Goal: Information Seeking & Learning: Check status

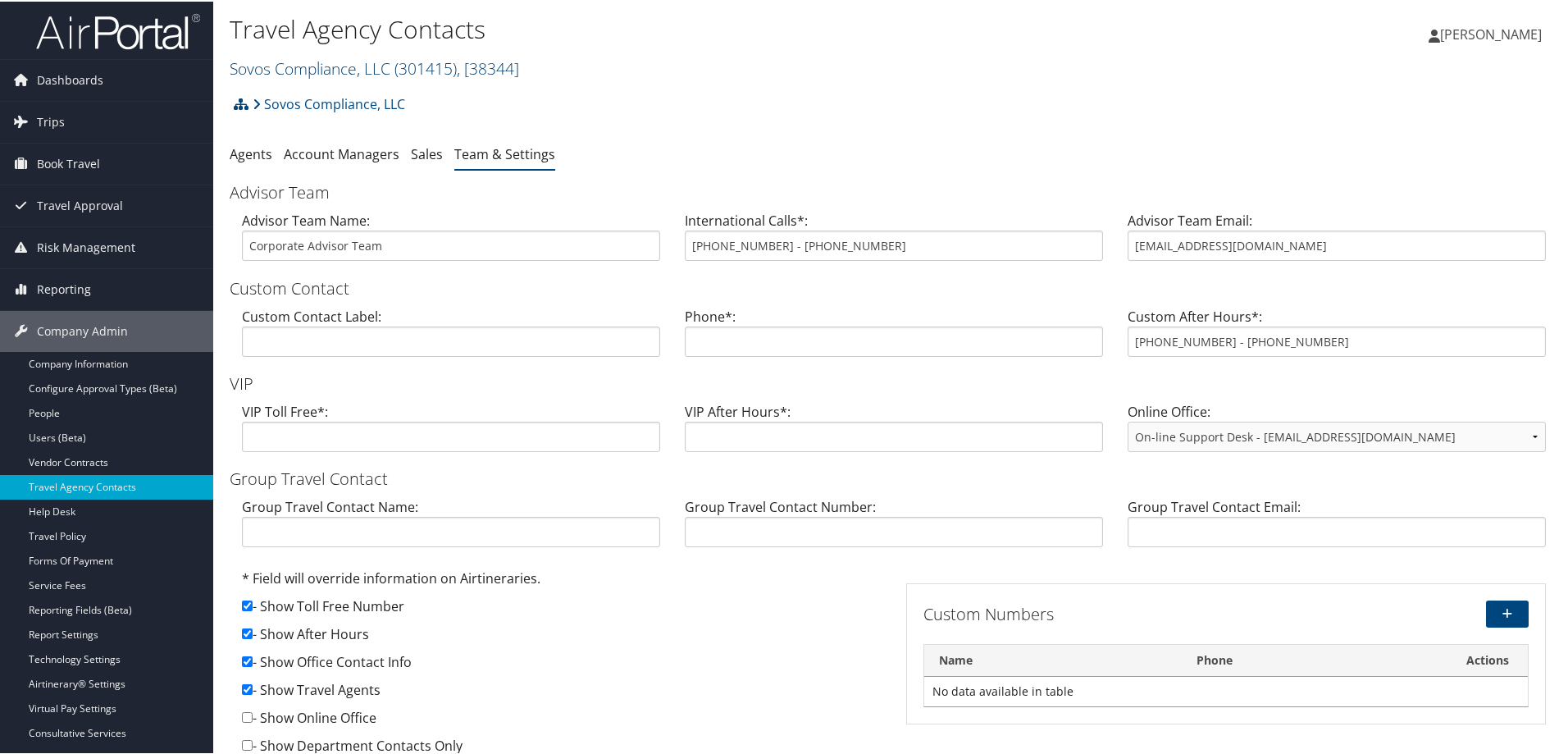
click at [367, 58] on h2 "Sovos Compliance, LLC ( 301415 ) , [ 38344 ]" at bounding box center [672, 66] width 886 height 28
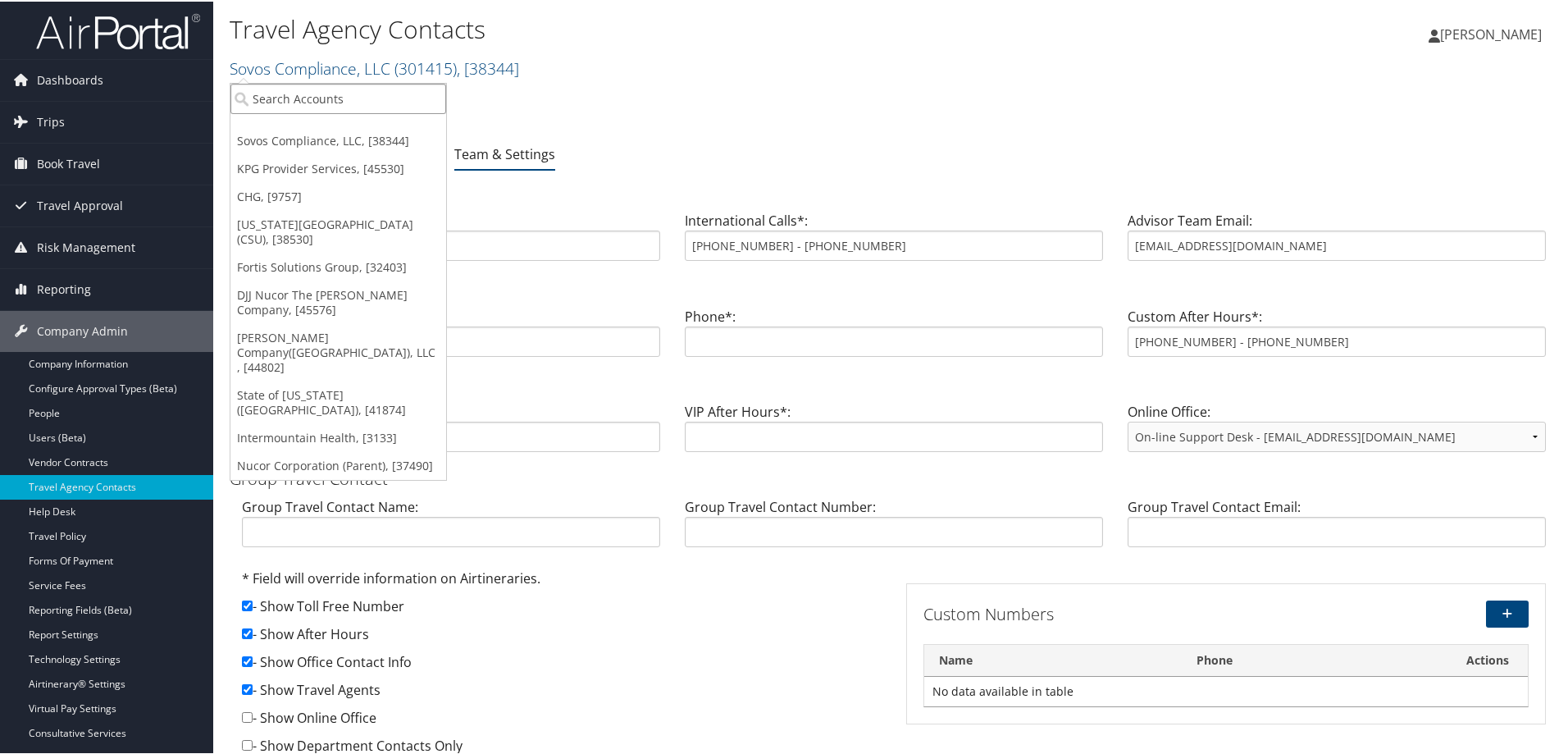
click at [337, 96] on input "search" at bounding box center [338, 96] width 216 height 30
type input "d"
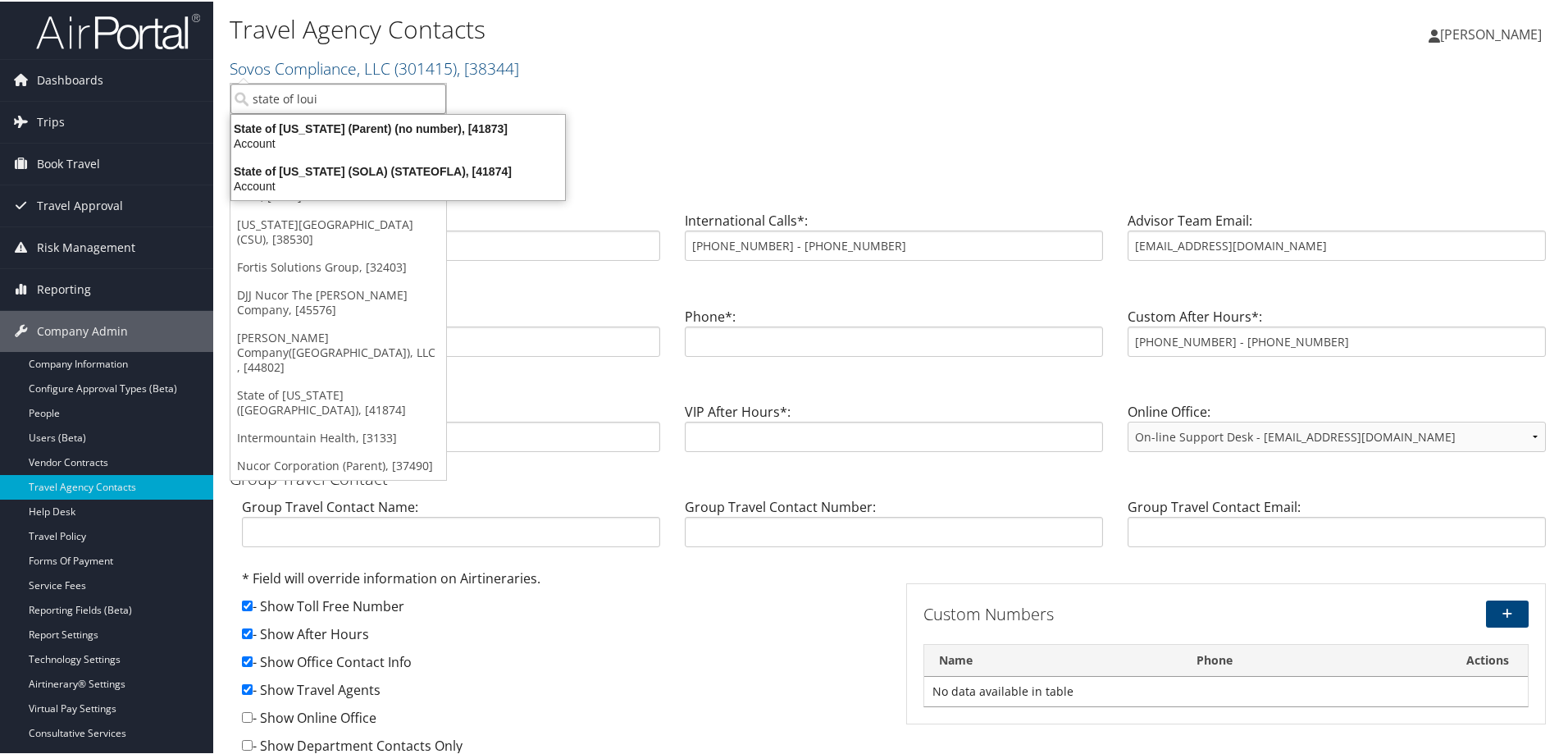
type input "state of louis"
click at [341, 173] on div "State of Louisiana (SOLA) (STATEOFLA), [41874]" at bounding box center [398, 169] width 354 height 14
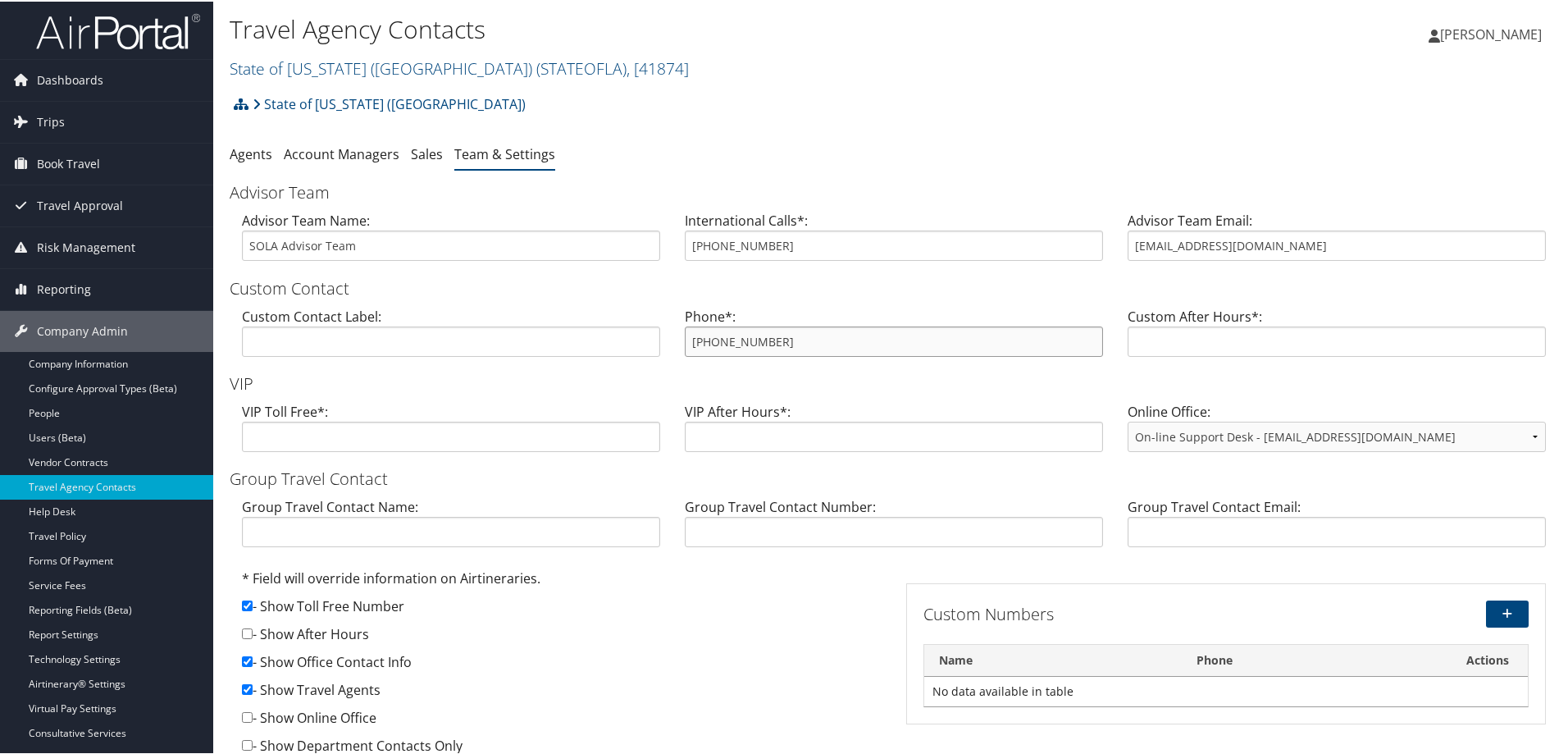
drag, startPoint x: 798, startPoint y: 343, endPoint x: 677, endPoint y: 334, distance: 121.3
click at [677, 334] on div "Phone*: 800-961-0720" at bounding box center [893, 337] width 442 height 64
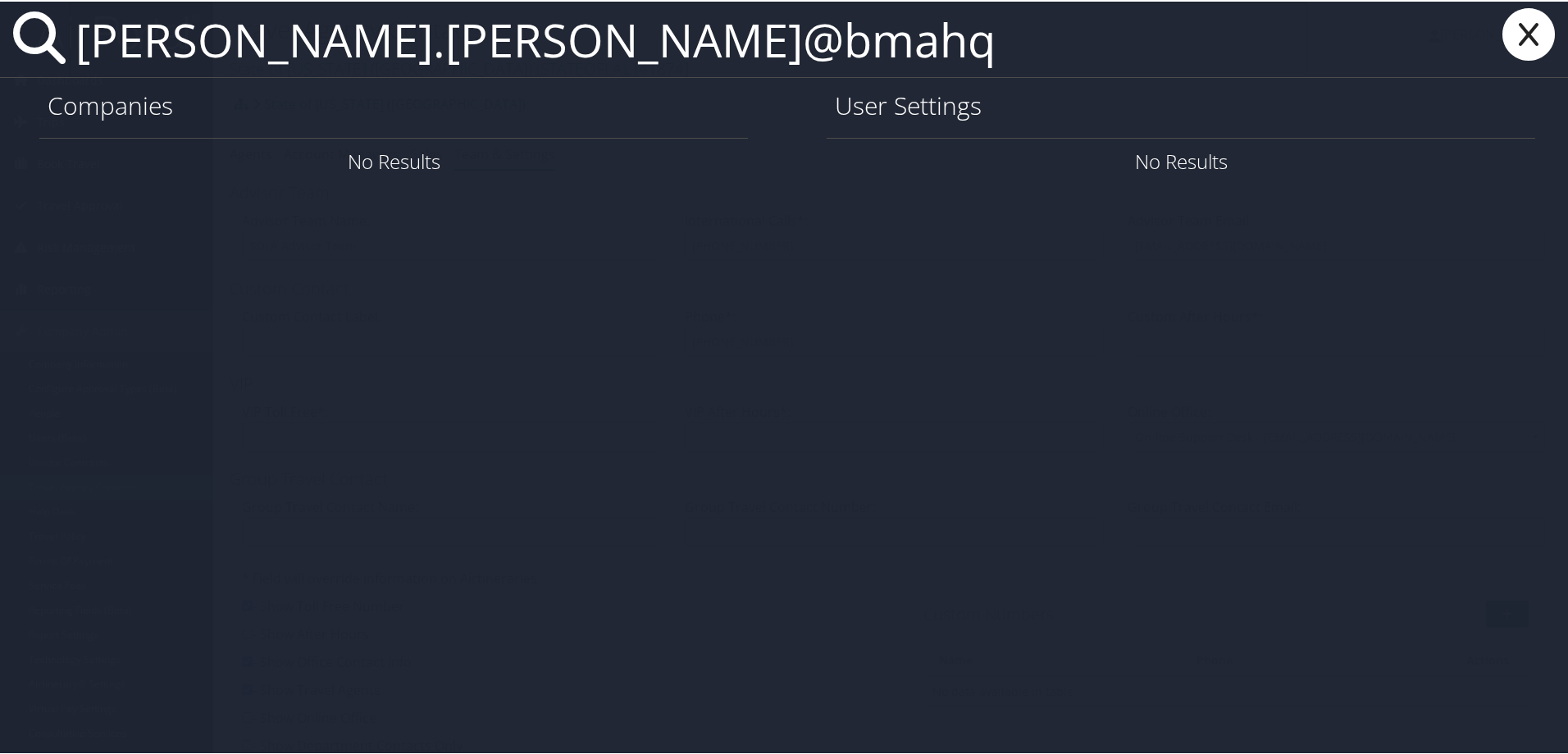
drag, startPoint x: 80, startPoint y: 36, endPoint x: 88, endPoint y: 40, distance: 8.9
click at [88, 40] on input "jerrick.coleman@bmahq" at bounding box center [687, 38] width 1238 height 75
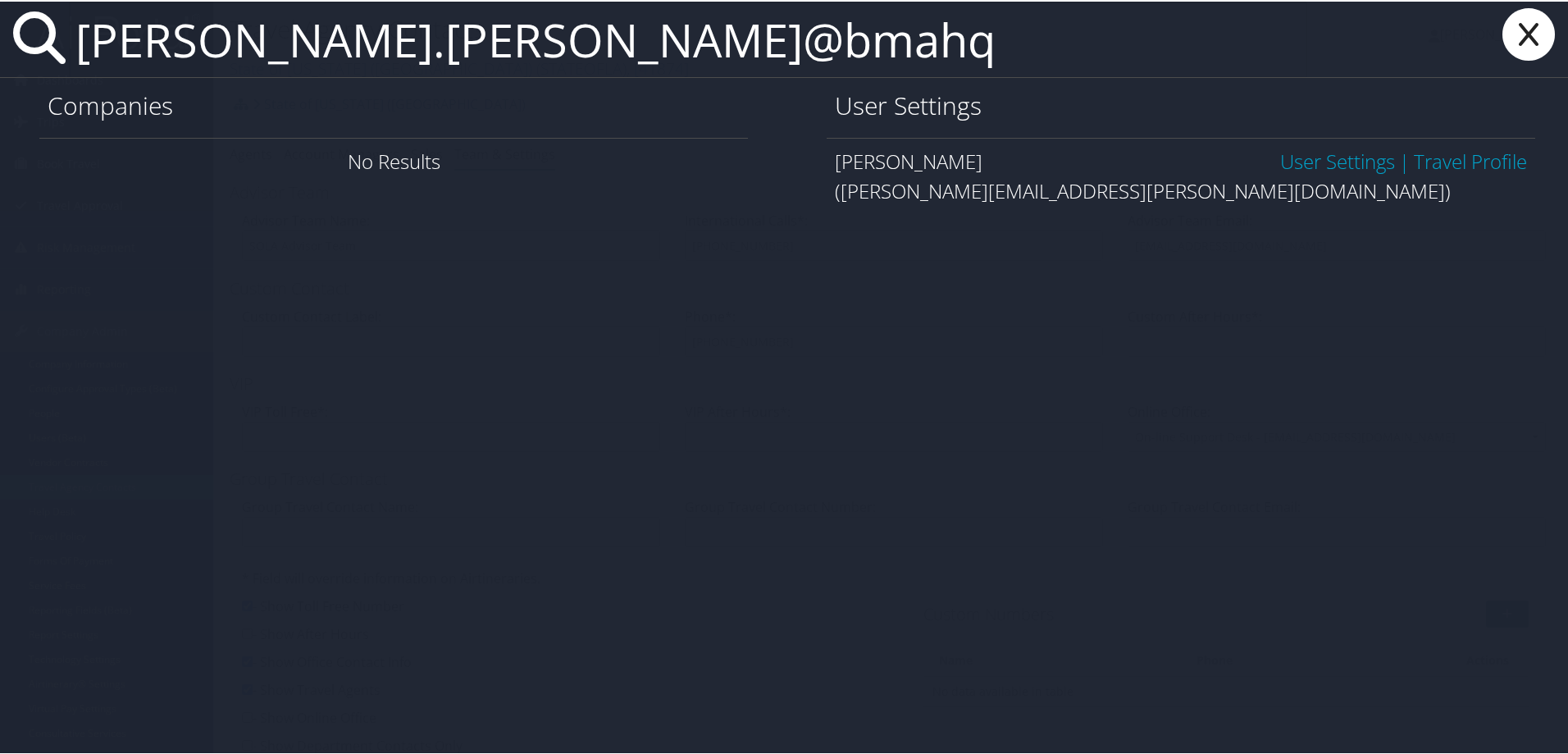
type input "derrick.coleman@bmahq"
click at [1309, 157] on link "User Settings" at bounding box center [1337, 159] width 115 height 27
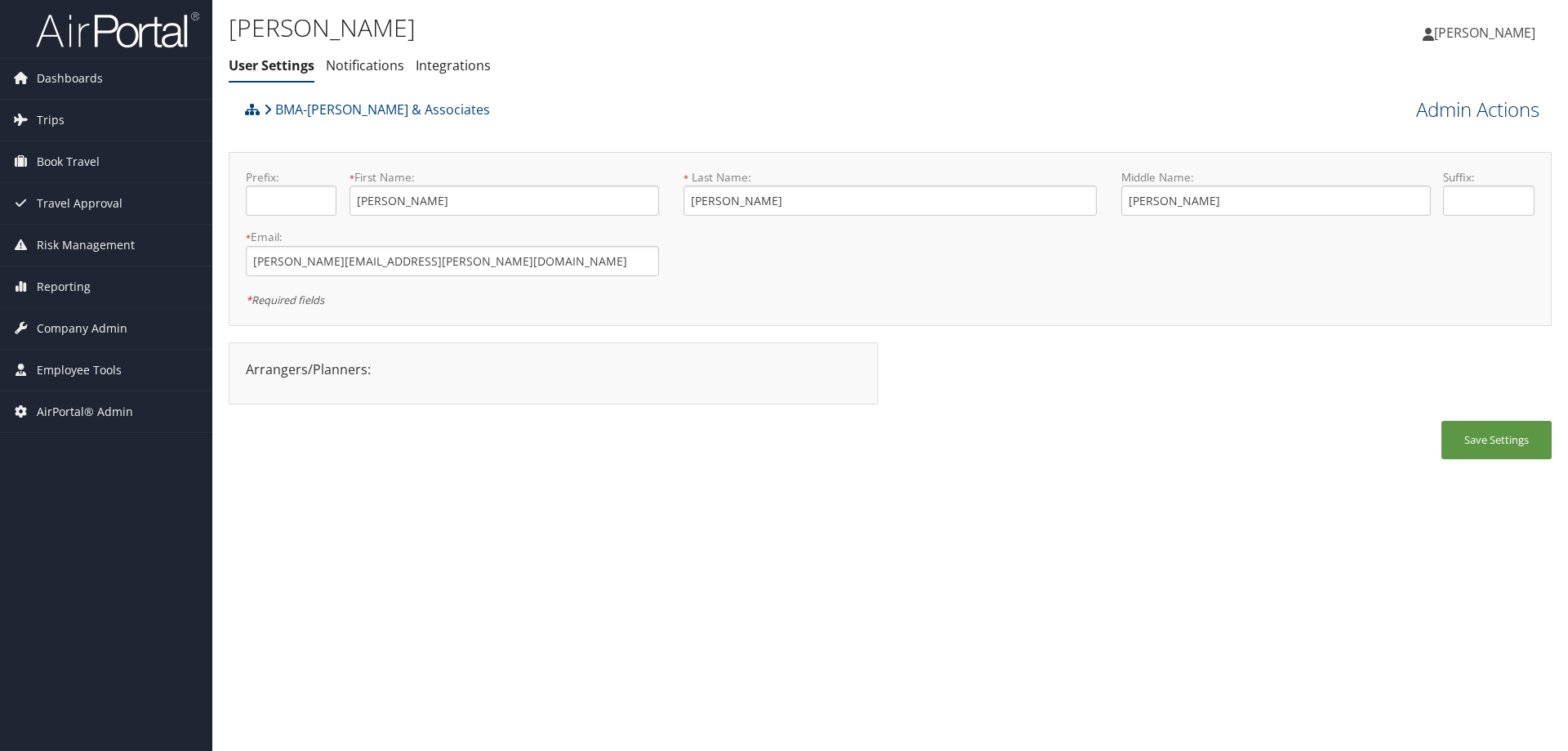
click at [1474, 107] on link "Admin Actions" at bounding box center [1478, 109] width 123 height 28
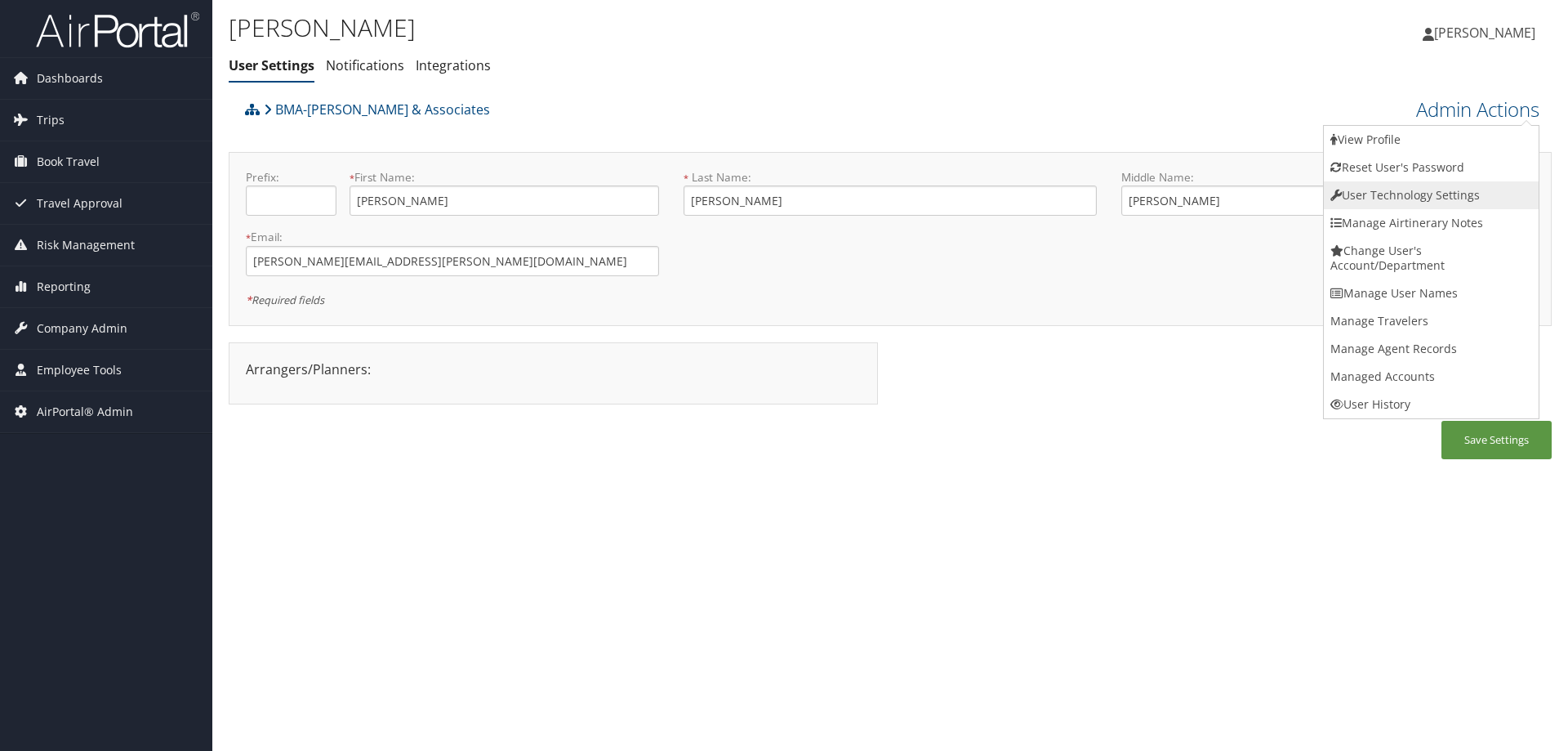
click at [1369, 197] on link "User Technology Settings" at bounding box center [1432, 195] width 215 height 28
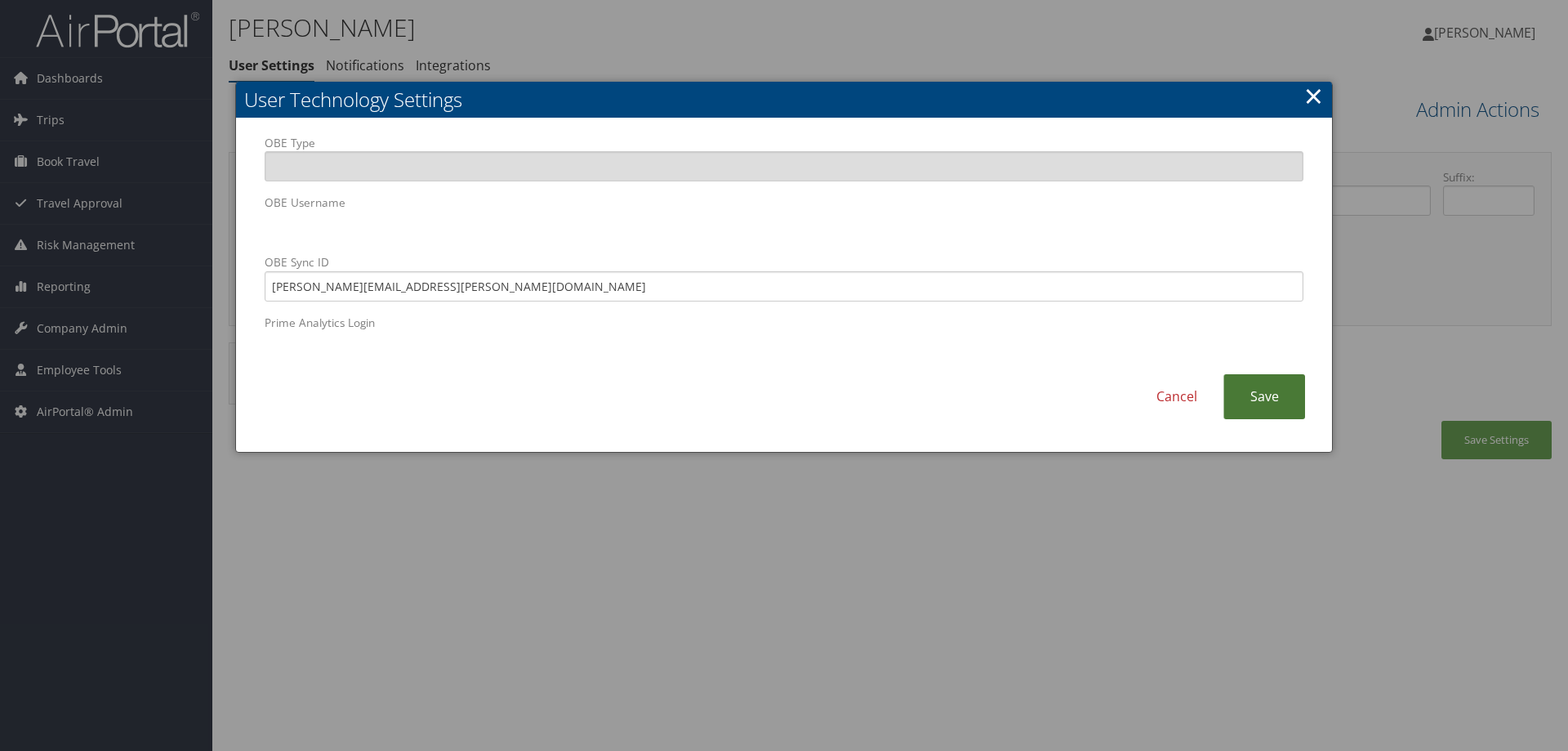
click at [1277, 390] on link "Save" at bounding box center [1264, 397] width 82 height 45
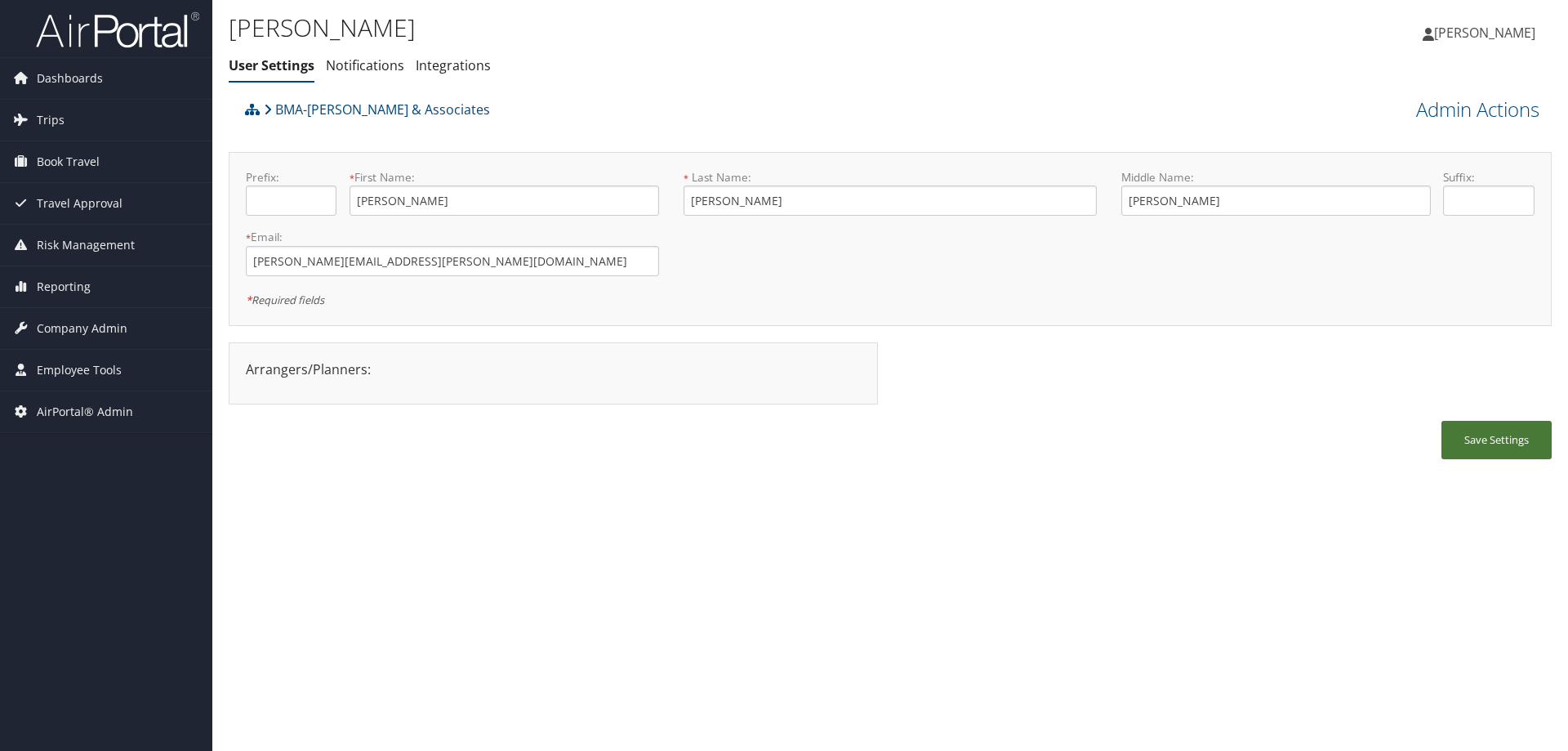
click at [1497, 448] on button "Save Settings" at bounding box center [1496, 440] width 110 height 38
click at [82, 329] on span "Company Admin" at bounding box center [82, 328] width 90 height 41
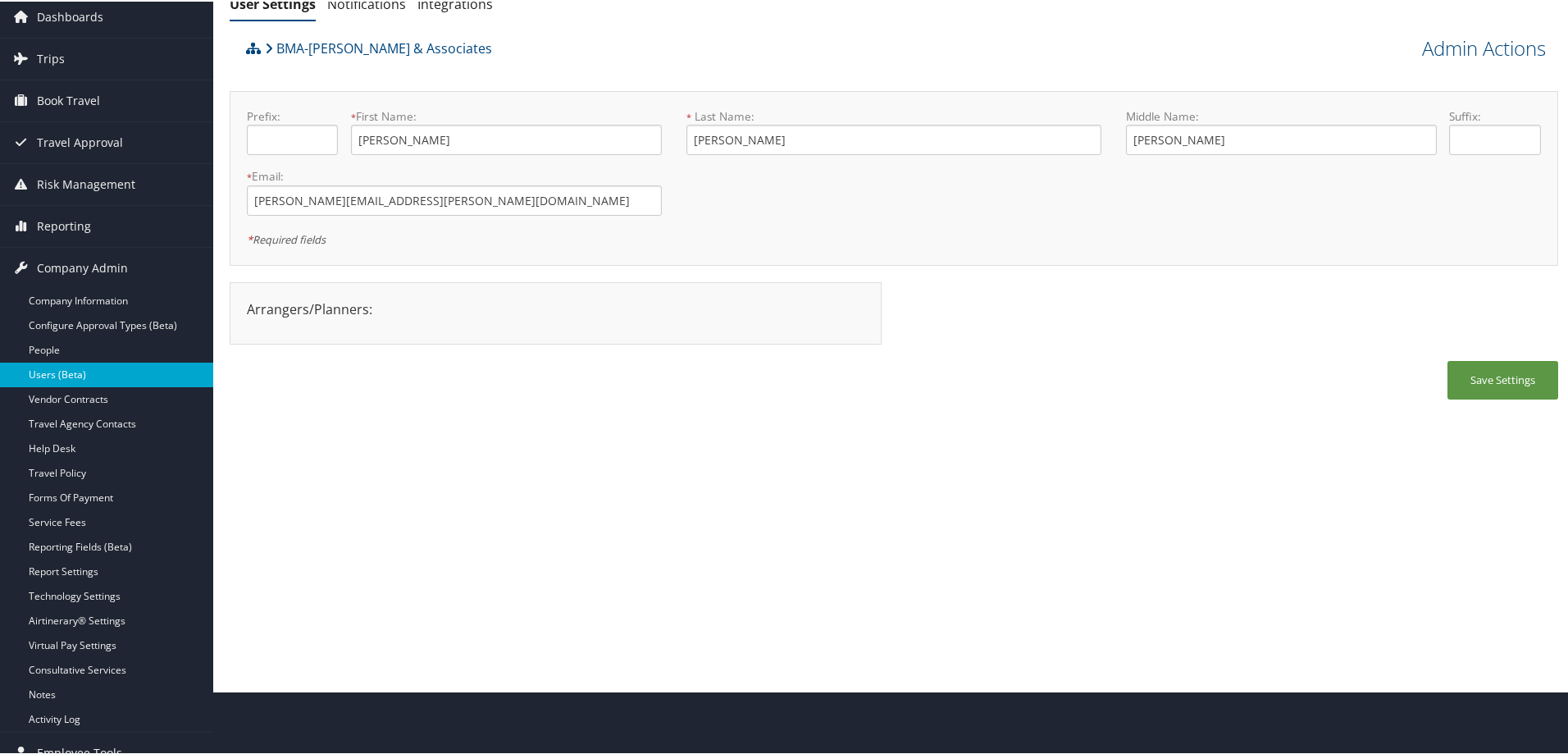
scroll to position [123, 0]
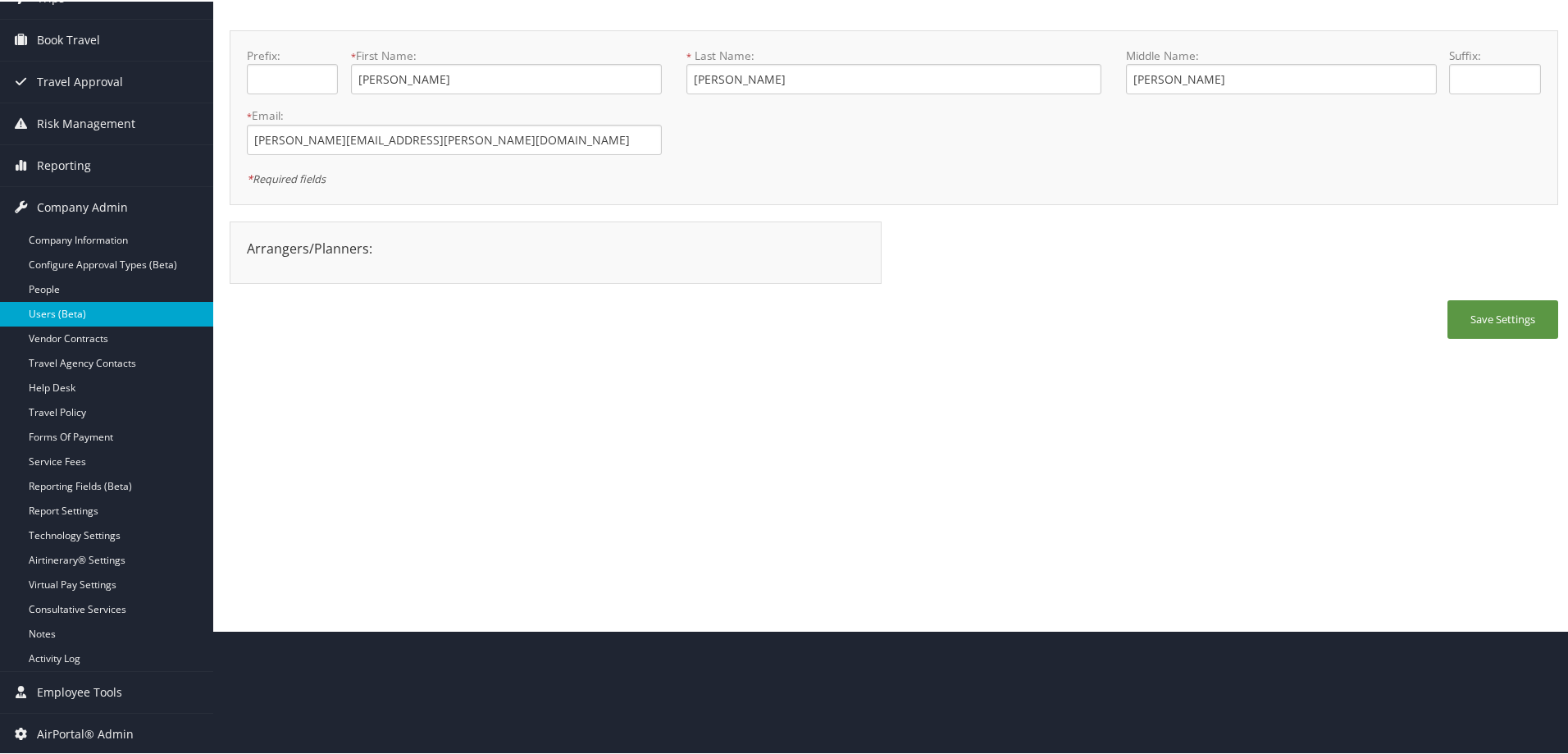
click at [66, 320] on link "Users (Beta)" at bounding box center [106, 312] width 213 height 25
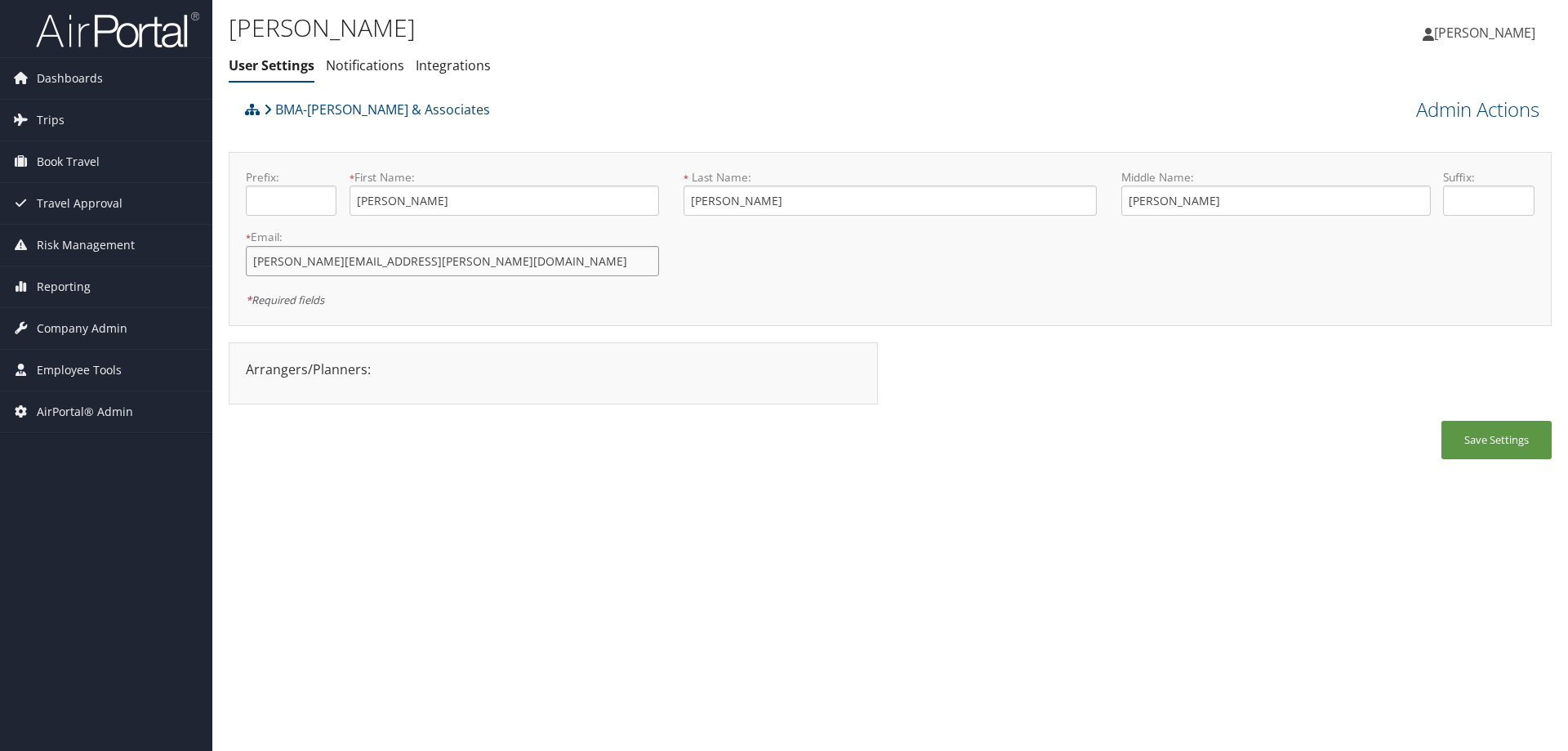
drag, startPoint x: 452, startPoint y: 268, endPoint x: 213, endPoint y: 249, distance: 239.8
click at [213, 249] on div "Derrick Coleman User Settings Notifications Integrations User Settings Notifica…" at bounding box center [890, 376] width 1356 height 751
click at [80, 320] on span "Company Admin" at bounding box center [82, 328] width 90 height 41
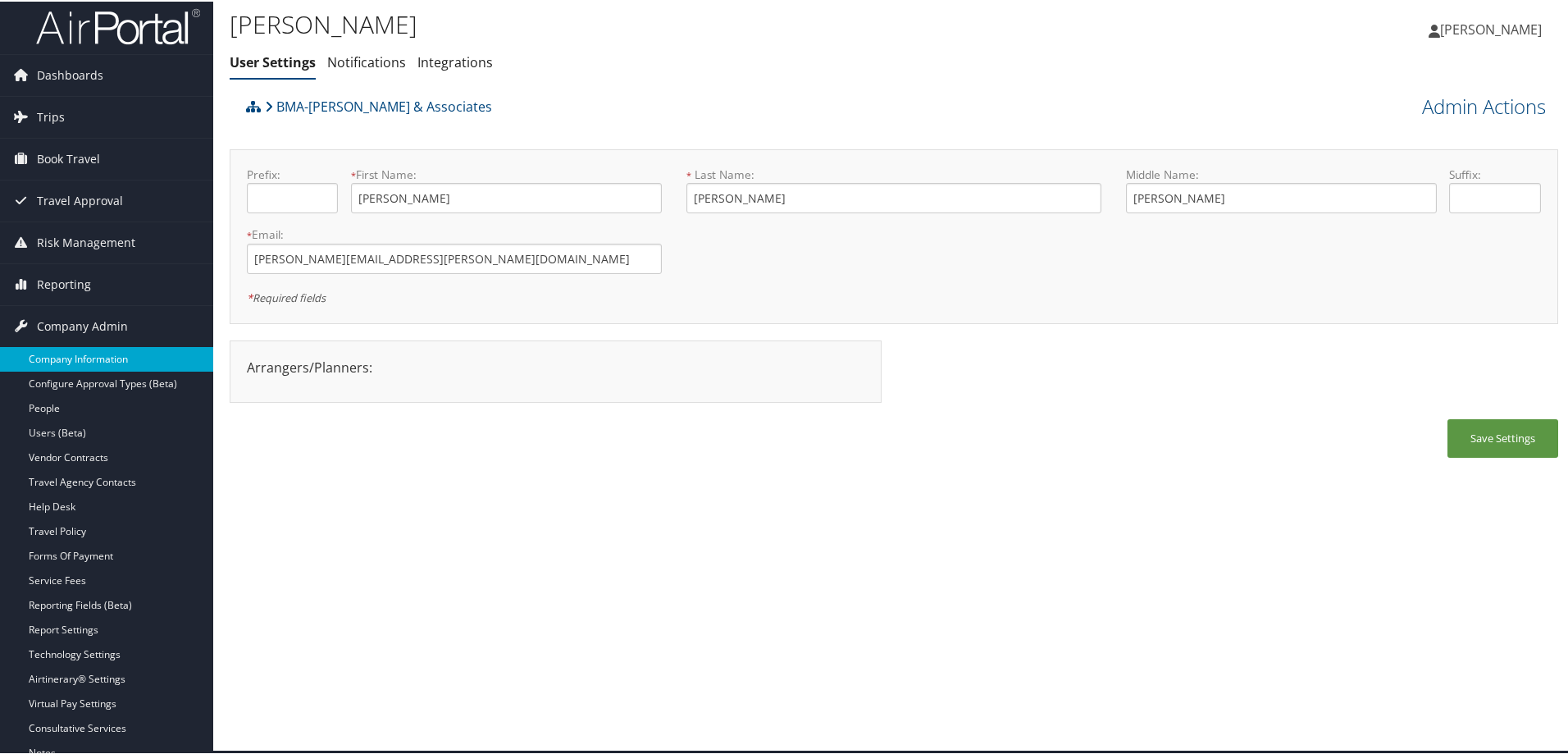
scroll to position [123, 0]
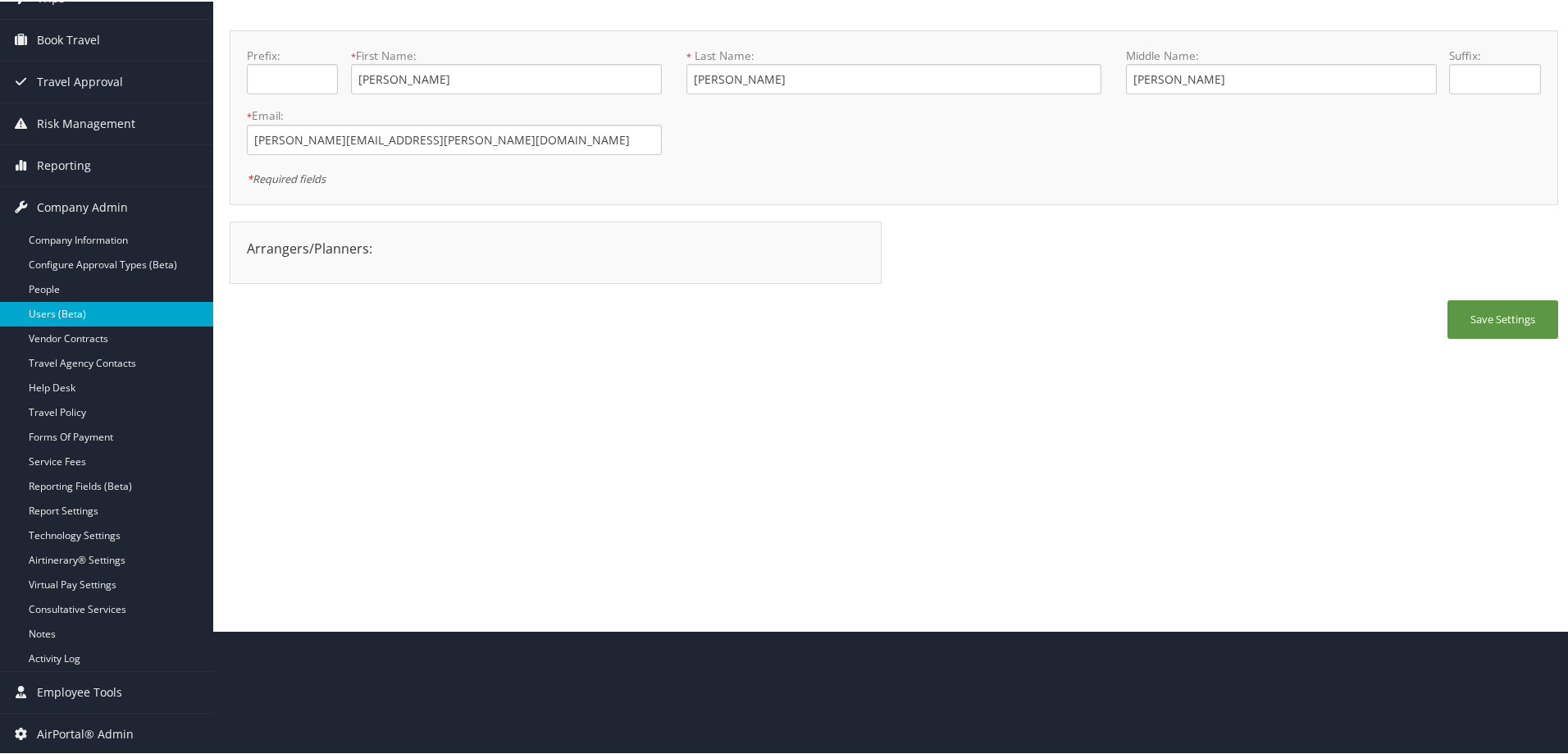
click at [74, 310] on link "Users (Beta)" at bounding box center [106, 312] width 213 height 25
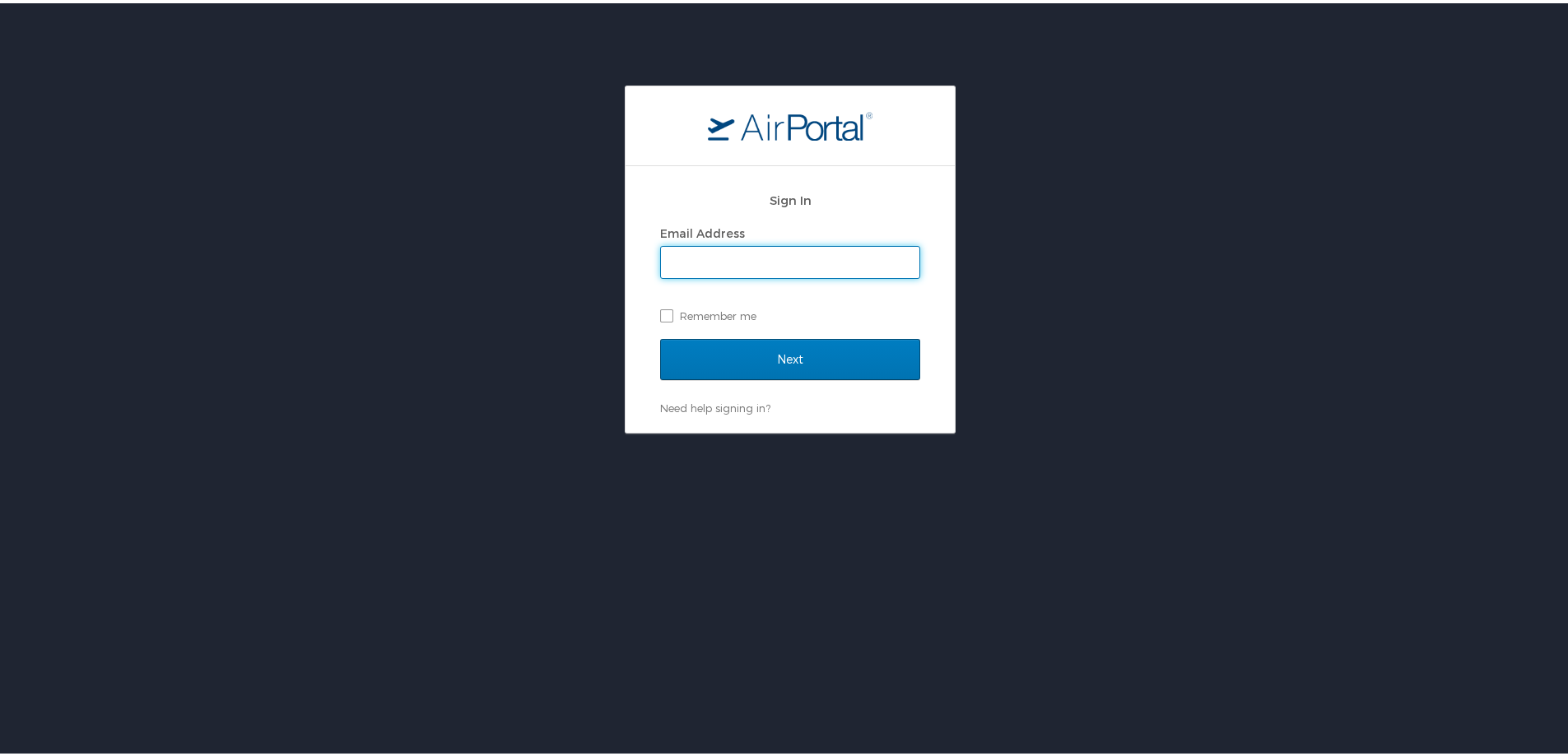
click at [801, 252] on input "Email Address" at bounding box center [789, 259] width 258 height 31
type input "[PERSON_NAME][EMAIL_ADDRESS][PERSON_NAME][DOMAIN_NAME]"
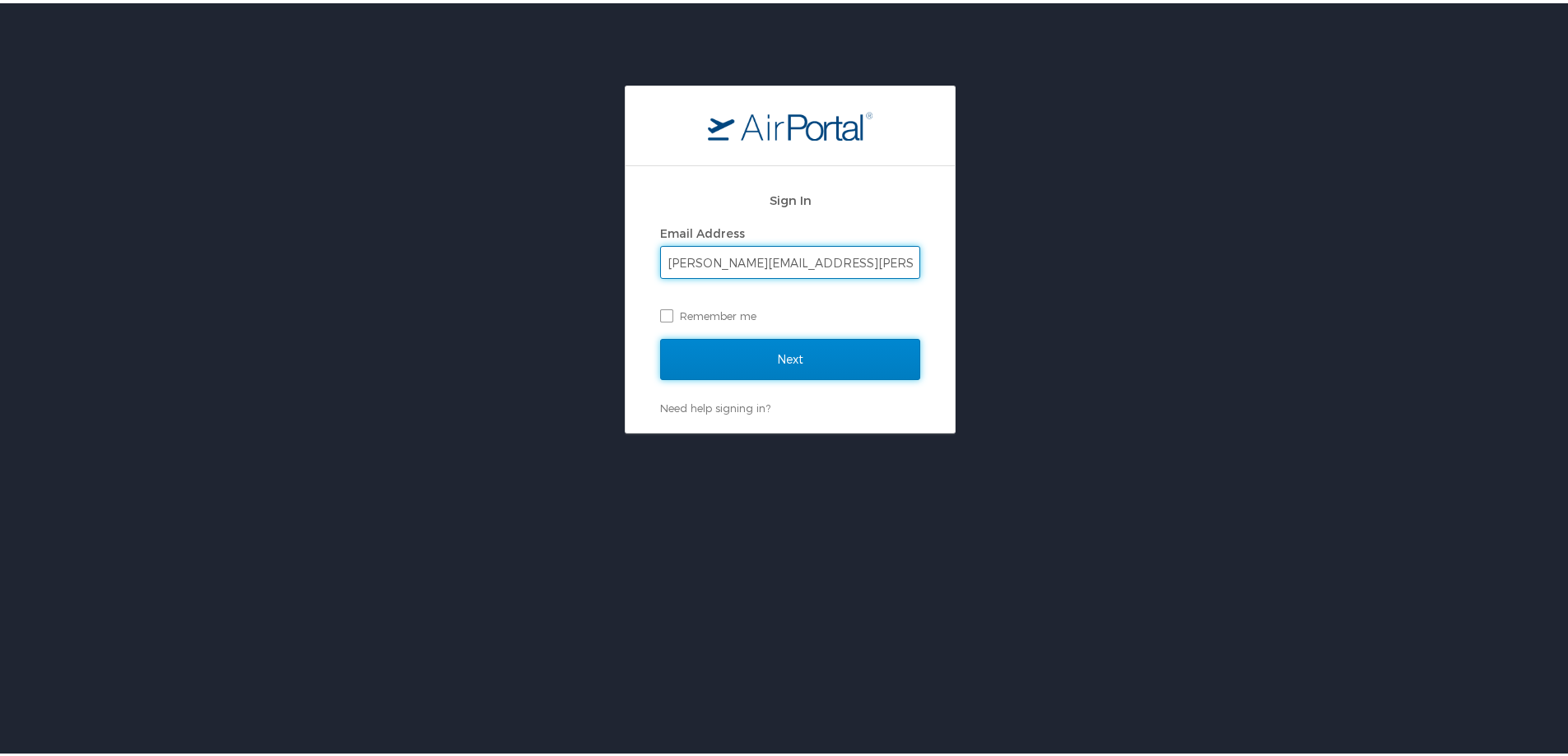
click at [894, 369] on input "Next" at bounding box center [789, 356] width 260 height 42
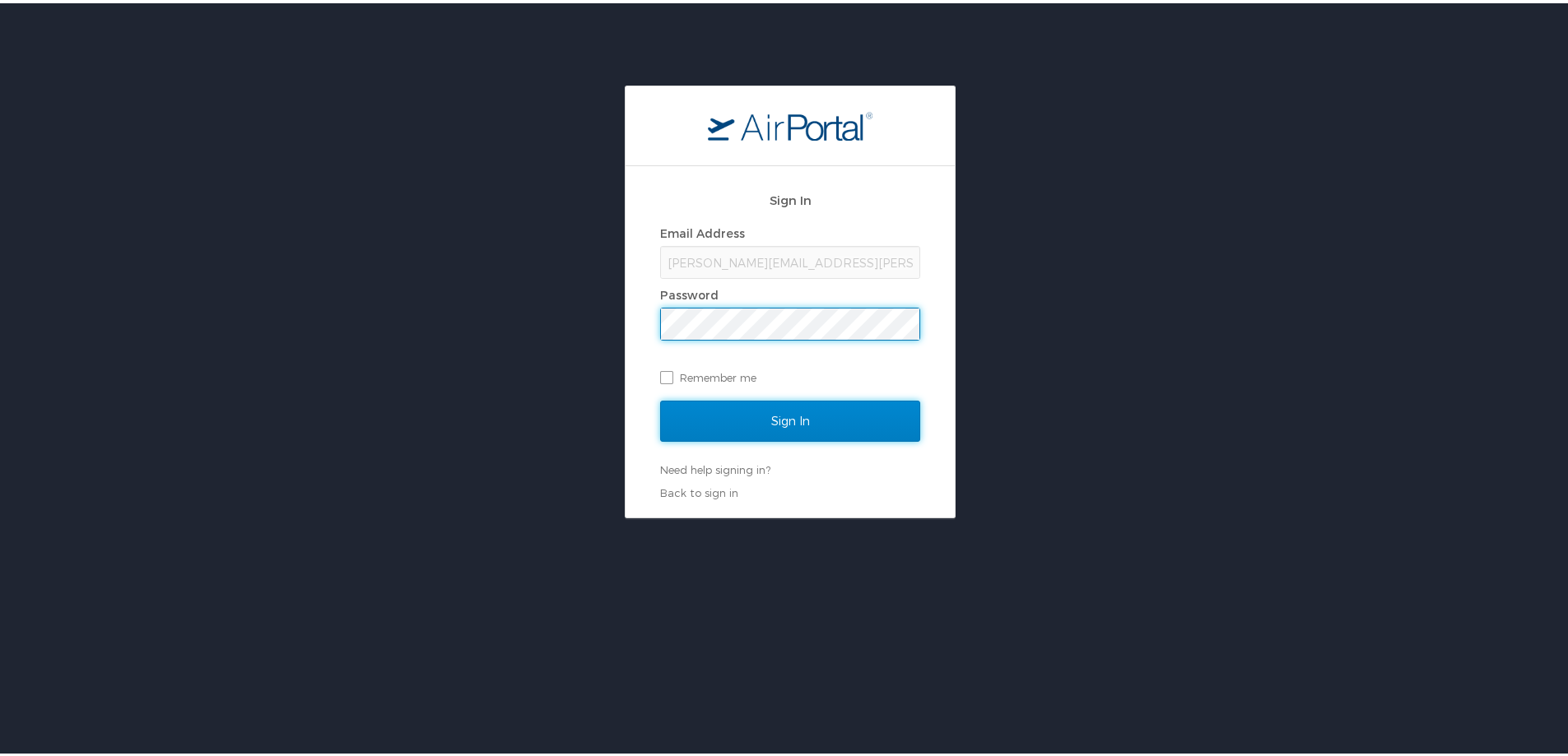
click at [879, 423] on input "Sign In" at bounding box center [789, 418] width 260 height 42
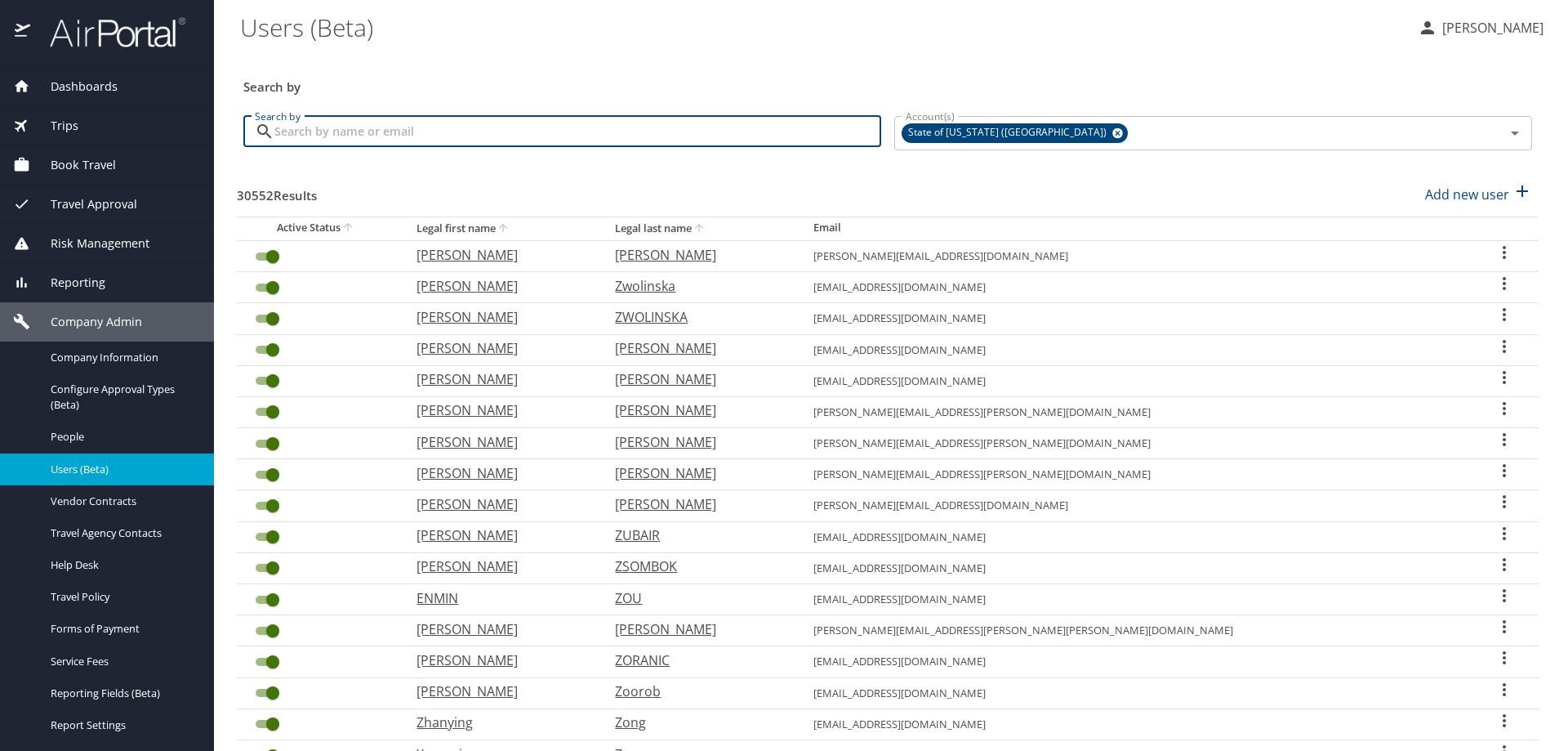
paste input "[PERSON_NAME][EMAIL_ADDRESS][PERSON_NAME][DOMAIN_NAME]"
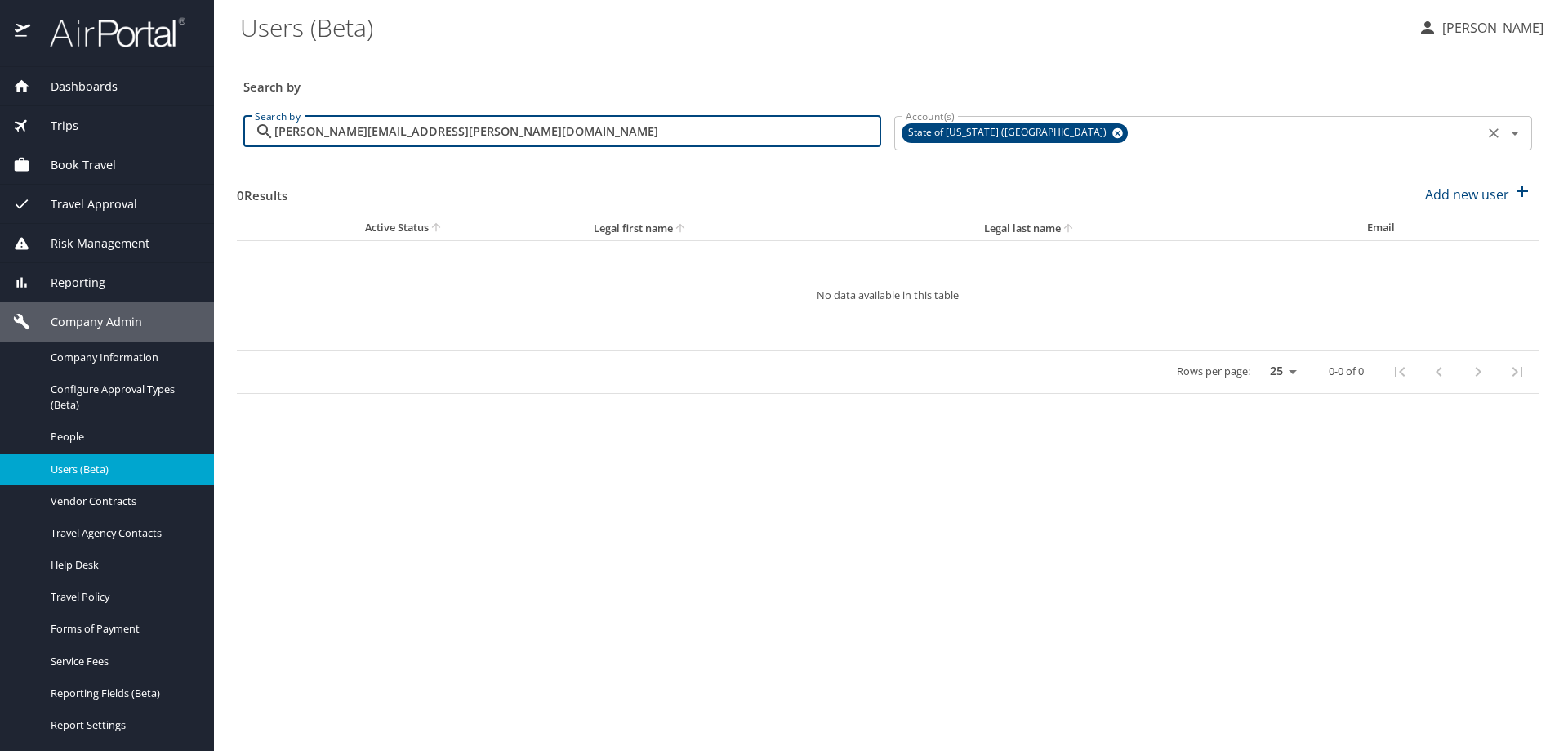
click at [1113, 133] on icon at bounding box center [1118, 133] width 11 height 11
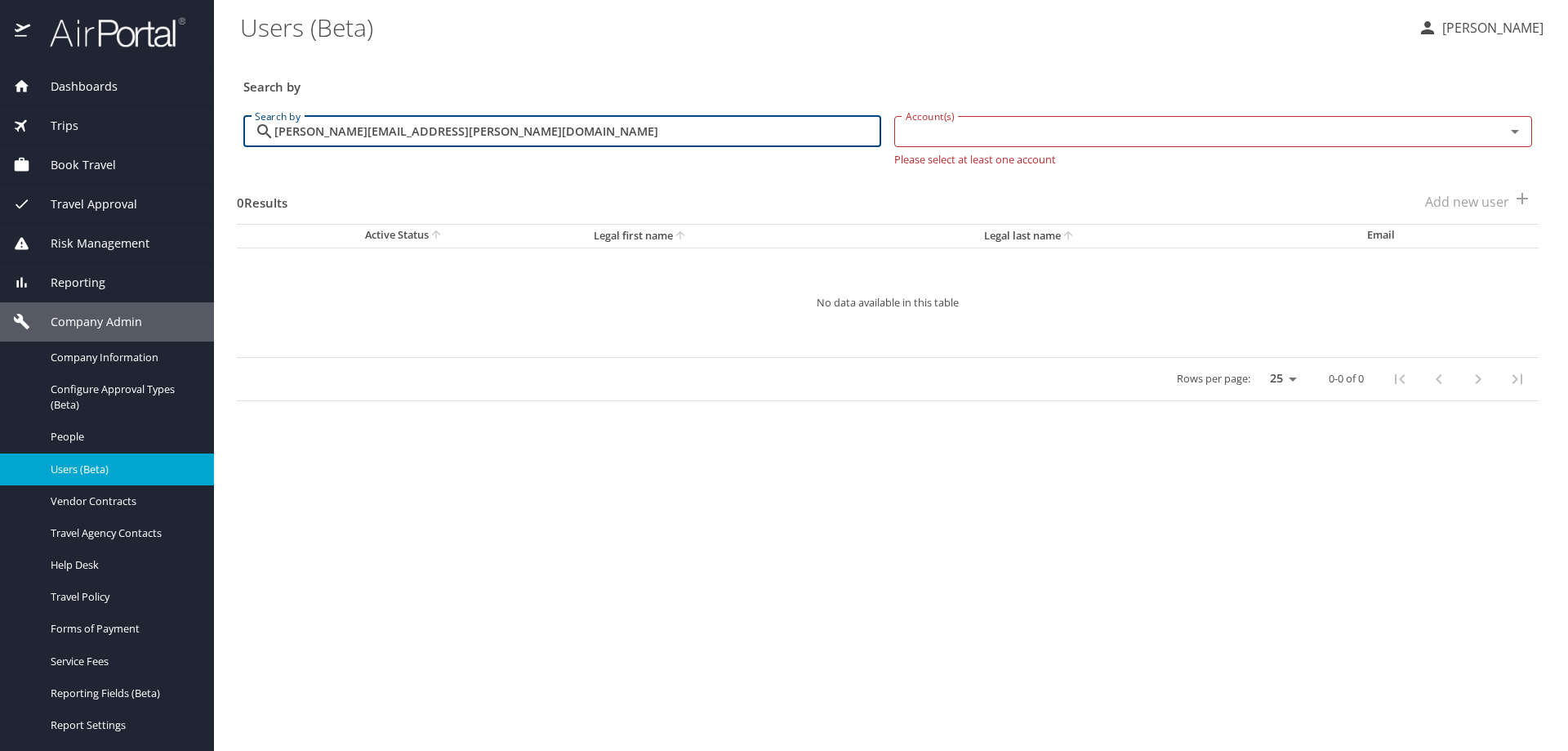
click at [467, 137] on input "[PERSON_NAME][EMAIL_ADDRESS][PERSON_NAME][DOMAIN_NAME]" at bounding box center [578, 132] width 607 height 31
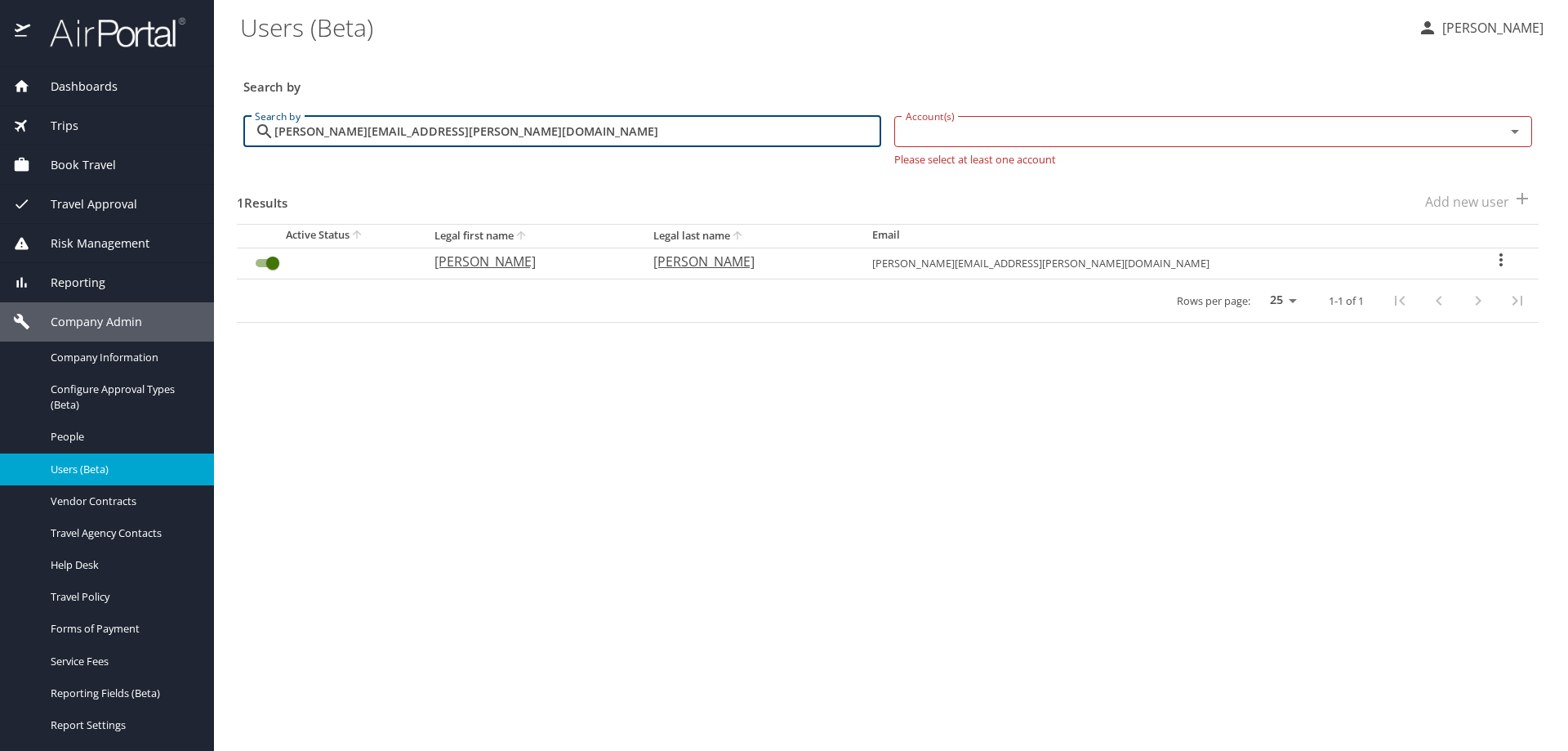
type input "[PERSON_NAME][EMAIL_ADDRESS][PERSON_NAME][DOMAIN_NAME]"
click at [1491, 261] on icon "User Search Table" at bounding box center [1501, 259] width 19 height 19
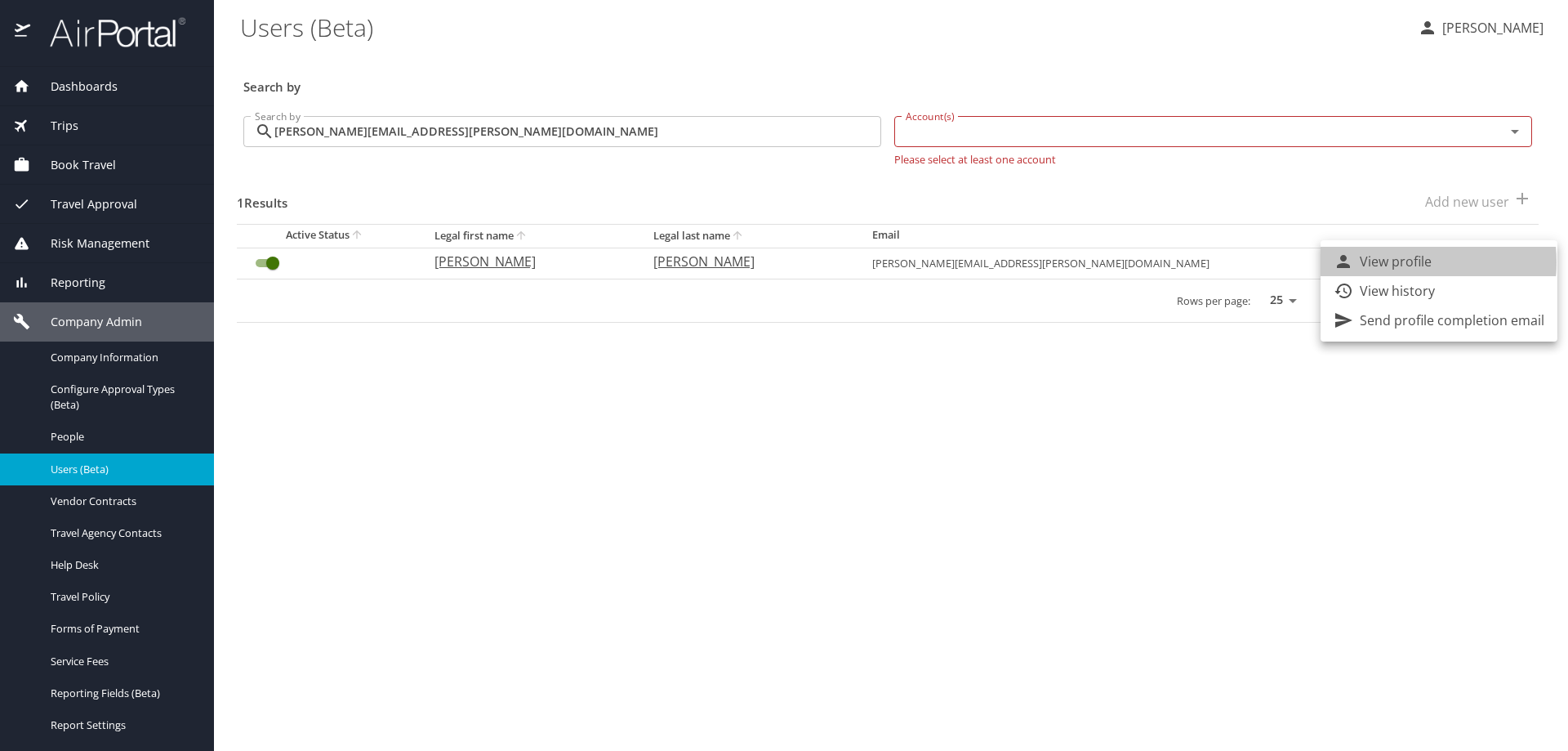
click at [1392, 262] on p "View profile" at bounding box center [1395, 261] width 72 height 19
select select "US"
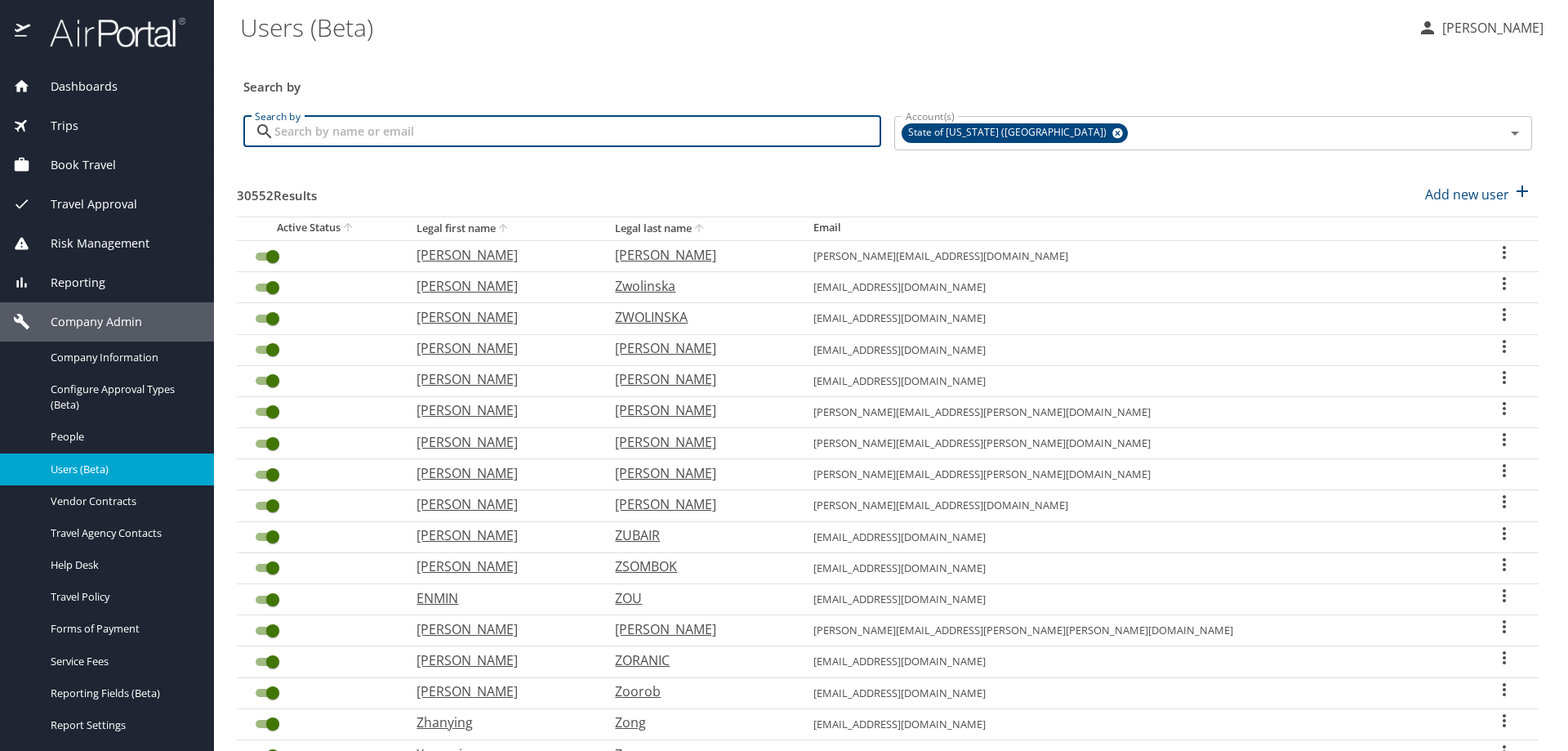
paste input "[PERSON_NAME][EMAIL_ADDRESS][PERSON_NAME][DOMAIN_NAME]"
type input "[PERSON_NAME][EMAIL_ADDRESS][PERSON_NAME][DOMAIN_NAME]"
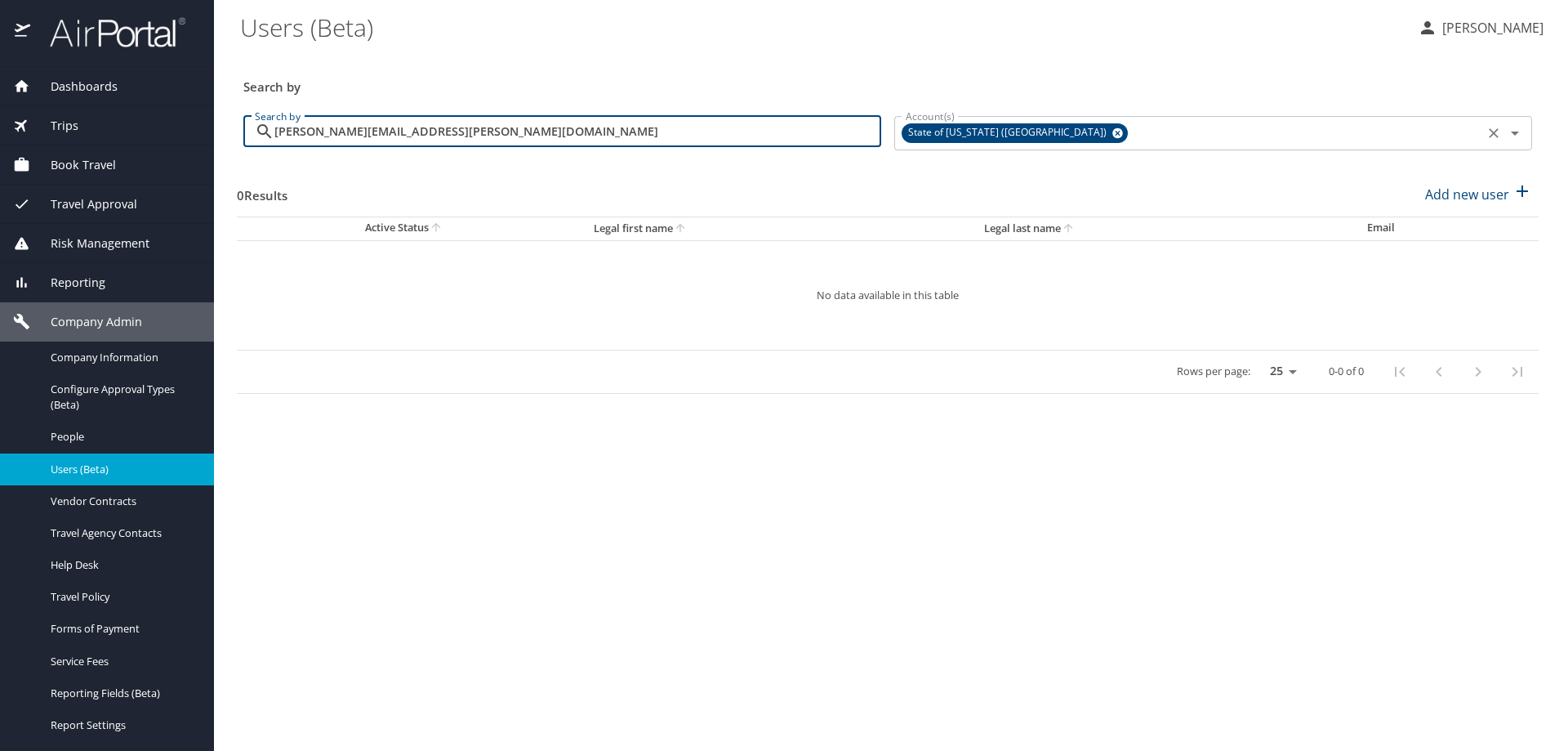
click at [1113, 130] on icon at bounding box center [1118, 133] width 11 height 11
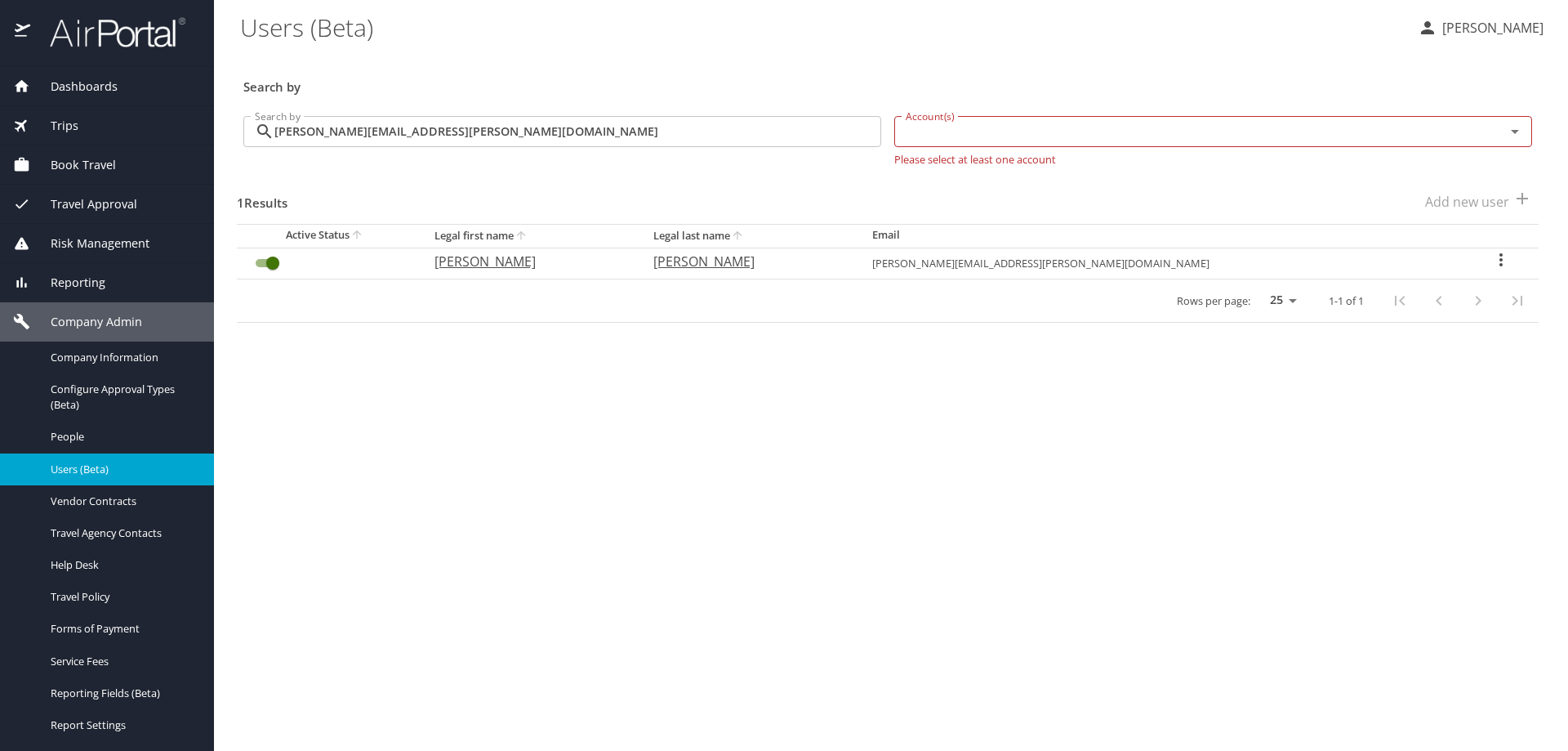
click at [1492, 260] on icon "User Search Table" at bounding box center [1501, 259] width 19 height 19
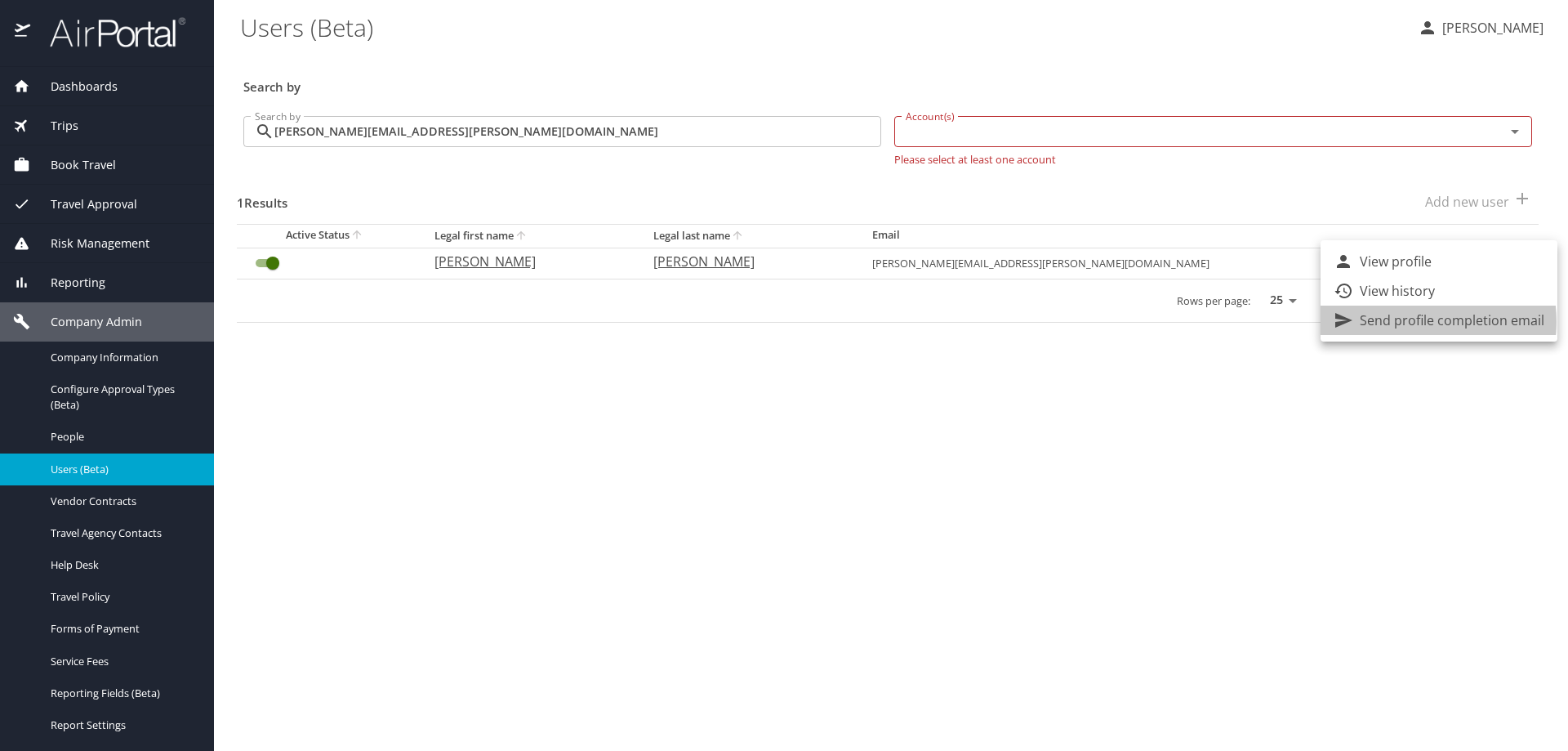
click at [1412, 322] on p "Send profile completion email" at bounding box center [1452, 320] width 184 height 19
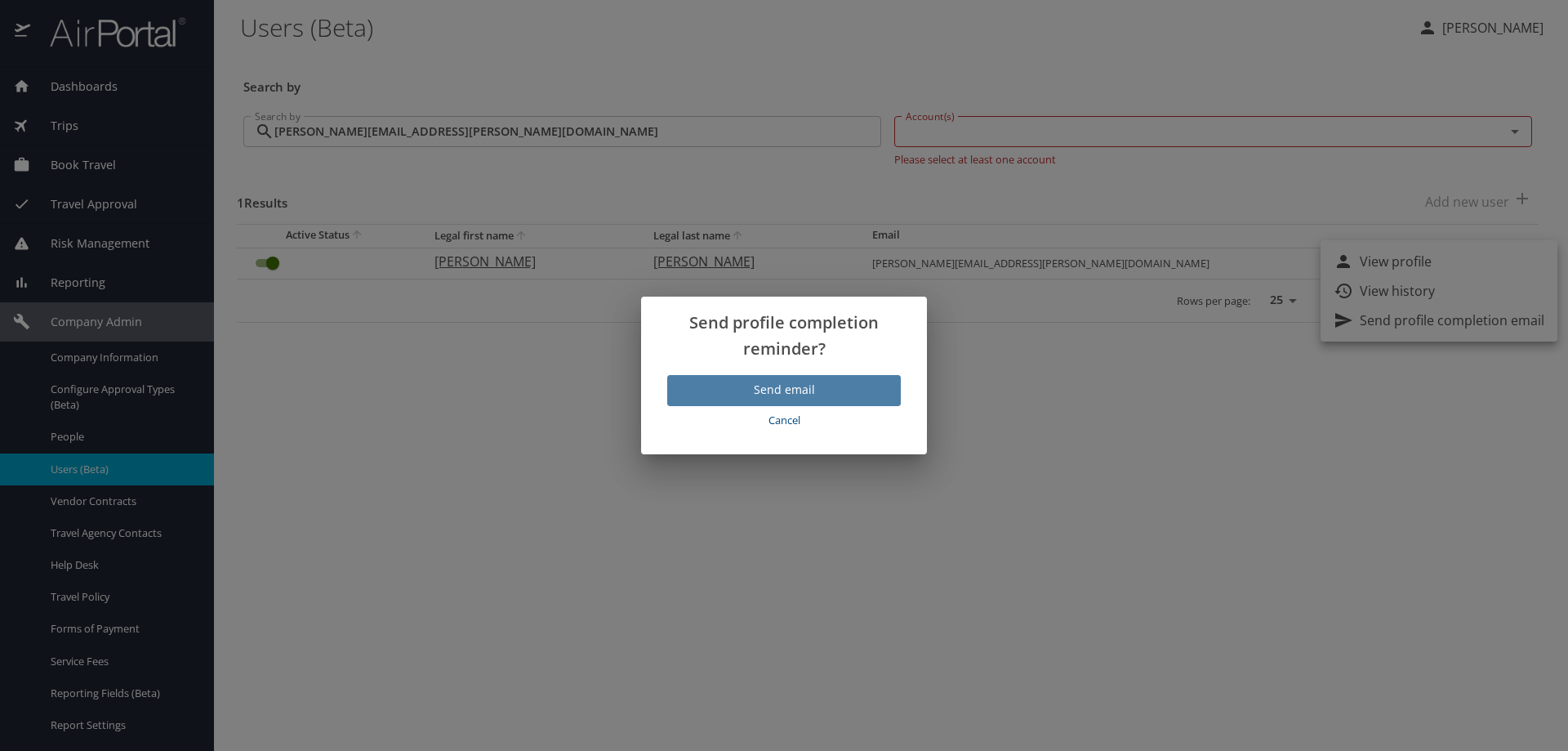
click at [846, 377] on button "Send email" at bounding box center [784, 390] width 233 height 32
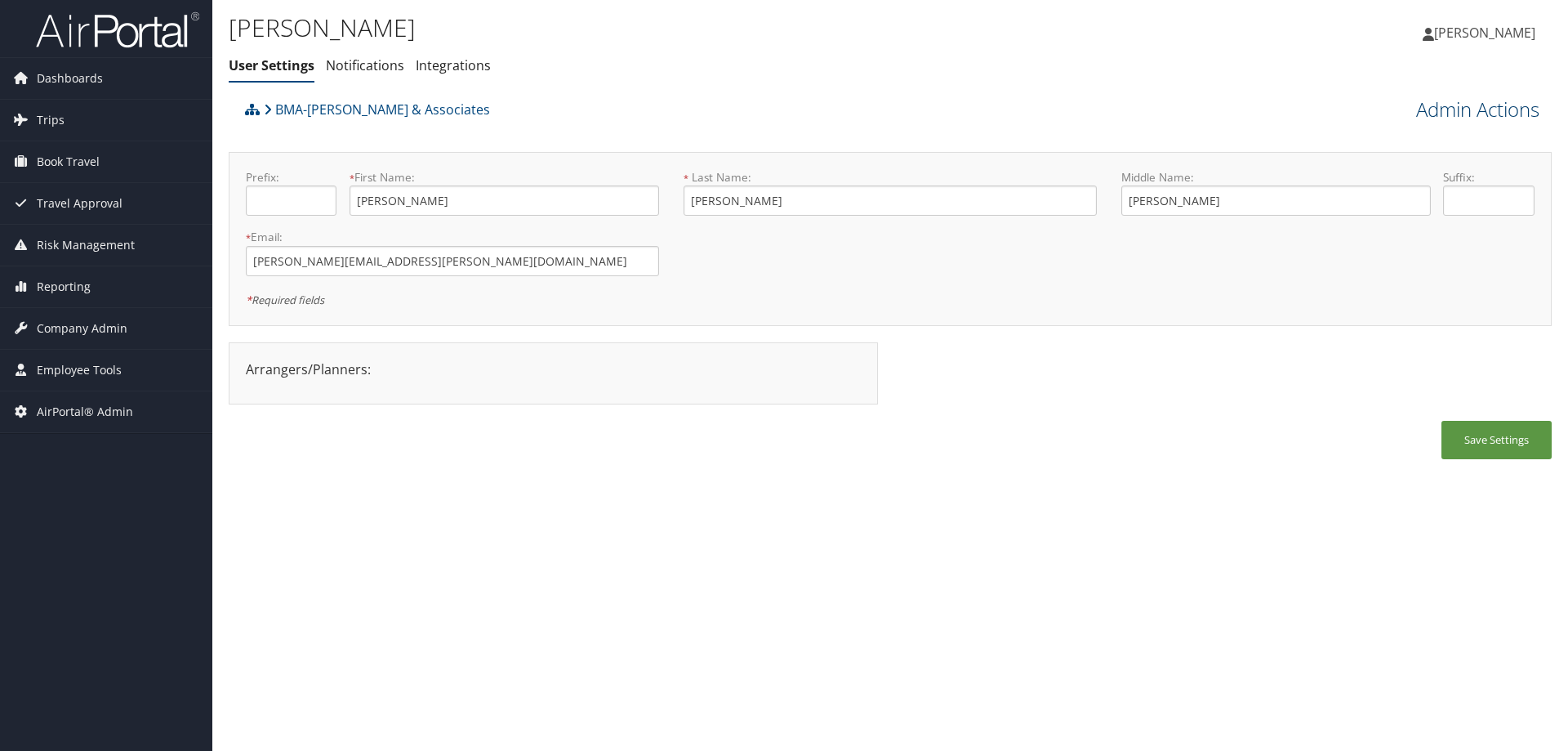
click at [1416, 106] on link "Admin Actions" at bounding box center [1478, 109] width 123 height 28
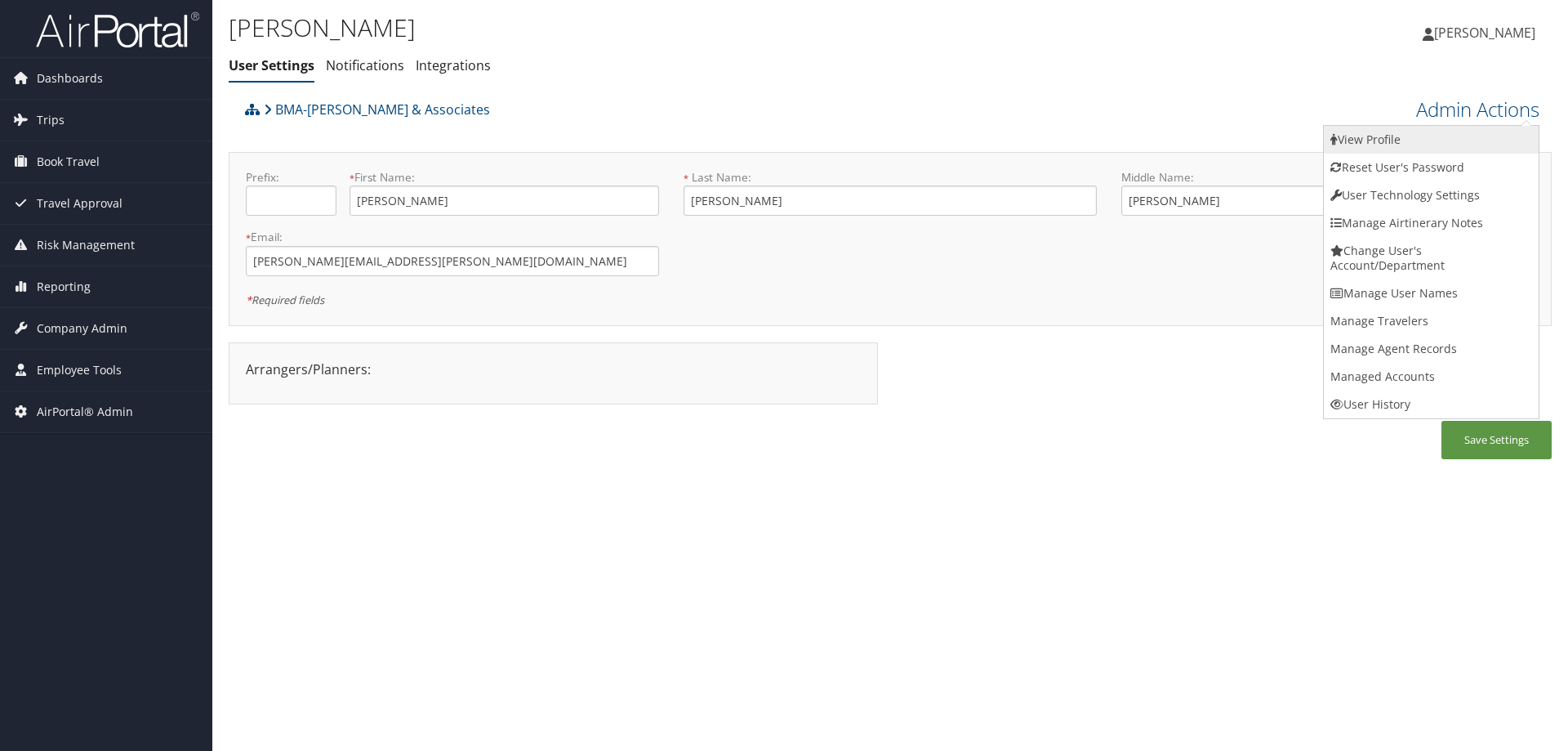
click at [1379, 144] on link "View Profile" at bounding box center [1432, 139] width 215 height 28
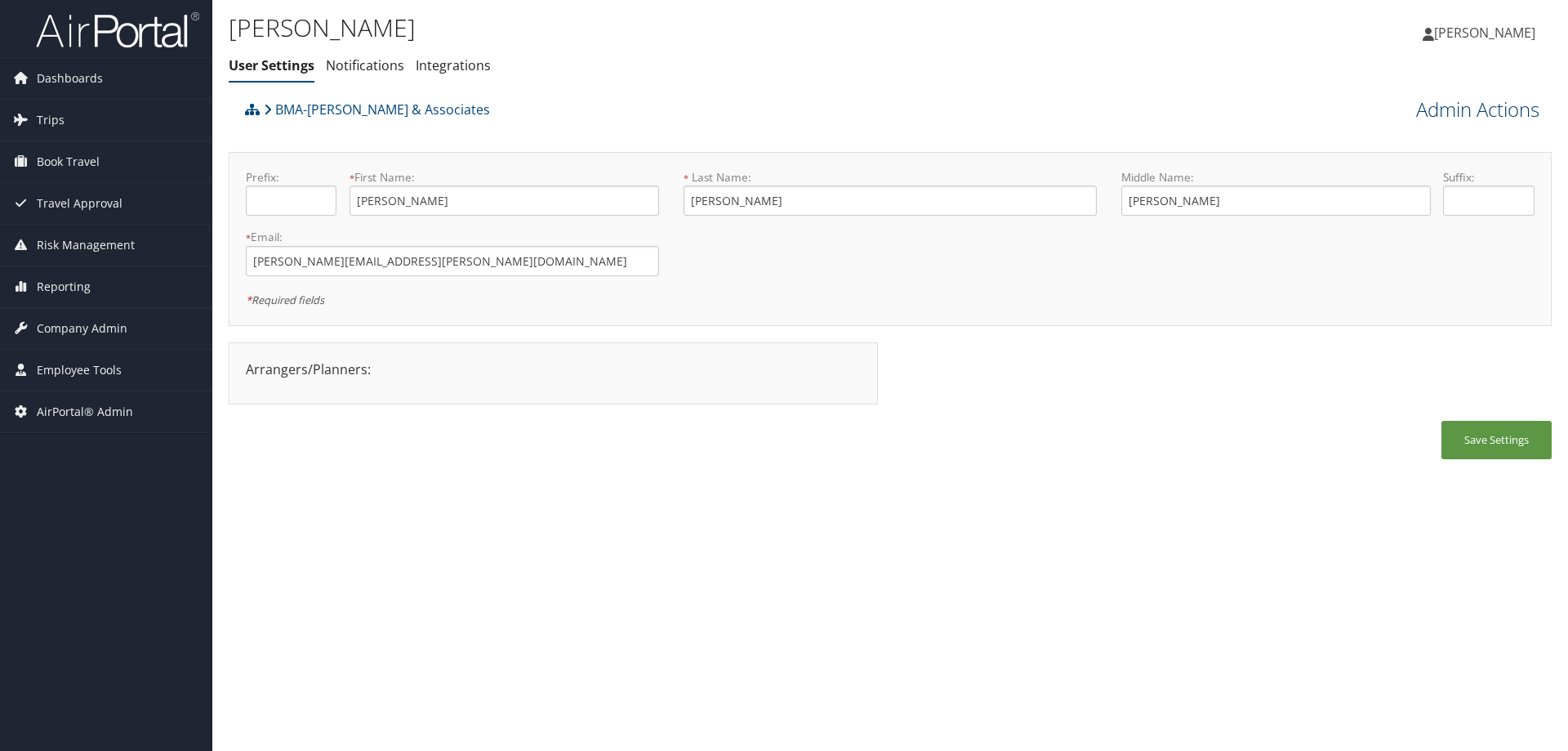
click at [1431, 98] on link "Admin Actions" at bounding box center [1478, 109] width 123 height 28
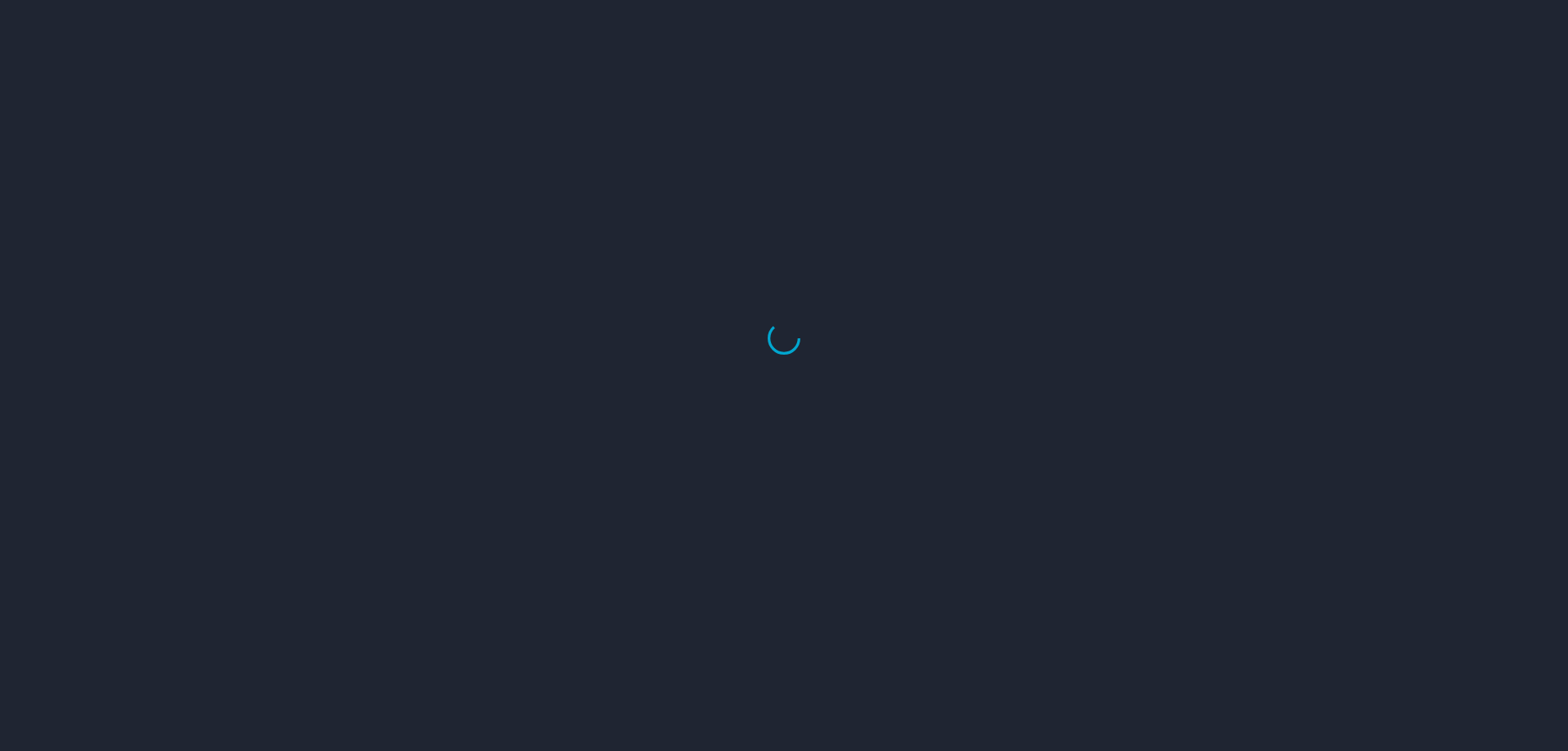
select select "US"
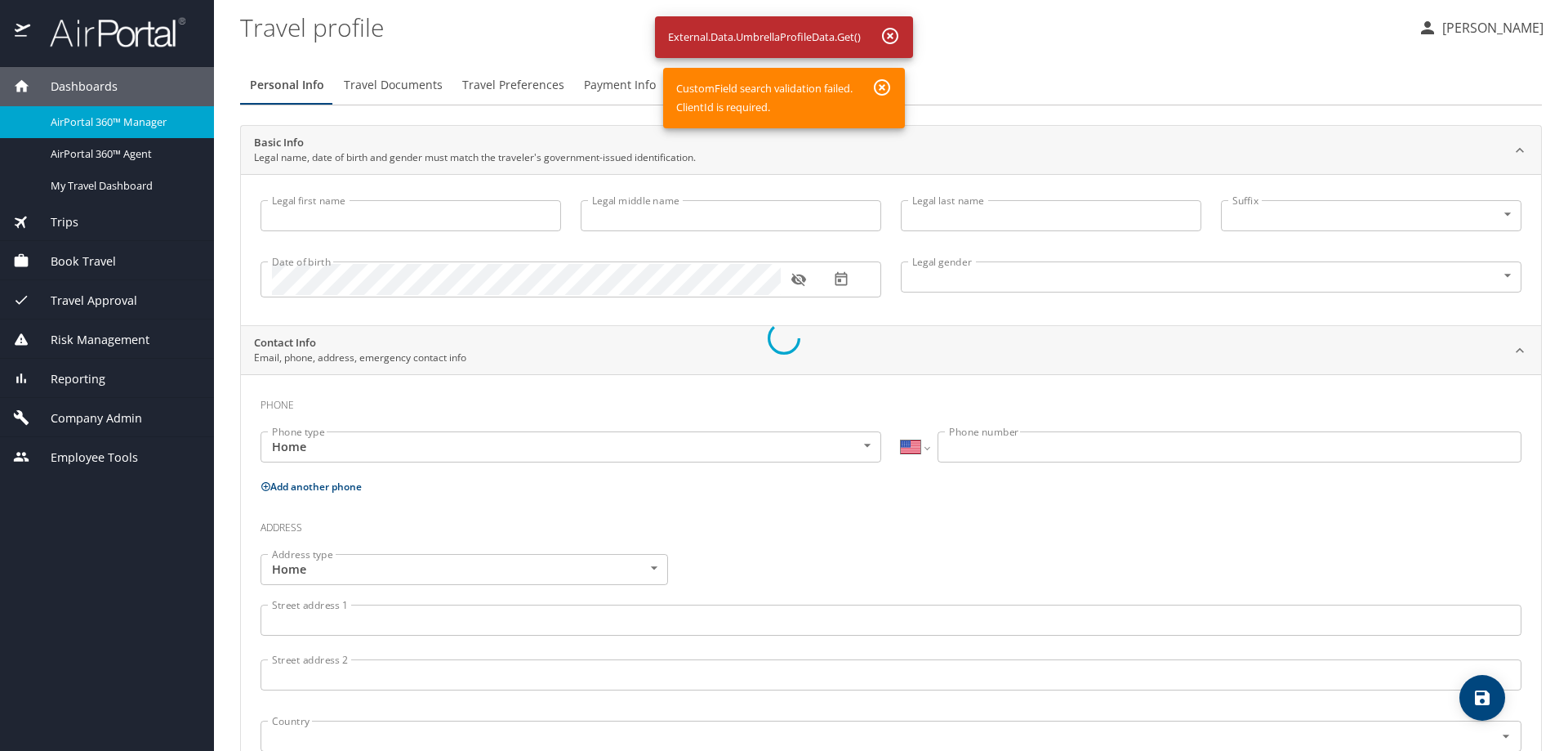
click at [889, 36] on div at bounding box center [784, 338] width 1568 height 826
click at [878, 85] on div at bounding box center [784, 338] width 1568 height 826
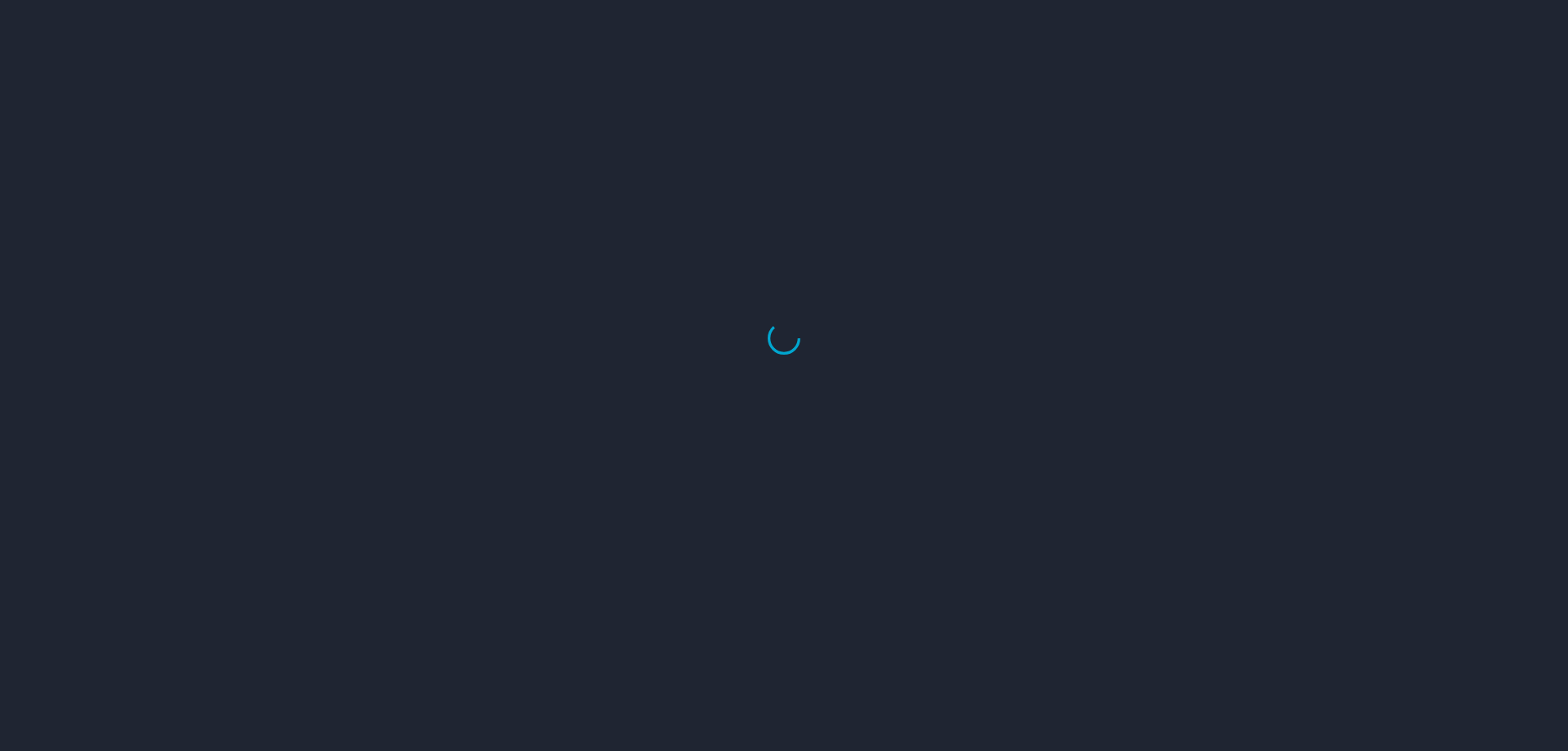
select select "US"
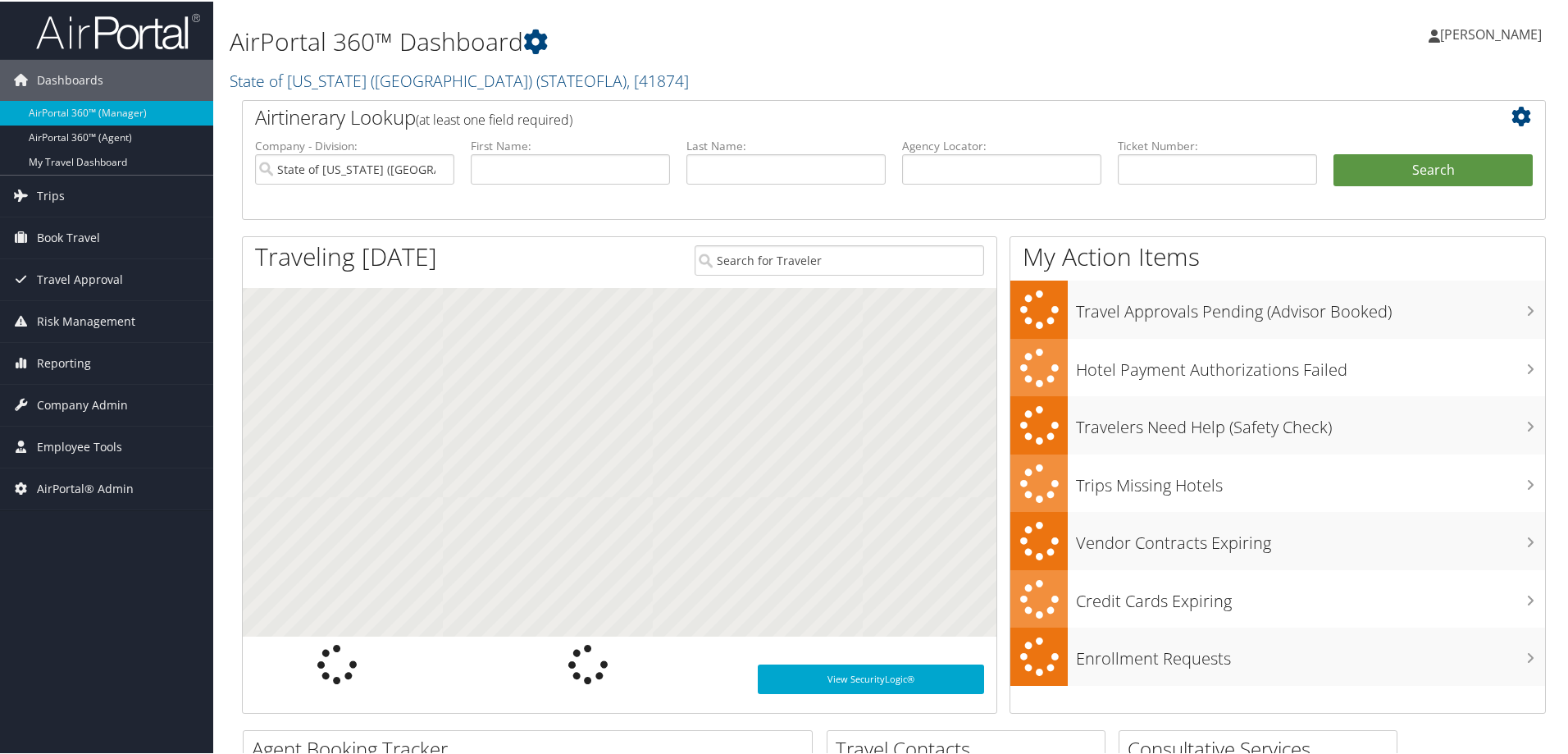
click at [272, 84] on link "State of [US_STATE] (SOLA) ( STATEOFLA ) , [ 41874 ]" at bounding box center [459, 79] width 459 height 22
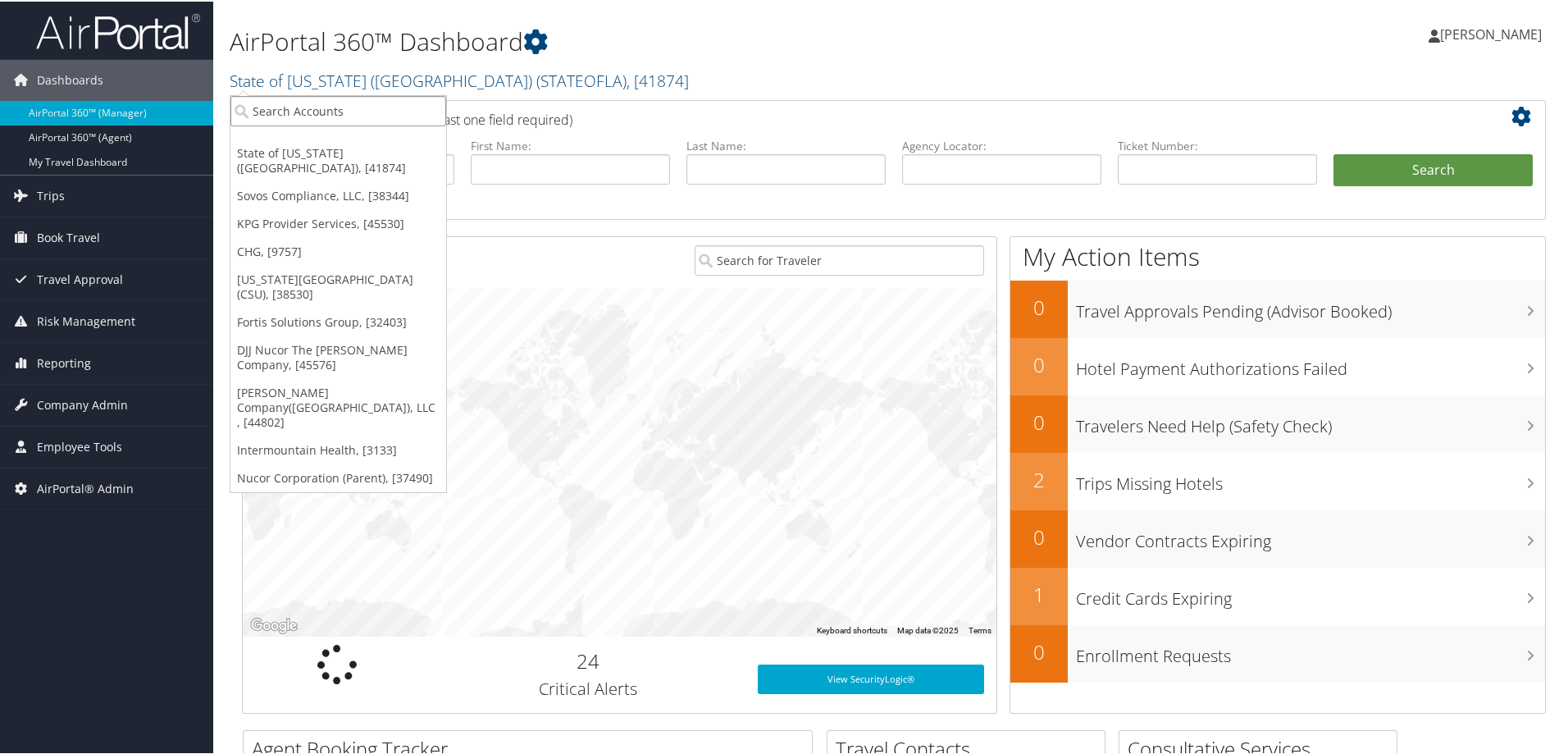
click at [289, 109] on input "search" at bounding box center [338, 109] width 216 height 30
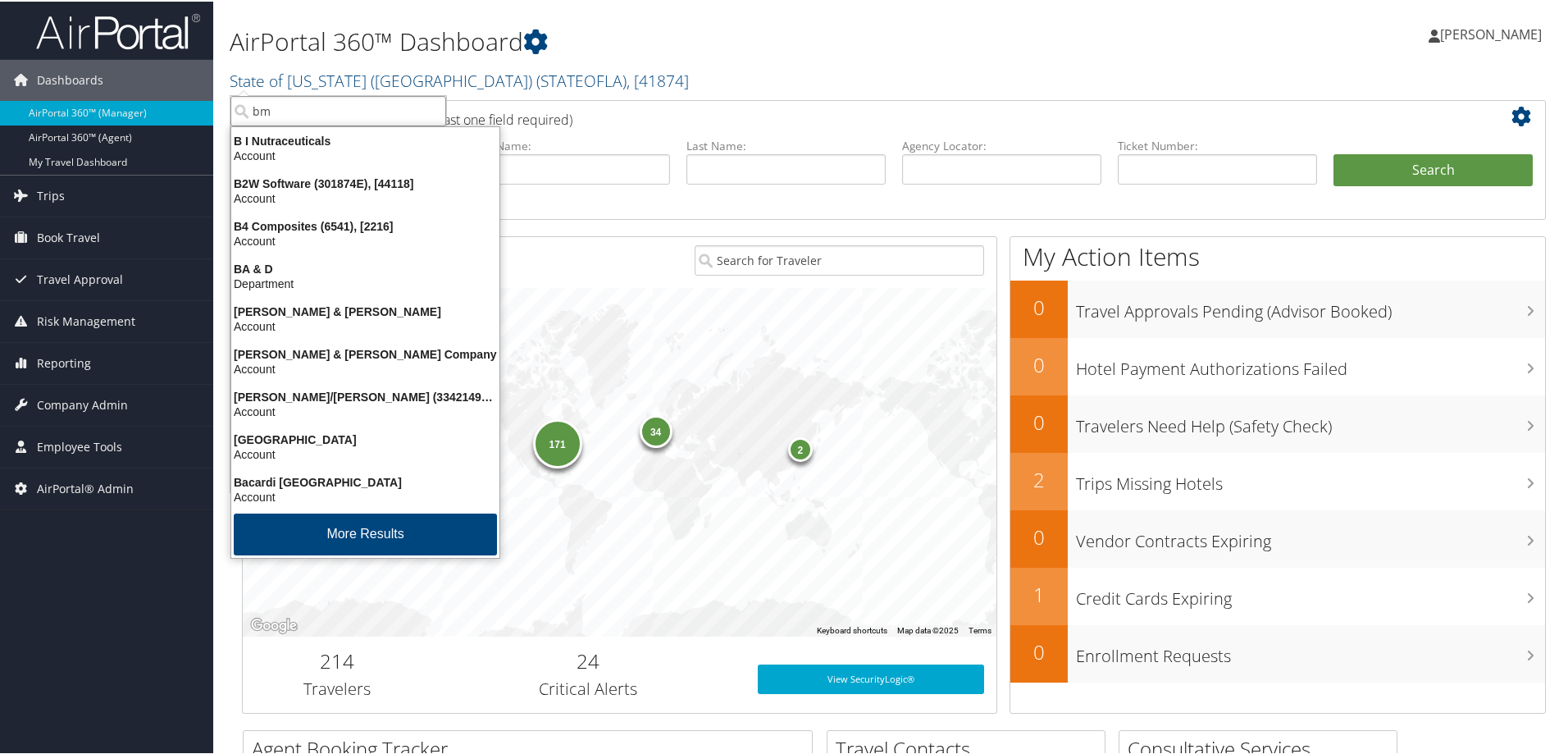
type input "bma"
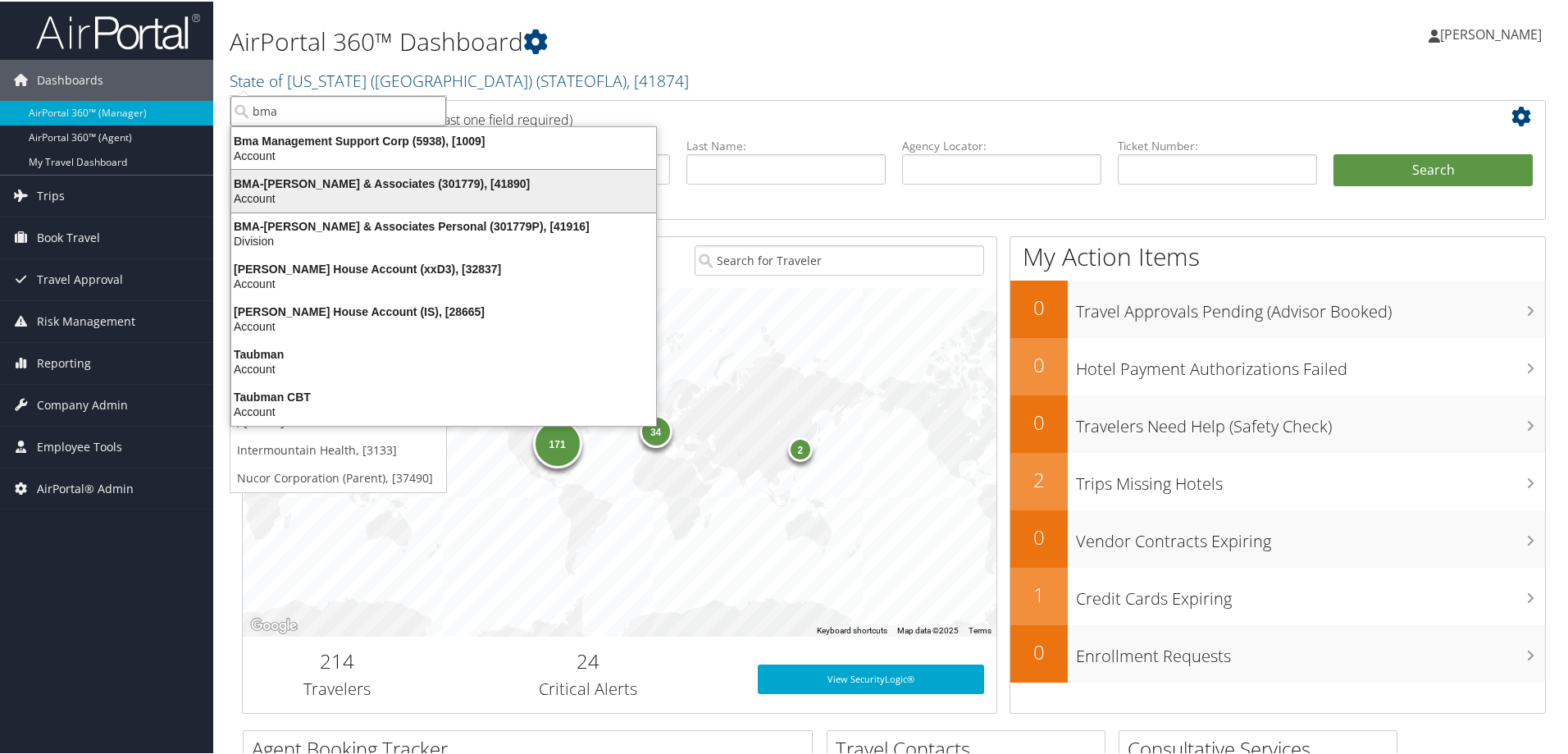
click at [279, 190] on div "Account" at bounding box center [443, 197] width 444 height 14
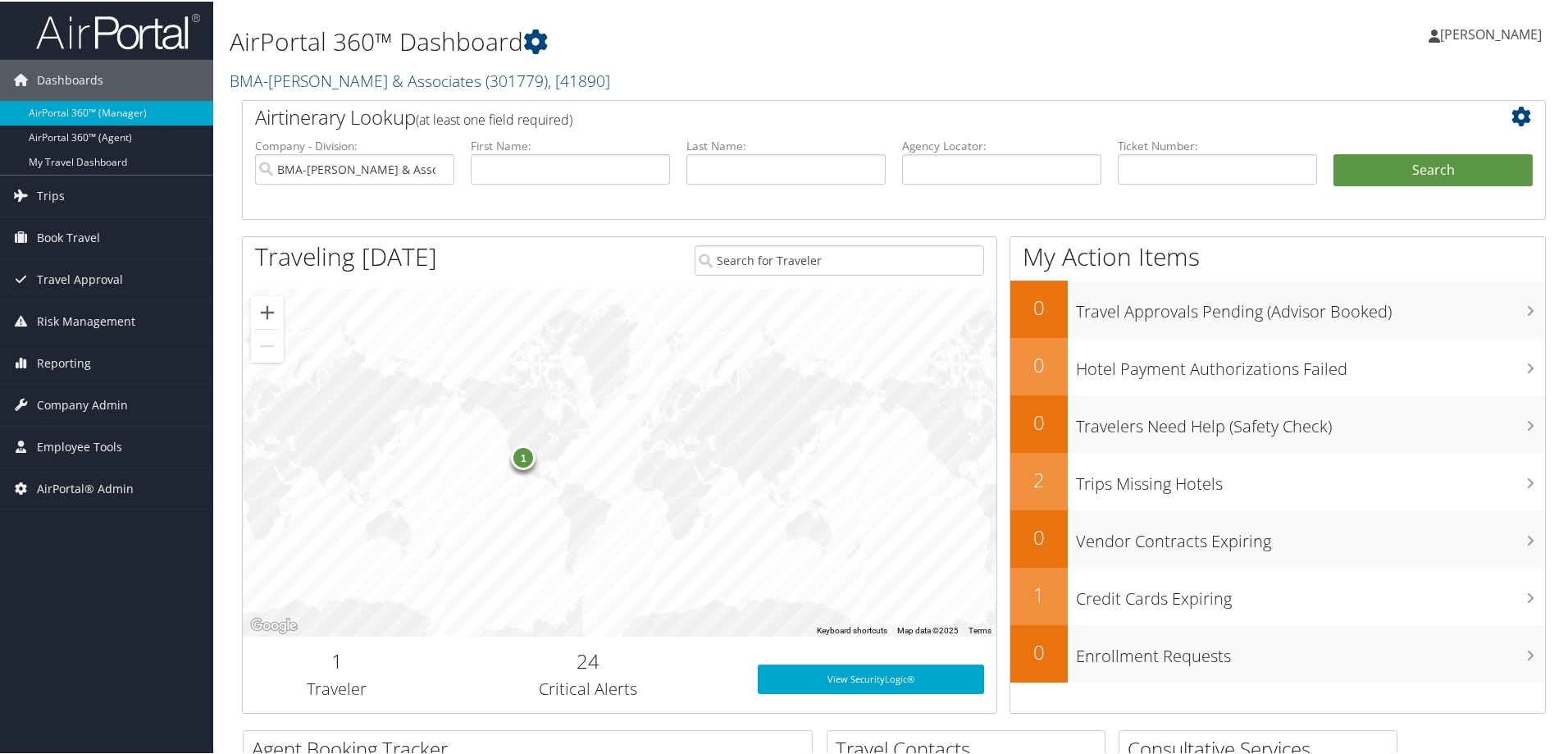
click at [462, 386] on div "1" at bounding box center [620, 461] width 754 height 349
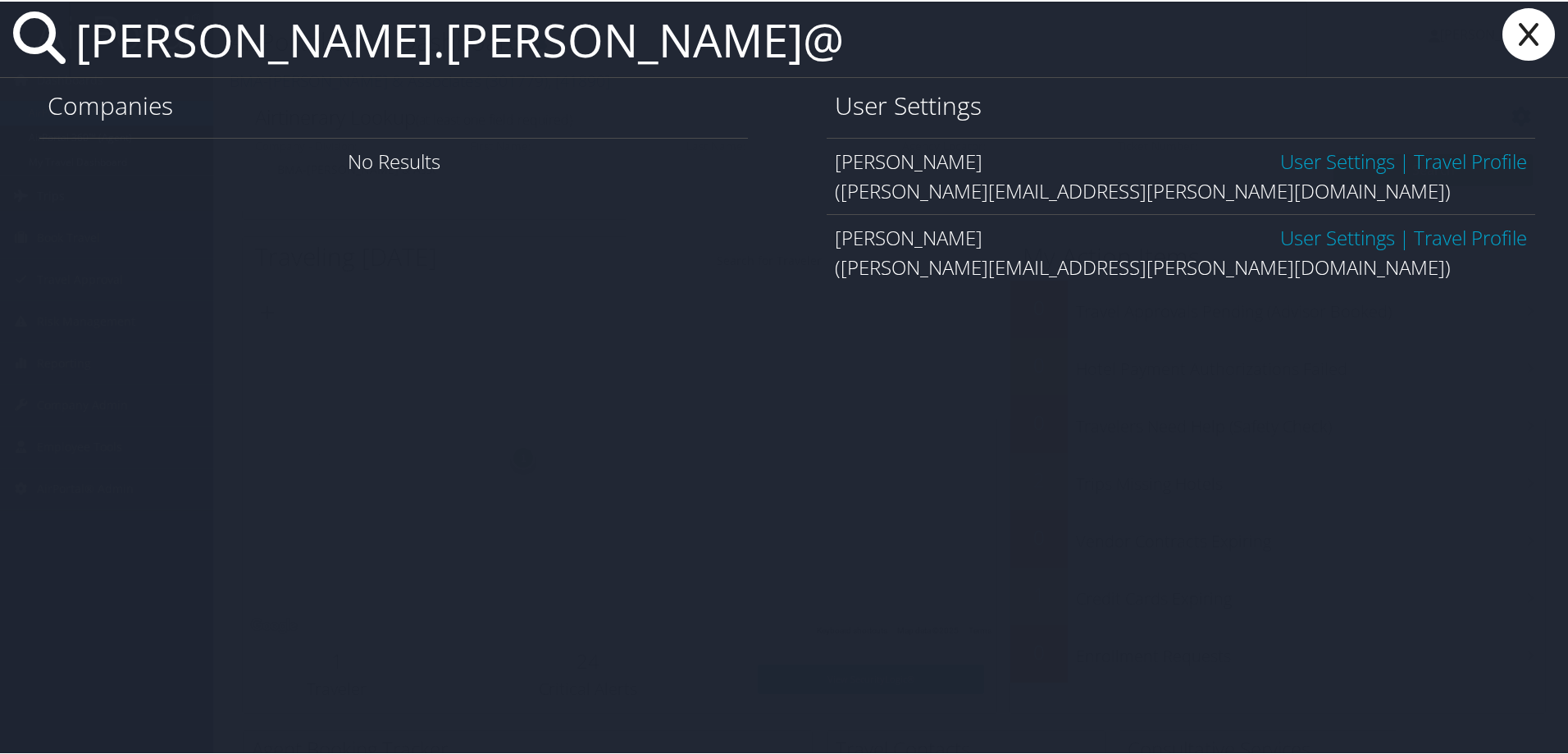
type input "[PERSON_NAME].[PERSON_NAME]@"
click at [1321, 153] on link "User Settings" at bounding box center [1337, 159] width 115 height 27
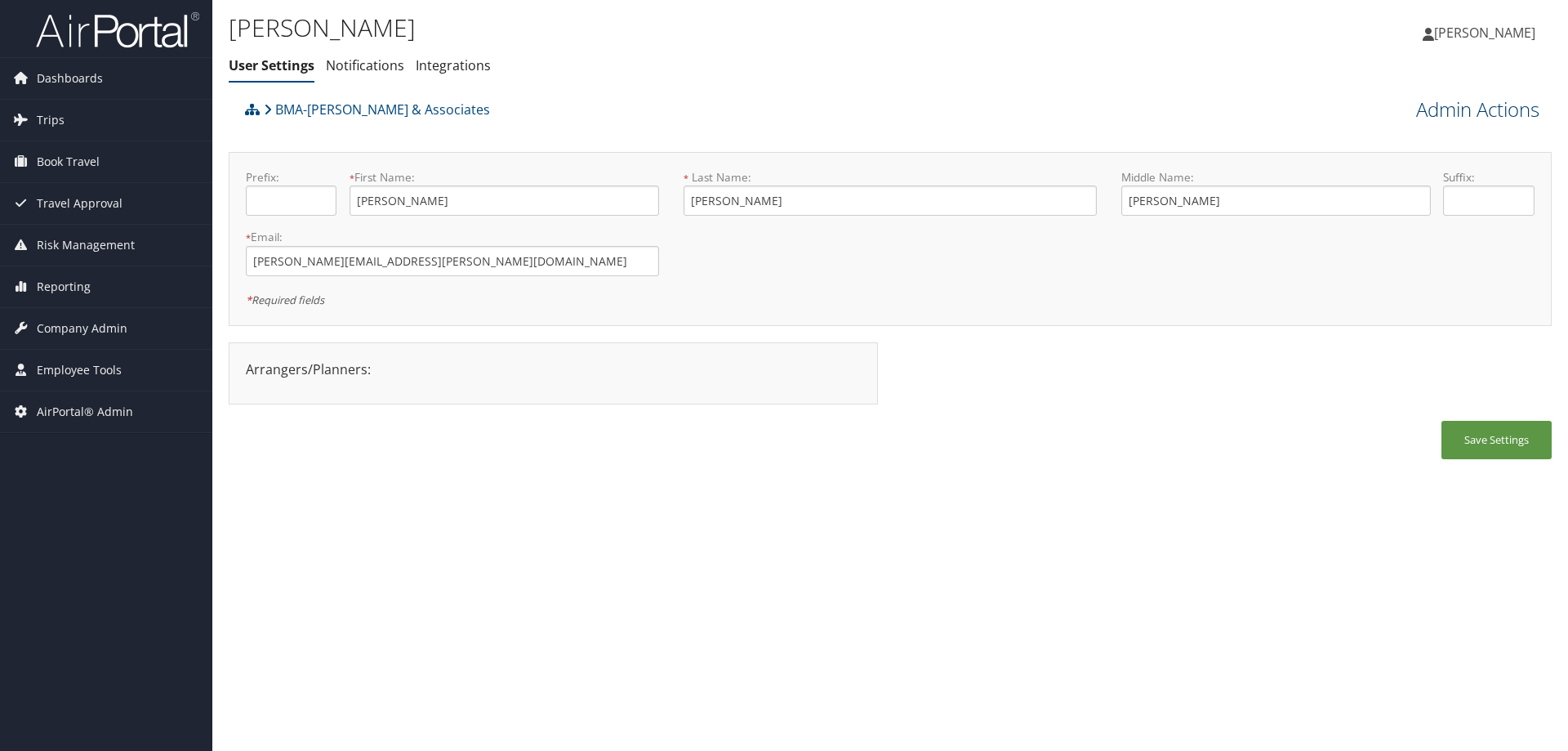
click at [1490, 105] on link "Admin Actions" at bounding box center [1478, 109] width 123 height 28
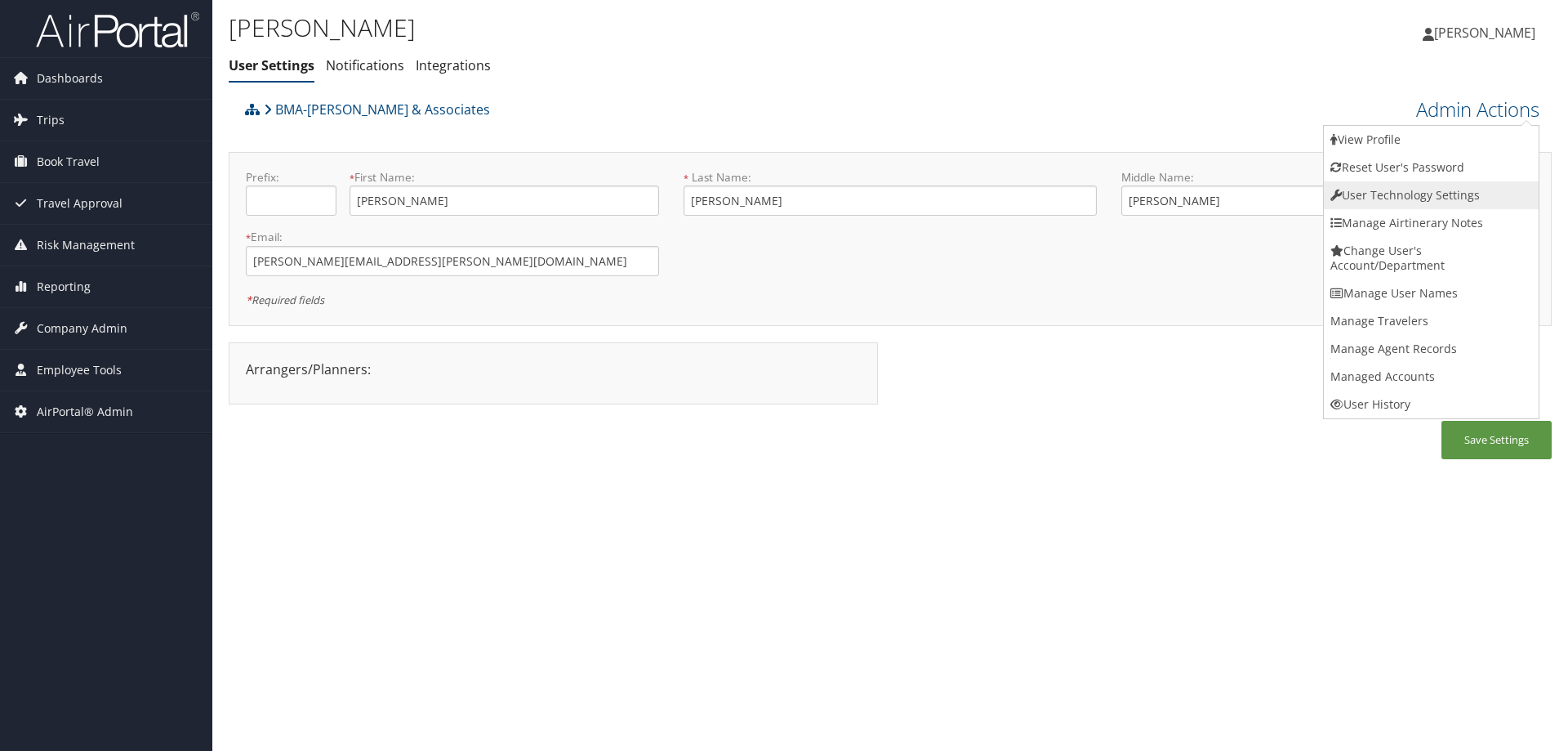
click at [1388, 201] on link "User Technology Settings" at bounding box center [1432, 195] width 215 height 28
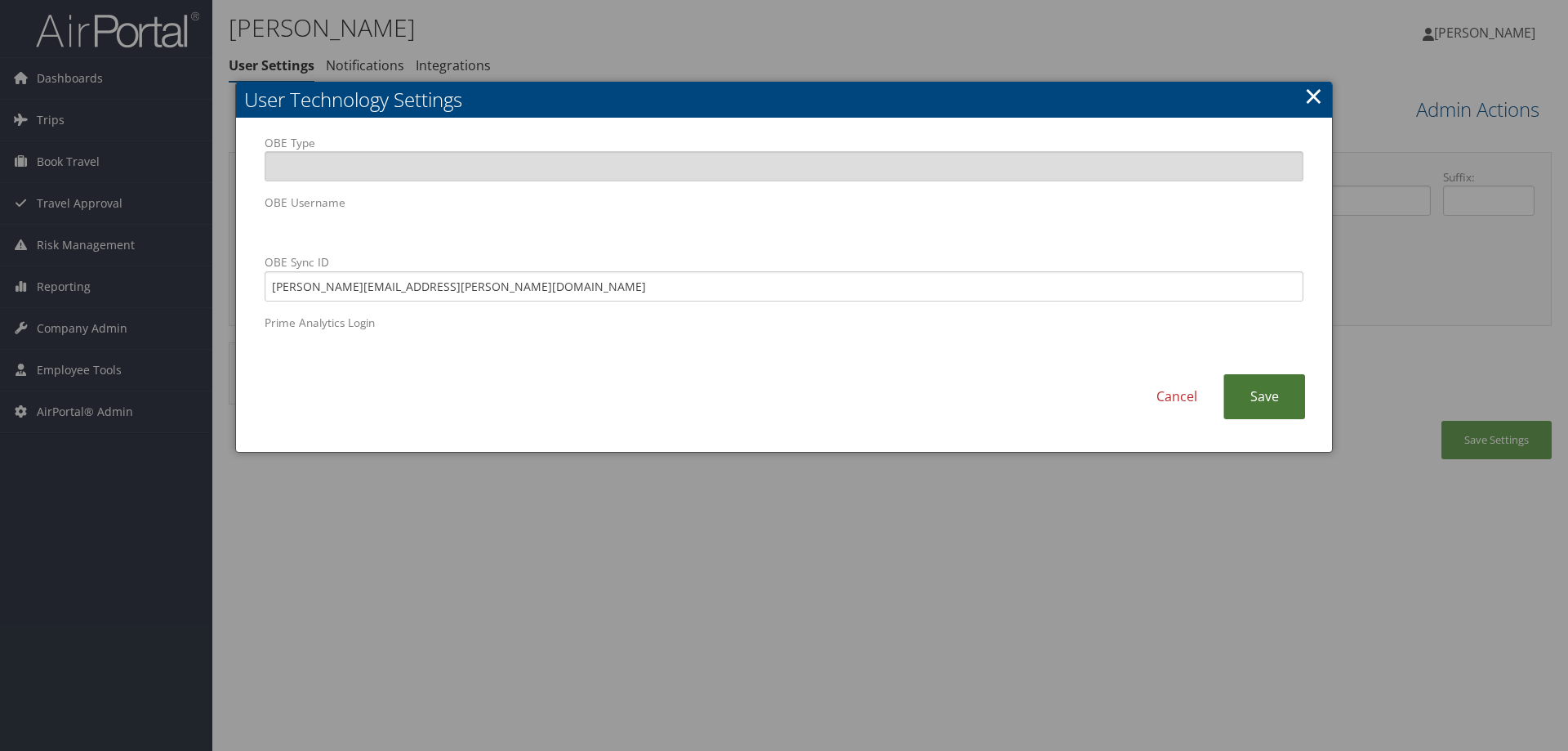
click at [1287, 390] on link "Save" at bounding box center [1264, 397] width 82 height 45
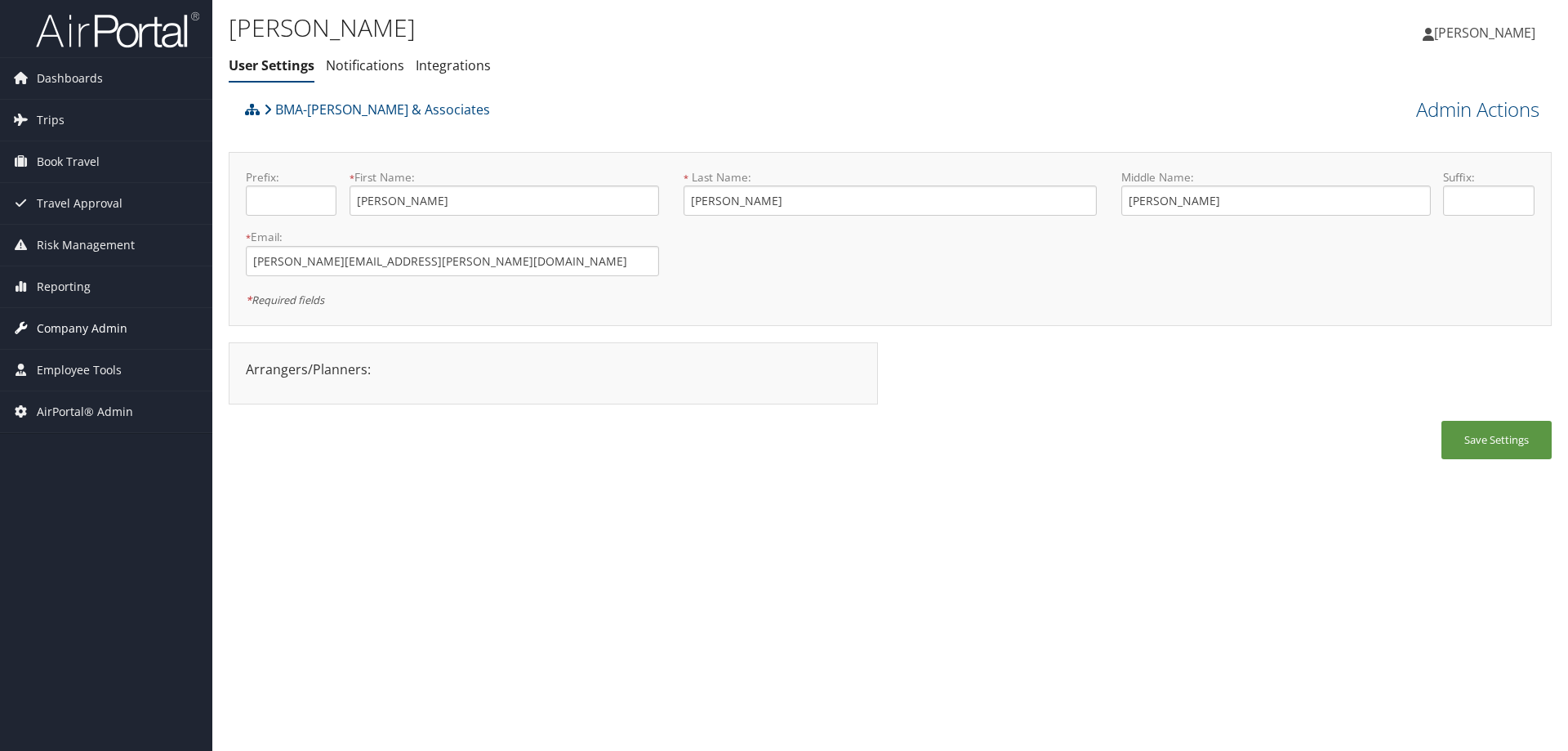
click at [118, 320] on span "Company Admin" at bounding box center [82, 328] width 90 height 41
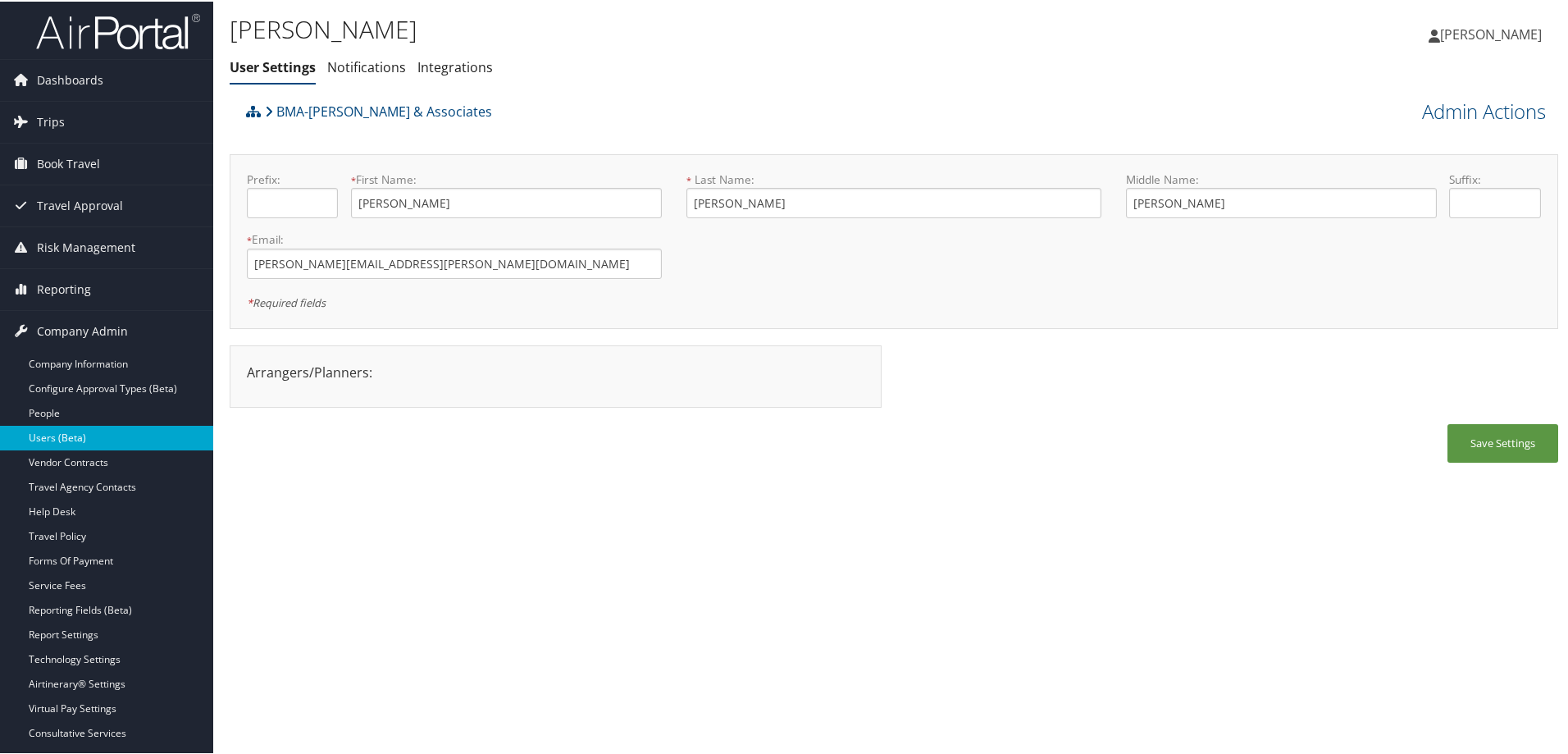
click at [96, 430] on link "Users (Beta)" at bounding box center [106, 437] width 213 height 25
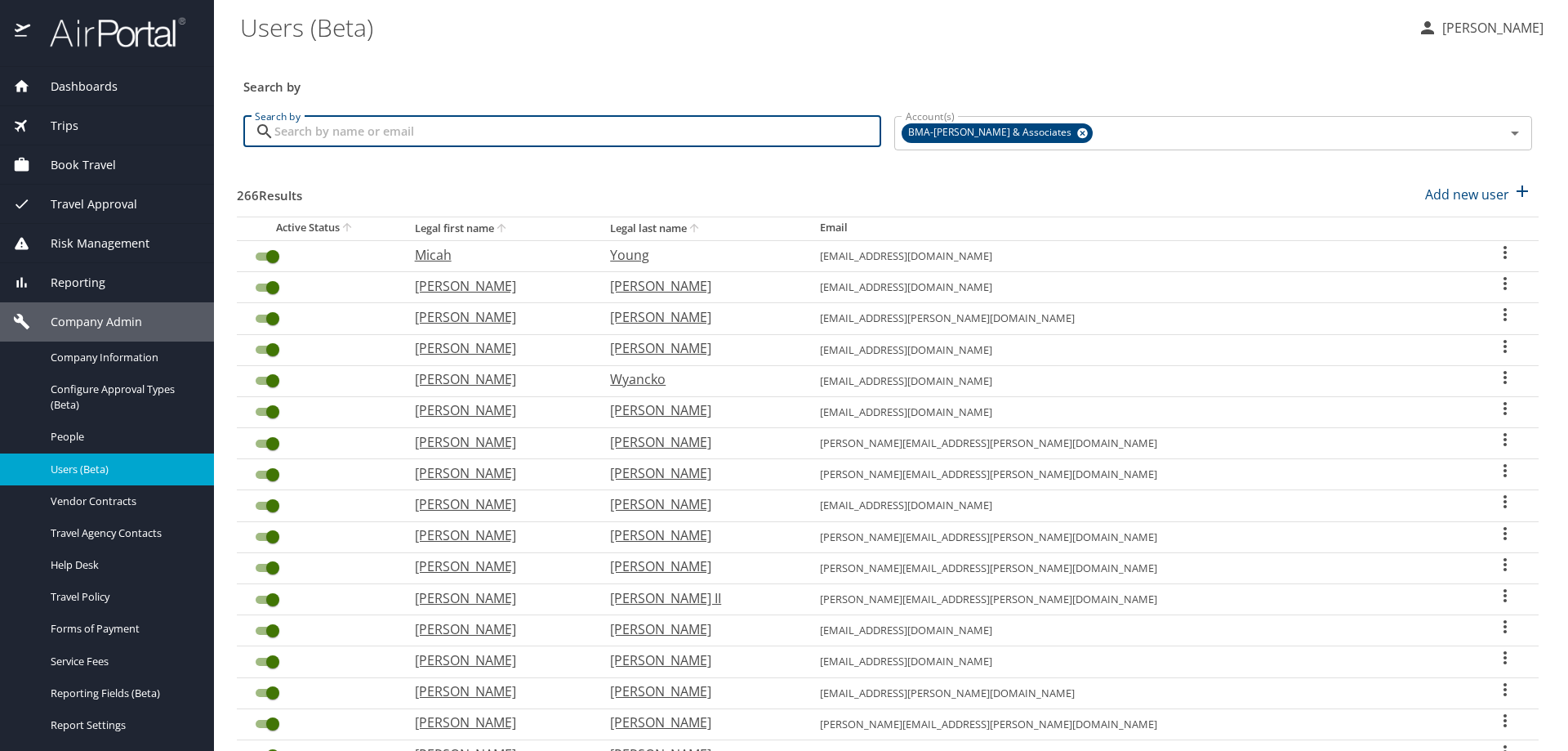
paste input "Online Support provides technical and navigational assistance with the online b…"
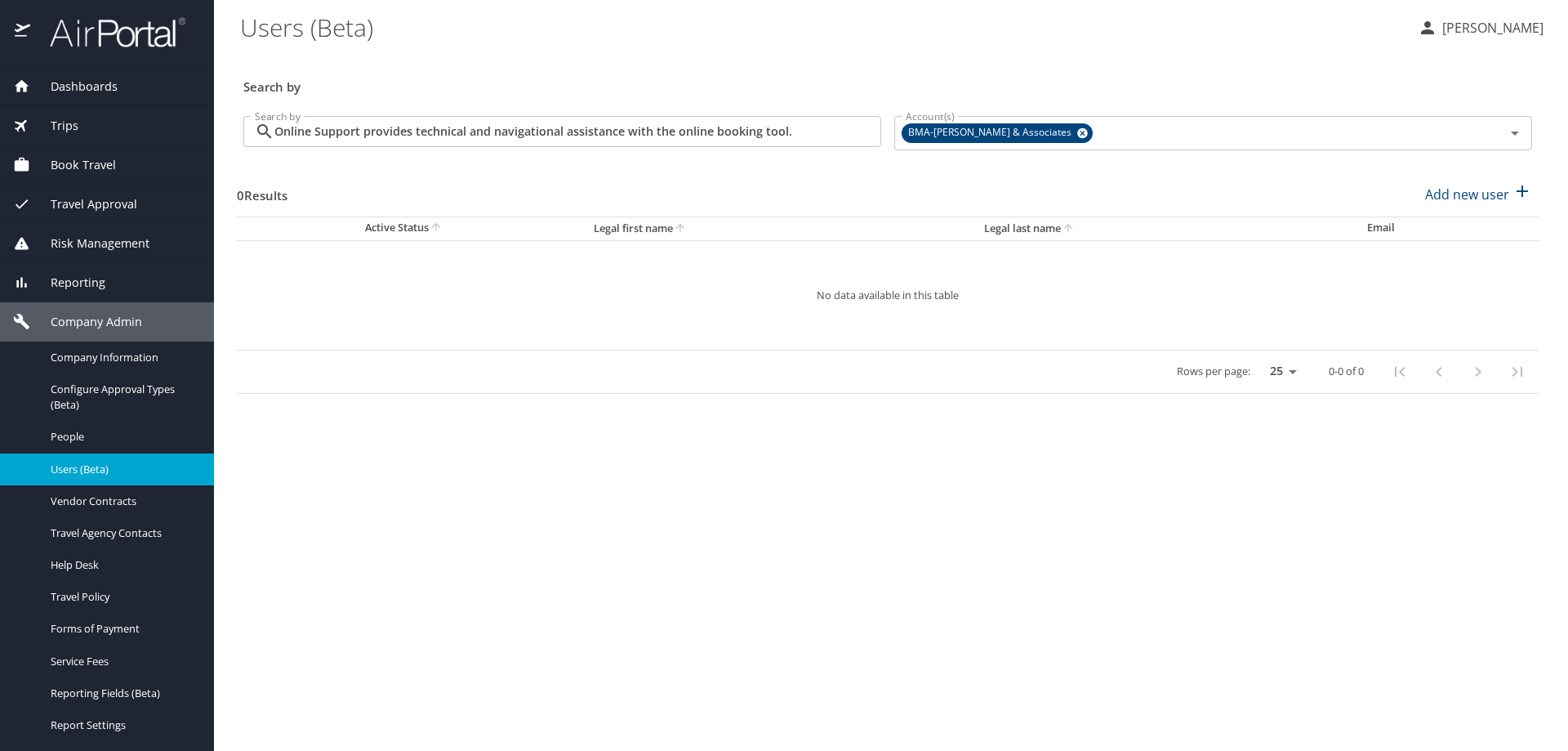
drag, startPoint x: 270, startPoint y: 126, endPoint x: 790, endPoint y: 137, distance: 520.1
click at [790, 137] on div "Online Support provides technical and navigational assistance with the online b…" at bounding box center [563, 132] width 638 height 31
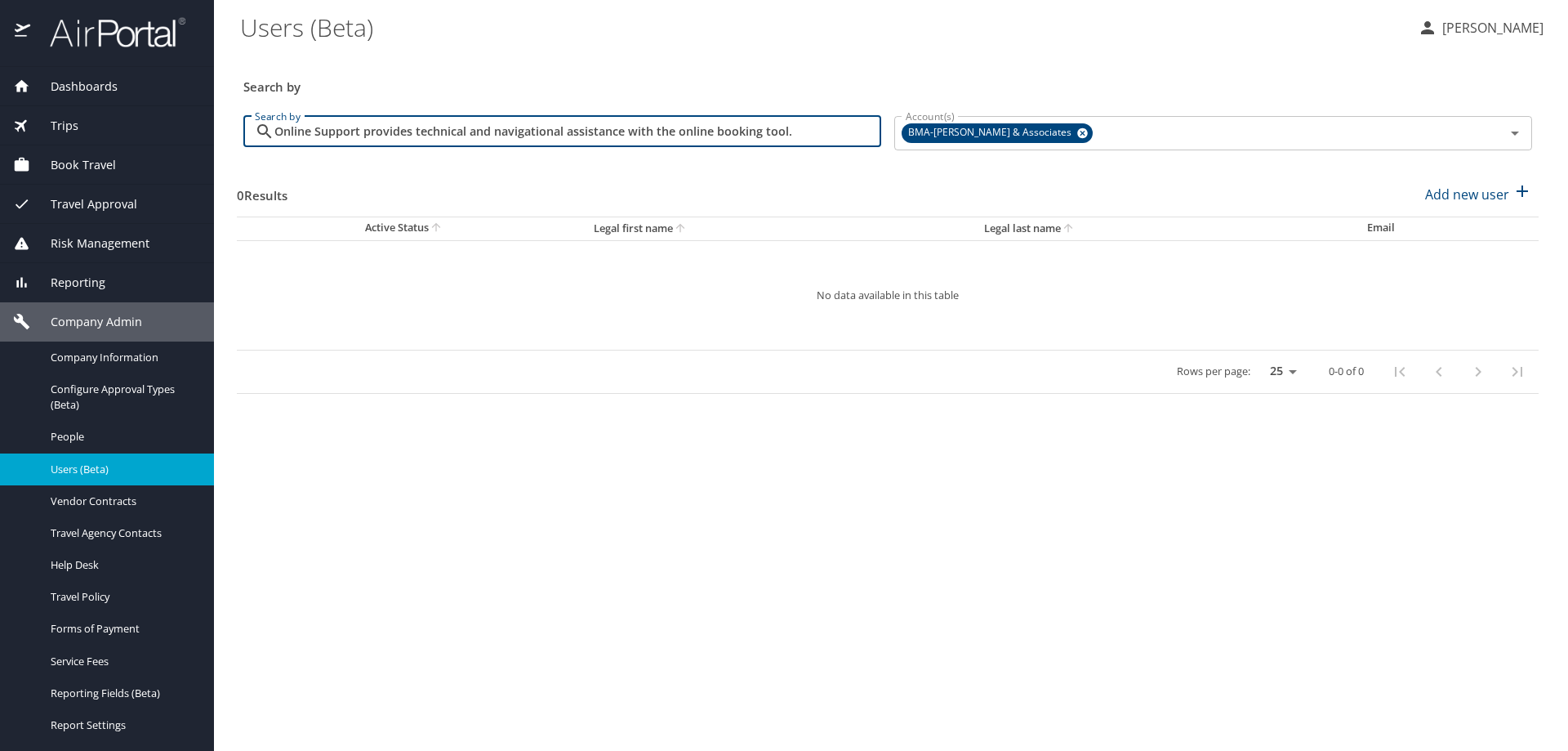
drag, startPoint x: 804, startPoint y: 133, endPoint x: -148, endPoint y: 69, distance: 954.1
click at [0, 69] on html "Dashboards AirPortal 360™ Manager AirPortal 360™ Agent My Travel Dashboard Trip…" at bounding box center [784, 376] width 1568 height 751
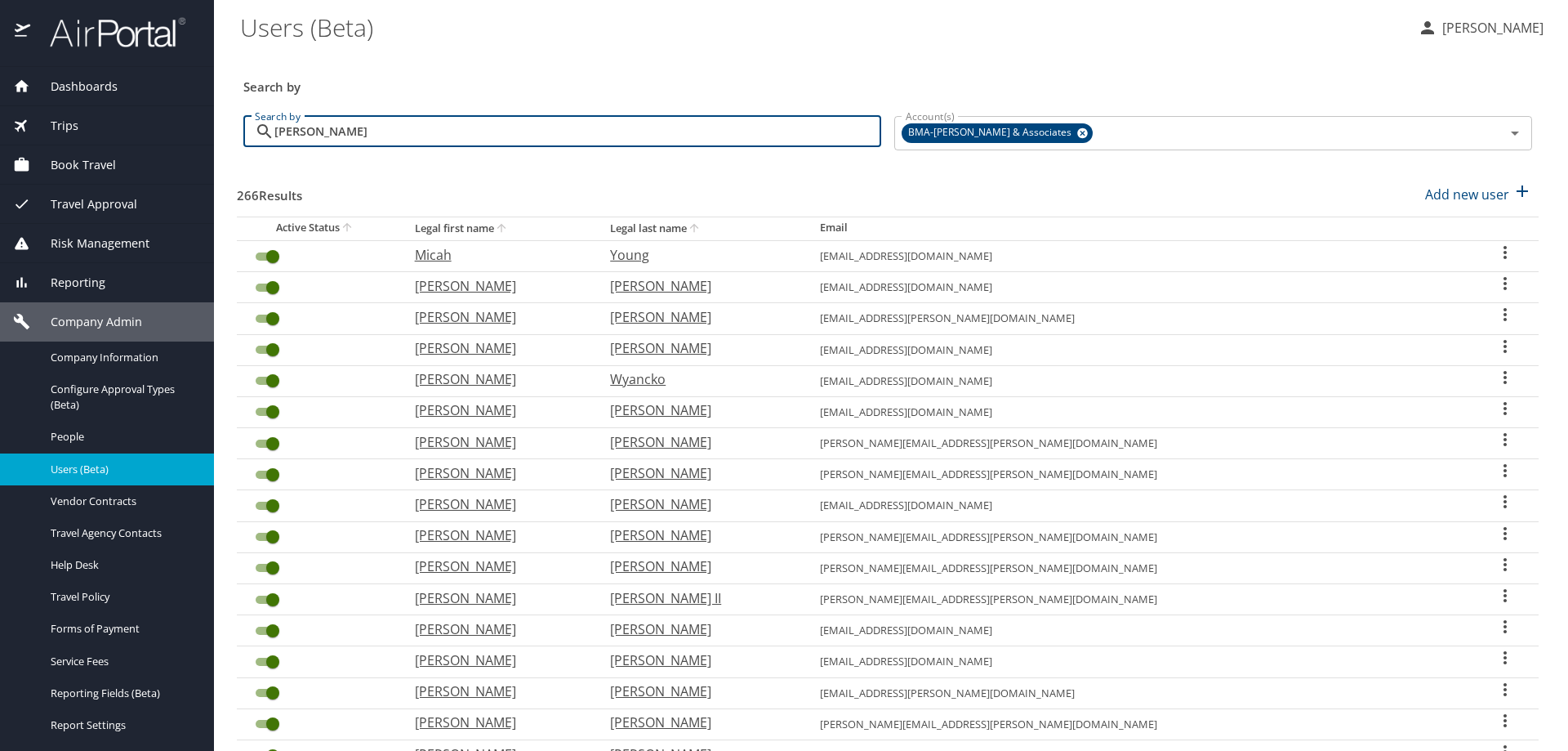
type input "coleman"
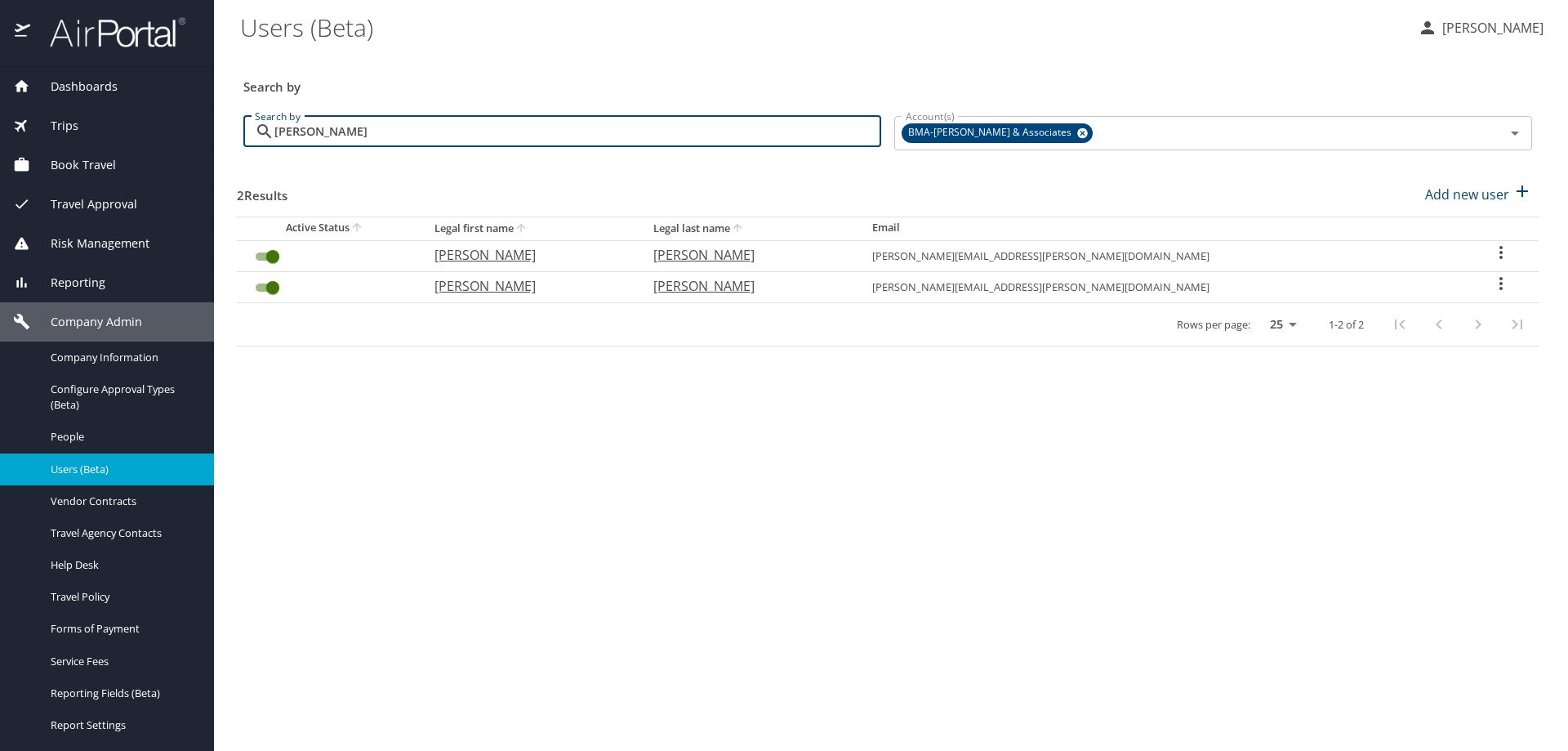
click at [1492, 282] on icon "User Search Table" at bounding box center [1501, 283] width 19 height 19
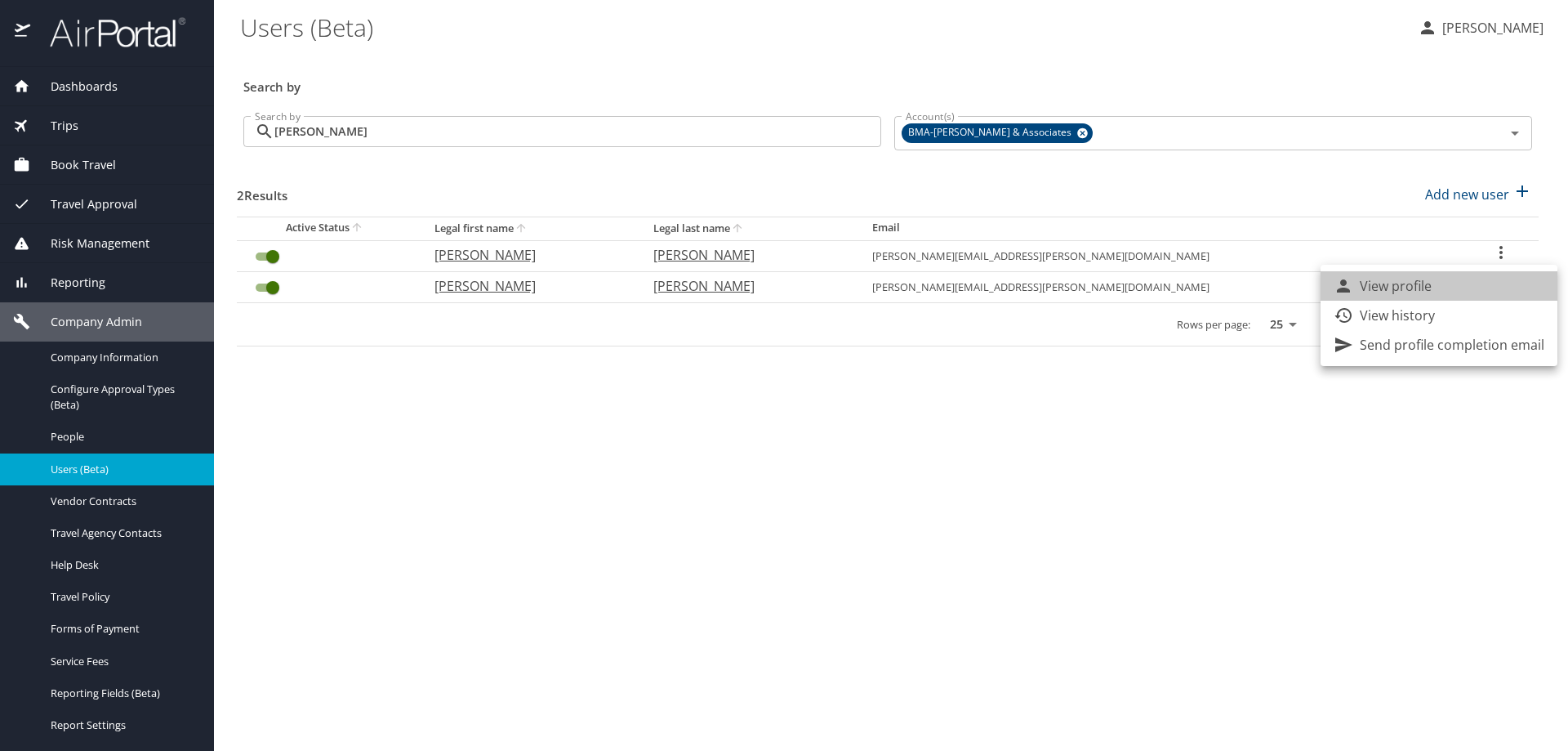
click at [1441, 281] on li "View profile" at bounding box center [1439, 285] width 237 height 30
select select "US"
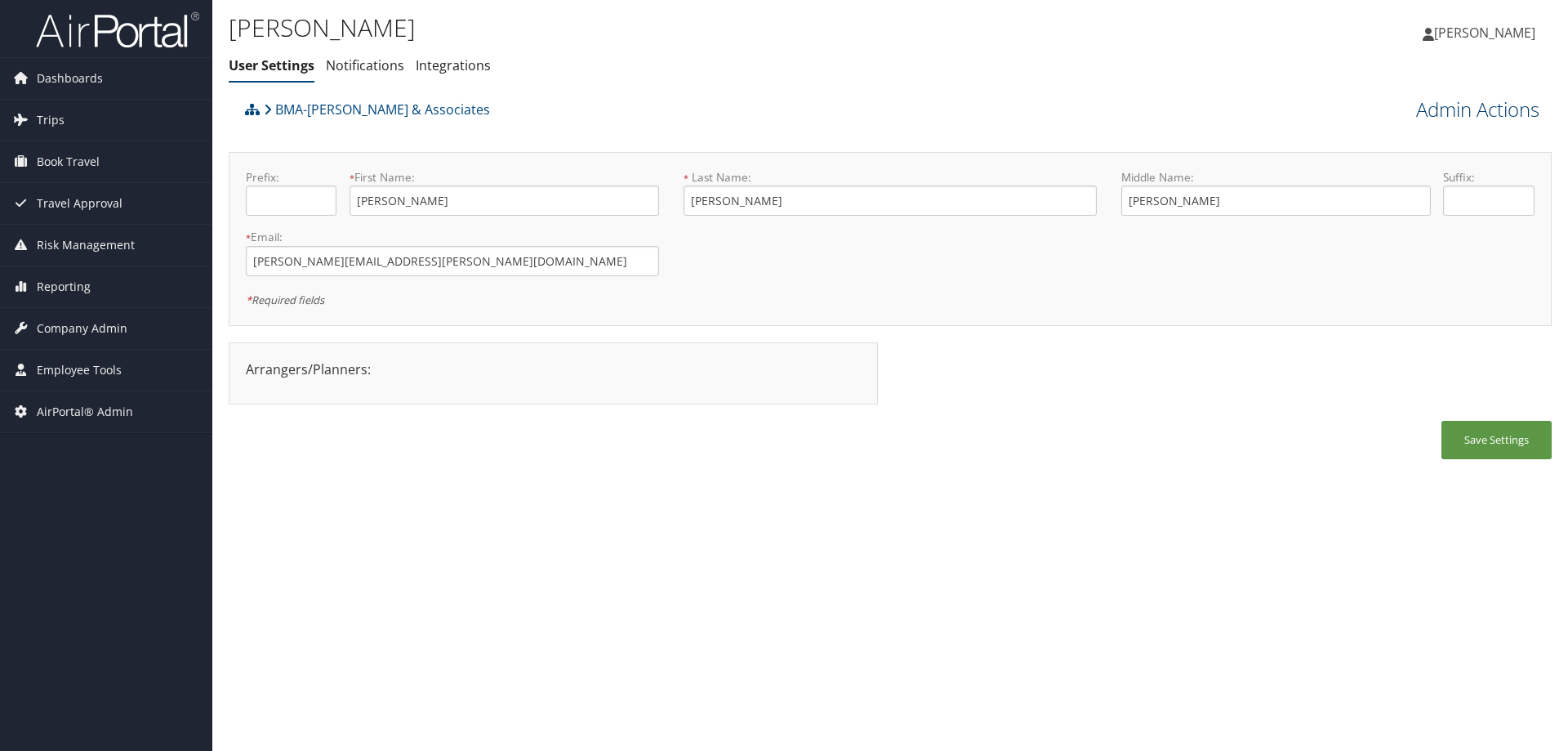
click at [1468, 103] on link "Admin Actions" at bounding box center [1478, 109] width 123 height 28
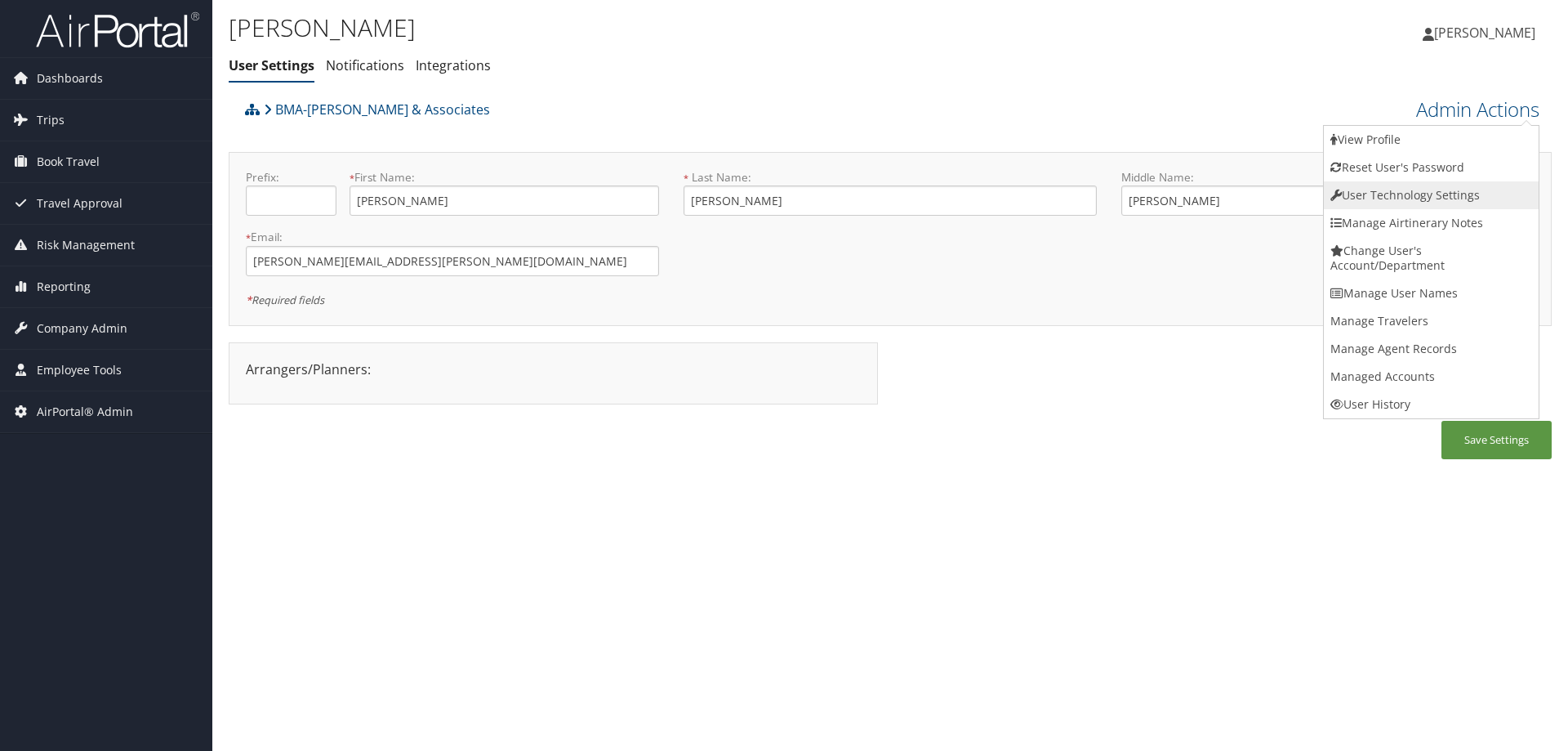
click at [1425, 189] on link "User Technology Settings" at bounding box center [1432, 195] width 215 height 28
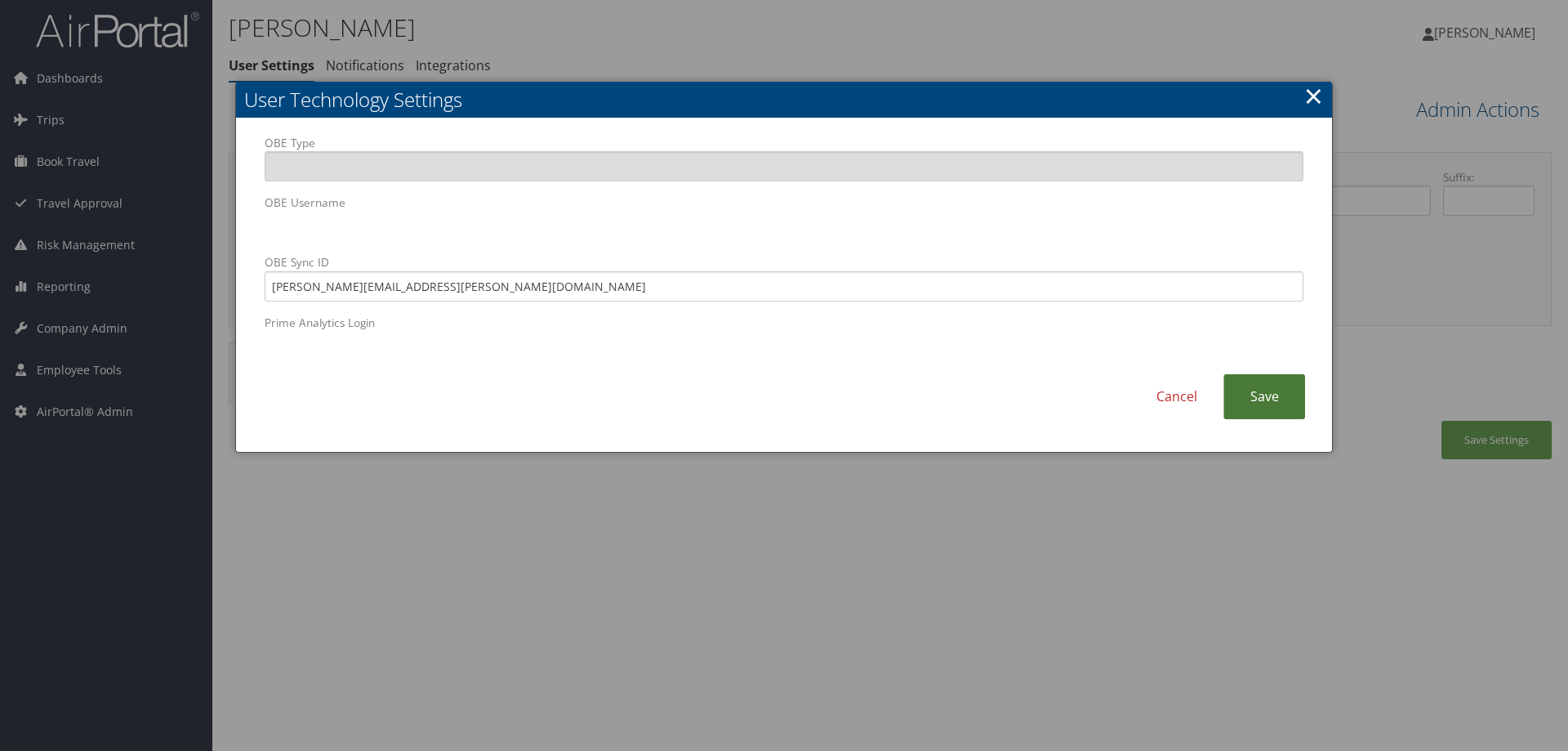
click at [1242, 400] on link "Save" at bounding box center [1264, 397] width 82 height 45
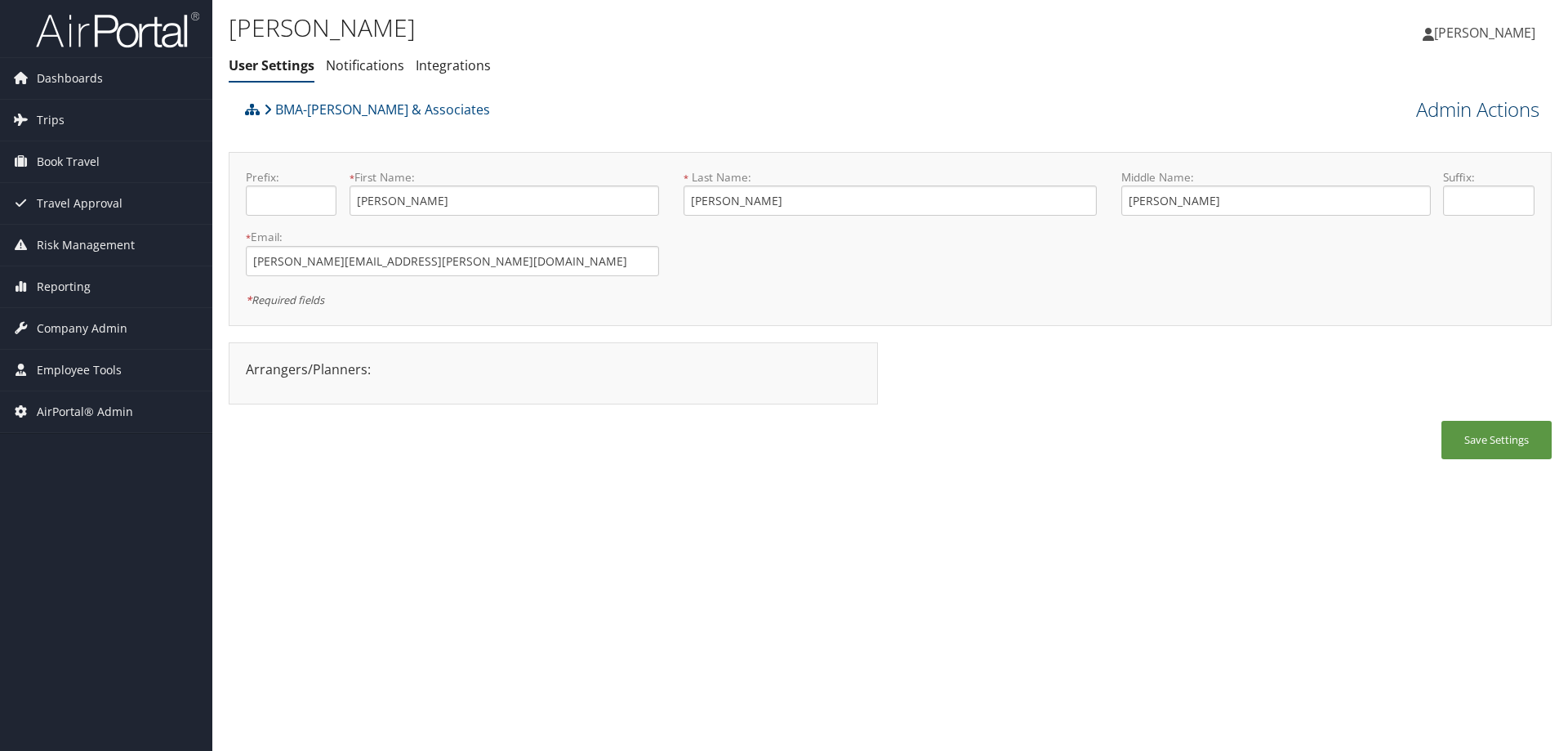
click at [1432, 107] on link "Admin Actions" at bounding box center [1478, 109] width 123 height 28
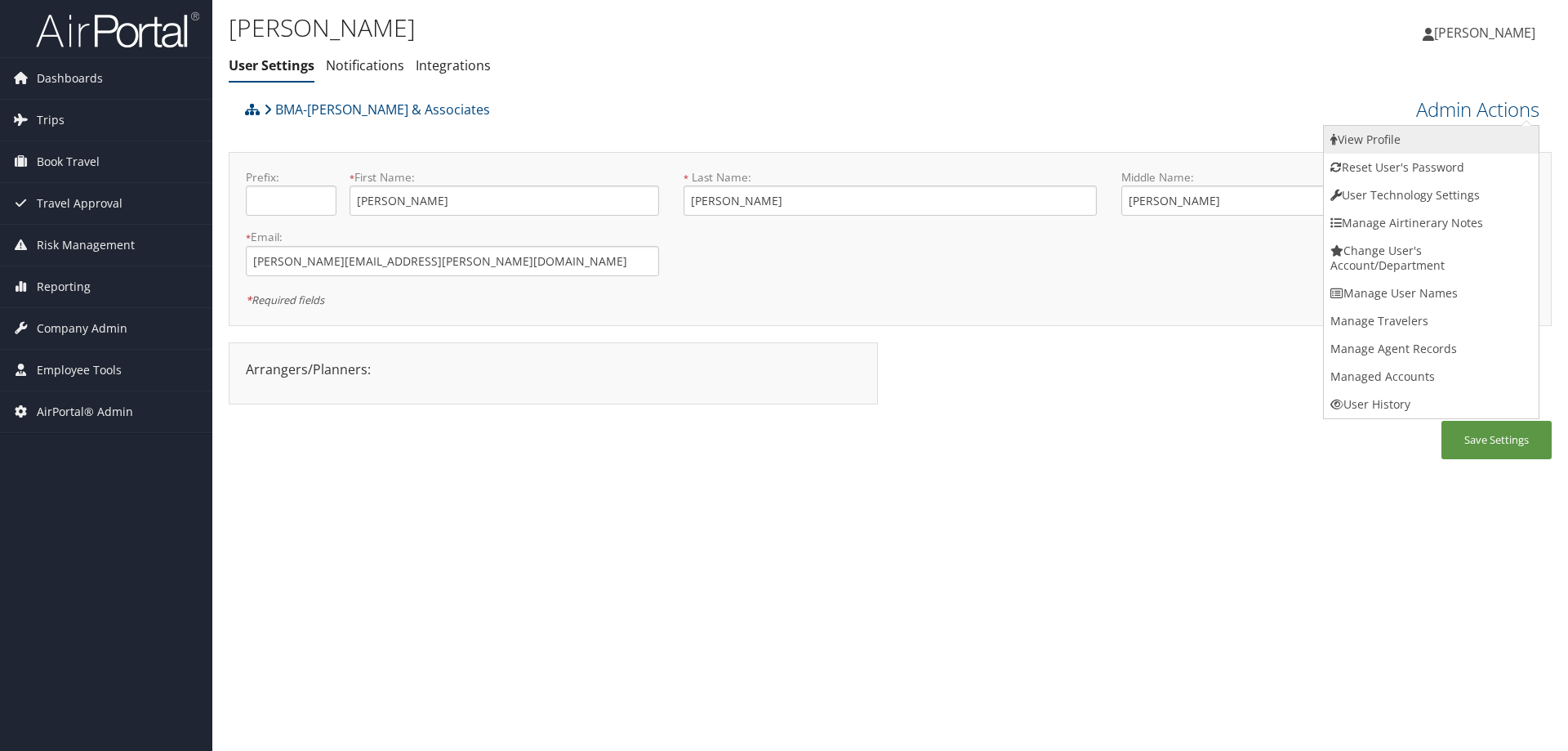
click at [1399, 148] on link "View Profile" at bounding box center [1432, 139] width 215 height 28
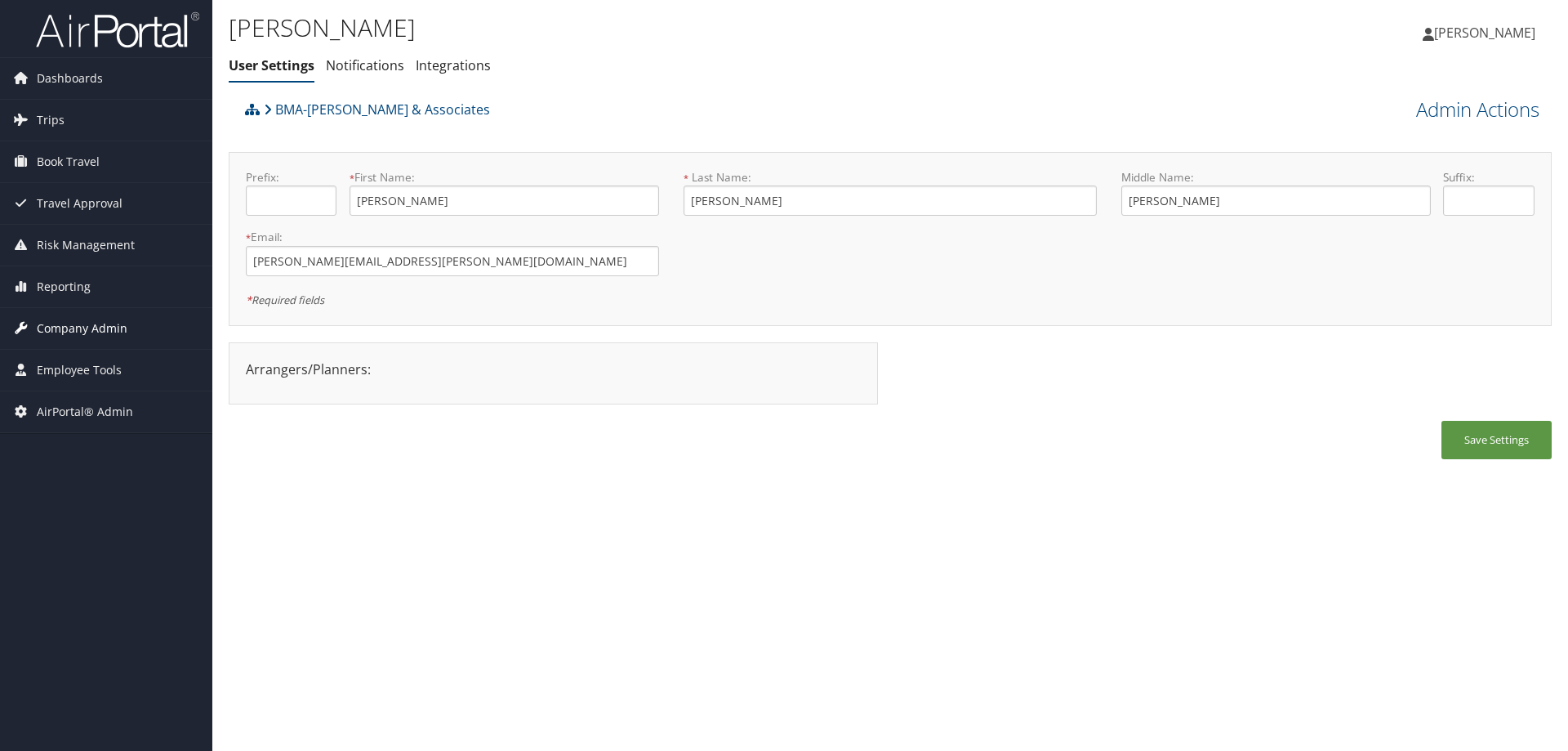
click at [68, 325] on span "Company Admin" at bounding box center [82, 328] width 90 height 41
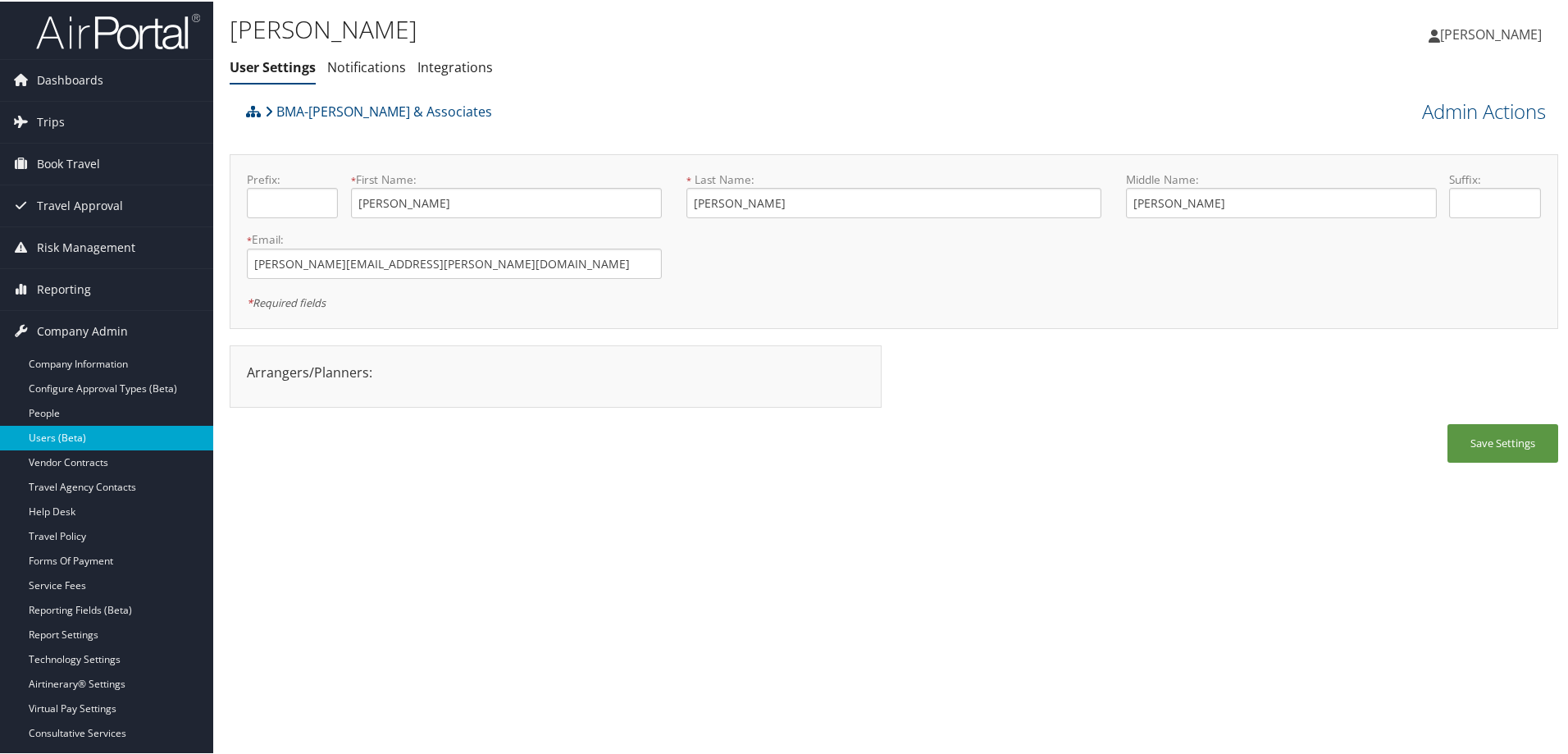
click at [101, 433] on link "Users (Beta)" at bounding box center [106, 437] width 213 height 25
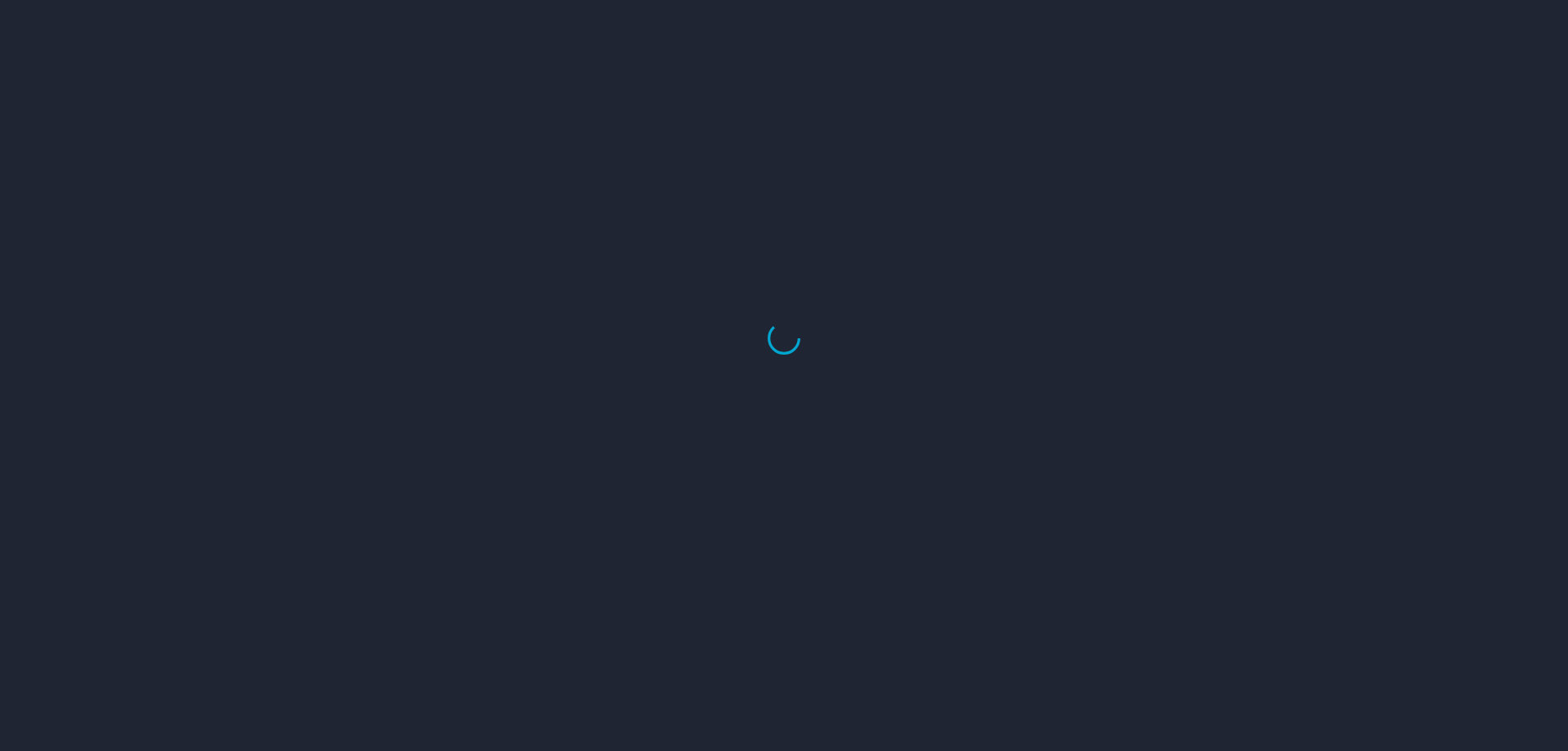
select select "US"
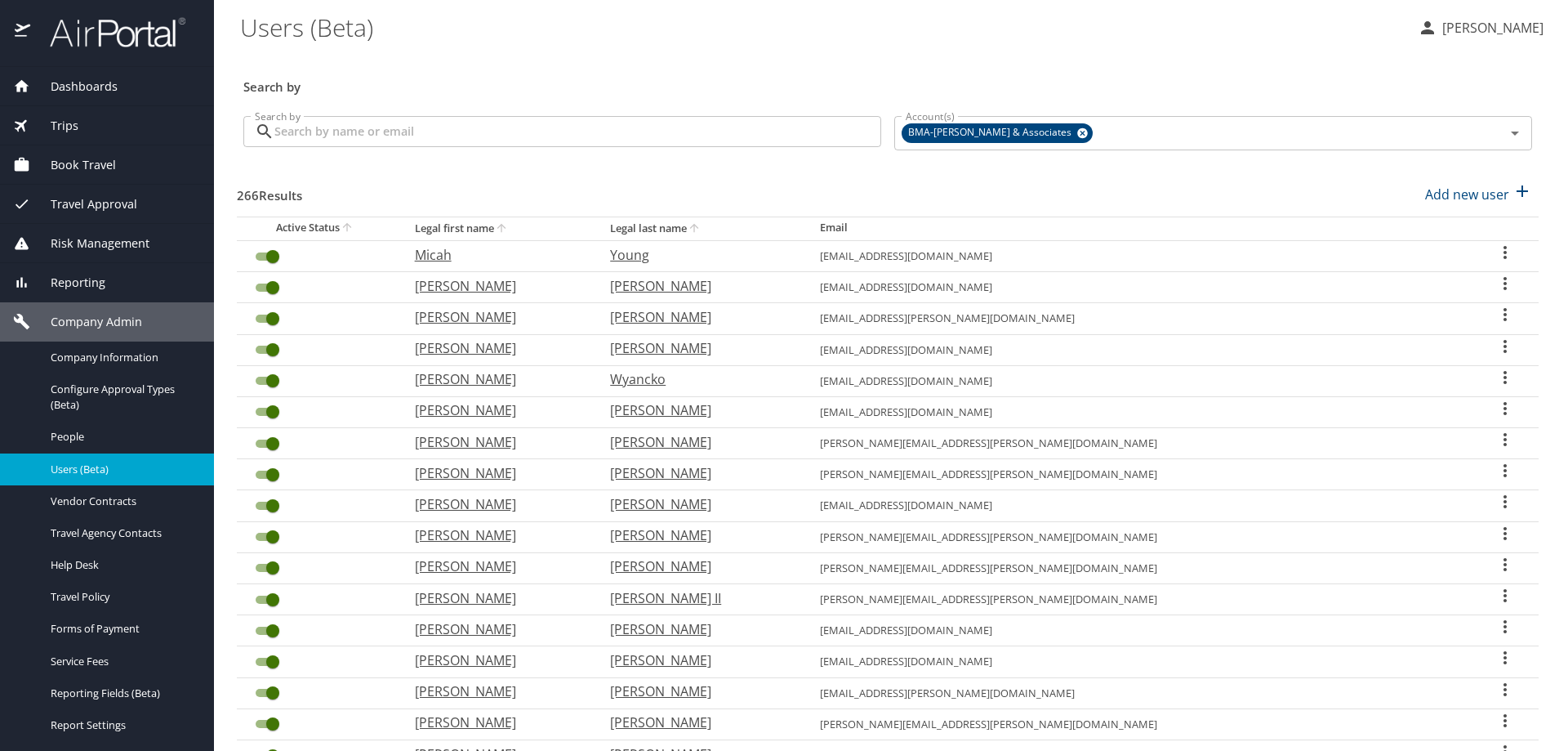
click at [317, 133] on input "Search by" at bounding box center [578, 132] width 607 height 31
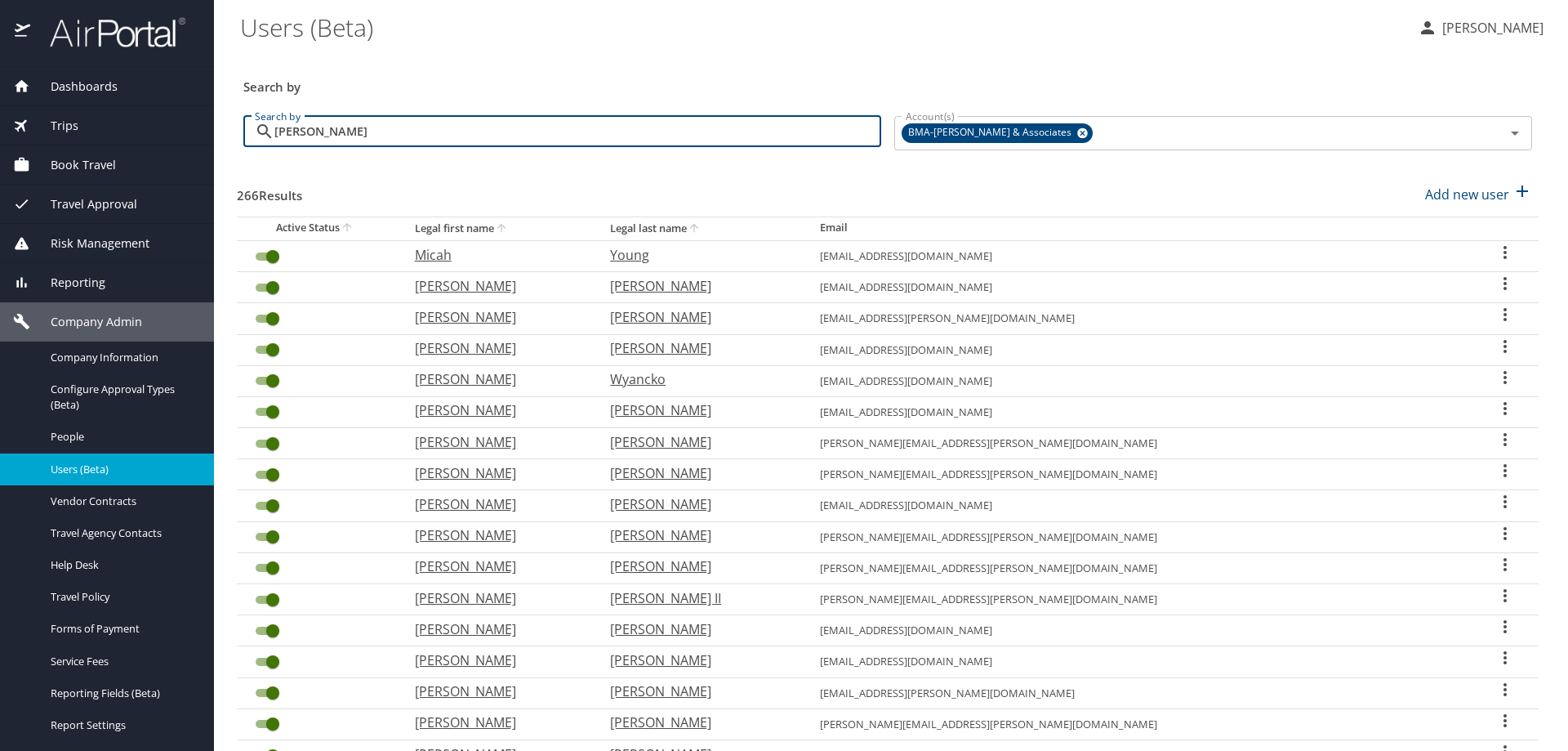
type input "coleman"
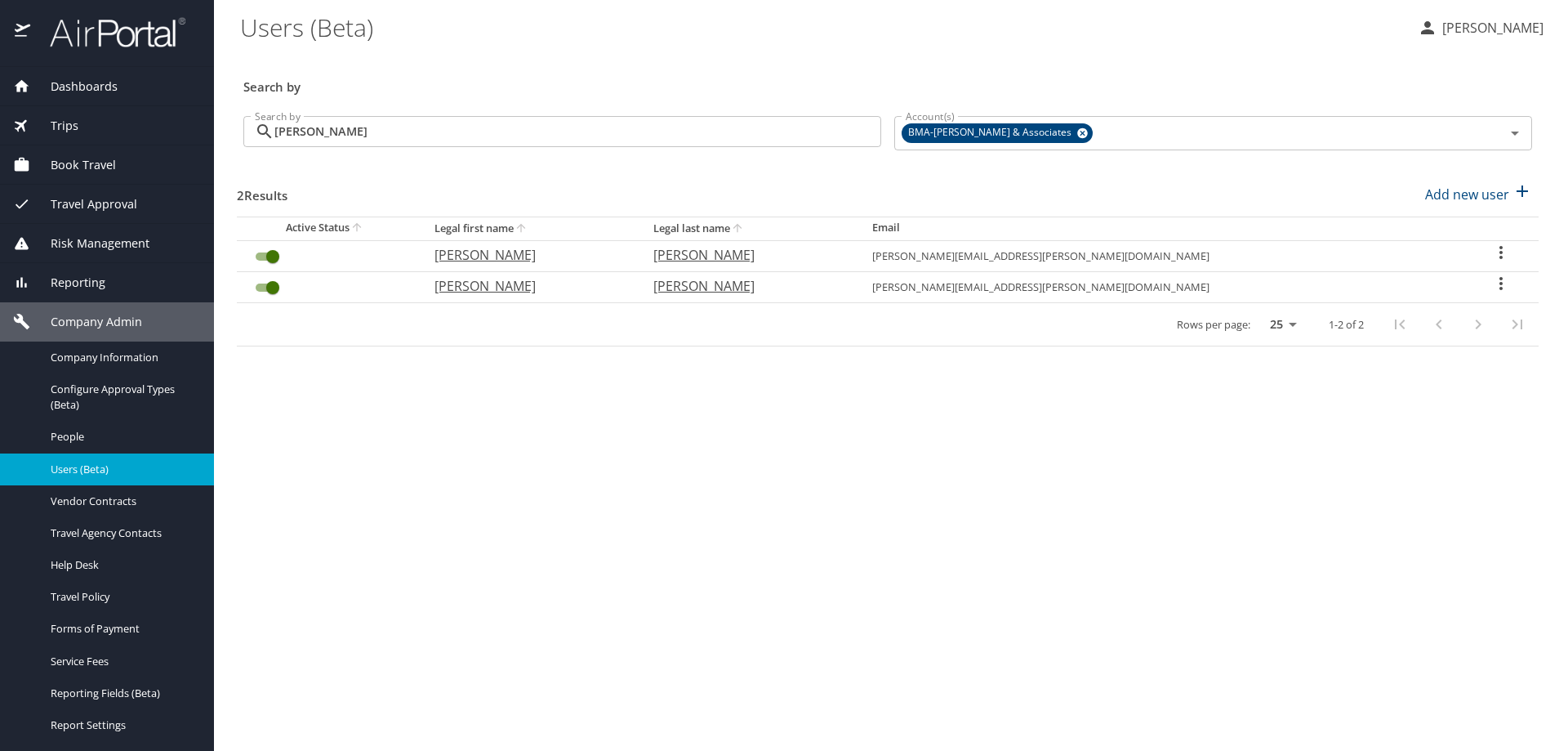
click at [1494, 285] on icon "User Search Table" at bounding box center [1501, 283] width 19 height 19
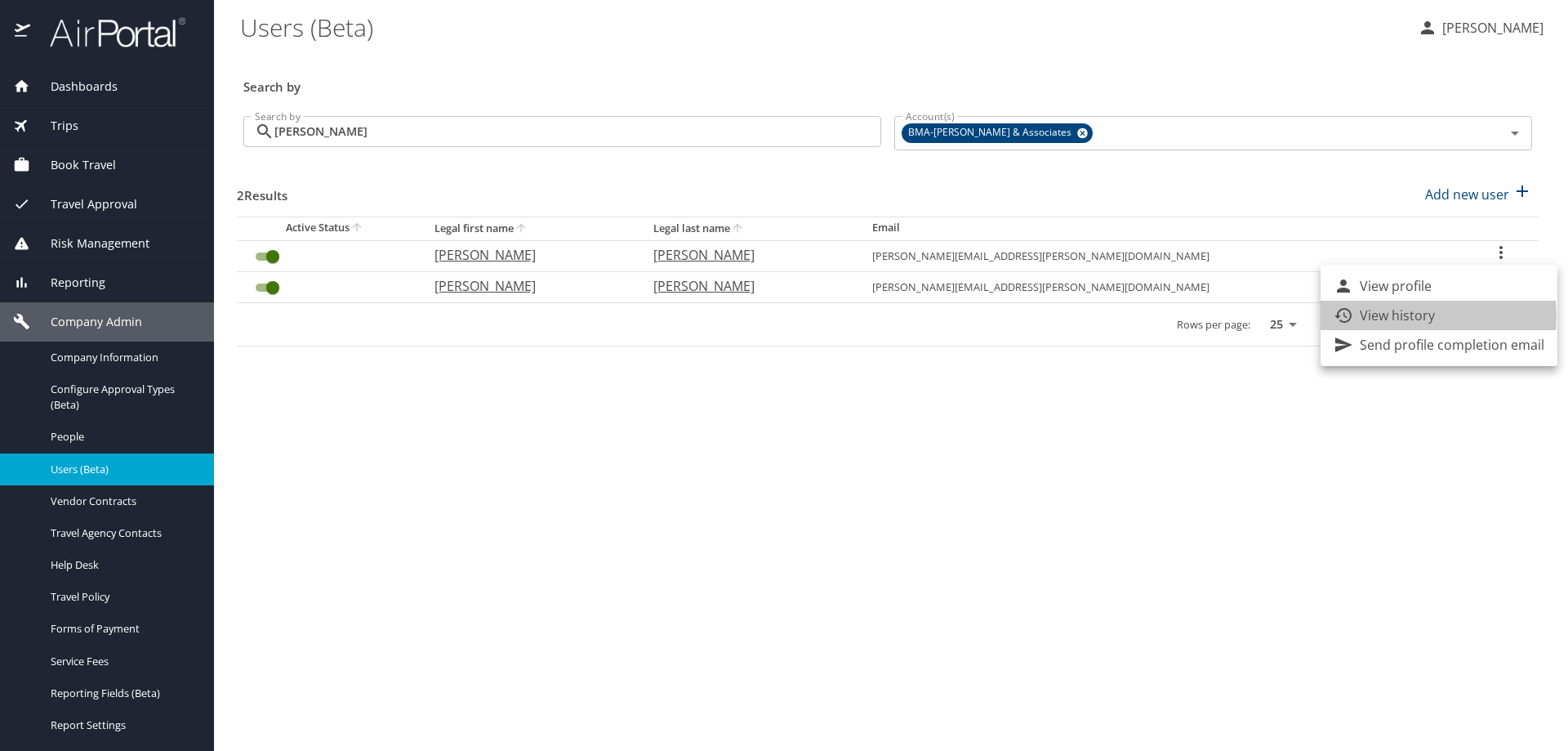
click at [1387, 316] on p "View history" at bounding box center [1397, 315] width 75 height 19
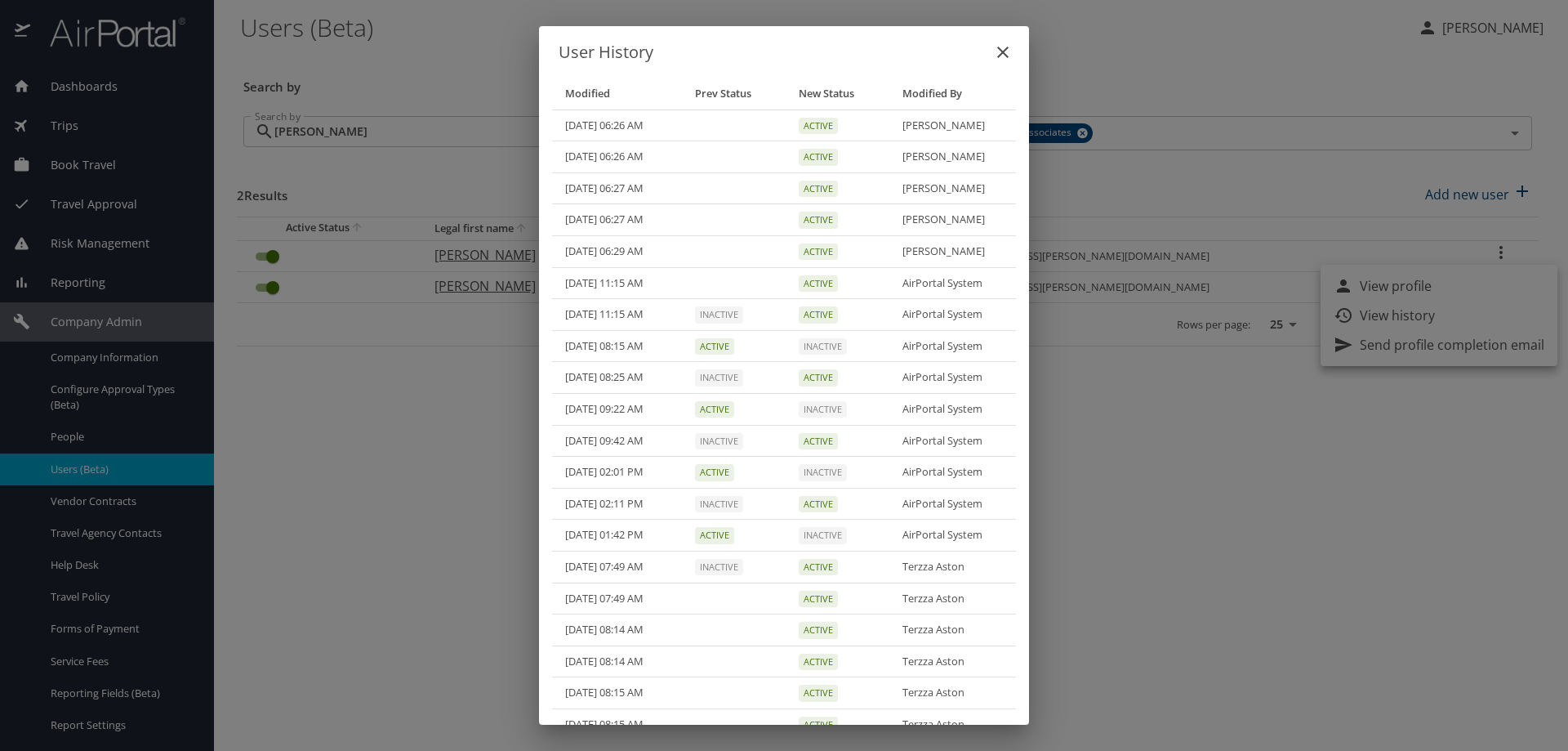
click at [1233, 75] on div "User History Modified Prev Status New Status Modified By 06/30/2025, 06:26 AM A…" at bounding box center [784, 376] width 1568 height 751
click at [999, 46] on icon "close" at bounding box center [1002, 52] width 19 height 19
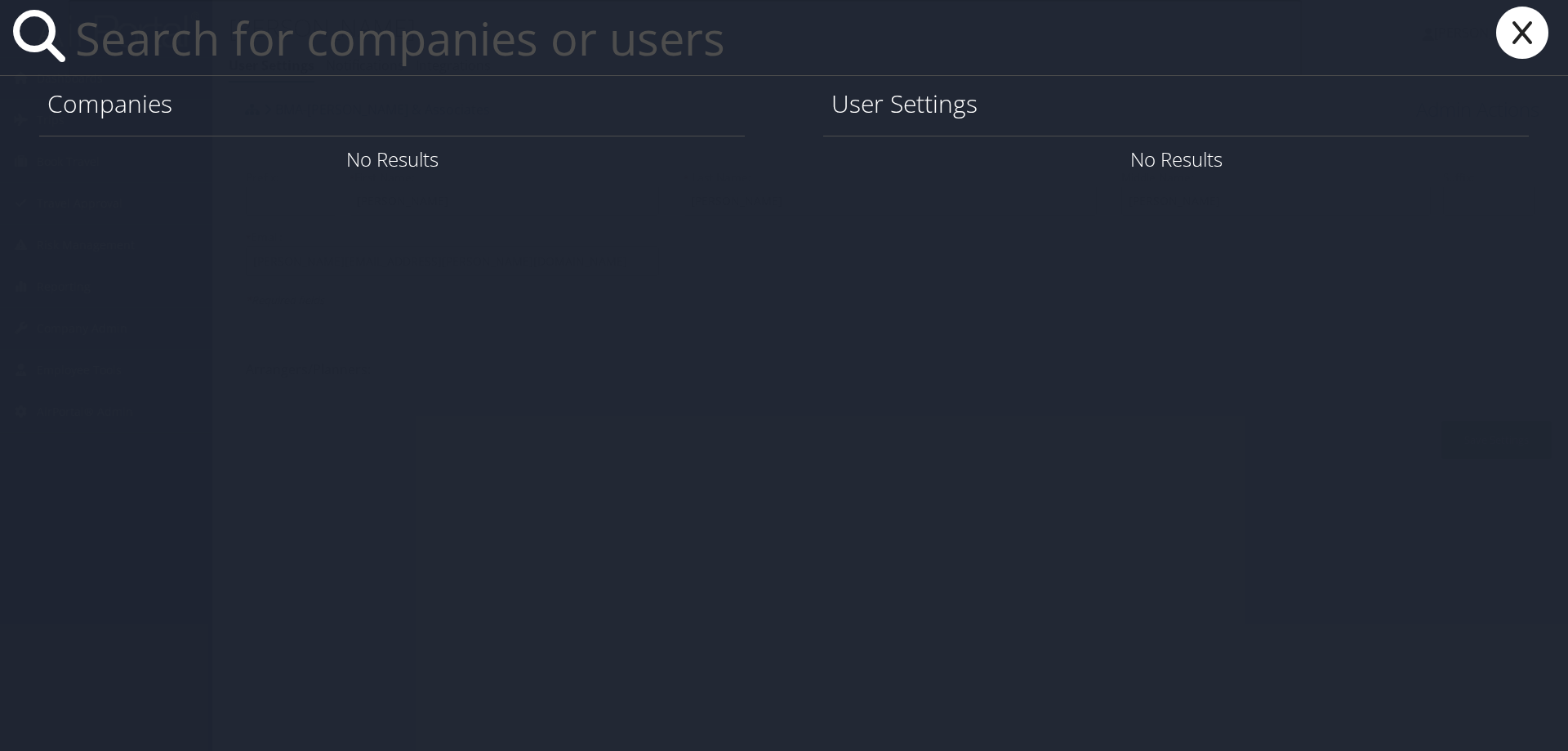
paste input "[PERSON_NAME][EMAIL_ADDRESS][PERSON_NAME][PERSON_NAME][DOMAIN_NAME]"
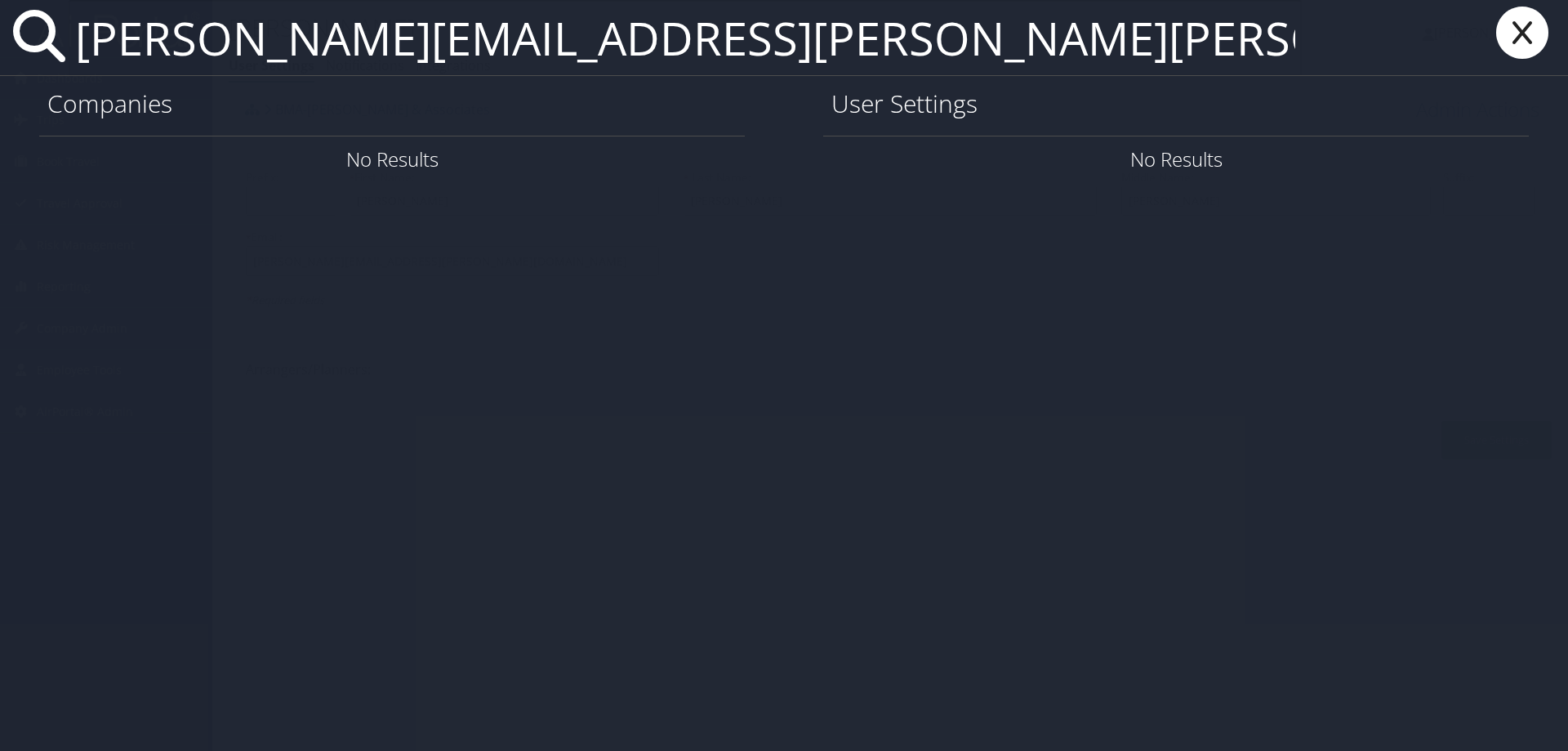
type input "[PERSON_NAME][EMAIL_ADDRESS][PERSON_NAME][PERSON_NAME][DOMAIN_NAME]"
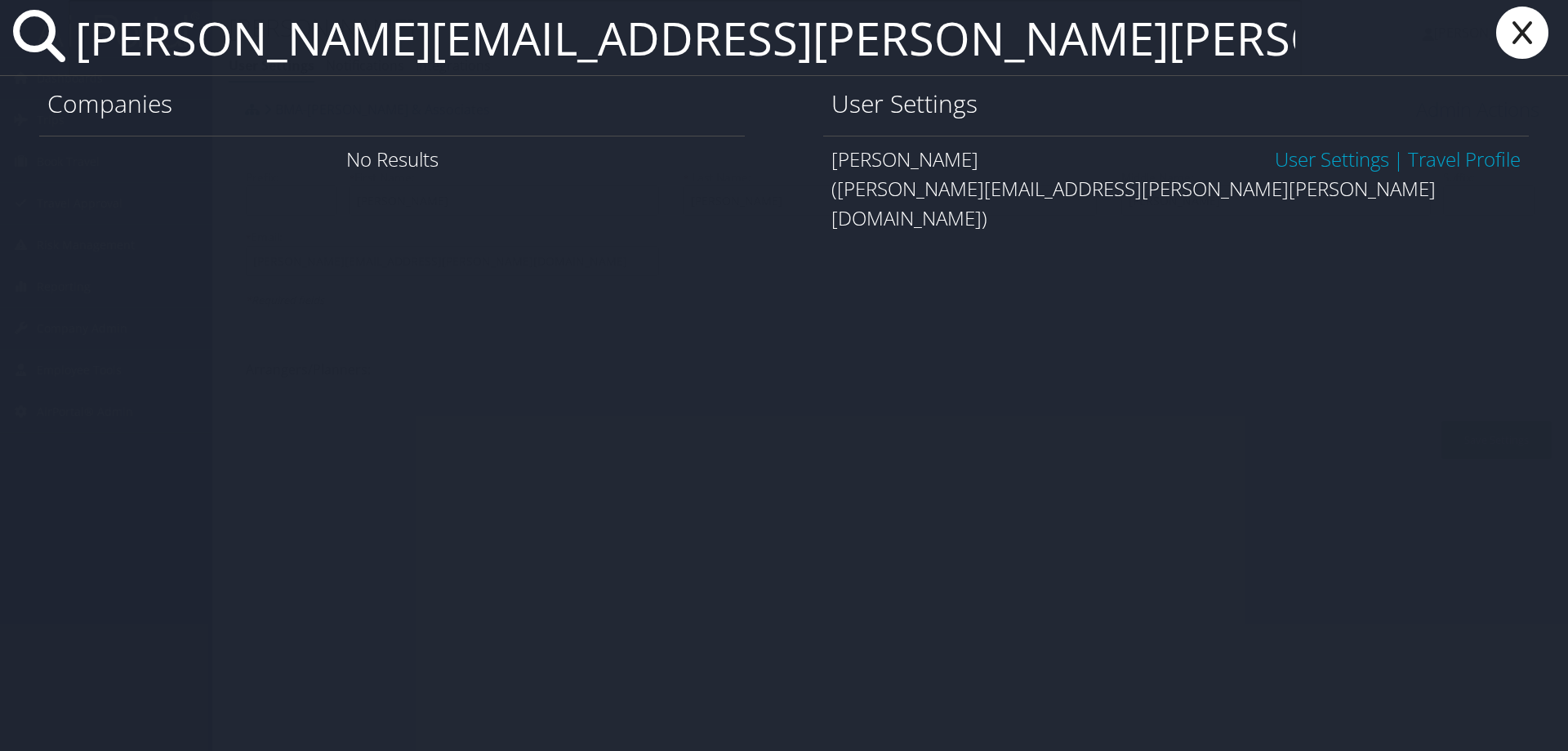
click at [1327, 159] on link "User Settings" at bounding box center [1332, 158] width 114 height 27
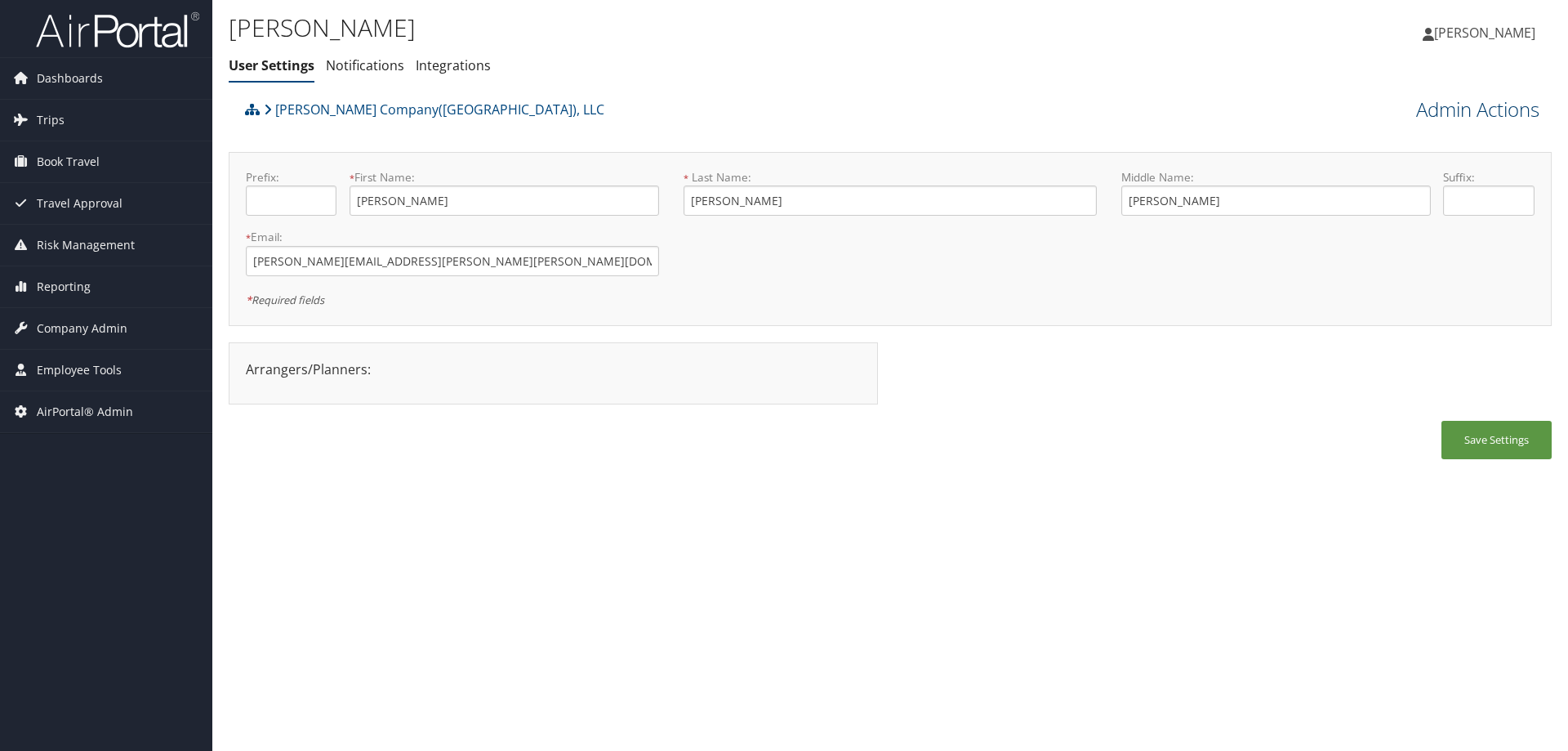
click at [1459, 107] on link "Admin Actions" at bounding box center [1478, 109] width 123 height 28
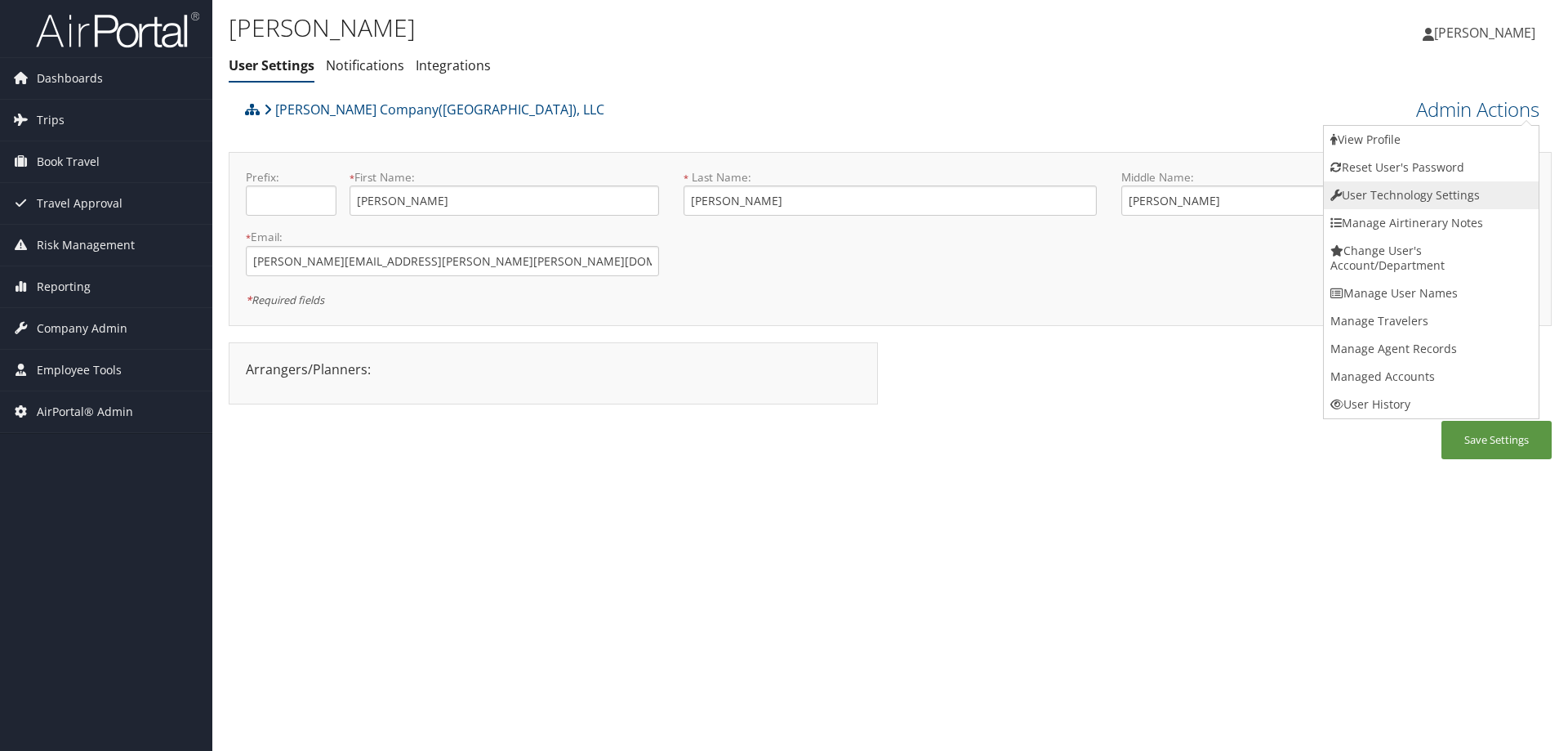
click at [1390, 188] on link "User Technology Settings" at bounding box center [1432, 195] width 215 height 28
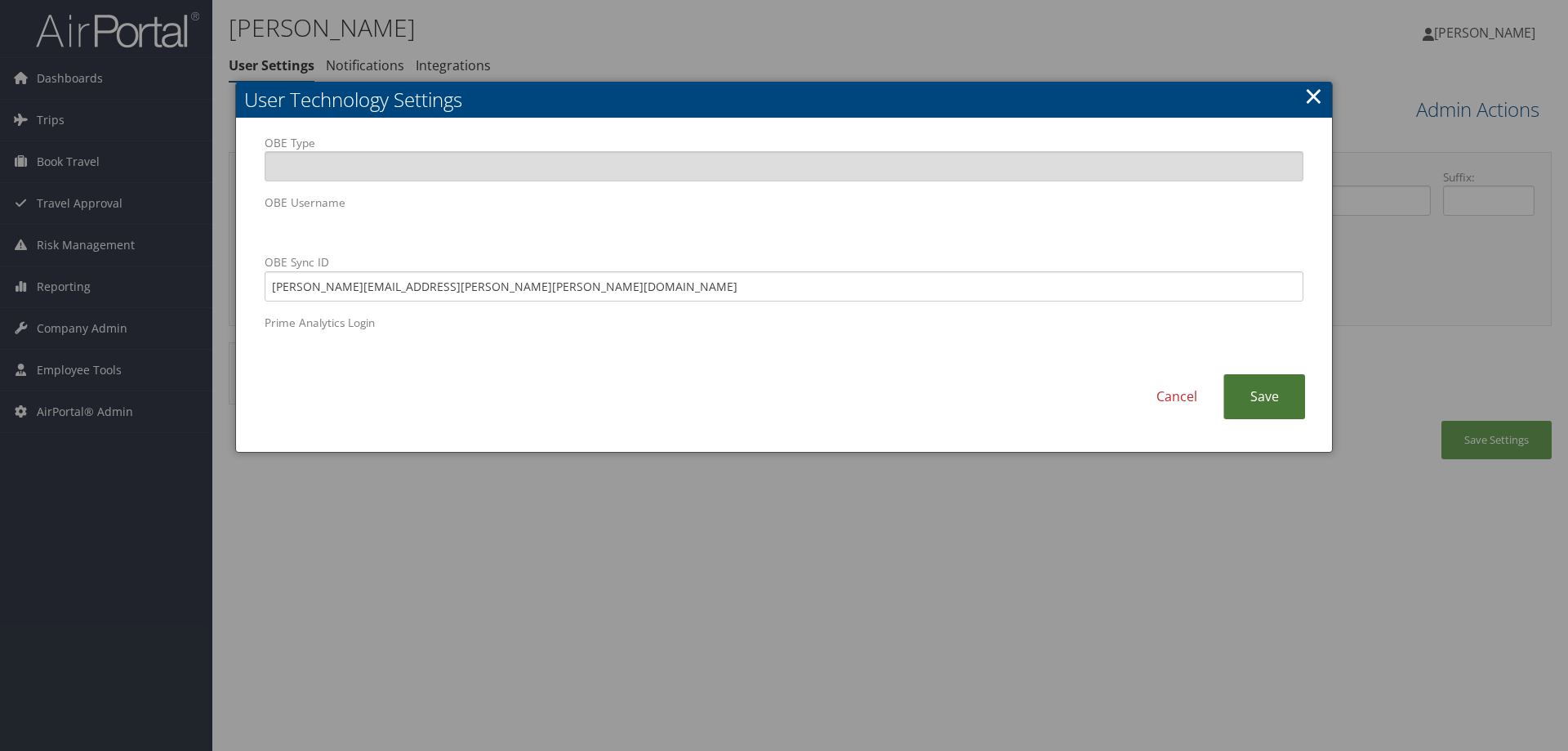
click at [1280, 395] on link "Save" at bounding box center [1264, 397] width 82 height 45
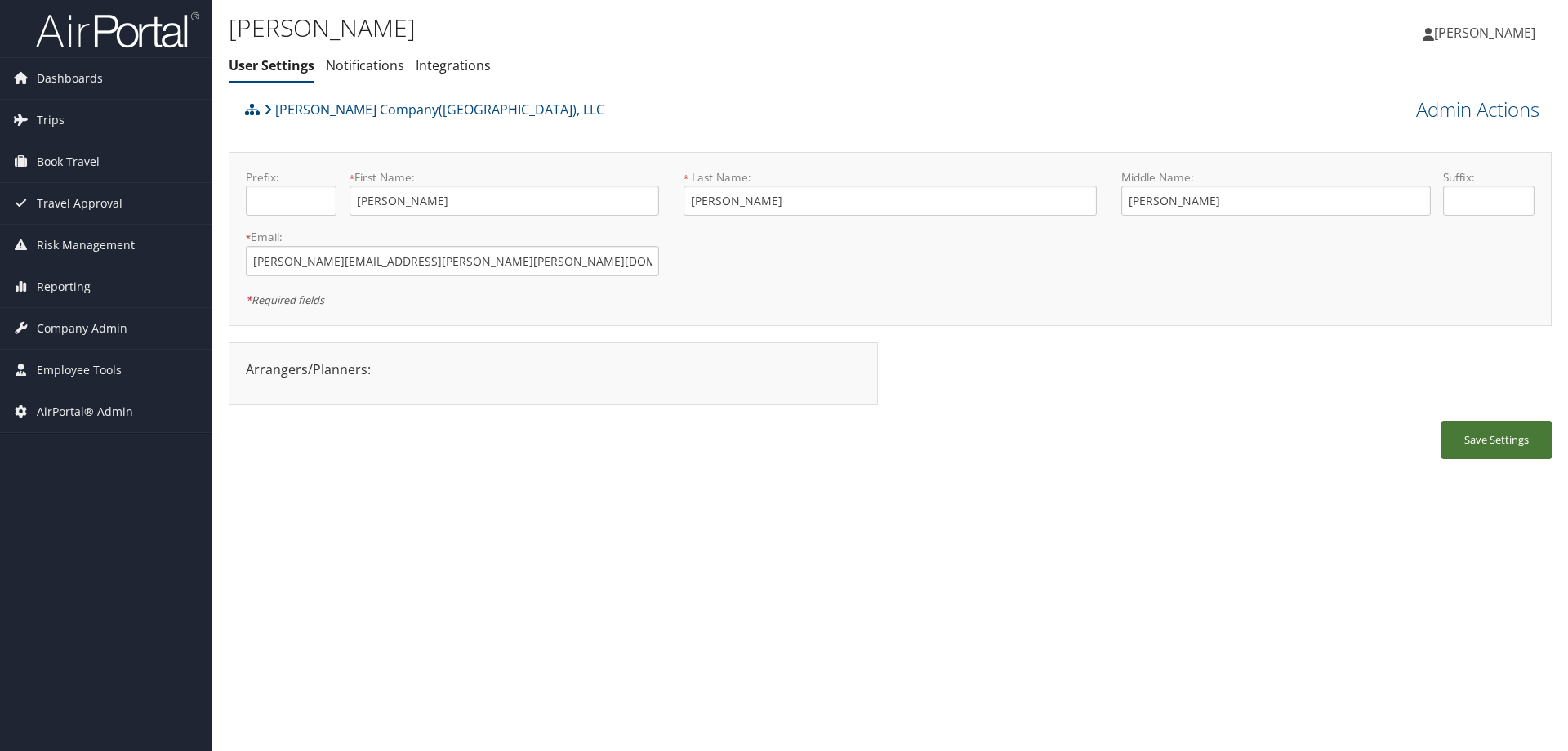
click at [1494, 453] on button "Save Settings" at bounding box center [1496, 440] width 110 height 38
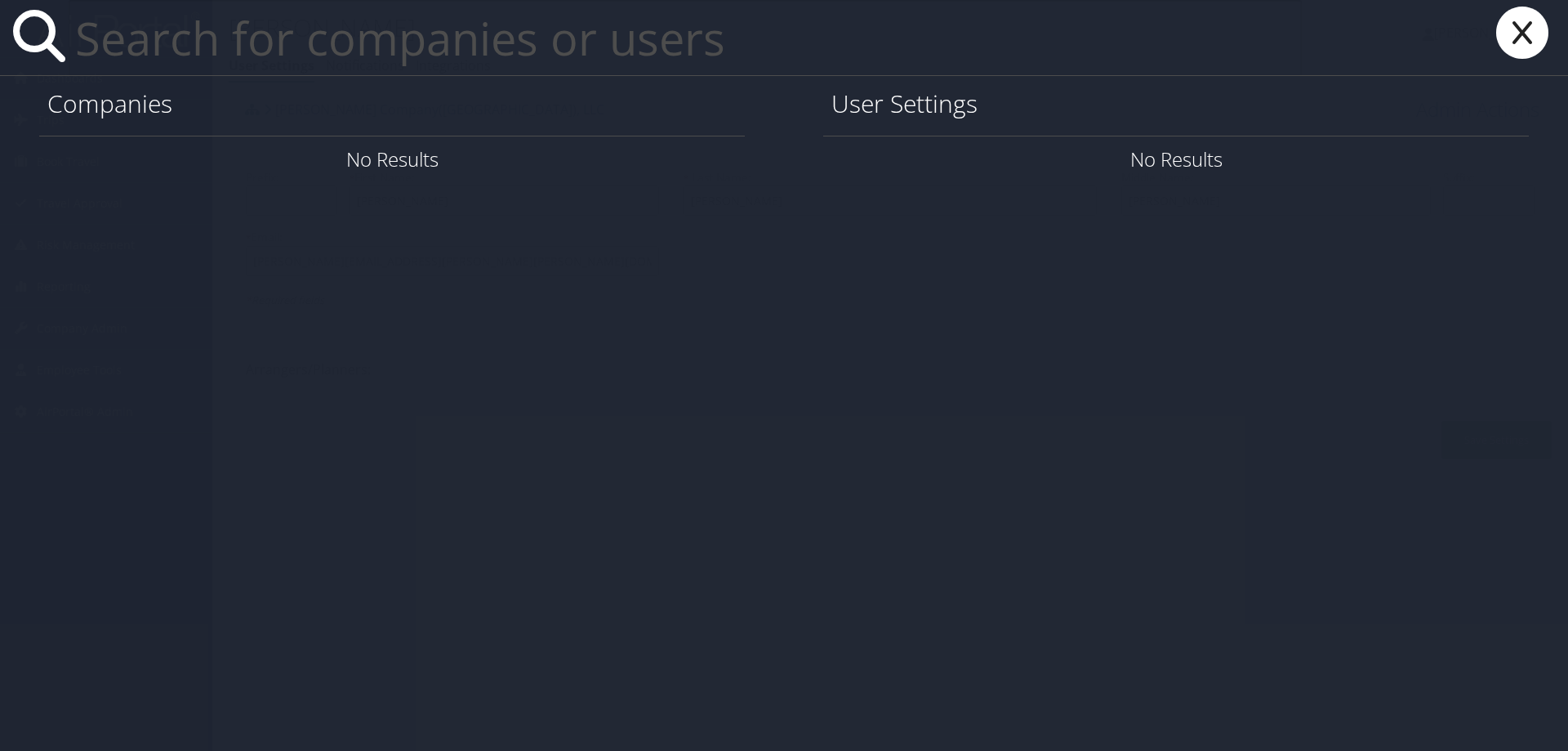
paste input "[PERSON_NAME][EMAIL_ADDRESS][PERSON_NAME][DOMAIN_NAME]"
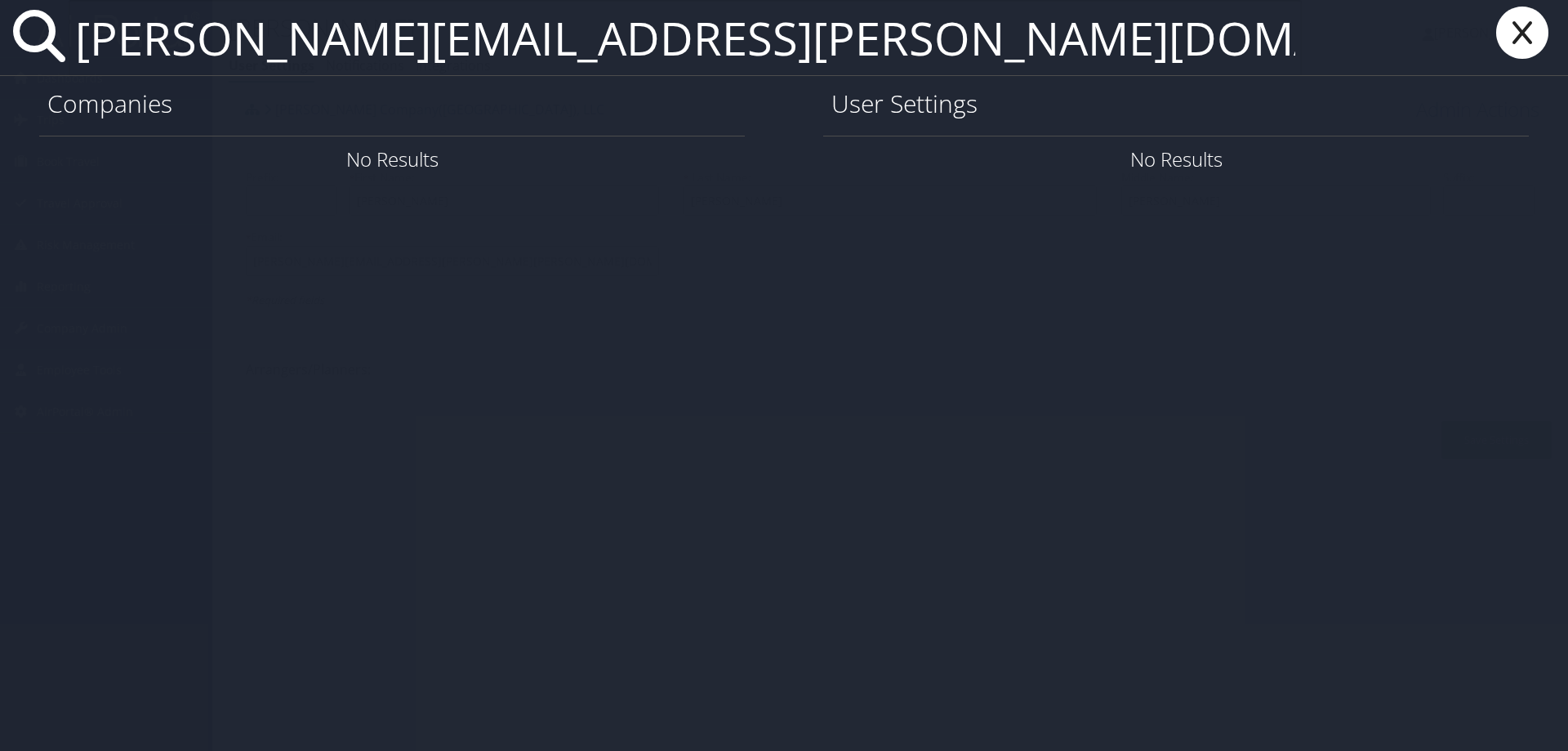
type input "[PERSON_NAME][EMAIL_ADDRESS][PERSON_NAME][DOMAIN_NAME]"
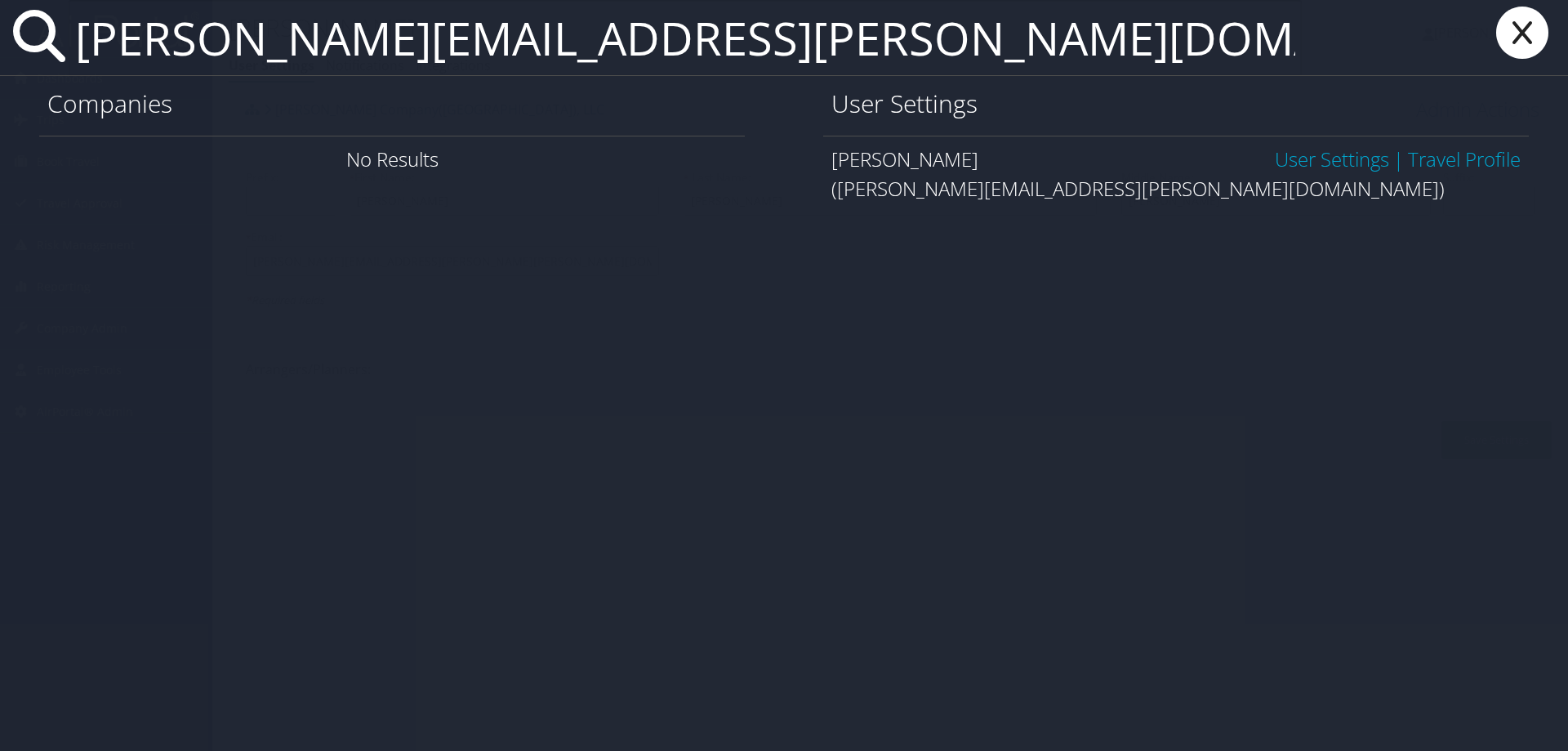
click at [1332, 156] on link "User Settings" at bounding box center [1332, 158] width 114 height 27
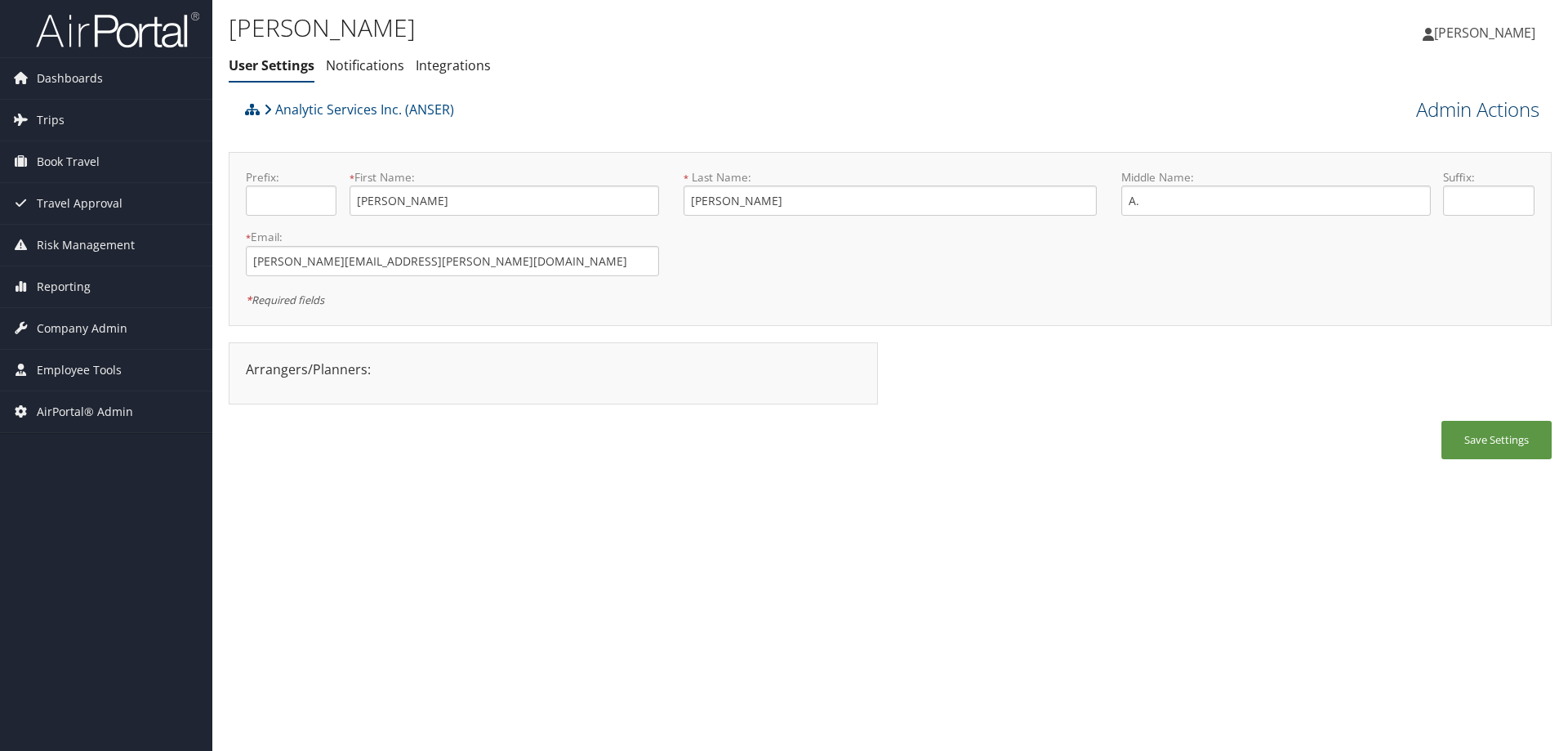
click at [1431, 111] on link "Admin Actions" at bounding box center [1478, 109] width 123 height 28
click at [64, 111] on link "Trips" at bounding box center [106, 120] width 212 height 41
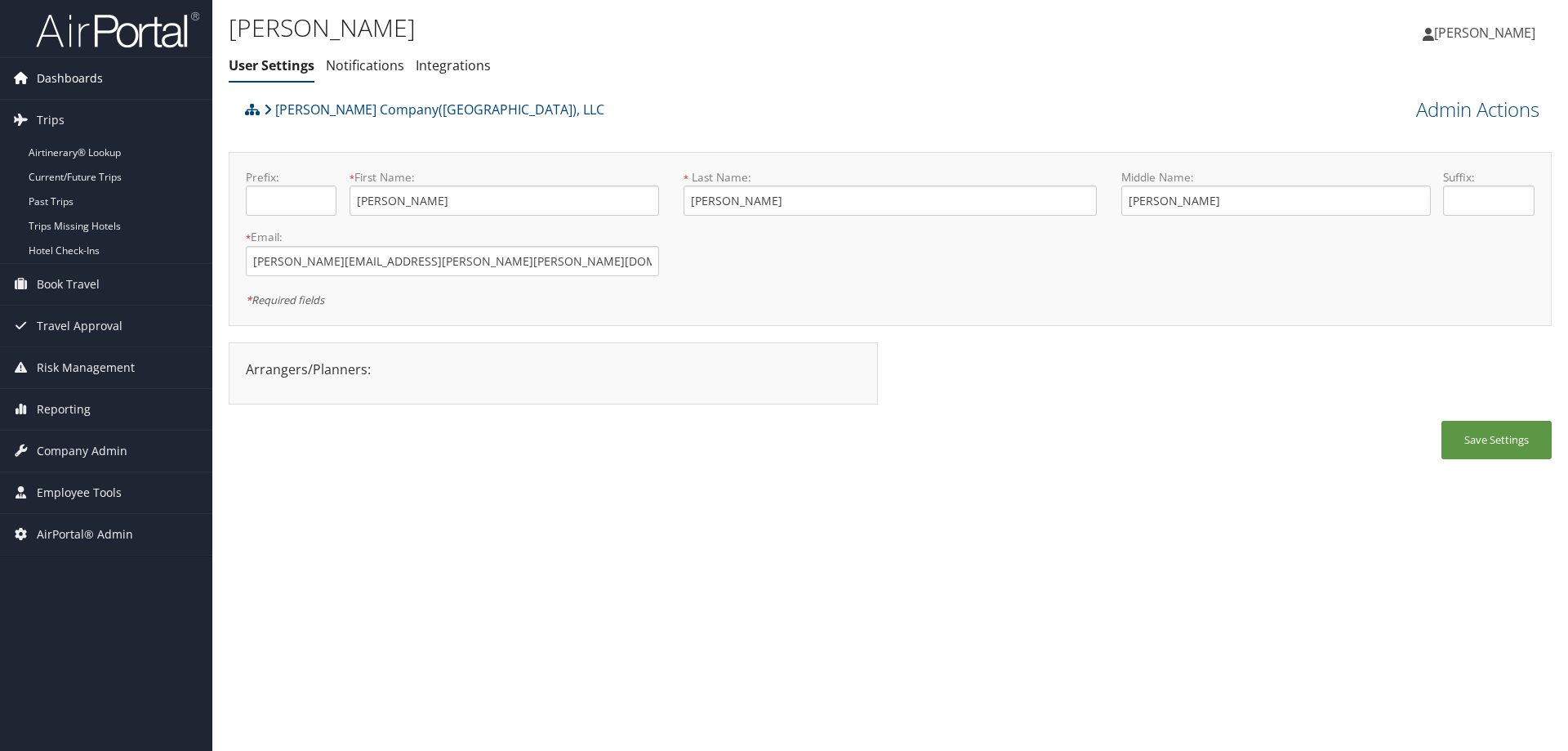
click at [52, 77] on span "Dashboards" at bounding box center [69, 78] width 66 height 41
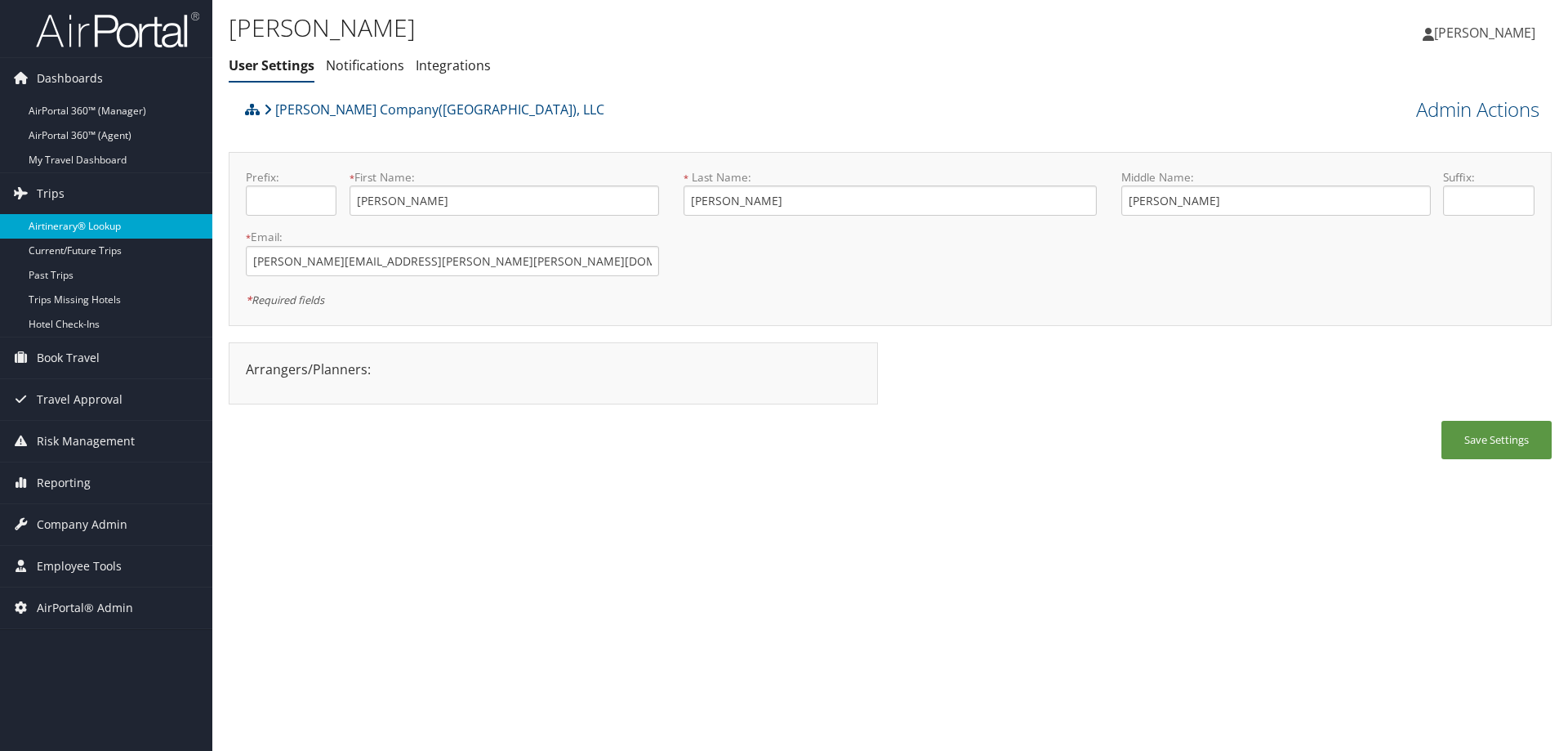
click at [66, 221] on link "Airtinerary® Lookup" at bounding box center [106, 227] width 212 height 25
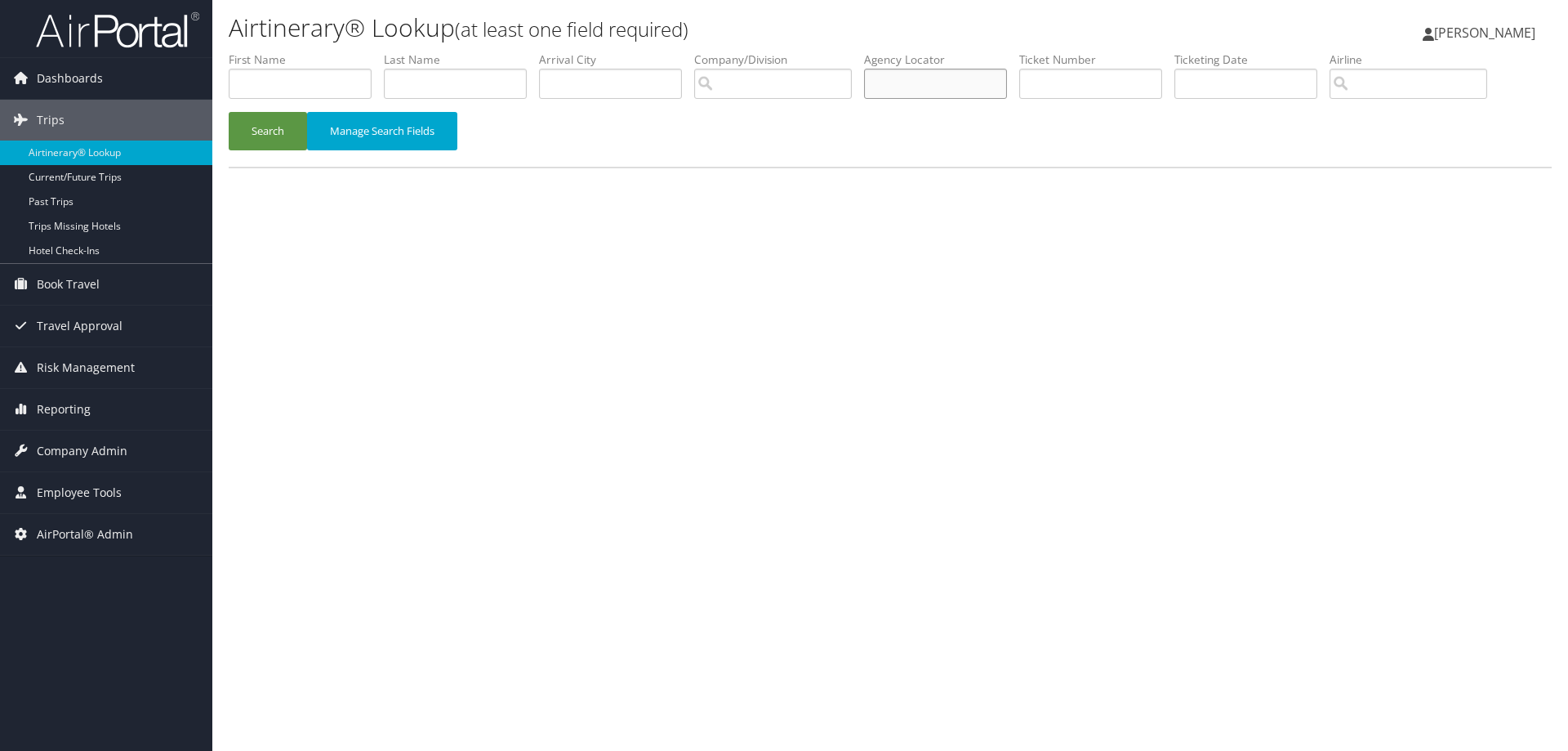
click at [907, 85] on input "text" at bounding box center [935, 83] width 143 height 30
click at [916, 87] on input "dl756" at bounding box center [935, 83] width 143 height 30
type input "dl756d"
click at [229, 112] on button "Search" at bounding box center [268, 132] width 79 height 38
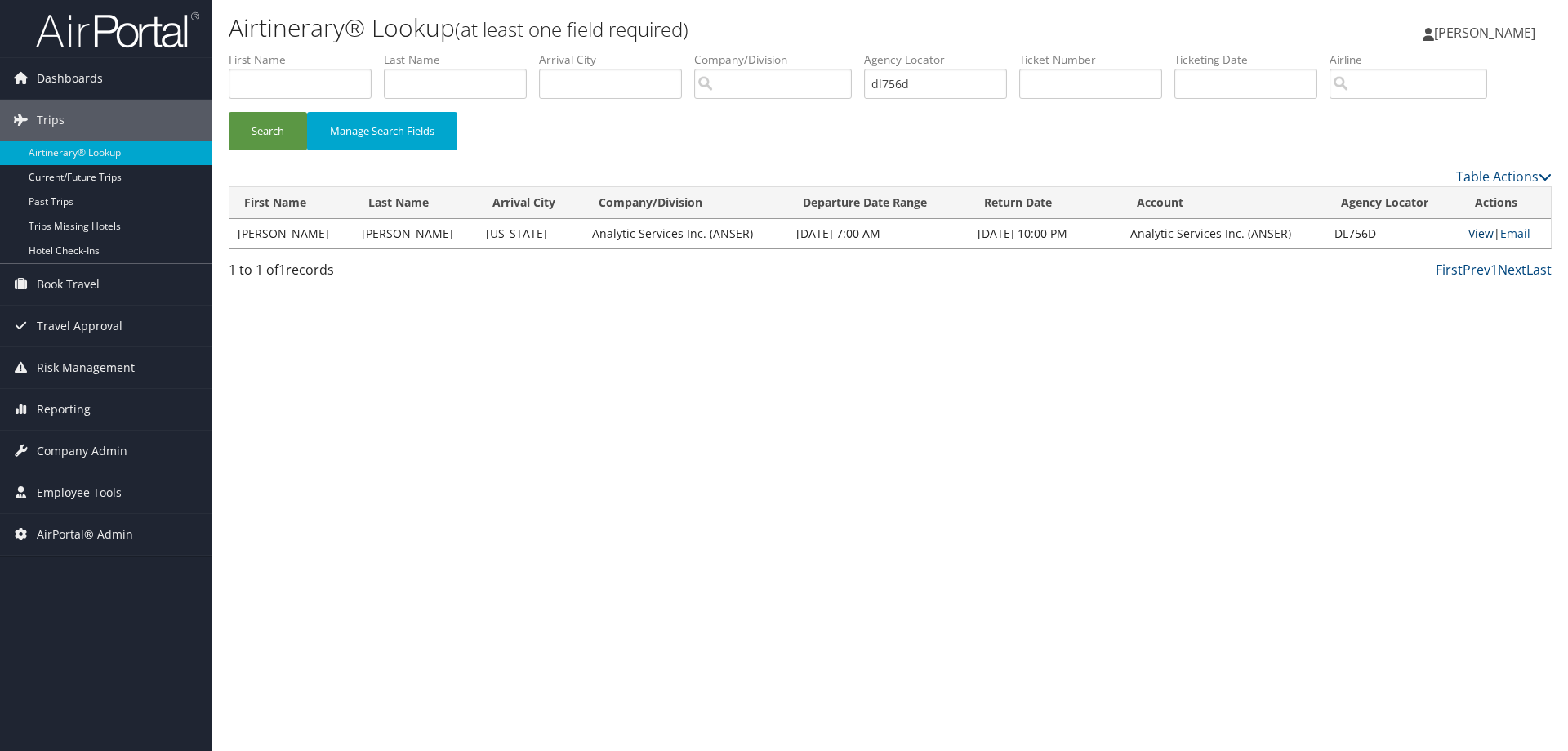
click at [1469, 238] on link "View" at bounding box center [1482, 233] width 25 height 15
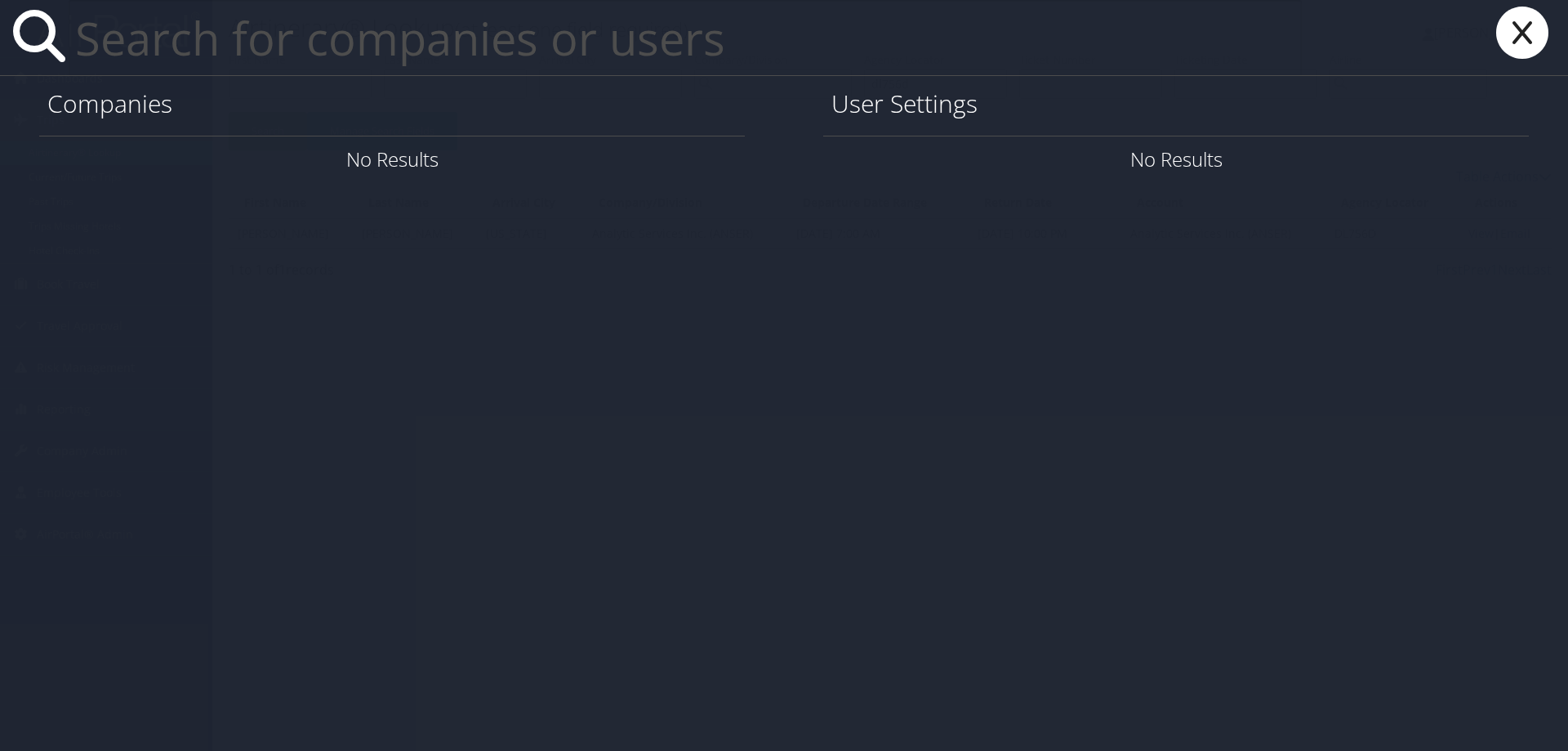
paste input "cburket@cmnhospitals.org>"
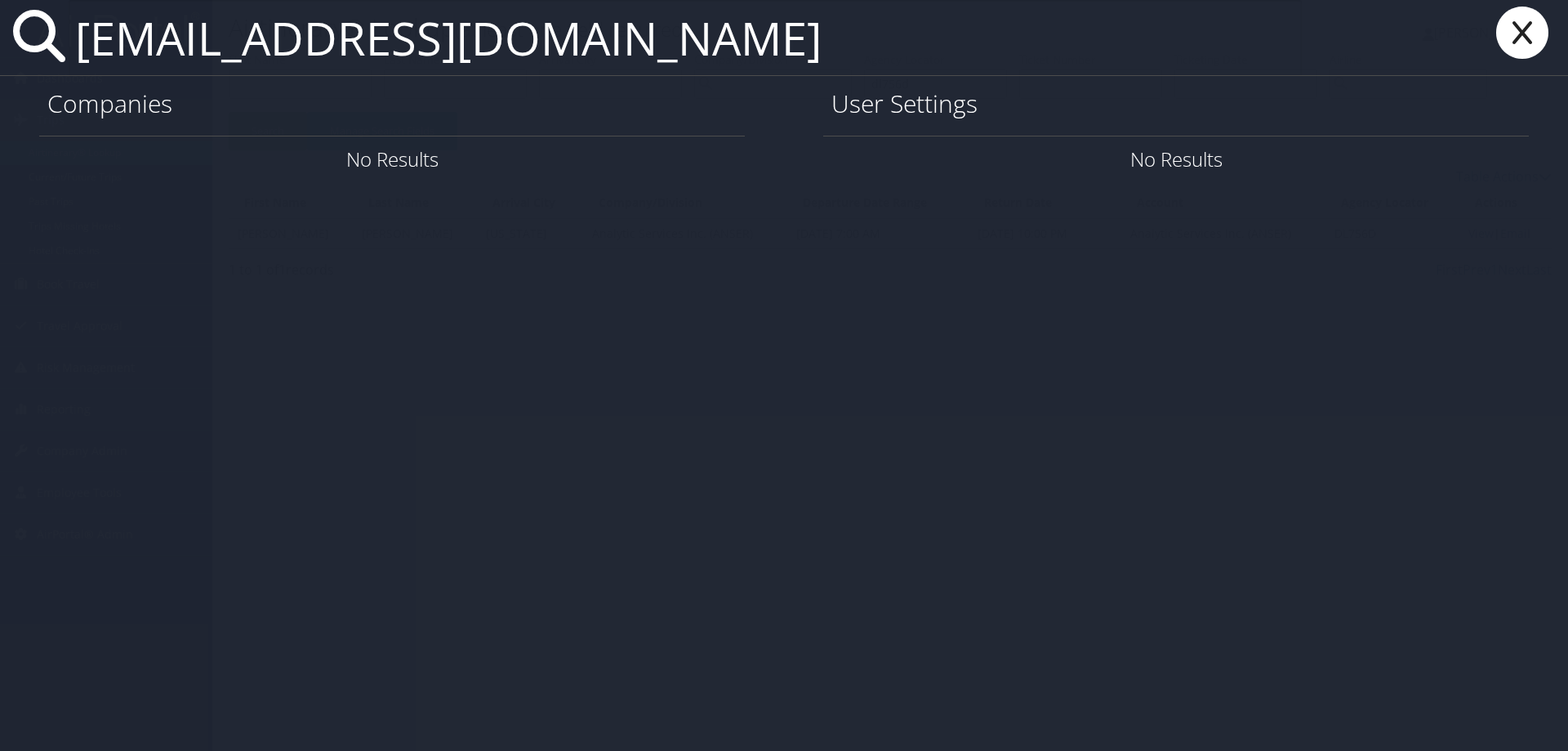
type input "cburket@cmnhospitals.org"
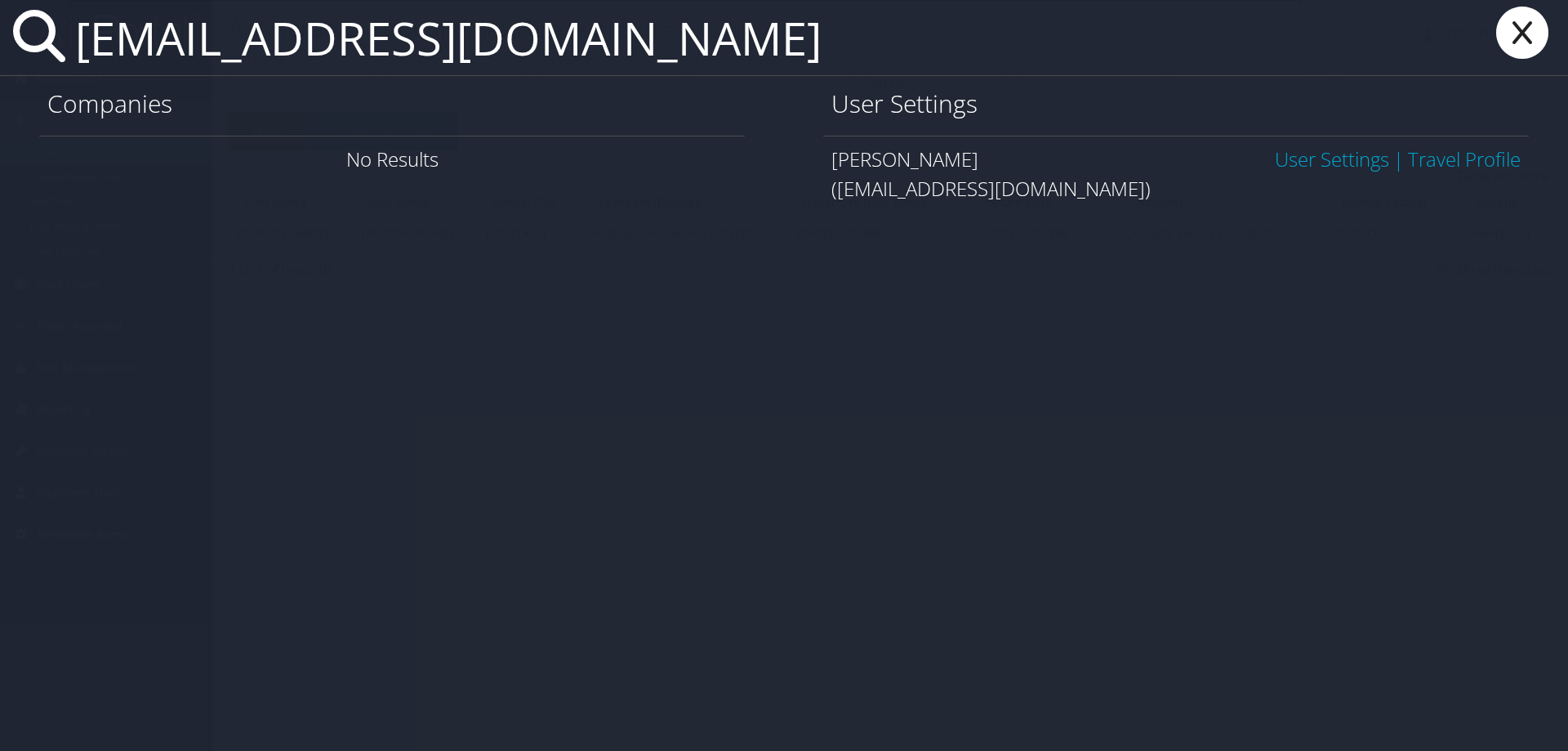
click at [1285, 376] on div "cburket@cmnhospitals.org Companies No Results User Settings Cody Burket User Se…" at bounding box center [784, 376] width 1568 height 751
click at [1302, 156] on link "User Settings" at bounding box center [1332, 158] width 114 height 27
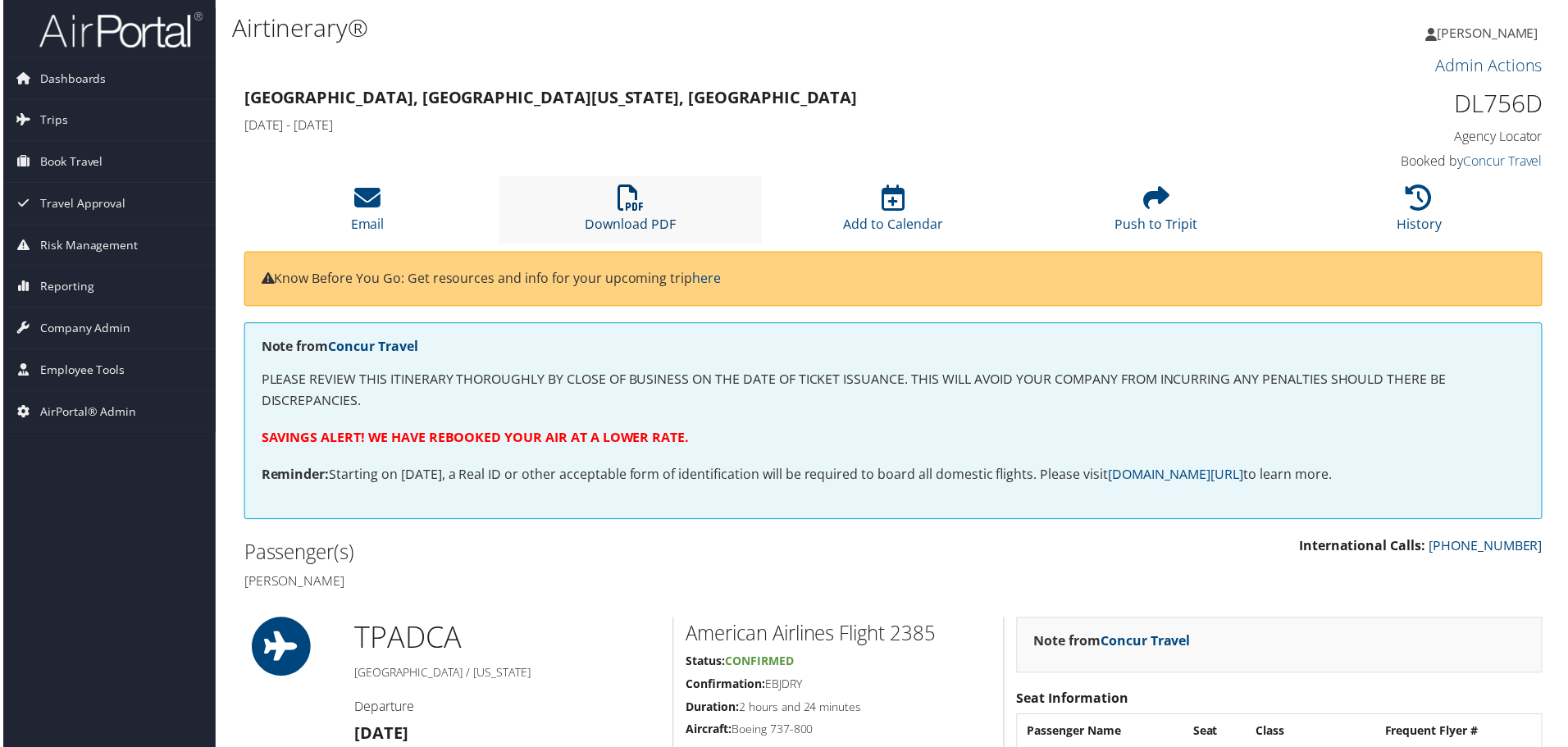
click at [634, 201] on icon at bounding box center [629, 198] width 26 height 26
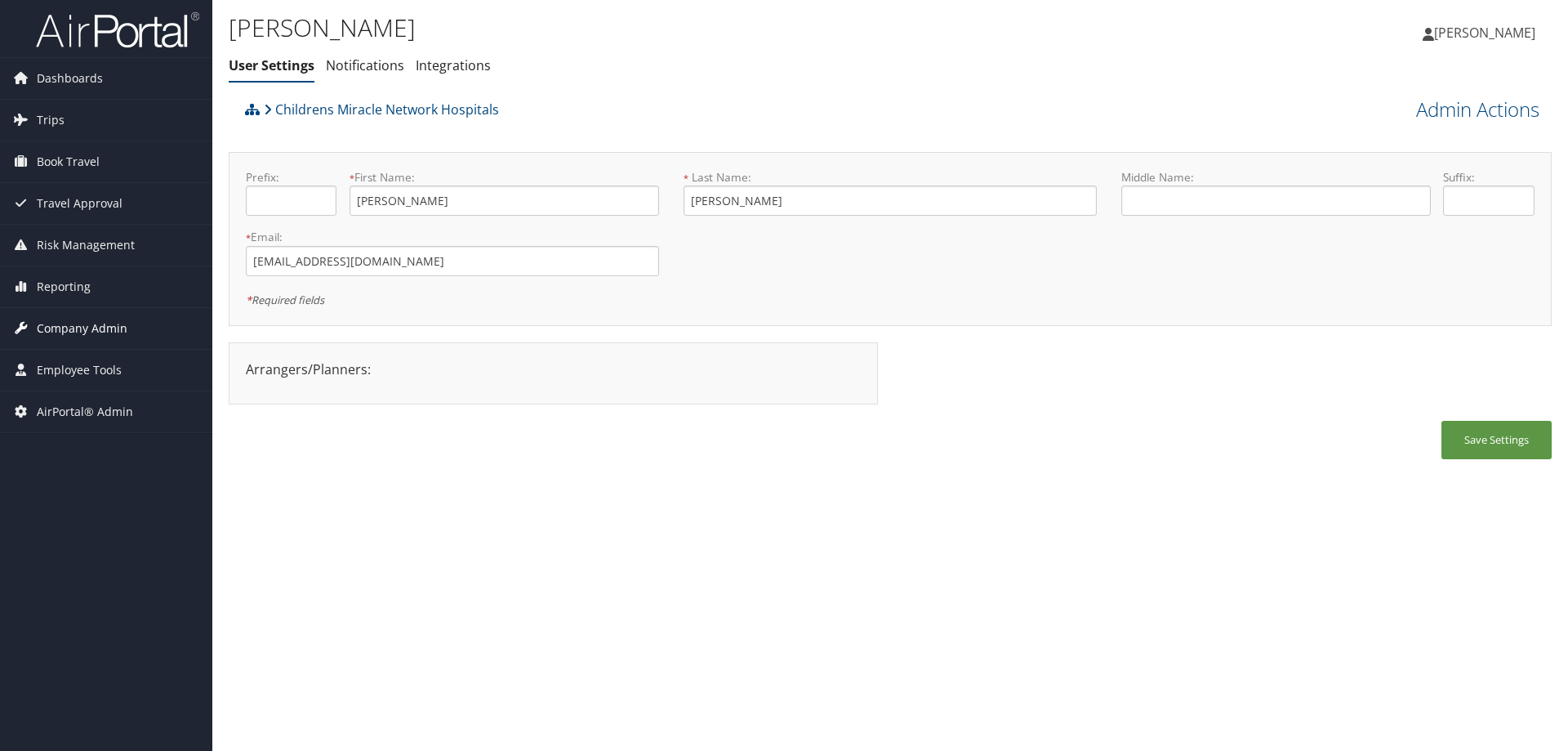
click at [85, 328] on span "Company Admin" at bounding box center [82, 328] width 90 height 41
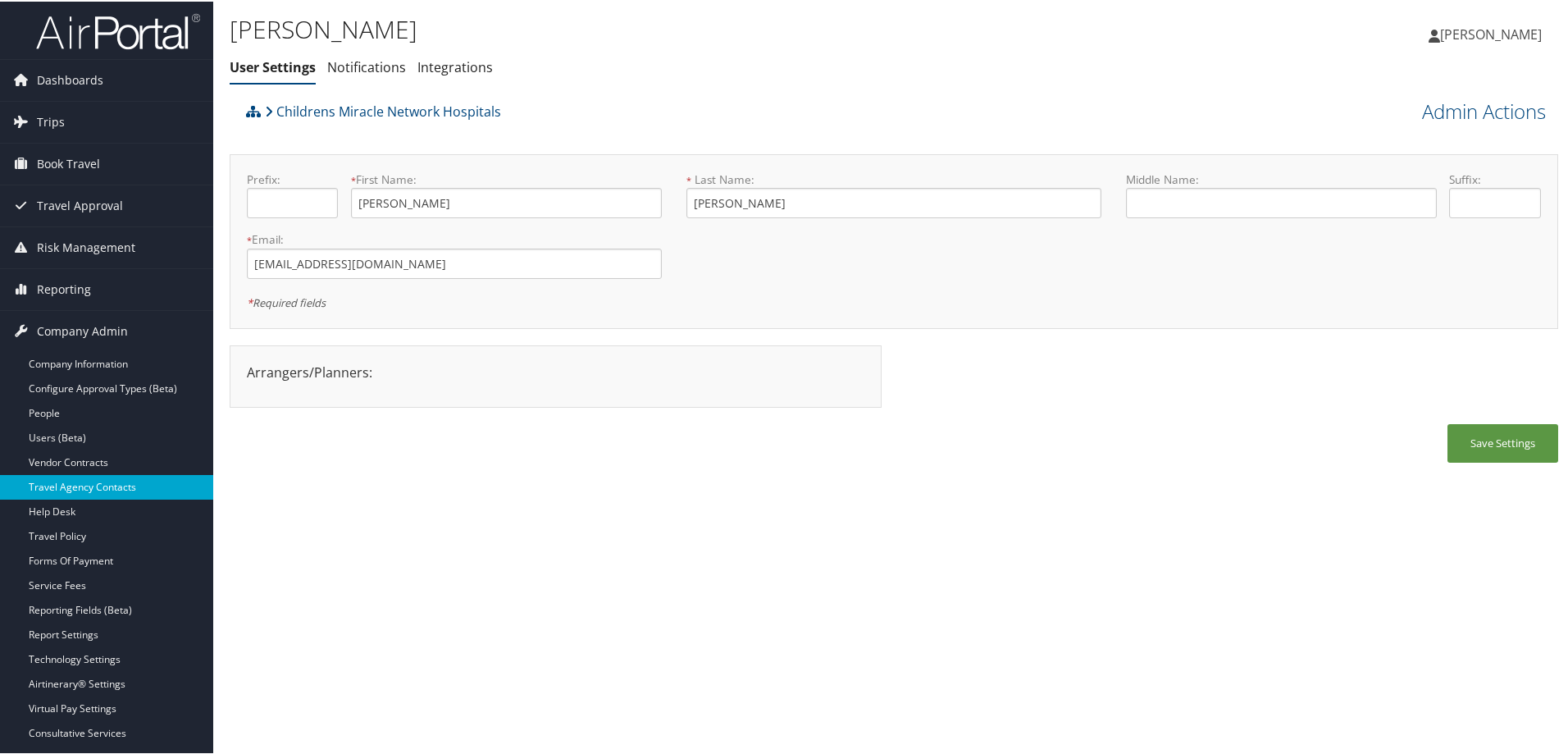
click at [175, 491] on link "Travel Agency Contacts" at bounding box center [106, 486] width 213 height 25
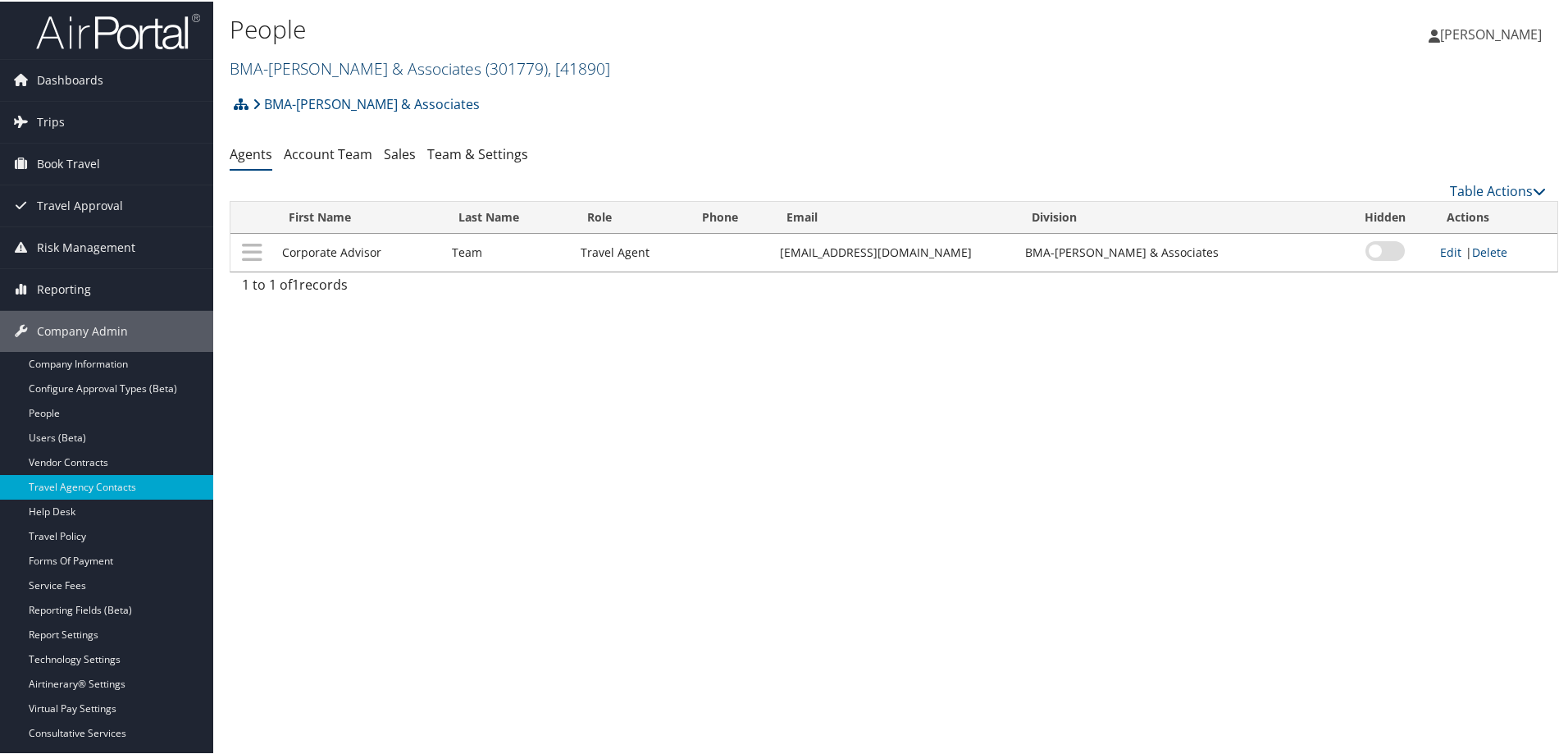
click at [273, 60] on link "BMA-[PERSON_NAME] & Associates ( 301779 ) , [ 41890 ]" at bounding box center [419, 67] width 381 height 22
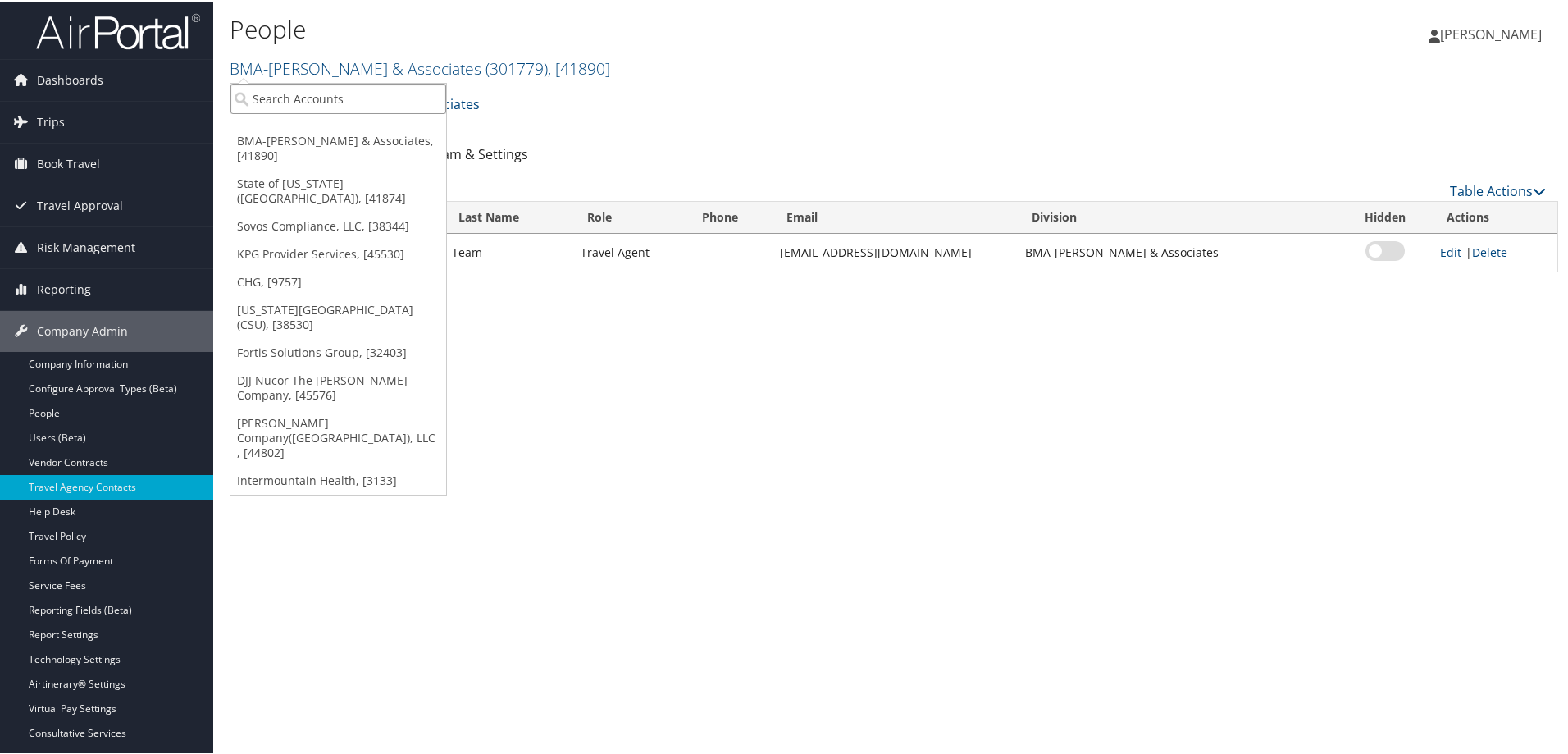
click at [281, 105] on input "search" at bounding box center [338, 96] width 216 height 30
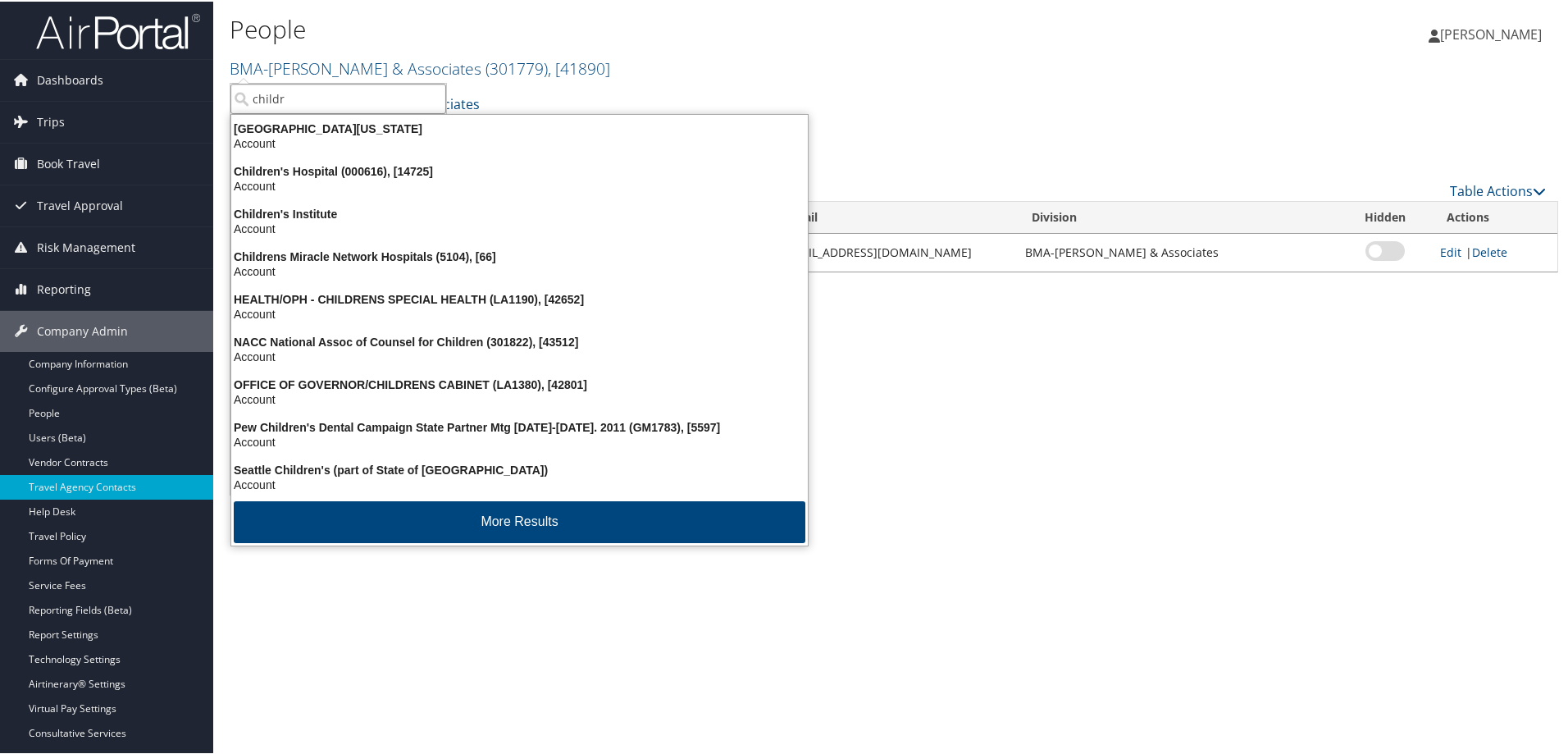
type input "childr"
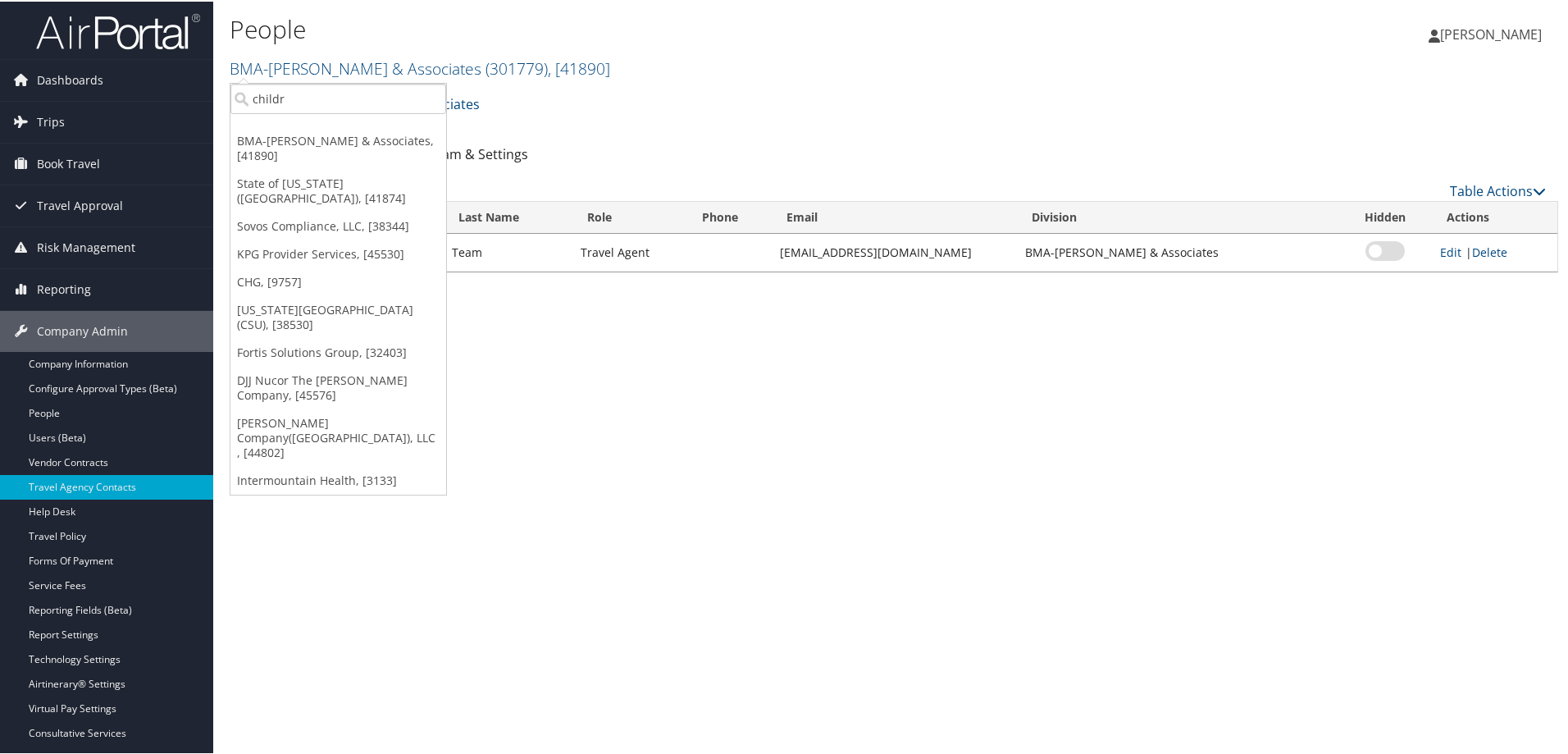
click at [926, 447] on div "People BMA-Beshenich Muir & Associates ( 301779 ) , [ 41890 ] BMA-Beshenich Mui…" at bounding box center [893, 377] width 1361 height 754
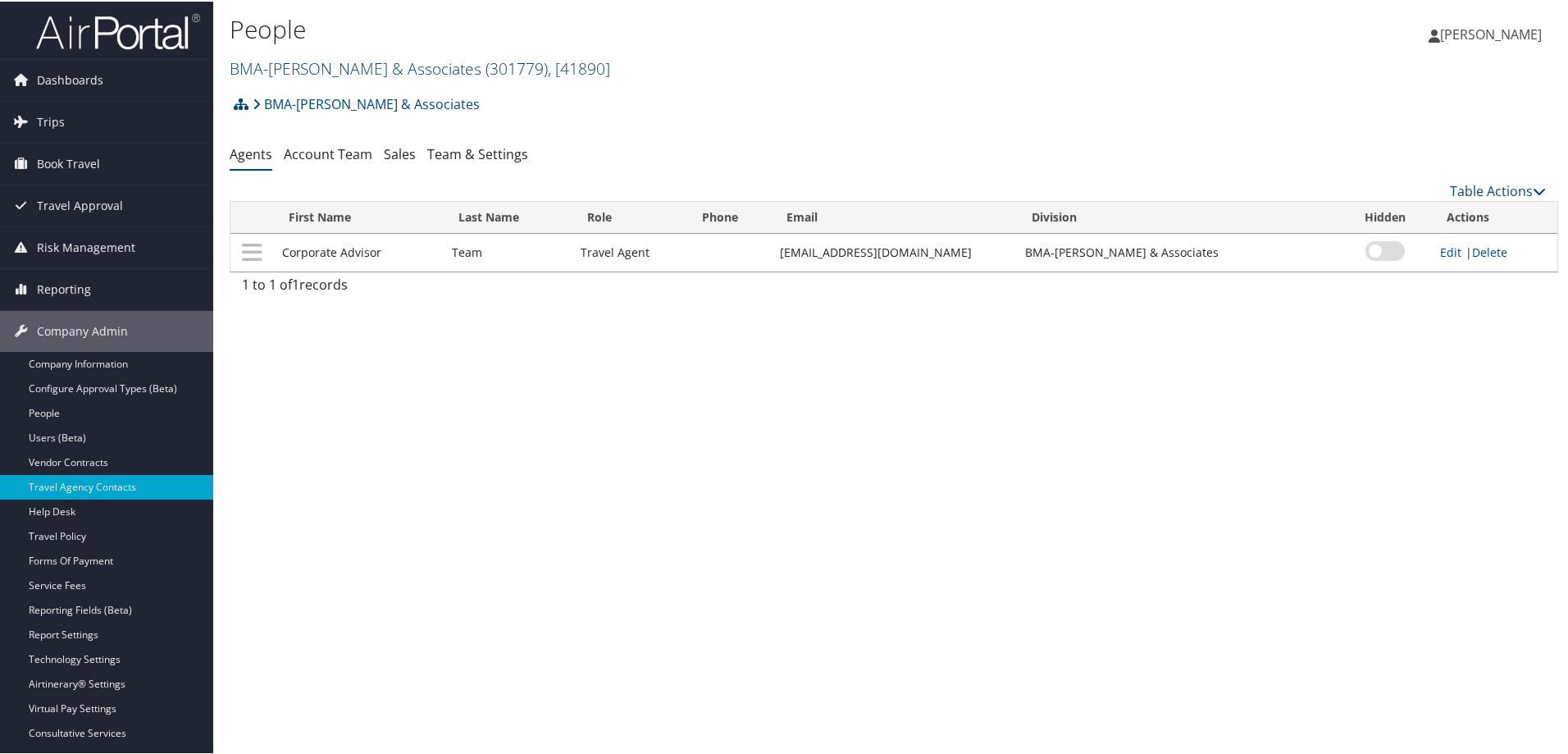
click at [414, 72] on link "BMA-Beshenich Muir & Associates ( 301779 ) , [ 41890 ]" at bounding box center [419, 67] width 381 height 22
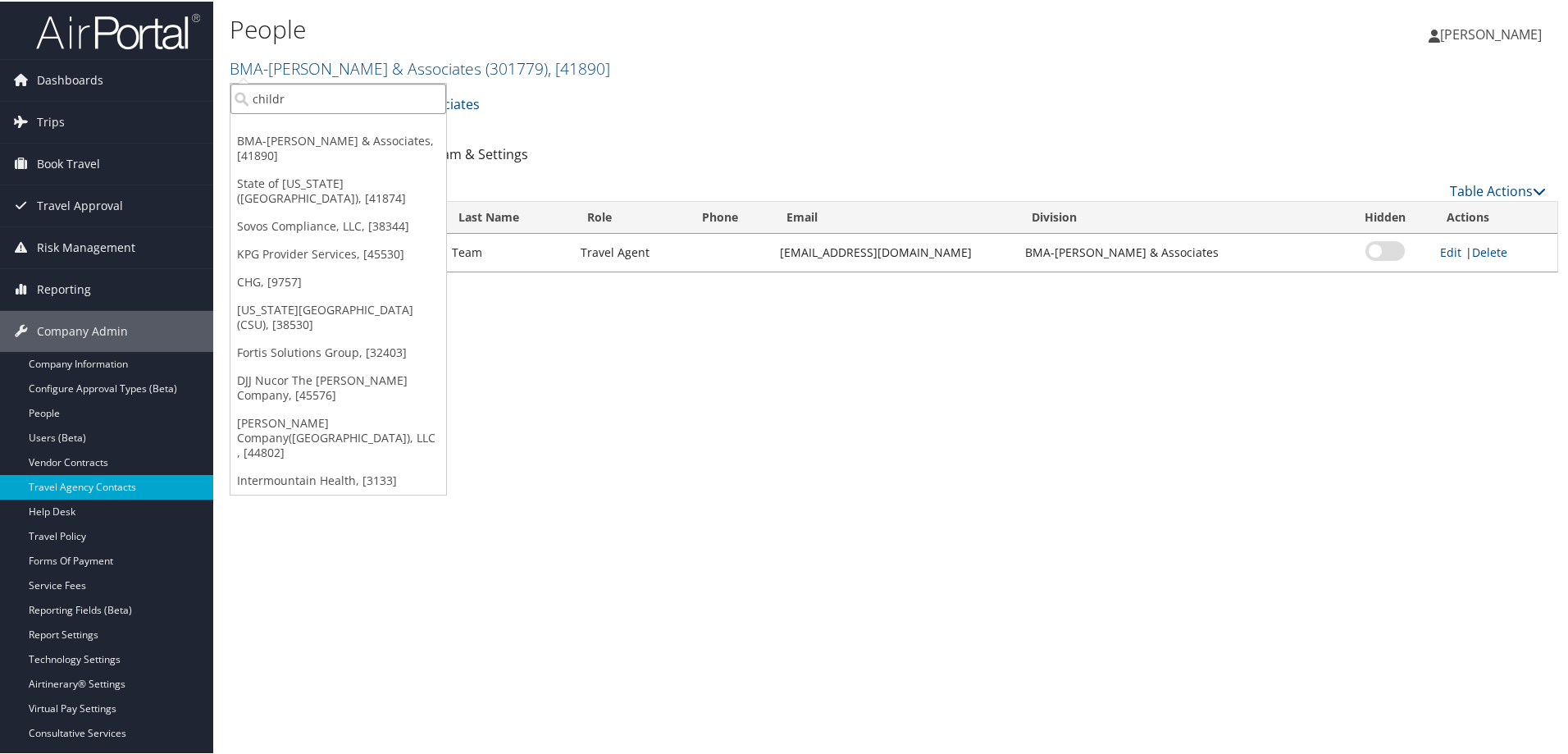
drag, startPoint x: 345, startPoint y: 101, endPoint x: 337, endPoint y: 82, distance: 20.6
click at [345, 99] on input "childr" at bounding box center [338, 96] width 216 height 30
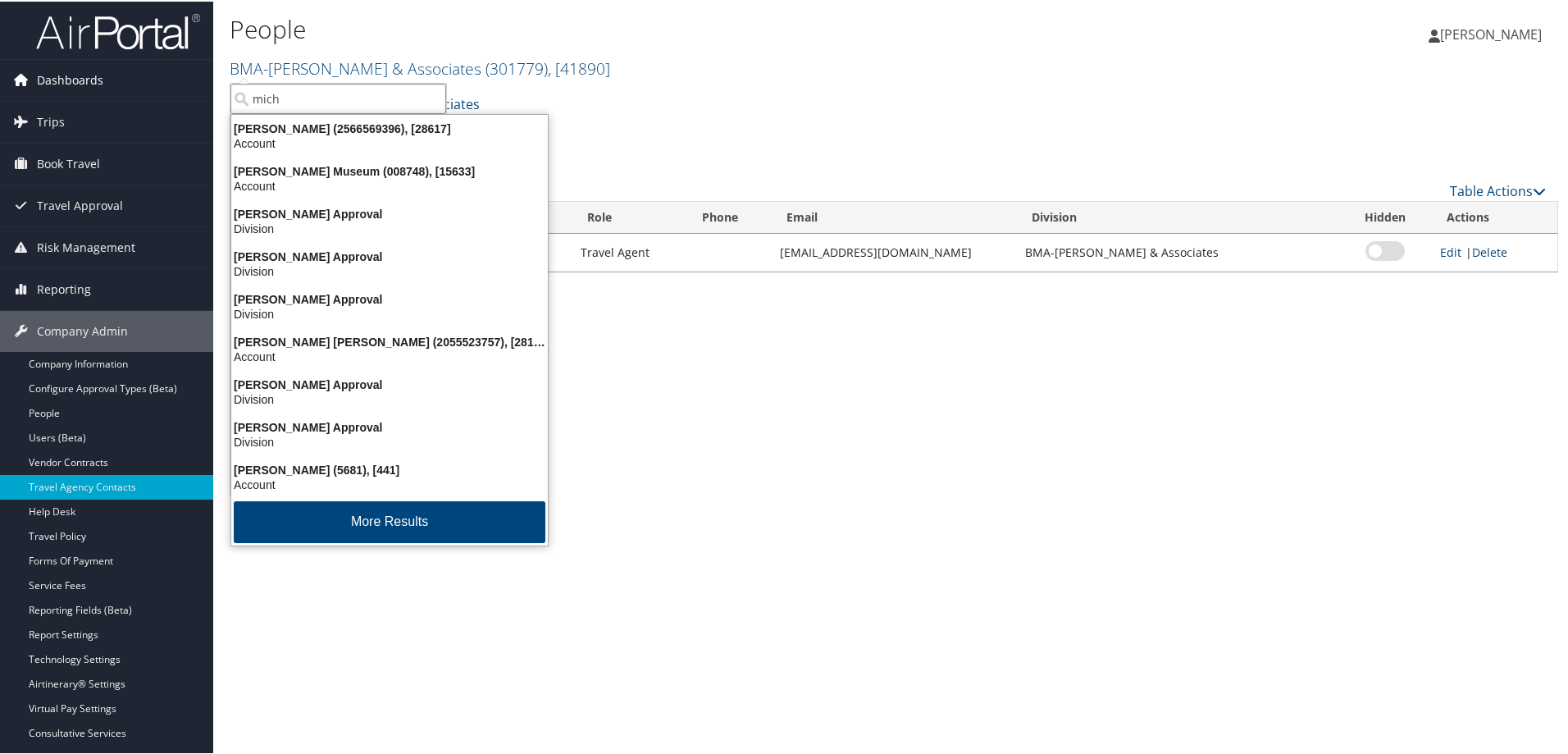
type input "mich"
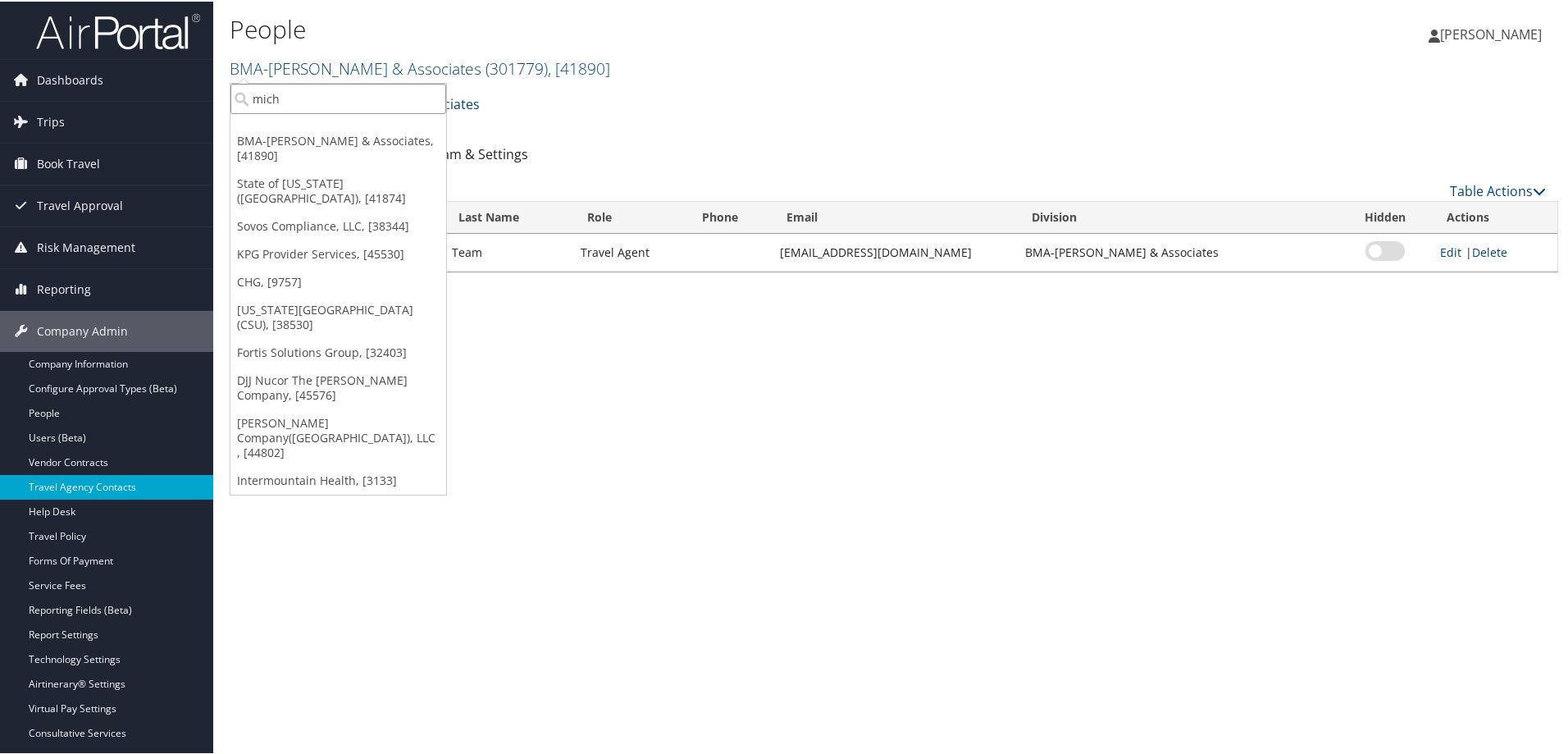
drag, startPoint x: 292, startPoint y: 101, endPoint x: 206, endPoint y: 99, distance: 86.0
click at [206, 99] on div "Dashboards AirPortal 360™ (Manager) AirPortal 360™ (Agent) My Travel Dashboard …" at bounding box center [786, 377] width 1574 height 754
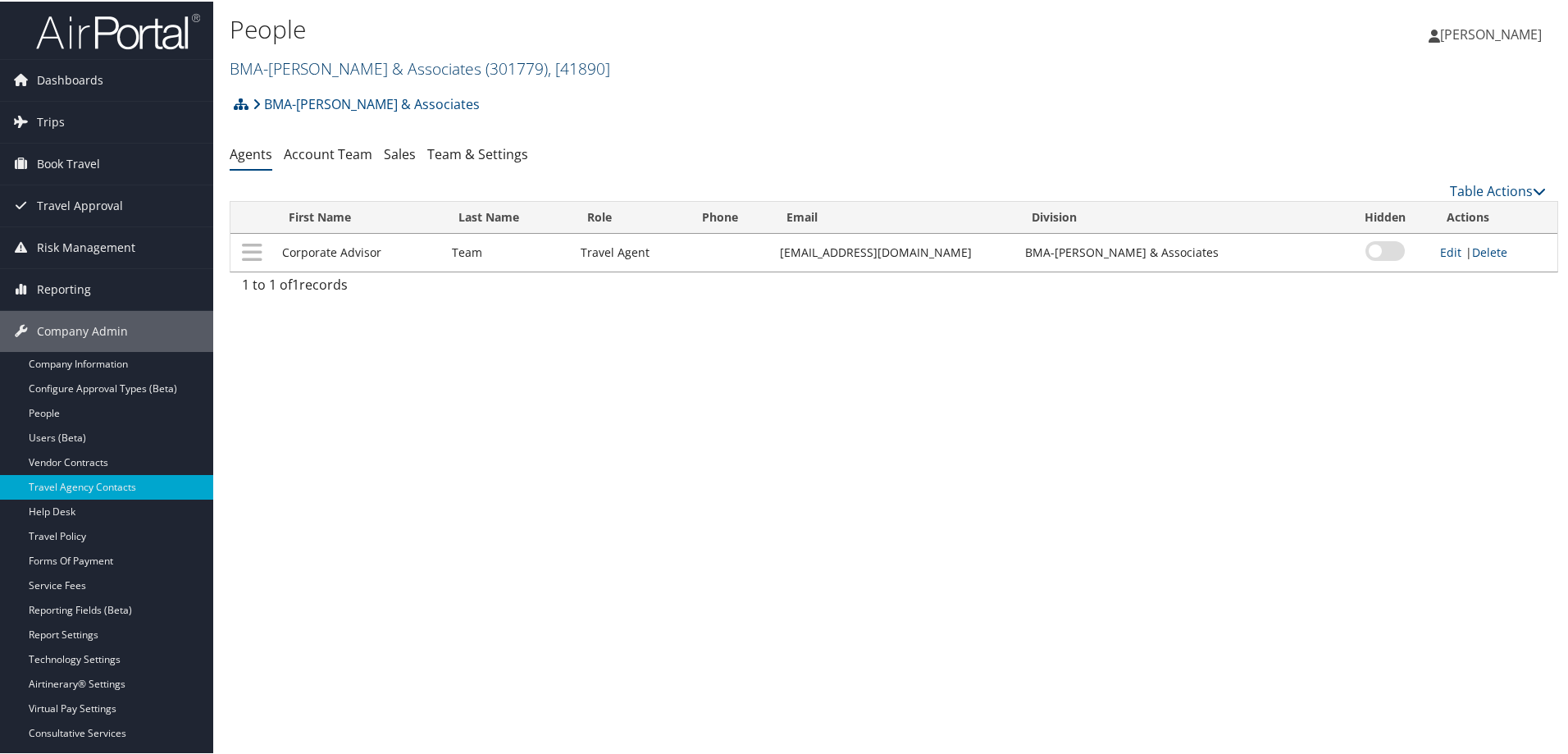
click at [317, 66] on link "BMA-Beshenich Muir & Associates ( 301779 ) , [ 41890 ]" at bounding box center [419, 67] width 381 height 22
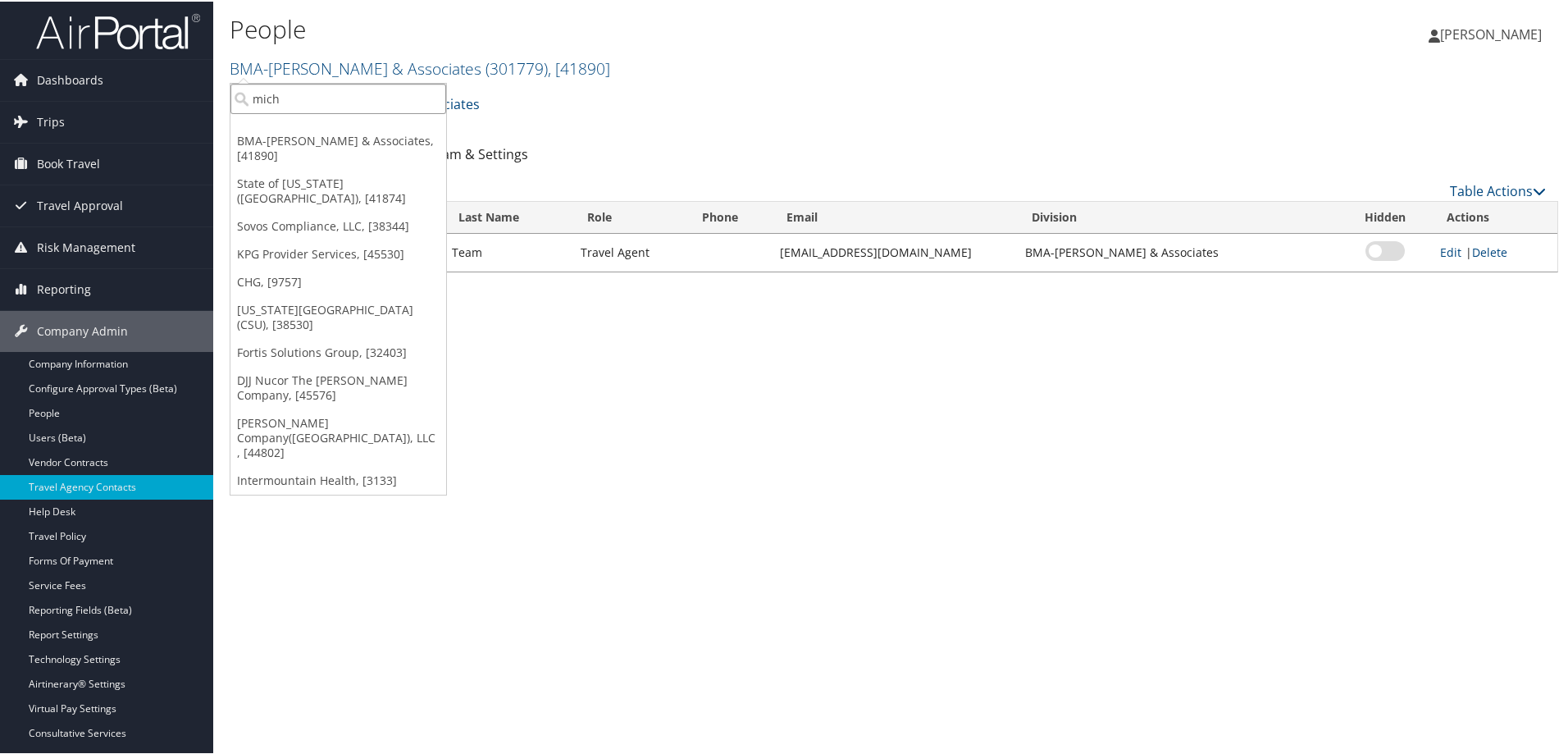
click at [306, 96] on input "mich" at bounding box center [338, 96] width 216 height 30
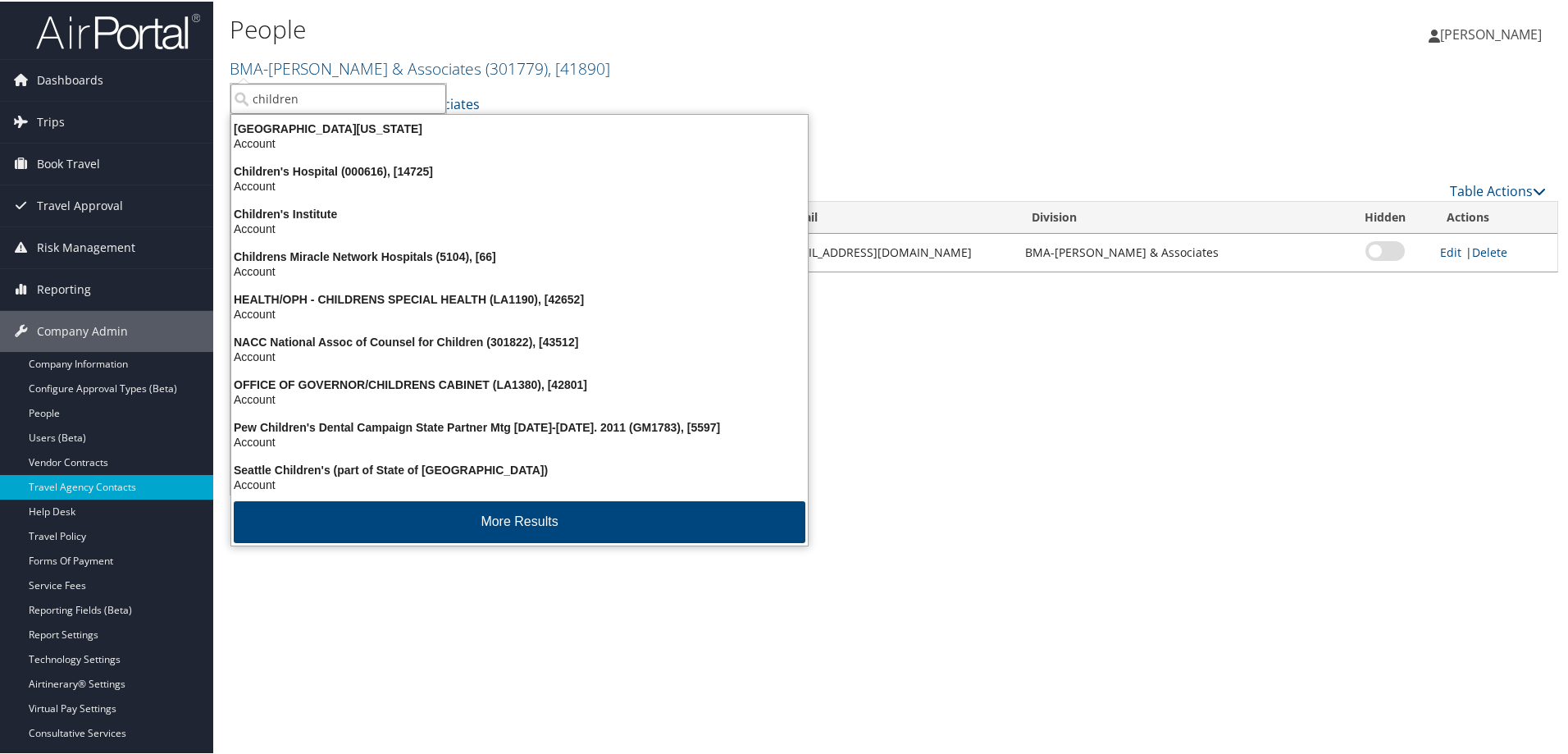
type input "childrens"
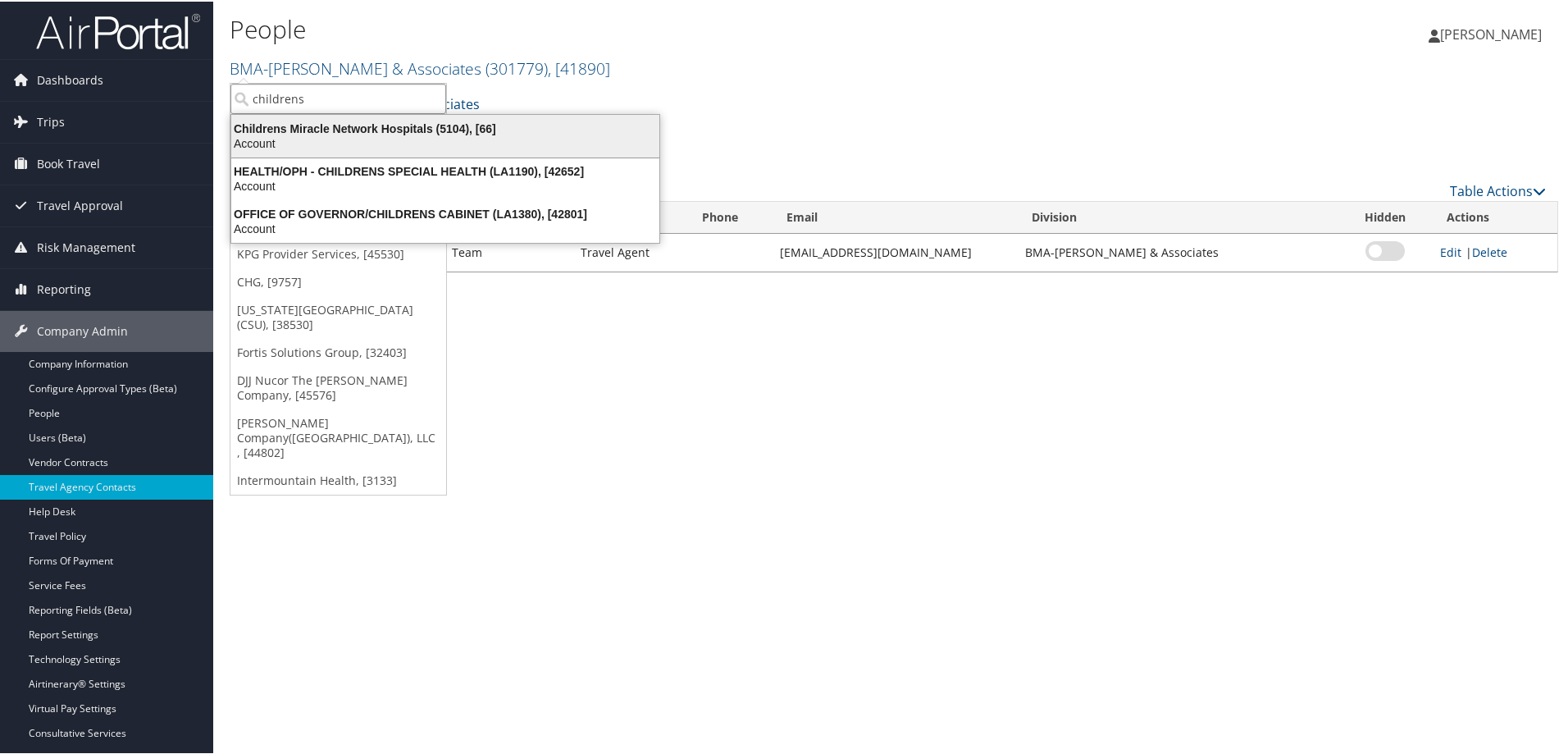
click at [417, 135] on div "Account" at bounding box center [445, 142] width 447 height 14
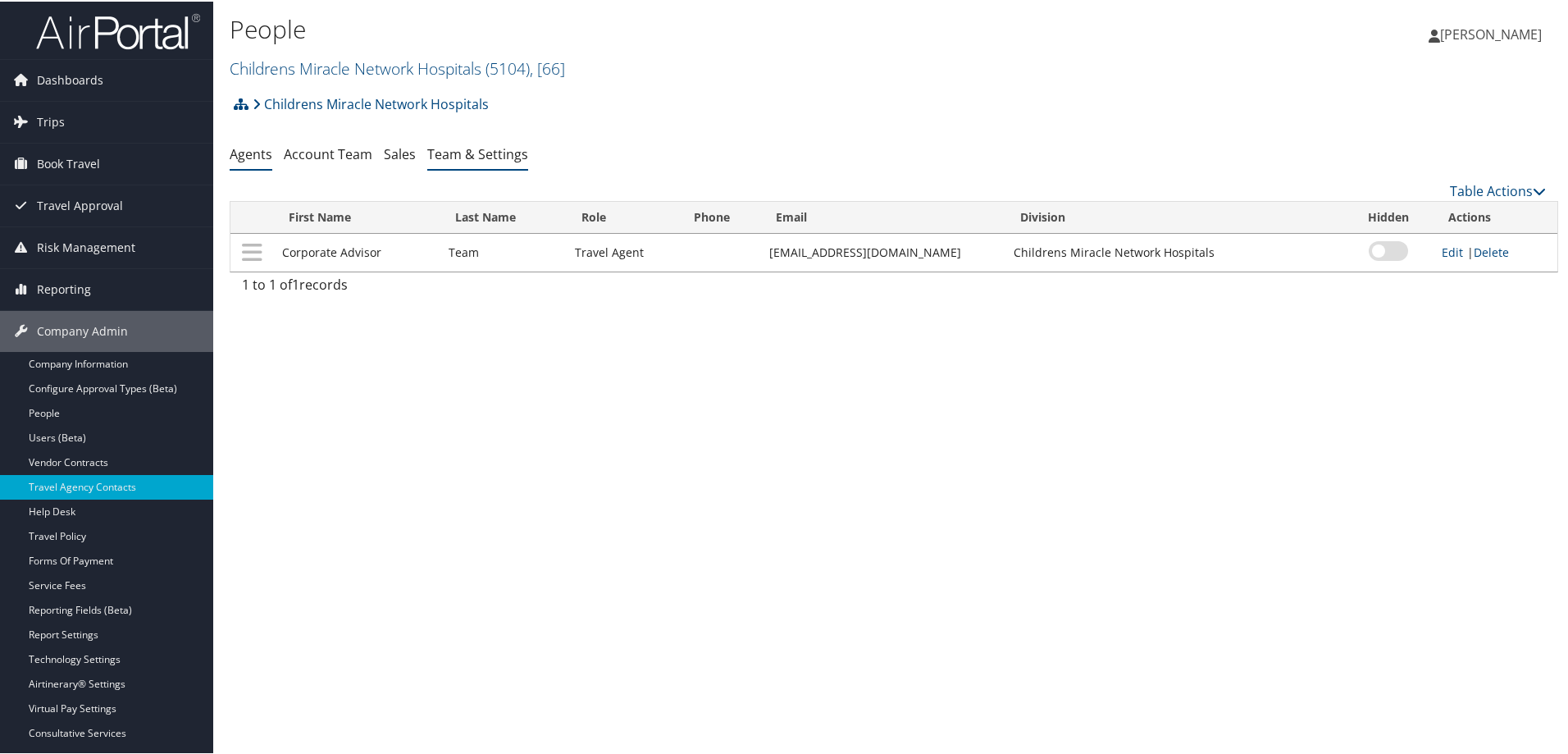
click at [475, 162] on li "Team & Settings" at bounding box center [477, 153] width 101 height 30
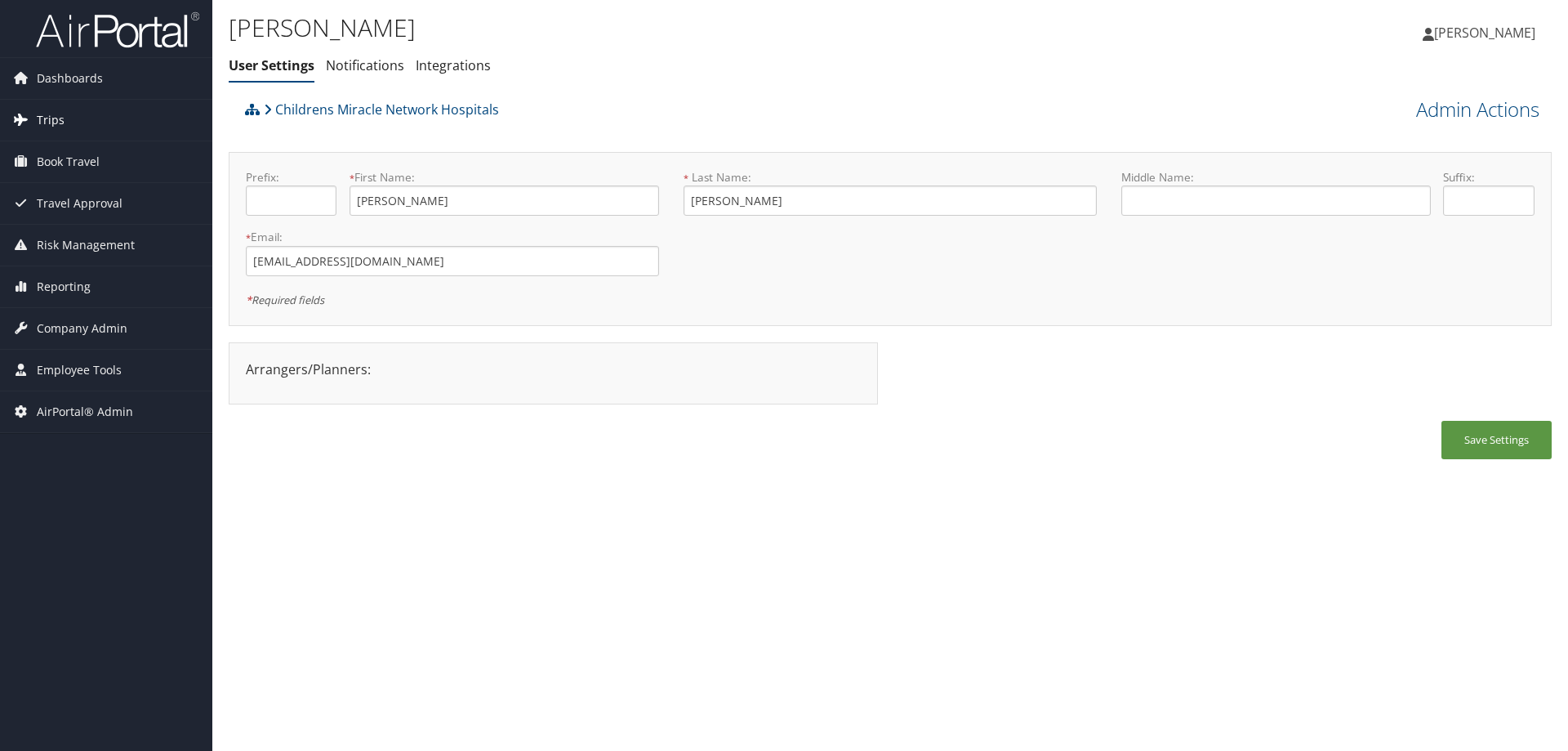
click at [72, 117] on link "Trips" at bounding box center [106, 120] width 212 height 41
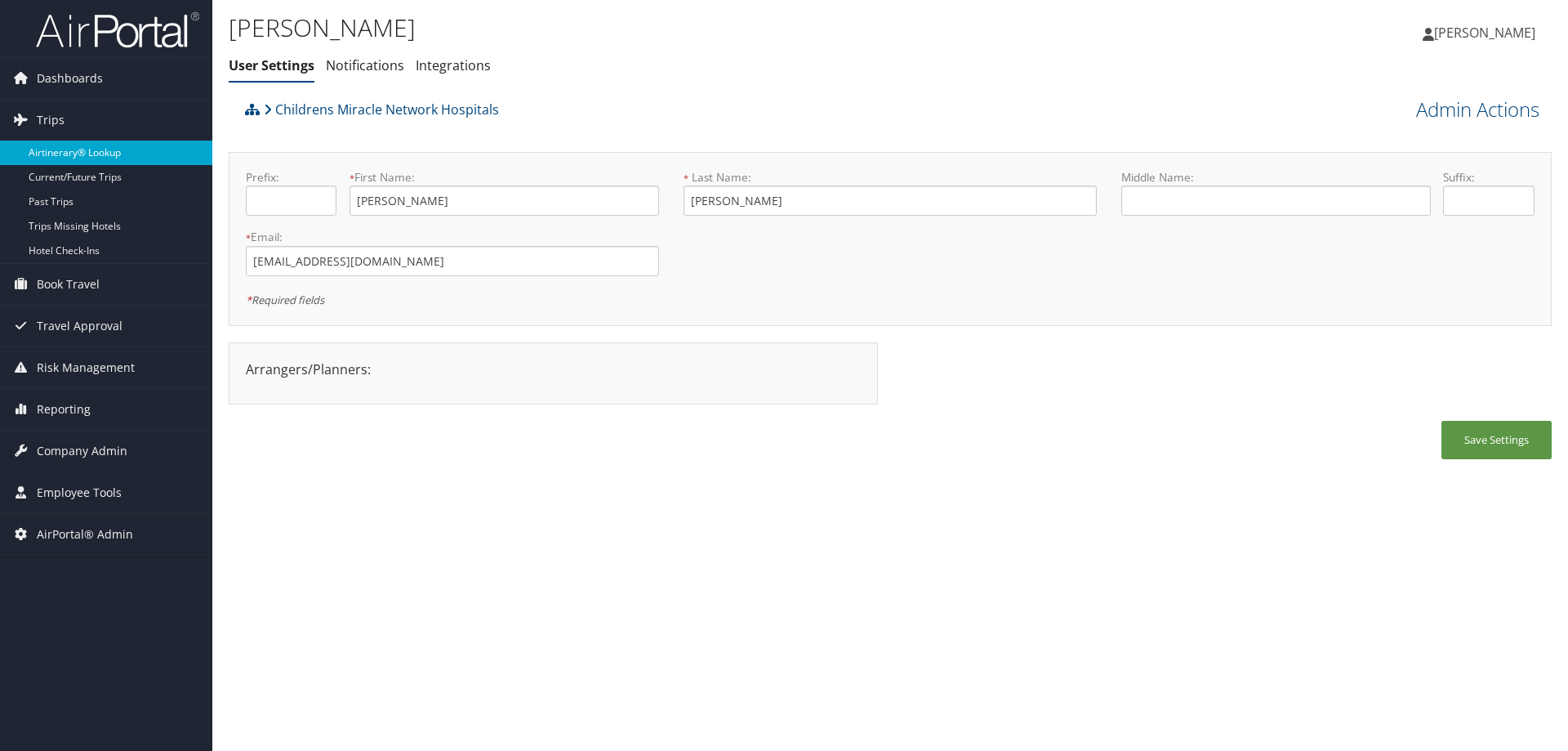
click at [82, 157] on link "Airtinerary® Lookup" at bounding box center [106, 153] width 212 height 25
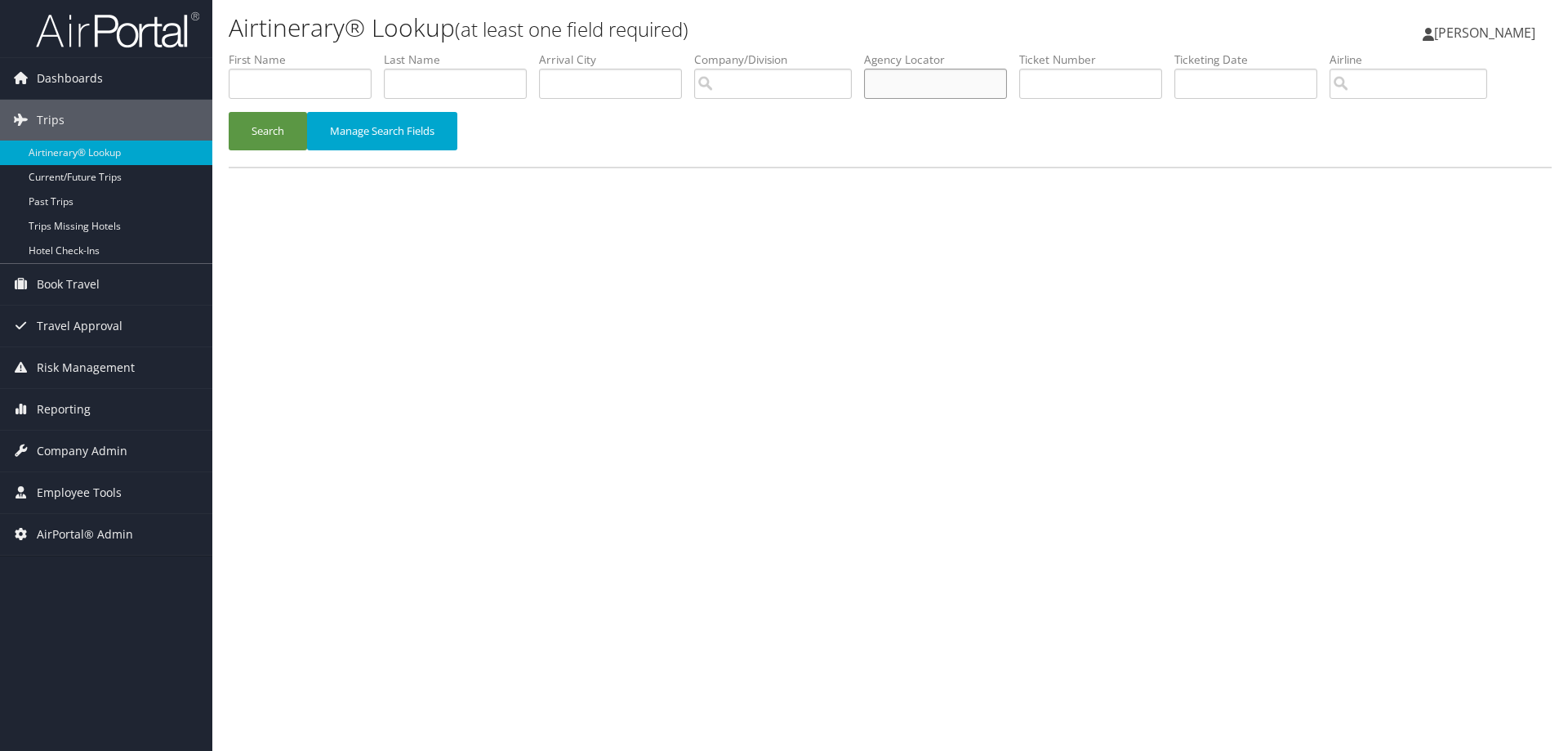
click at [987, 86] on input "text" at bounding box center [935, 83] width 143 height 30
type input "dks2t7"
click at [229, 112] on button "Search" at bounding box center [268, 132] width 79 height 38
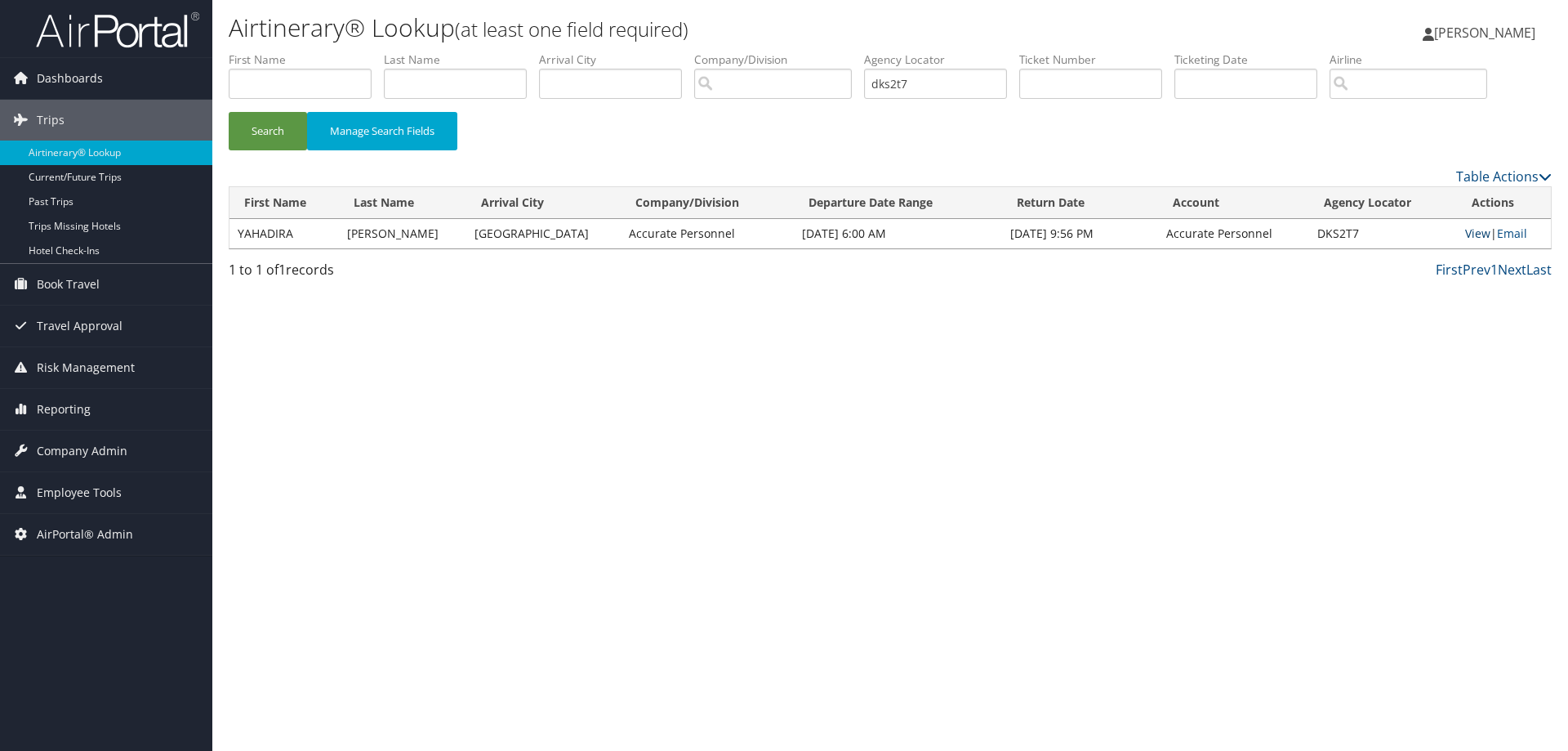
click at [1470, 239] on link "View" at bounding box center [1478, 233] width 25 height 15
click at [932, 81] on input "dks2t7" at bounding box center [935, 83] width 143 height 30
drag, startPoint x: 932, startPoint y: 81, endPoint x: 851, endPoint y: 81, distance: 81.0
click at [851, 52] on ul "First Name Last Name Departure City Arrival City Company/Division Airport/City …" at bounding box center [890, 52] width 1323 height 0
click at [955, 86] on input "dks2t7" at bounding box center [935, 83] width 143 height 30
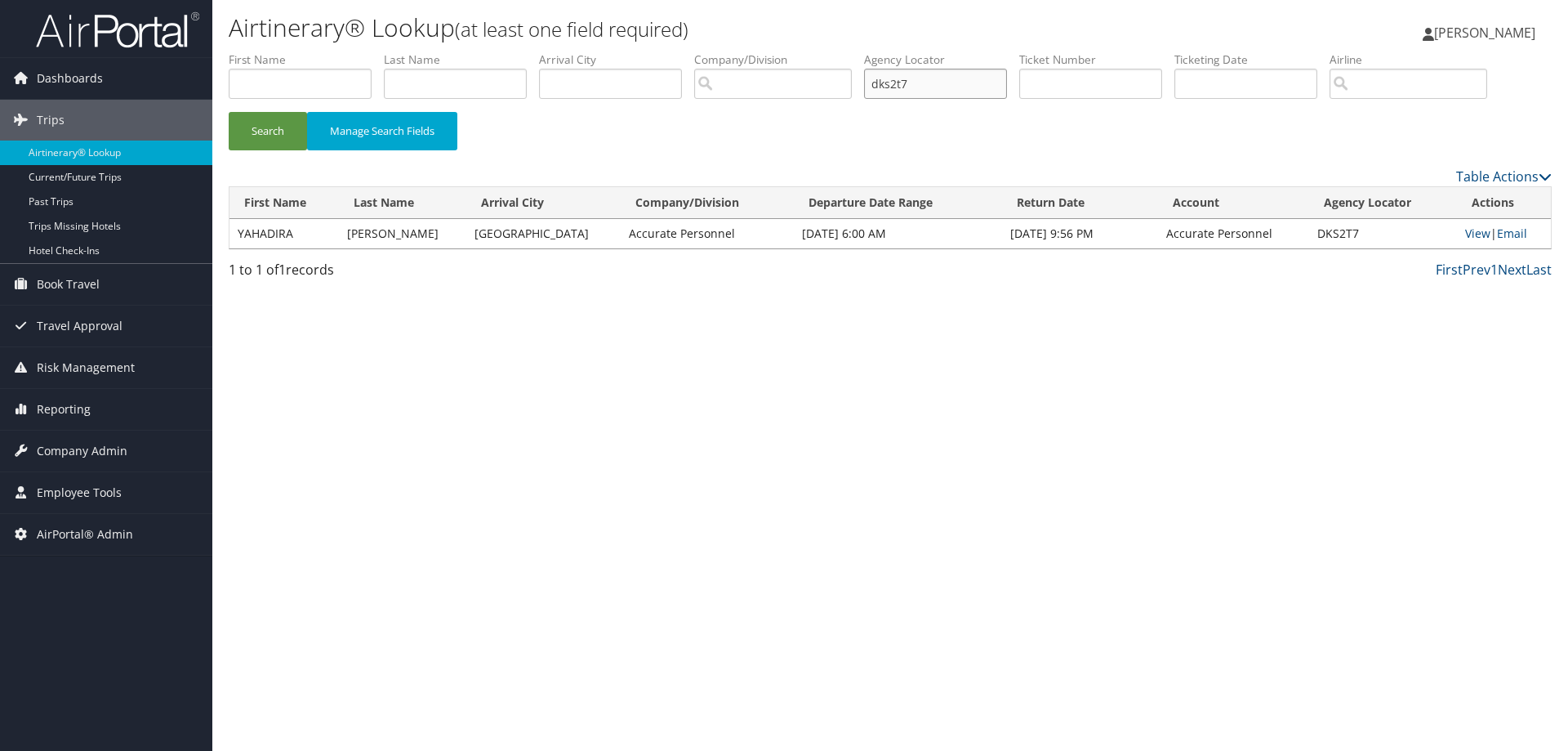
drag, startPoint x: 955, startPoint y: 86, endPoint x: 830, endPoint y: 90, distance: 125.1
click at [830, 52] on ul "First Name Last Name Departure City Arrival City Company/Division Airport/City …" at bounding box center [890, 52] width 1323 height 0
click at [952, 87] on input "dks2t7" at bounding box center [935, 83] width 143 height 30
drag, startPoint x: 952, startPoint y: 87, endPoint x: 872, endPoint y: 90, distance: 80.1
click at [872, 52] on ul "First Name Last Name Departure City Arrival City Company/Division Airport/City …" at bounding box center [890, 52] width 1323 height 0
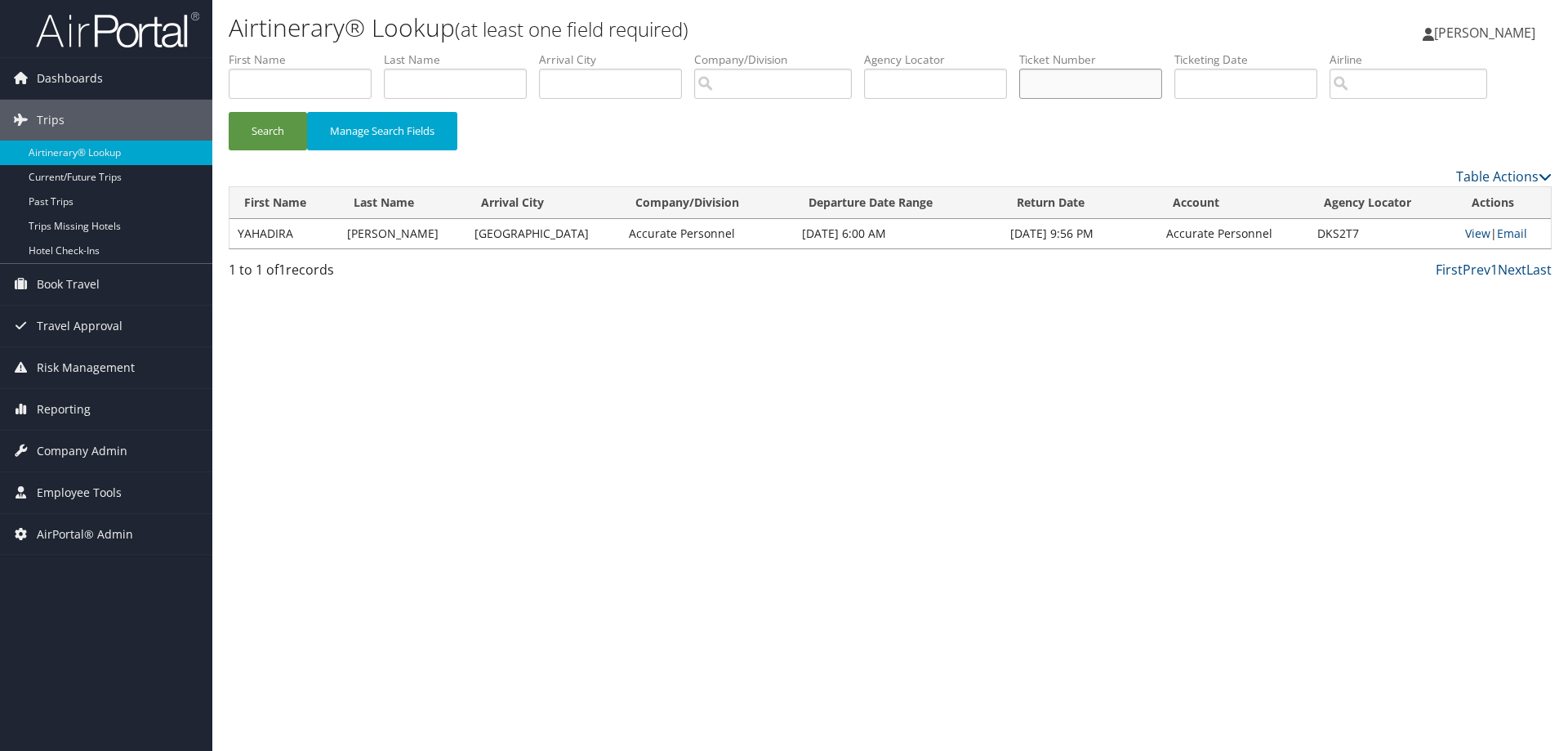
click at [1049, 82] on input "text" at bounding box center [1091, 83] width 143 height 30
type input "8900897749406"
click at [229, 112] on button "Search" at bounding box center [268, 132] width 79 height 38
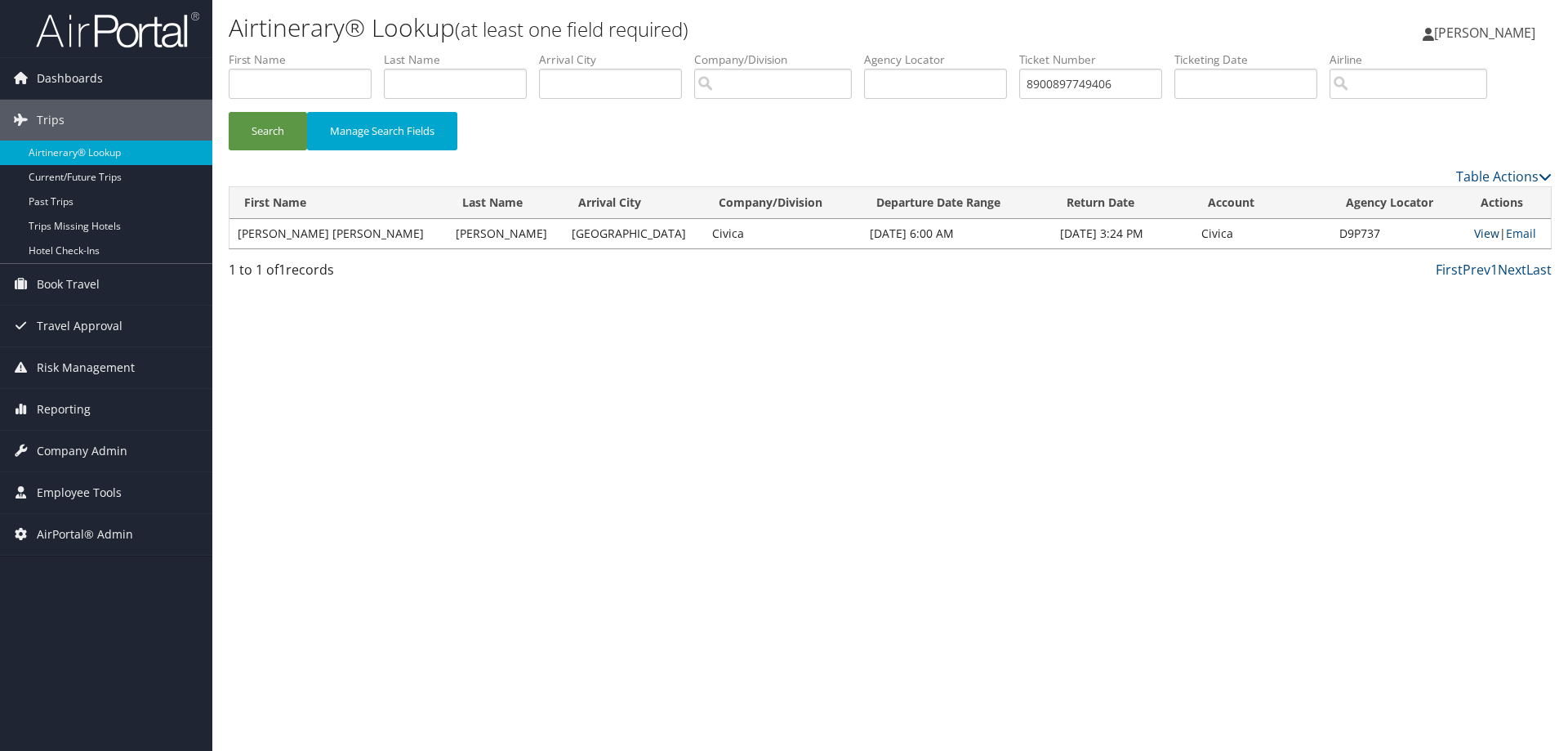
click at [1475, 229] on link "View" at bounding box center [1487, 233] width 25 height 15
click at [1136, 87] on input "8900897749406" at bounding box center [1091, 83] width 143 height 30
click at [229, 112] on button "Search" at bounding box center [268, 132] width 79 height 38
click at [1477, 231] on link "View" at bounding box center [1487, 233] width 25 height 15
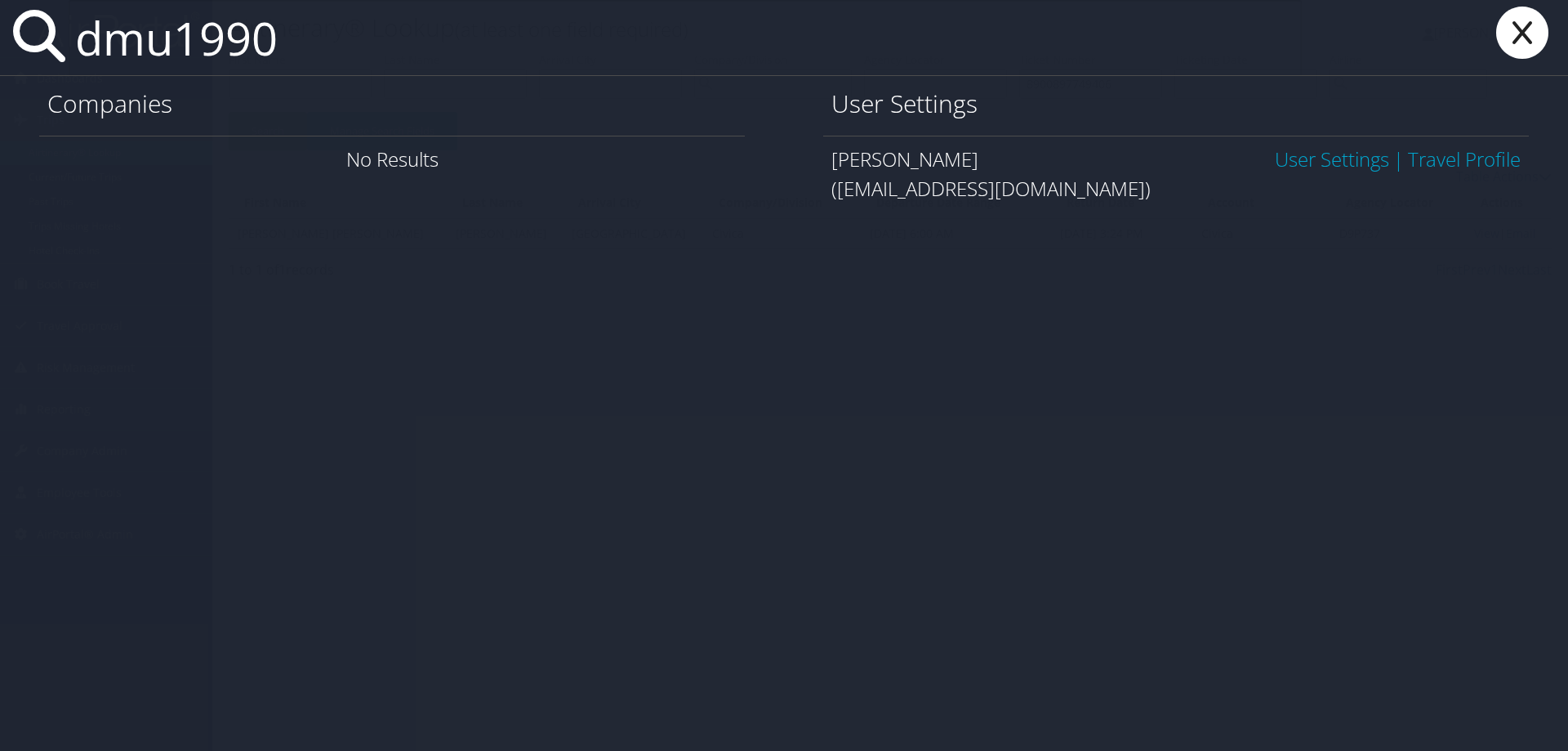
type input "dmu1990"
click at [1281, 156] on link "User Settings" at bounding box center [1332, 158] width 114 height 27
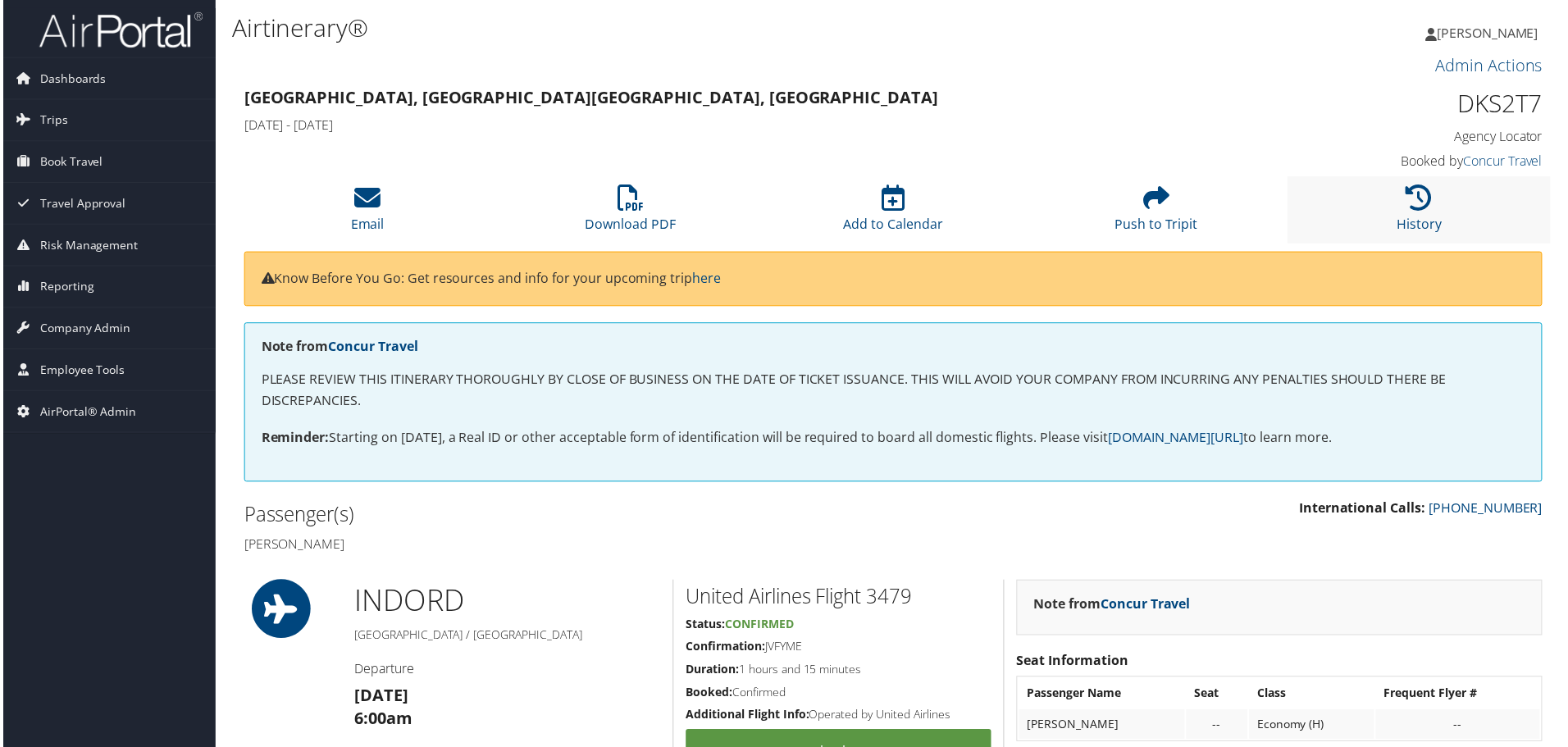
click at [1397, 205] on li "History" at bounding box center [1422, 210] width 264 height 67
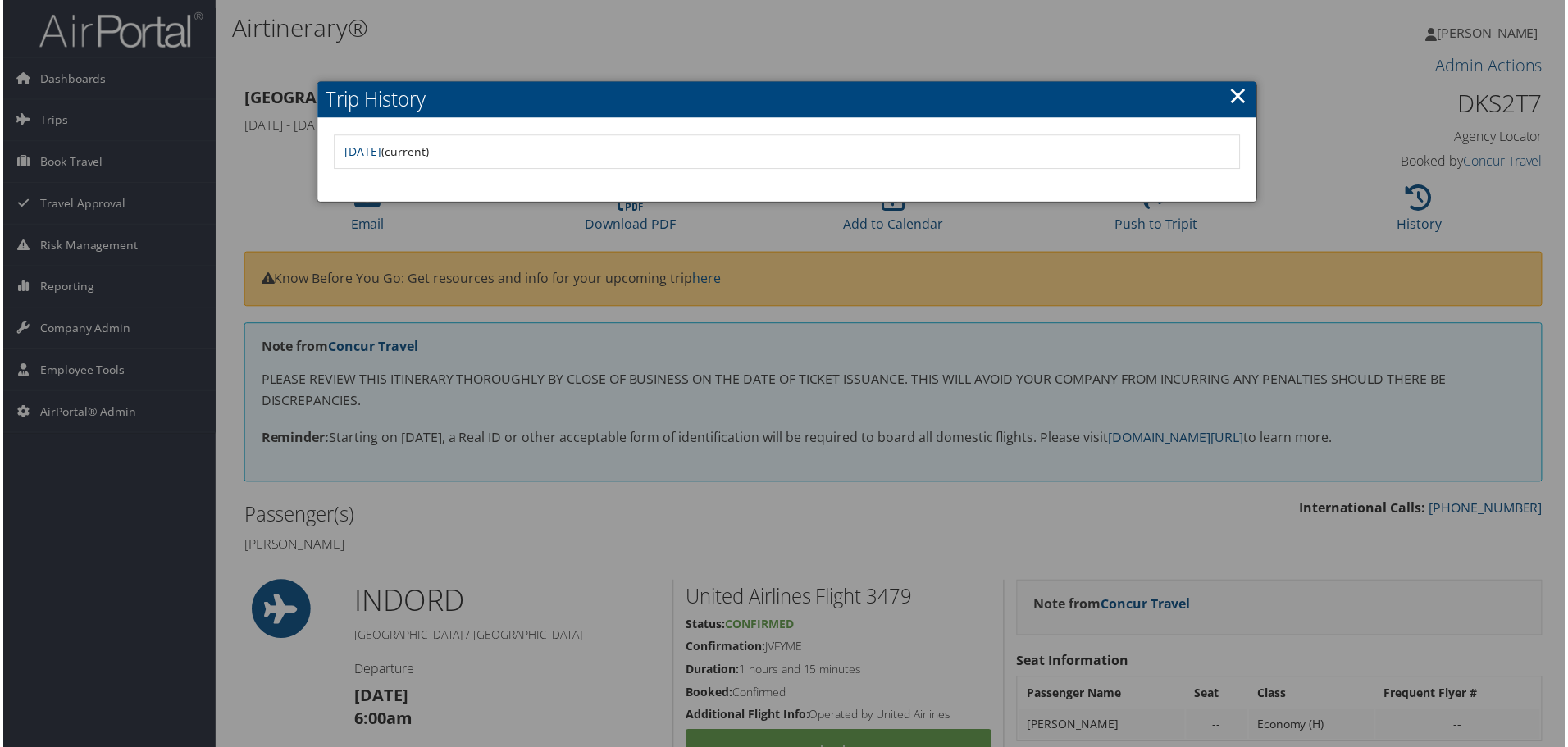
click at [766, 233] on div at bounding box center [786, 377] width 1574 height 754
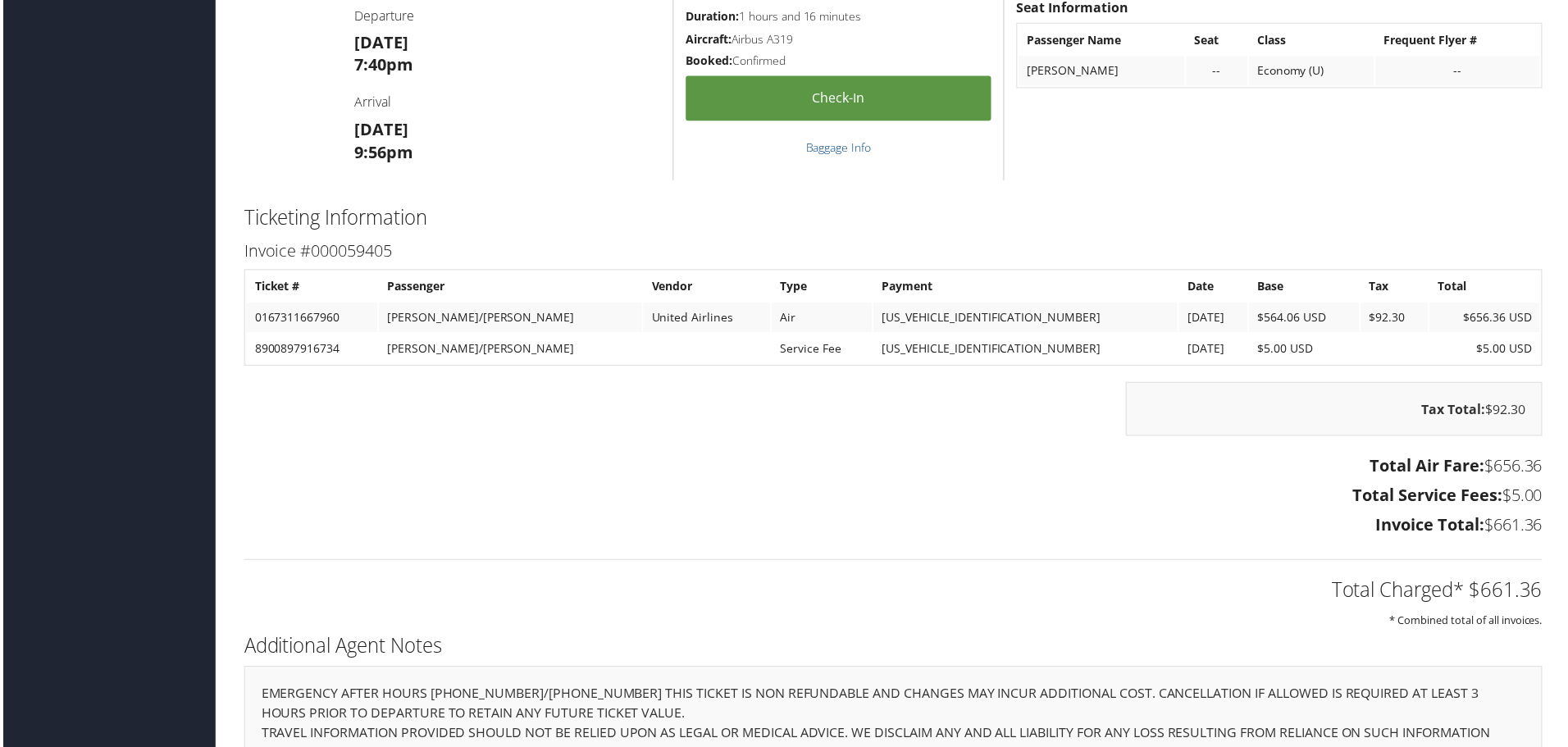
scroll to position [1850, 0]
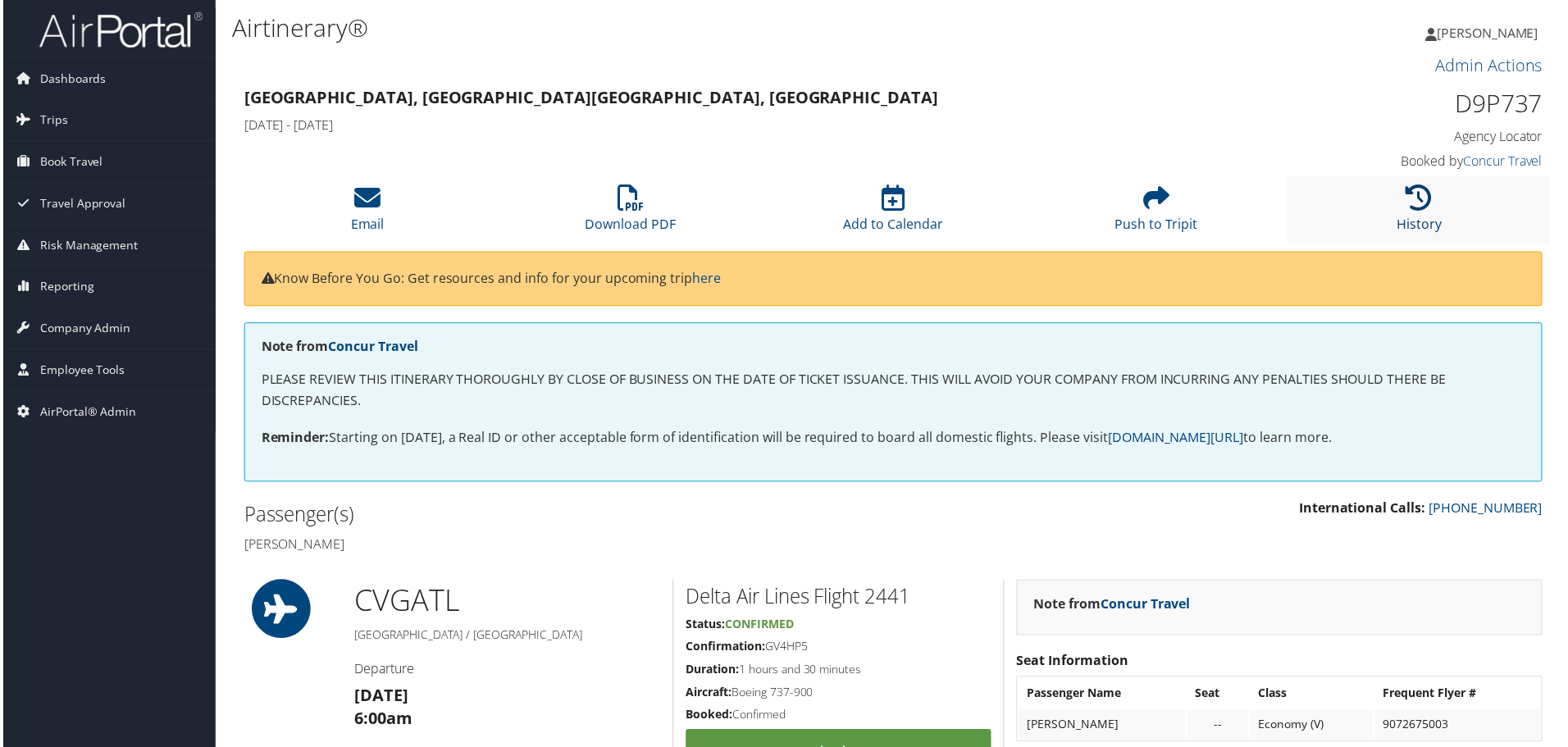
click at [1425, 206] on icon at bounding box center [1421, 198] width 26 height 26
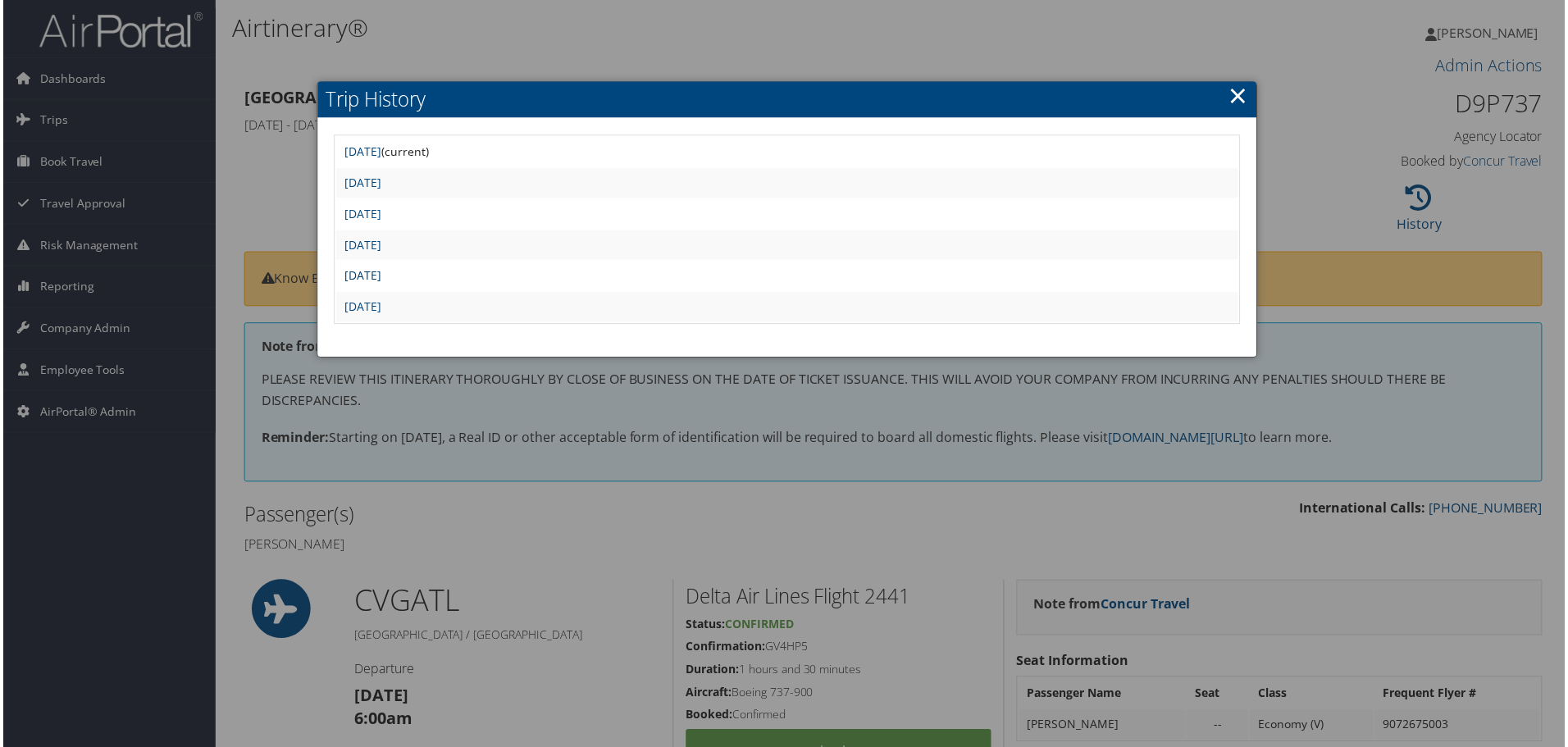
click at [380, 270] on link "Wed Sep 3 14:57:07 MDT 2025" at bounding box center [361, 277] width 37 height 15
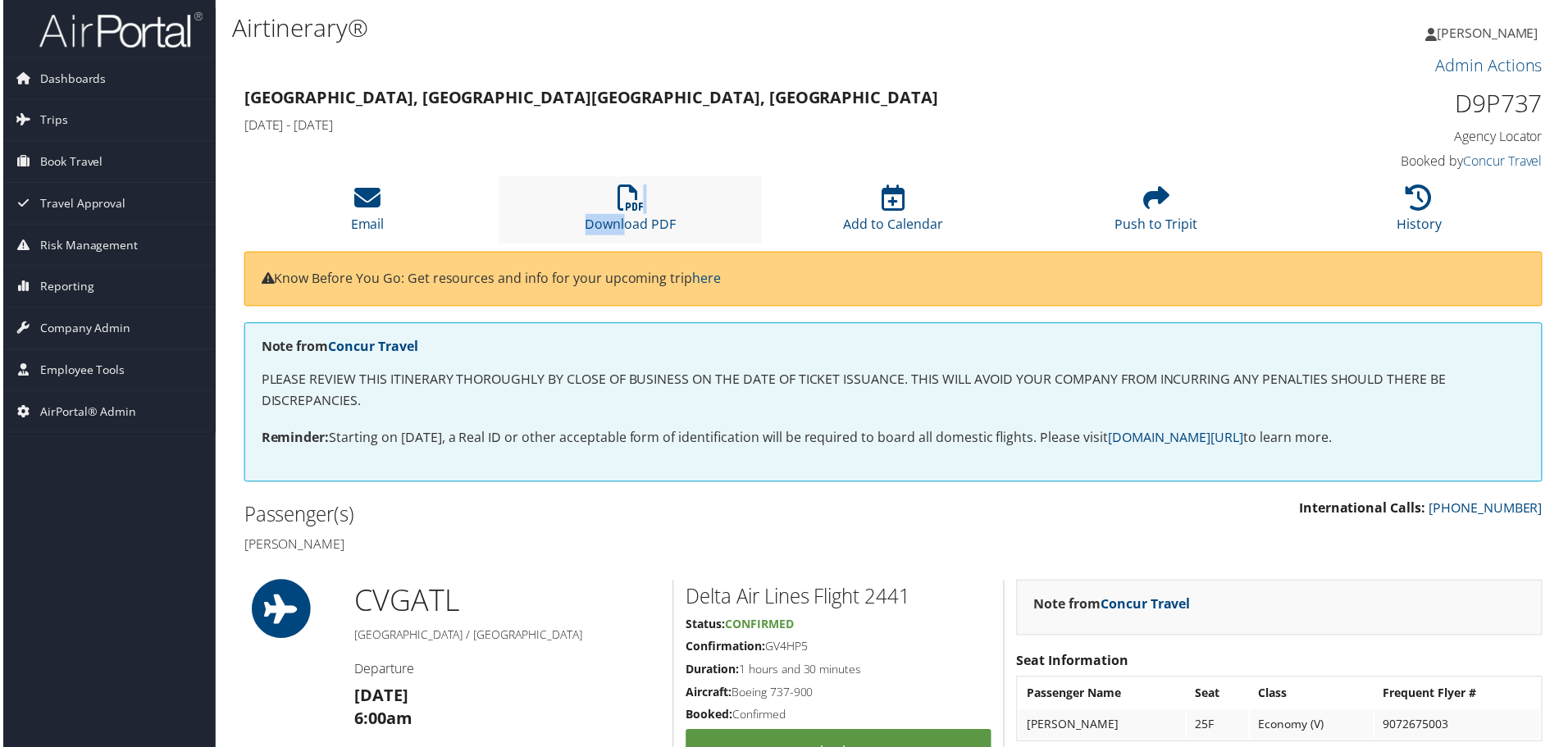
click at [622, 214] on li "Download PDF" at bounding box center [629, 210] width 264 height 67
click at [1399, 204] on li "History" at bounding box center [1422, 210] width 264 height 67
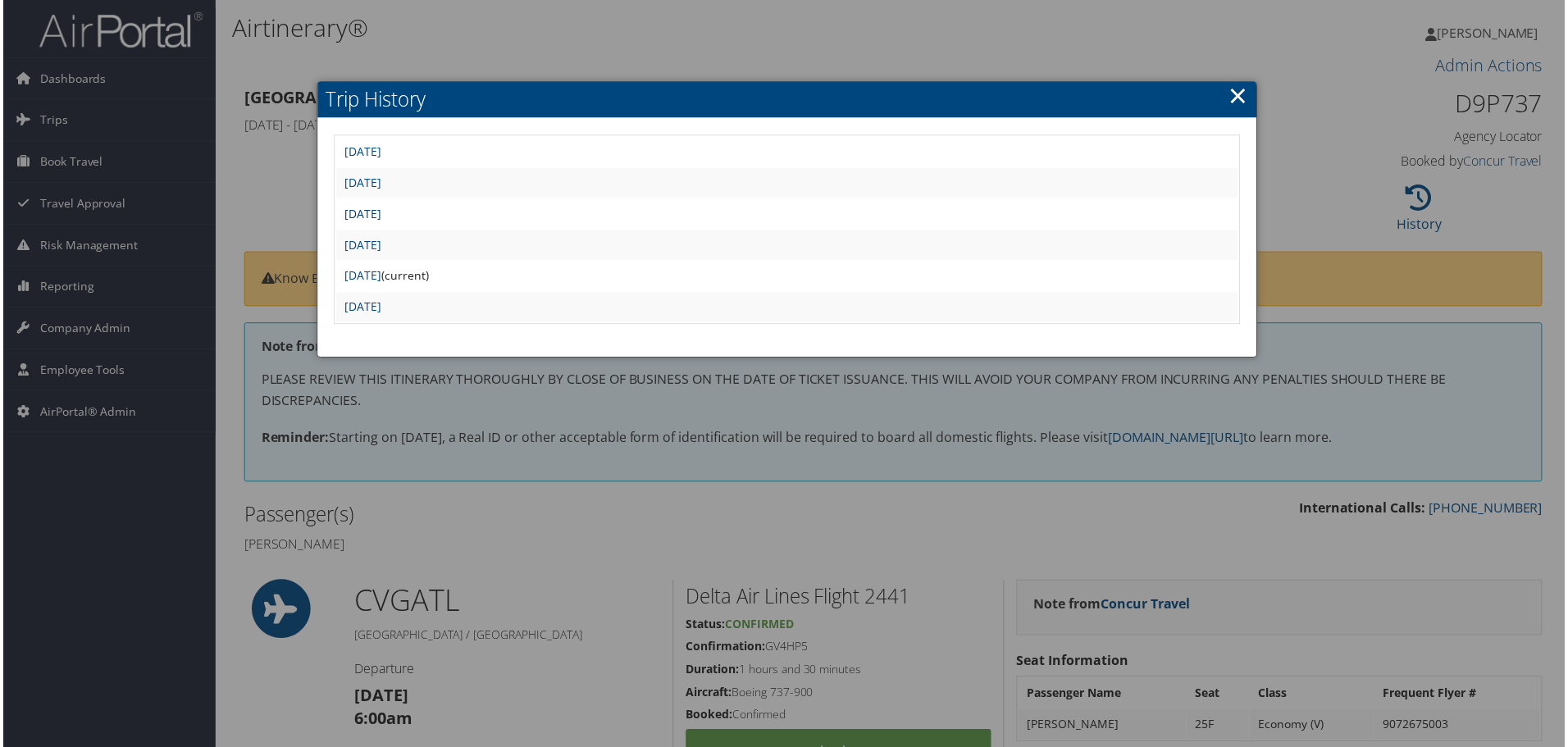
click at [380, 215] on link "Tue Sep 9 19:40:17 MDT 2025" at bounding box center [361, 214] width 37 height 15
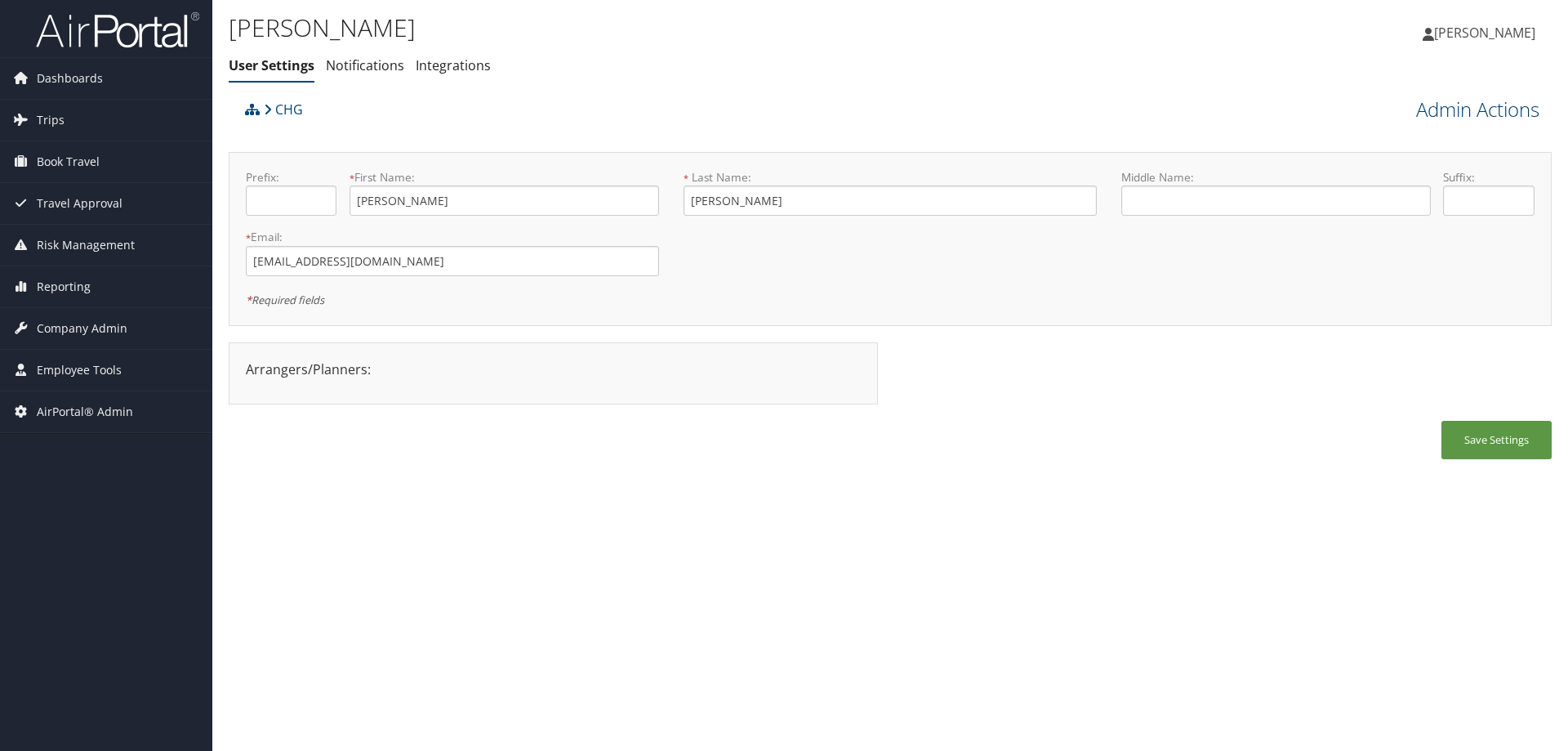
click at [1446, 111] on link "Admin Actions" at bounding box center [1478, 109] width 123 height 28
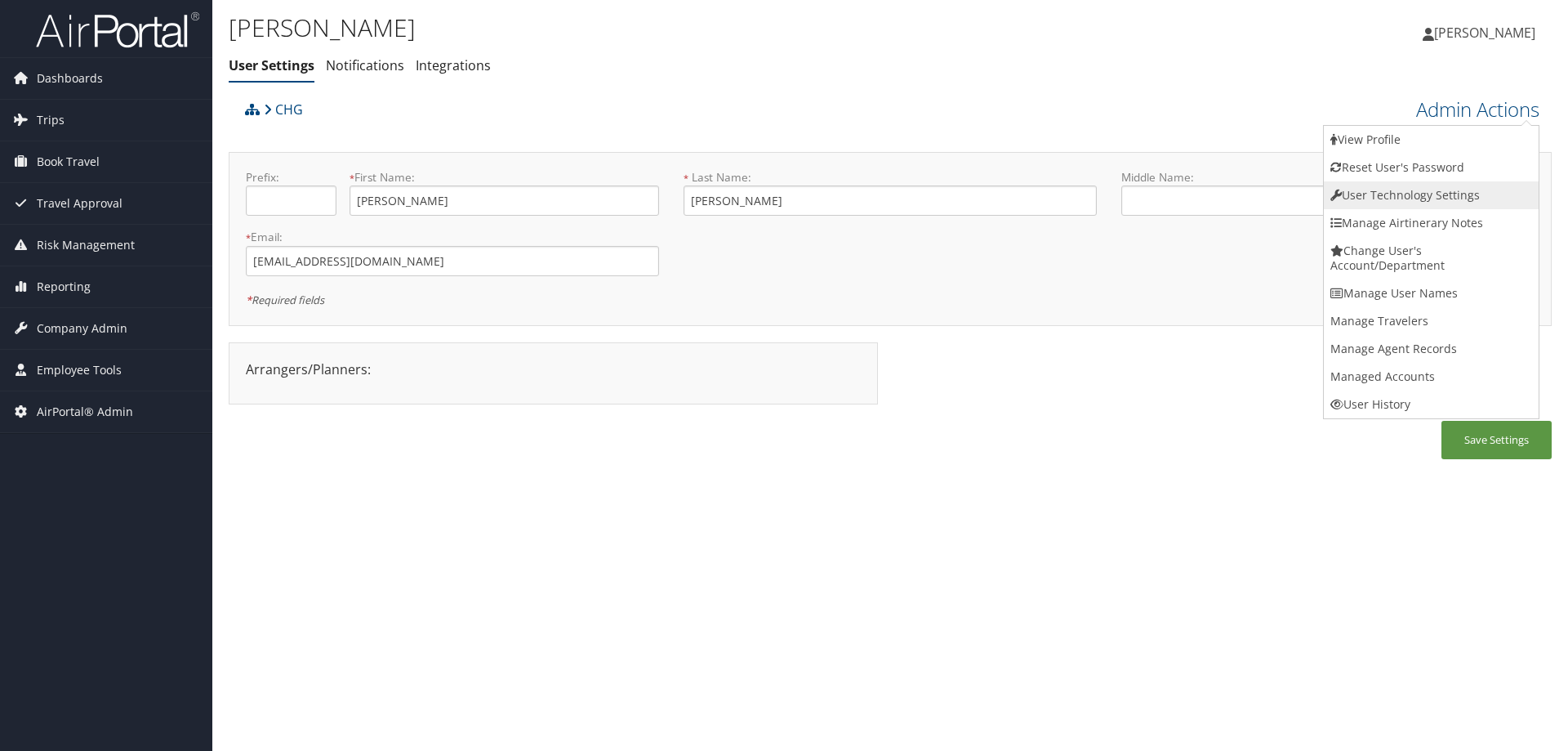
click at [1400, 193] on link "User Technology Settings" at bounding box center [1432, 195] width 215 height 28
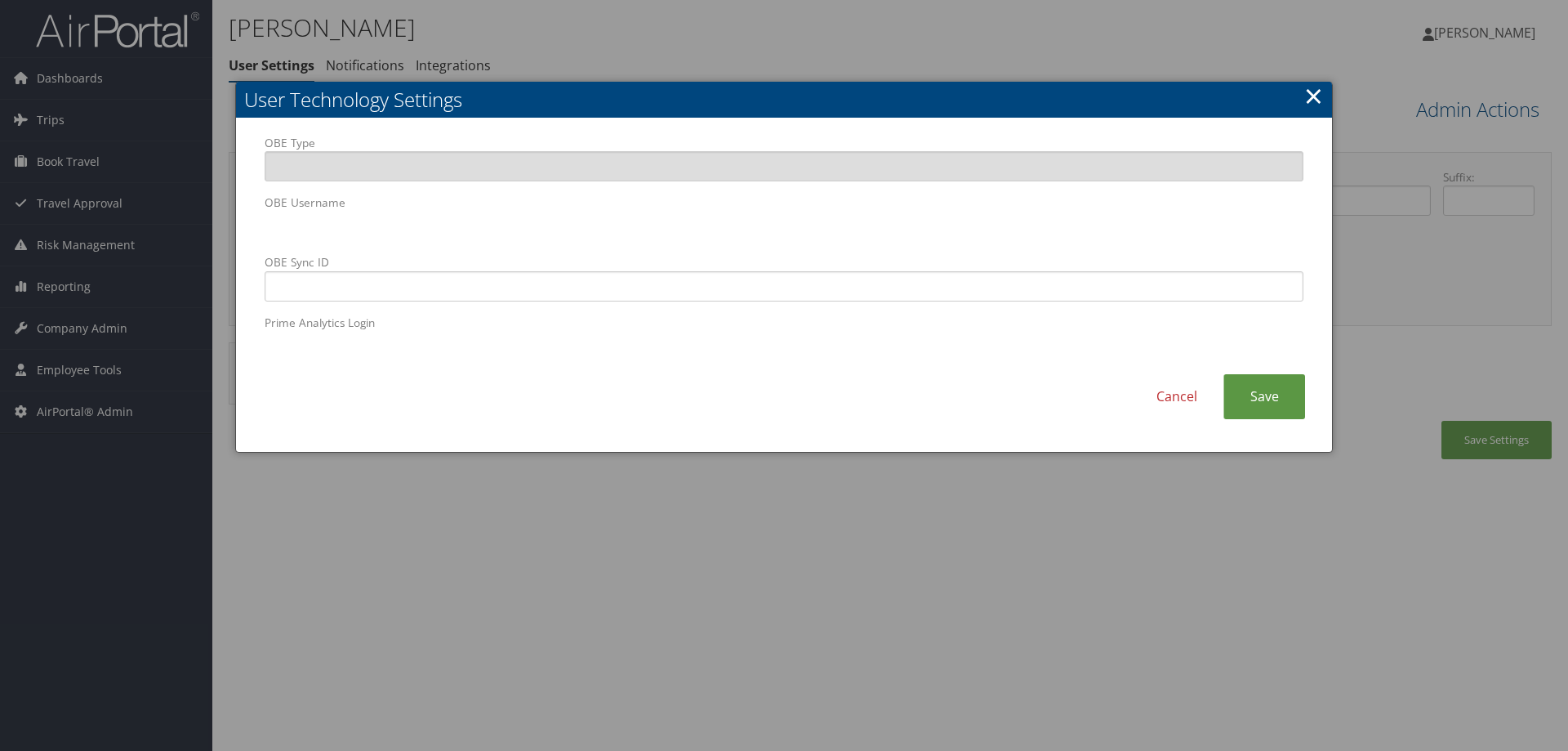
click at [249, 229] on div "OBE Type OBE Username OBE Sync ID Prime Analytics Login Cancel Save" at bounding box center [784, 285] width 1097 height 334
drag, startPoint x: 695, startPoint y: 560, endPoint x: 677, endPoint y: 551, distance: 20.1
click at [693, 560] on div at bounding box center [784, 376] width 1568 height 751
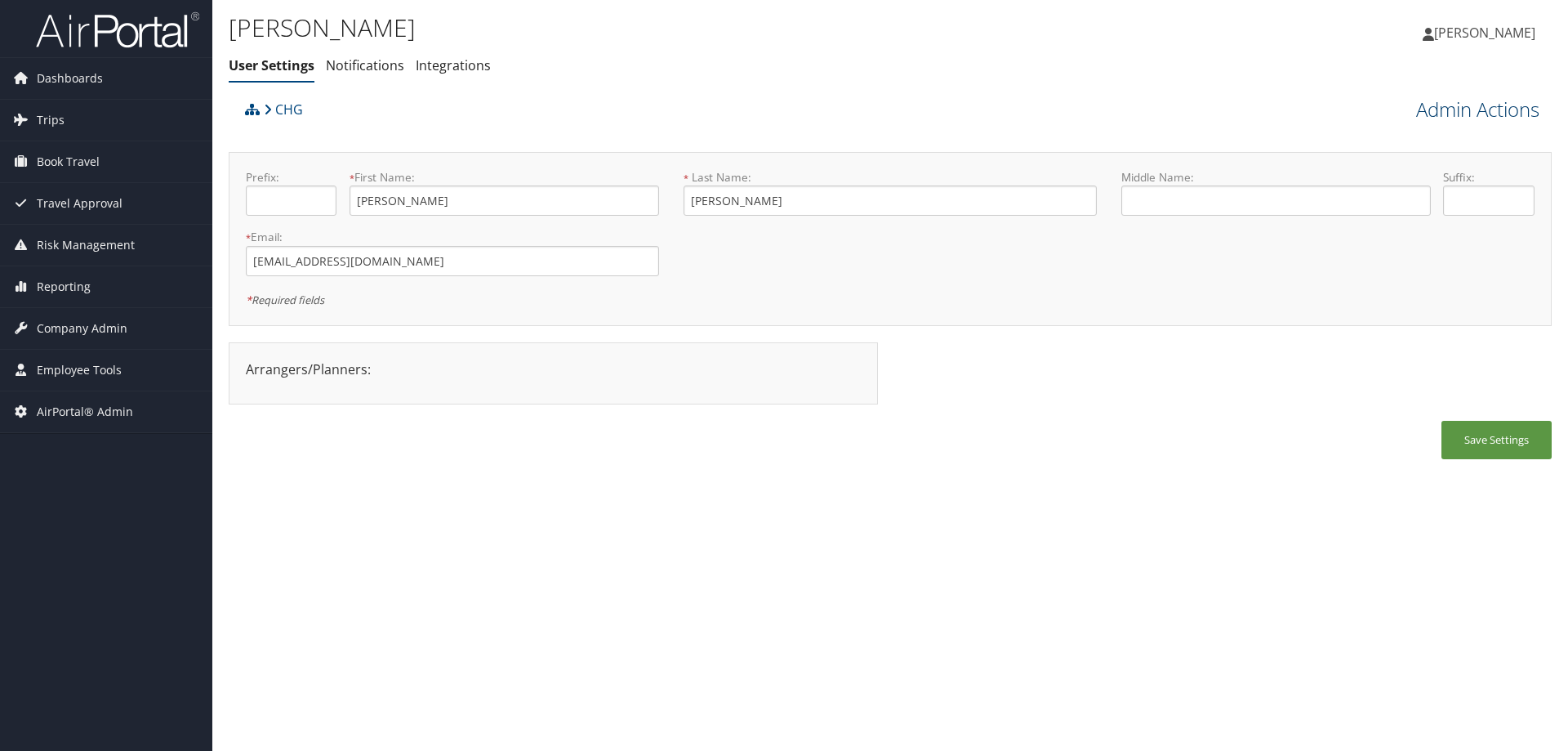
click at [1416, 101] on link "Admin Actions" at bounding box center [1478, 109] width 123 height 28
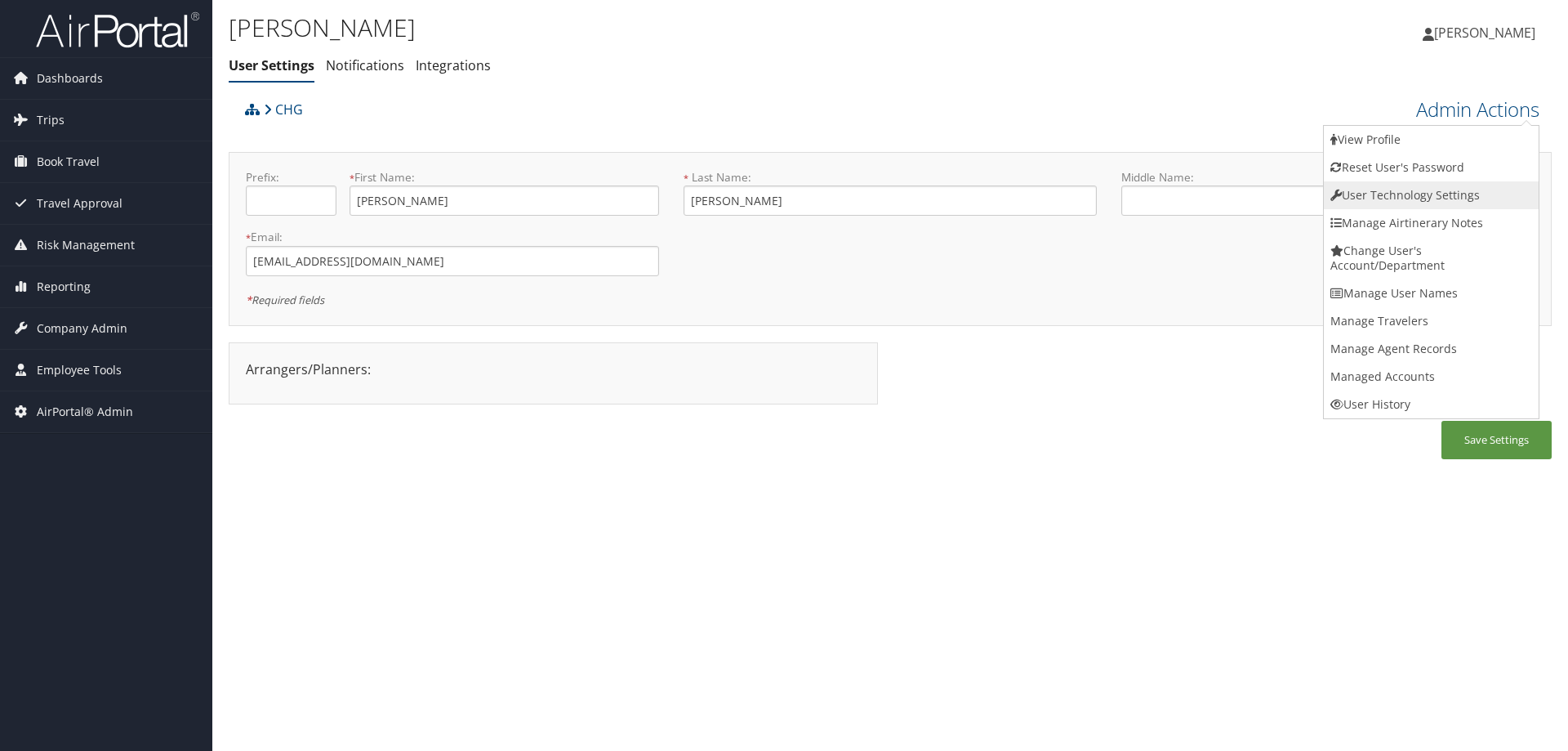
click at [1395, 189] on link "User Technology Settings" at bounding box center [1432, 195] width 215 height 28
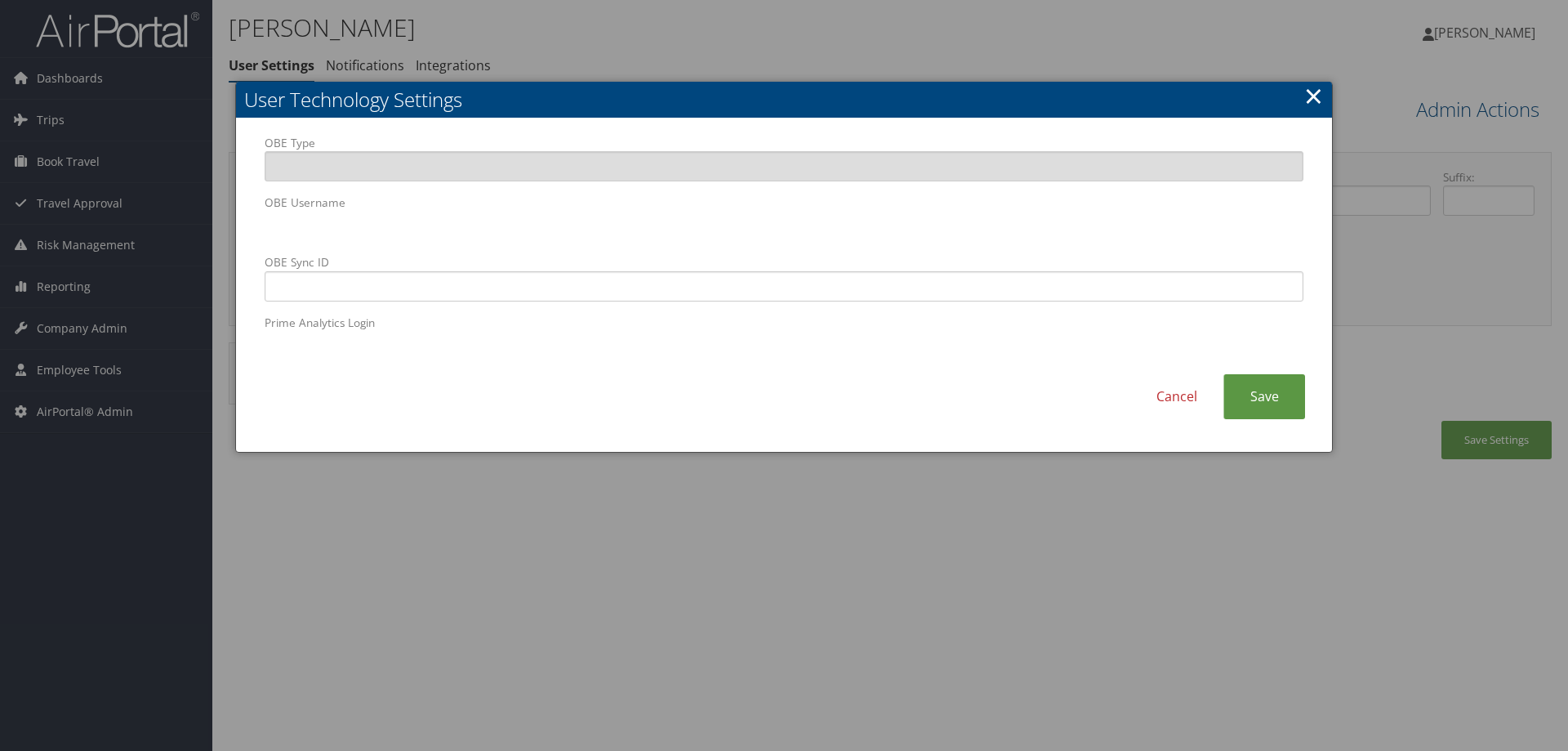
click at [453, 527] on div at bounding box center [784, 376] width 1568 height 751
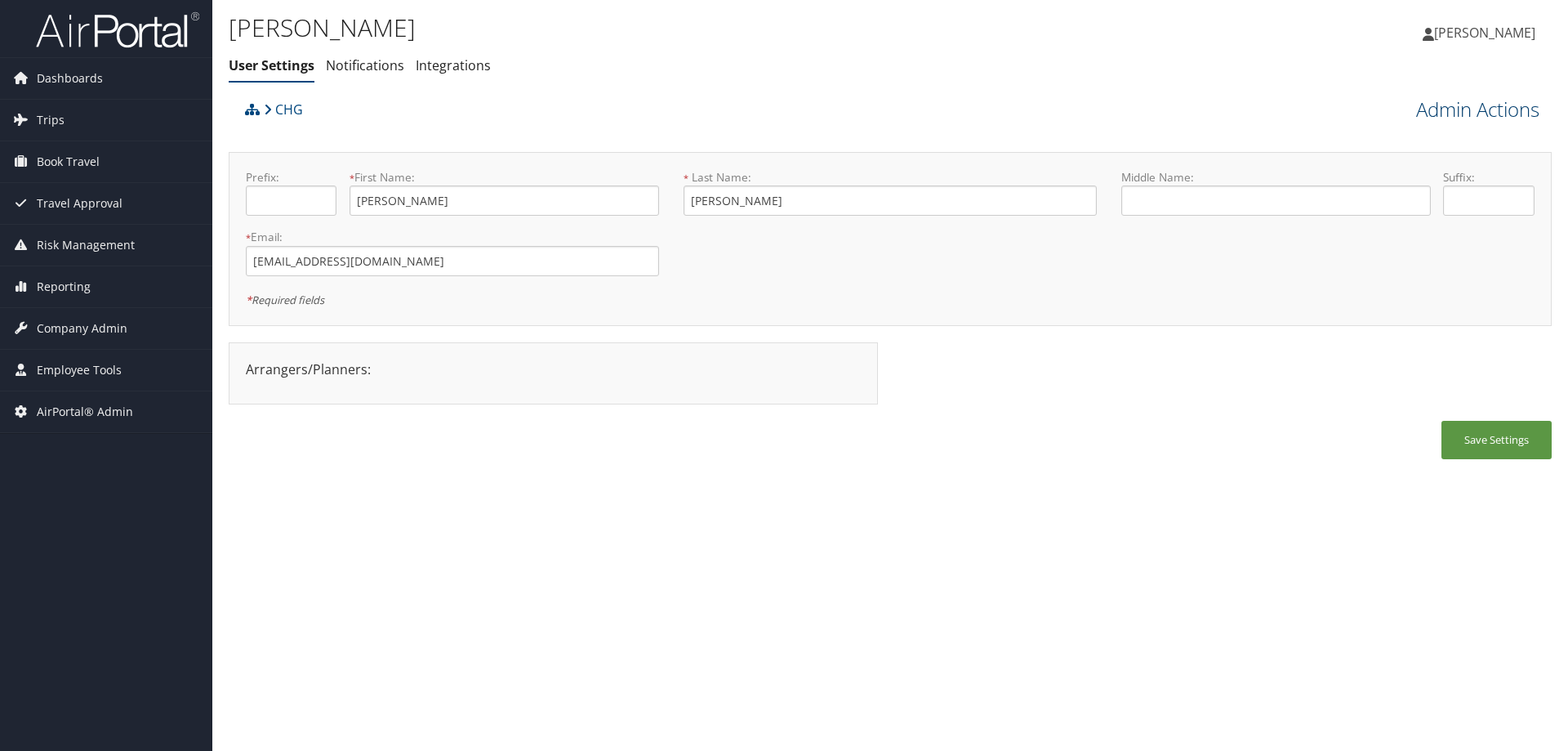
click at [1443, 116] on link "Admin Actions" at bounding box center [1478, 109] width 123 height 28
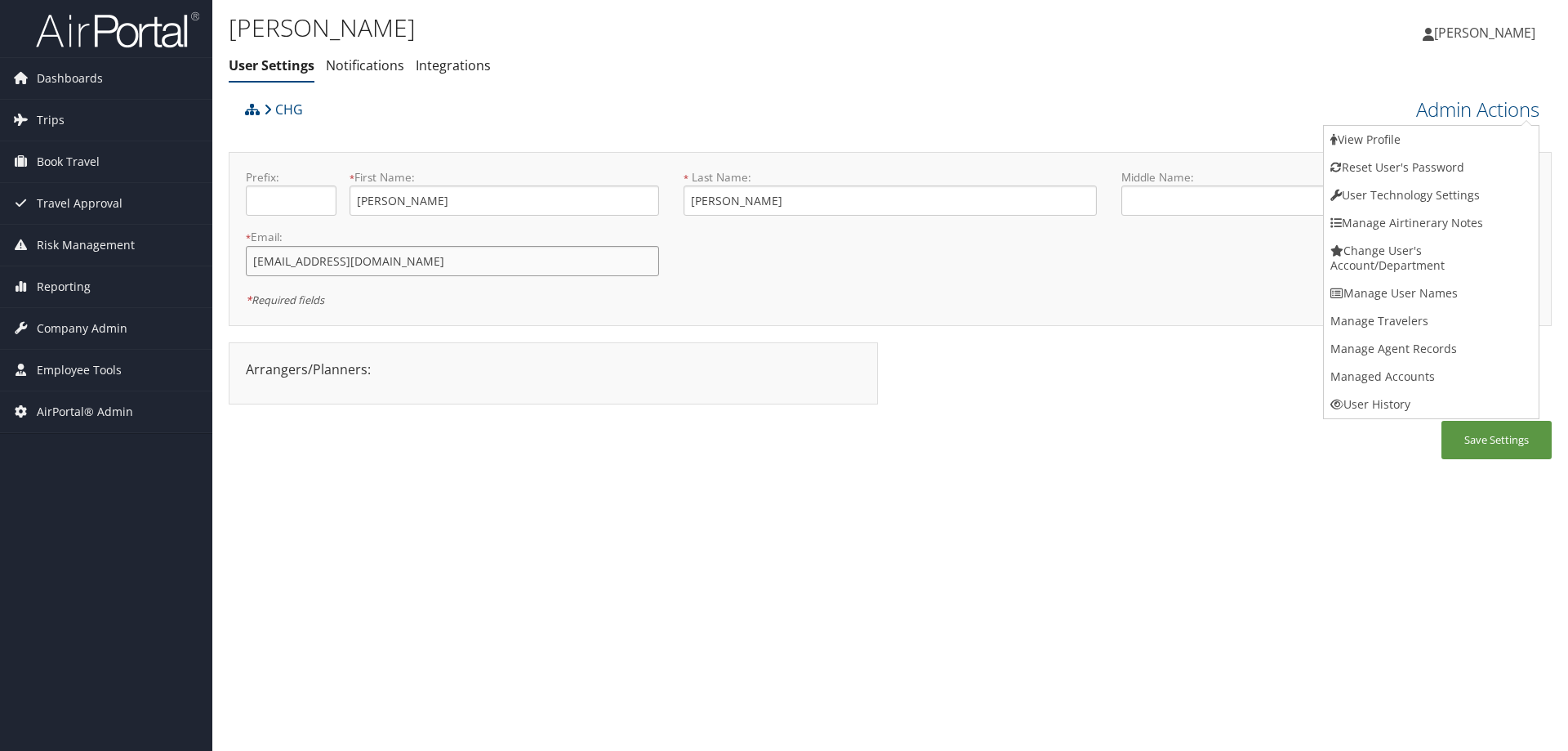
drag, startPoint x: 455, startPoint y: 261, endPoint x: 213, endPoint y: 244, distance: 242.6
click at [213, 244] on div "Delfina Martinez Ubiera User Settings Notifications Integrations User Settings …" at bounding box center [890, 376] width 1356 height 751
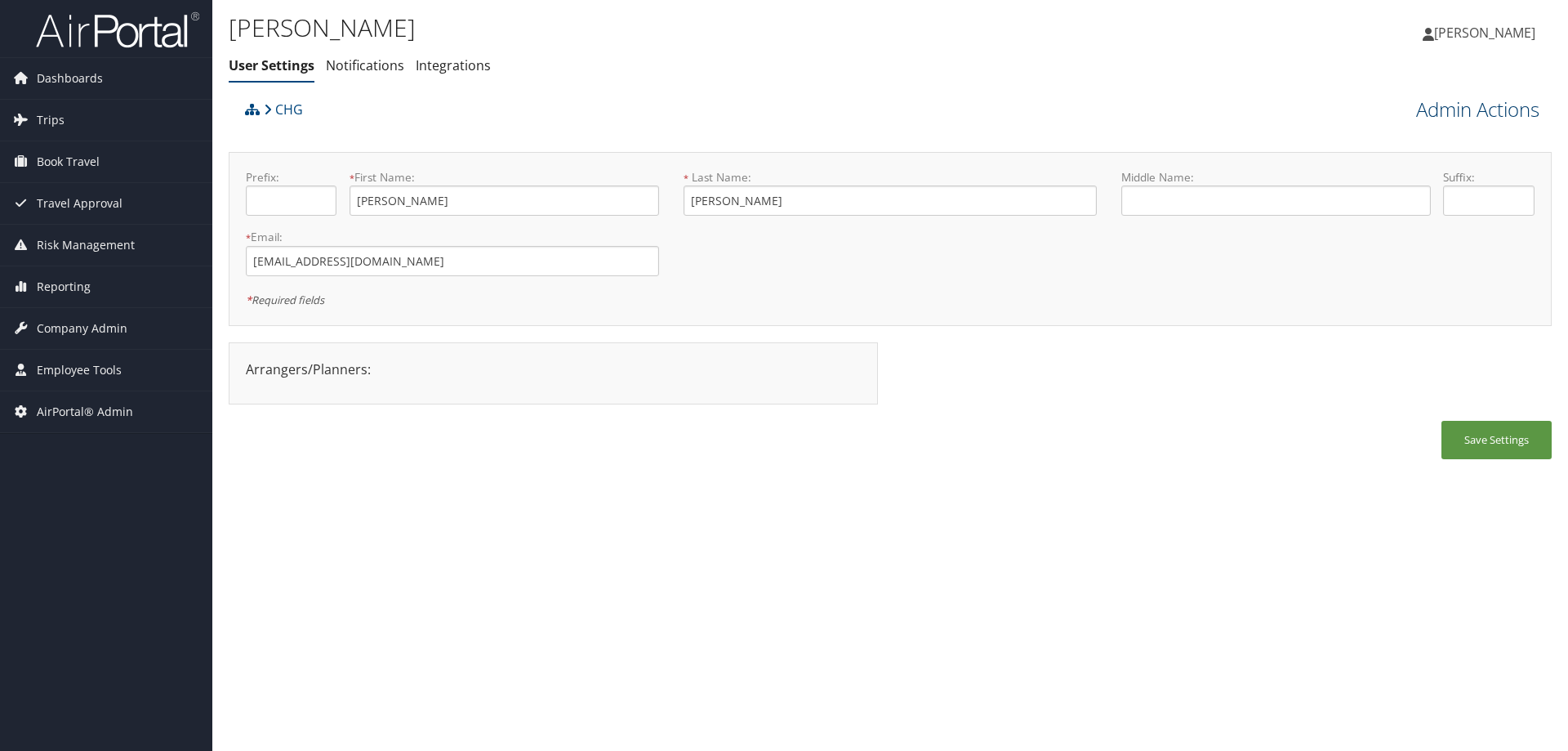
click at [1497, 111] on link "Admin Actions" at bounding box center [1478, 109] width 123 height 28
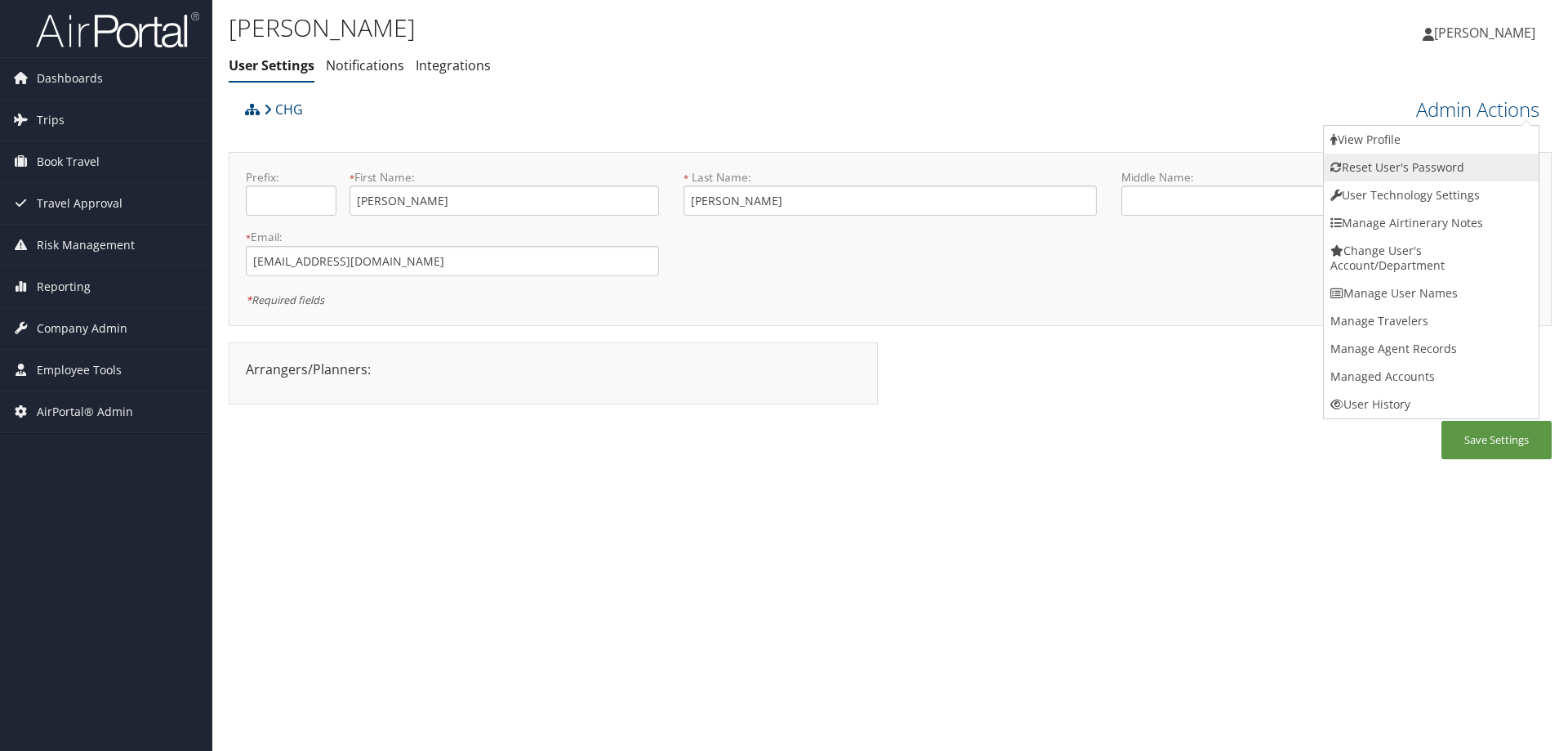
click at [1485, 165] on link "Reset User's Password" at bounding box center [1432, 167] width 215 height 28
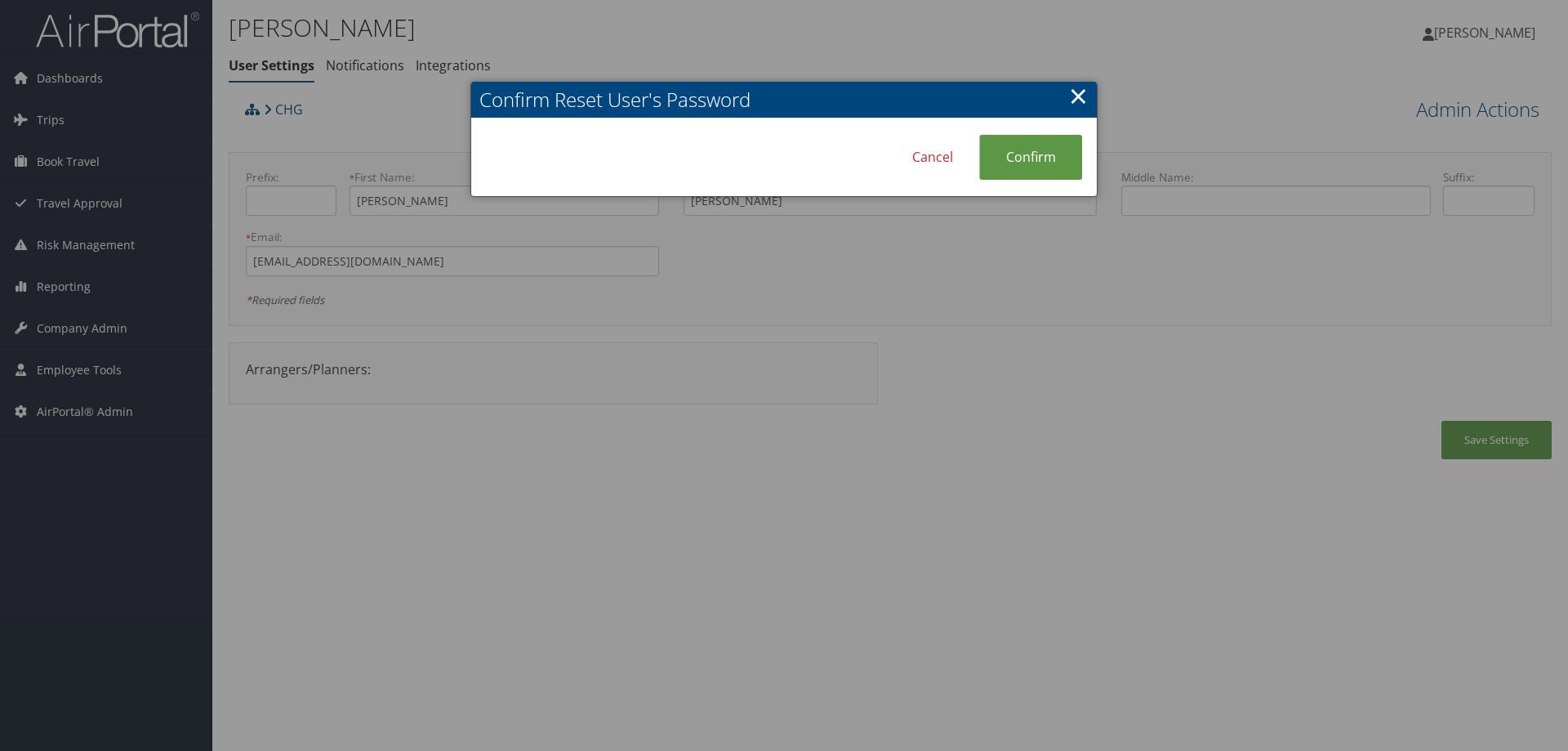
click at [1083, 97] on link "×" at bounding box center [1079, 96] width 19 height 33
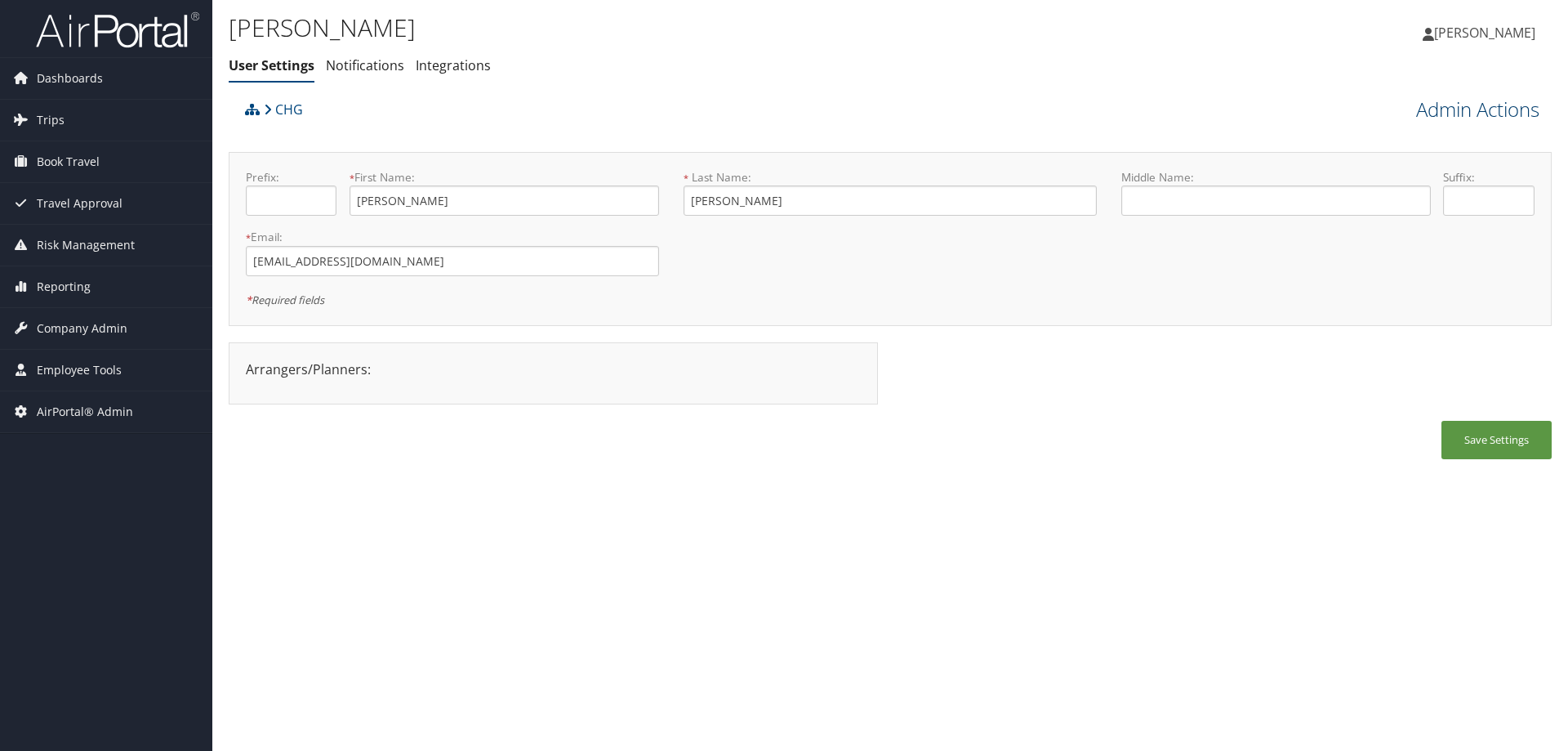
click at [1456, 112] on link "Admin Actions" at bounding box center [1478, 109] width 123 height 28
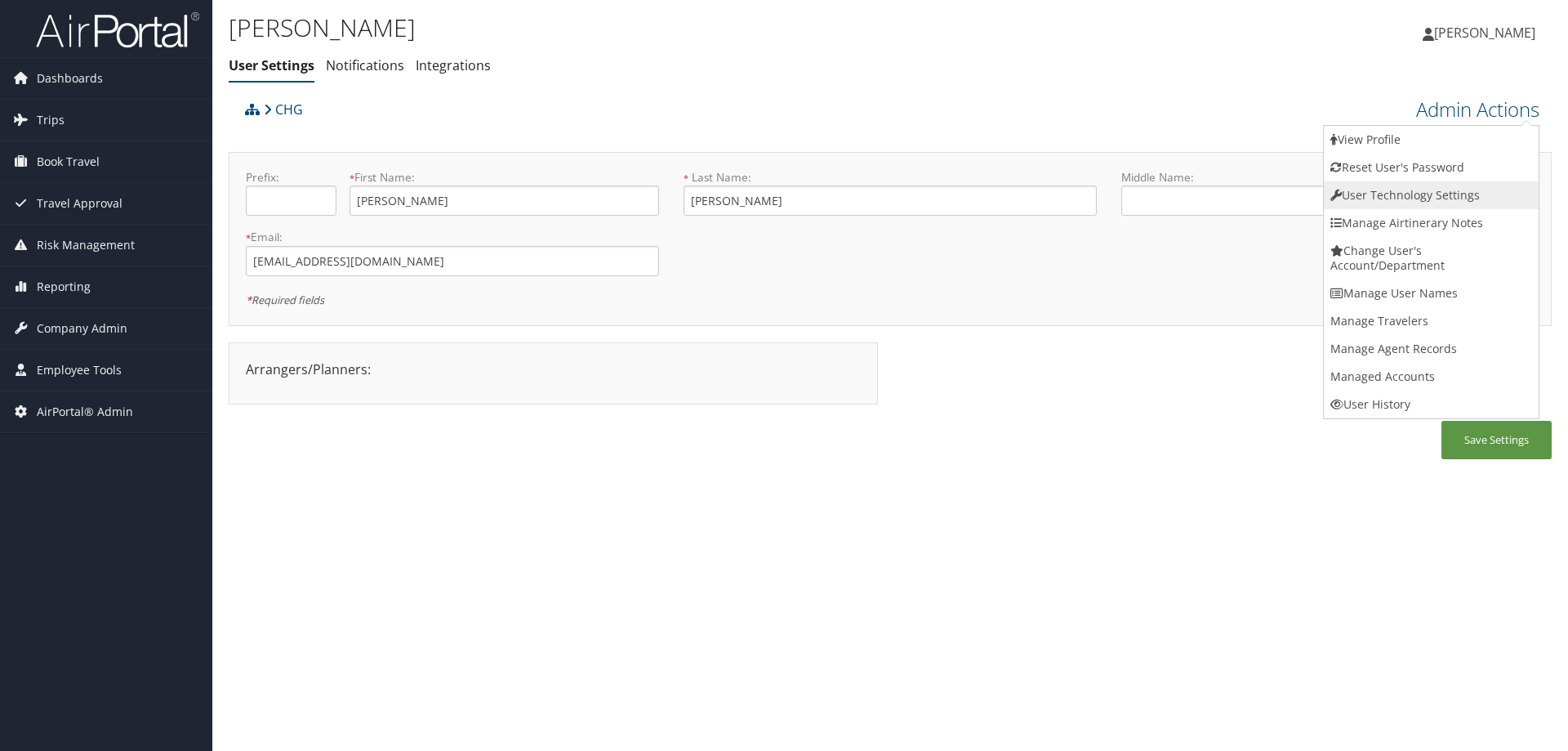
click at [1414, 198] on link "User Technology Settings" at bounding box center [1432, 195] width 215 height 28
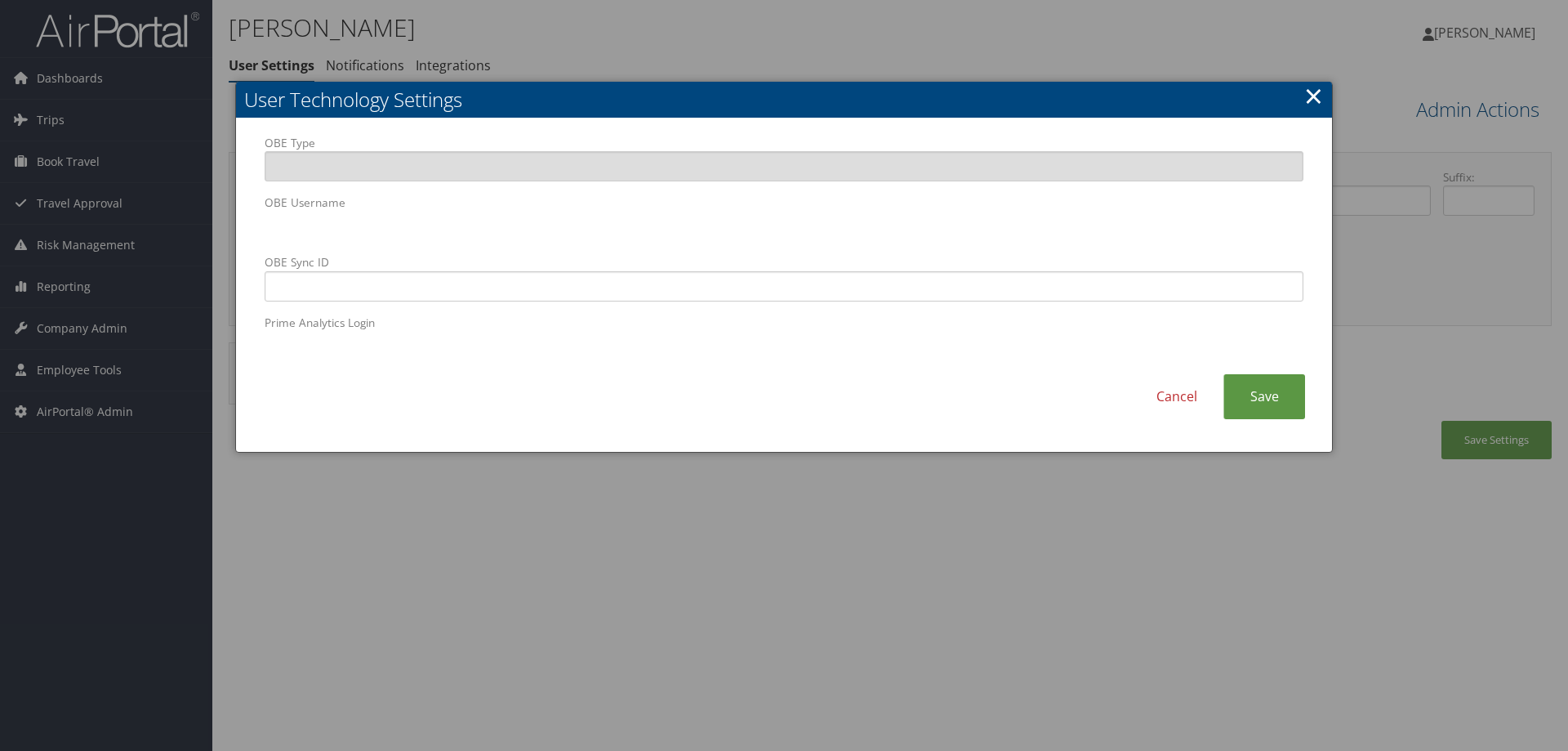
click at [1316, 100] on link "×" at bounding box center [1315, 96] width 19 height 33
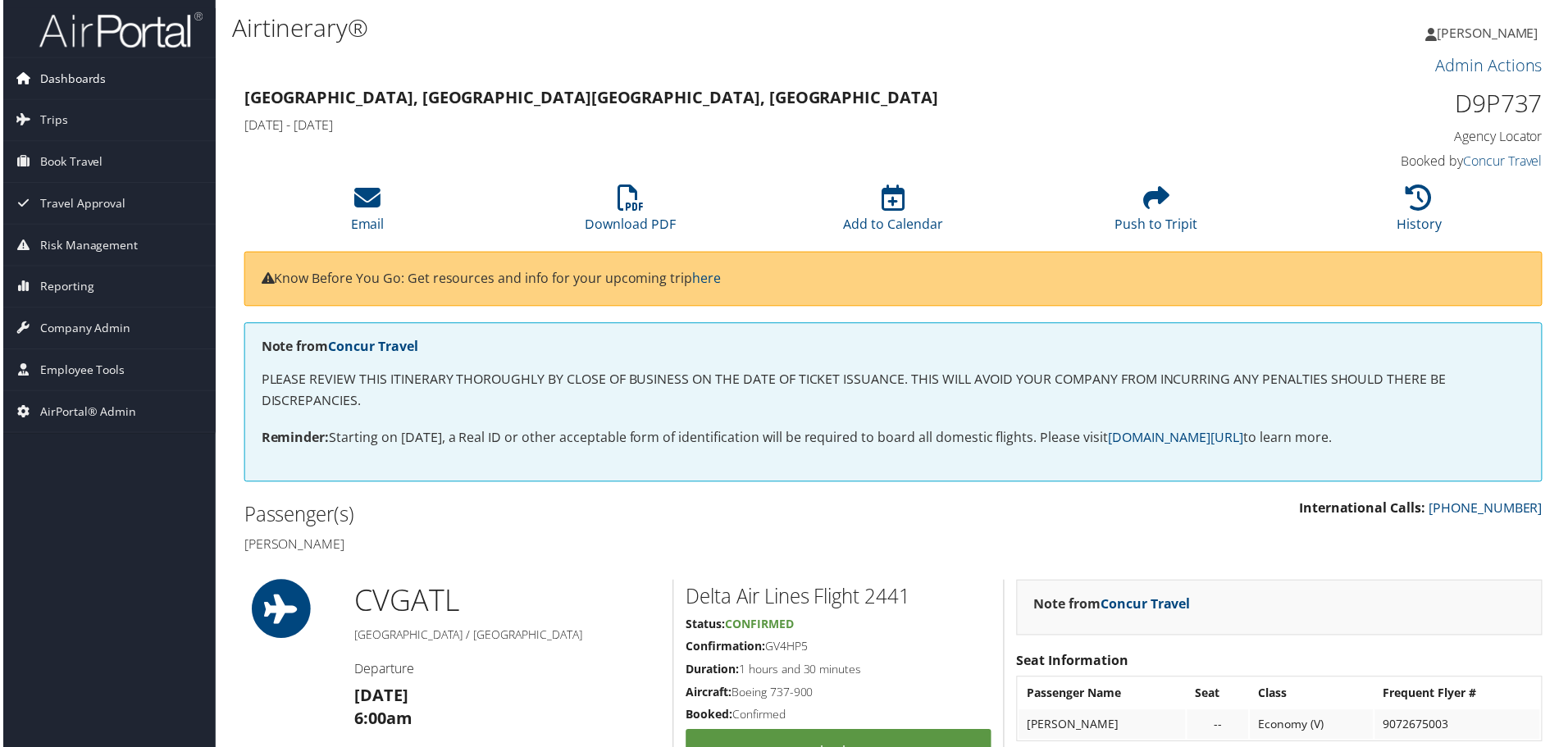
click at [75, 85] on span "Dashboards" at bounding box center [69, 78] width 66 height 41
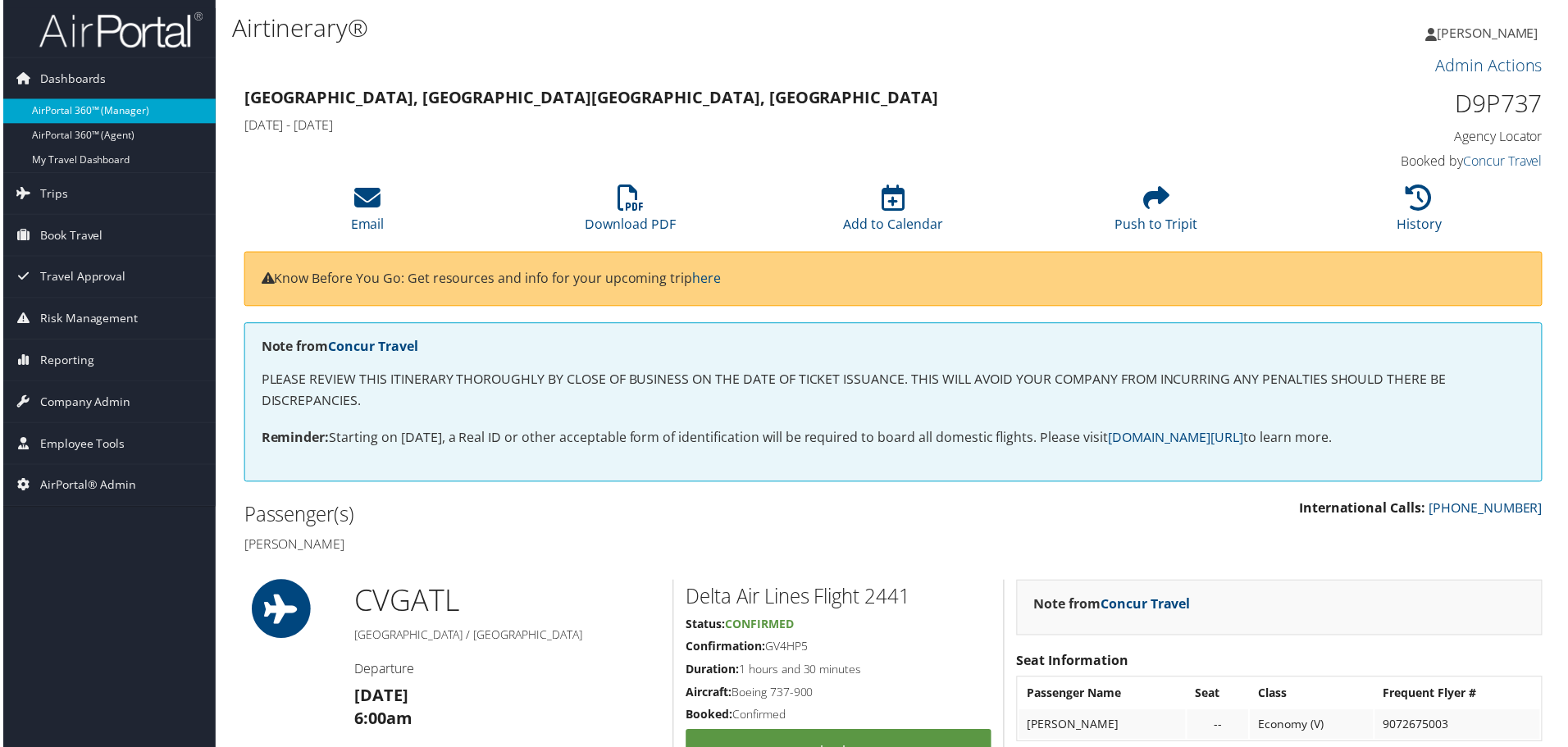
click at [78, 101] on link "AirPortal 360™ (Manager)" at bounding box center [106, 112] width 213 height 25
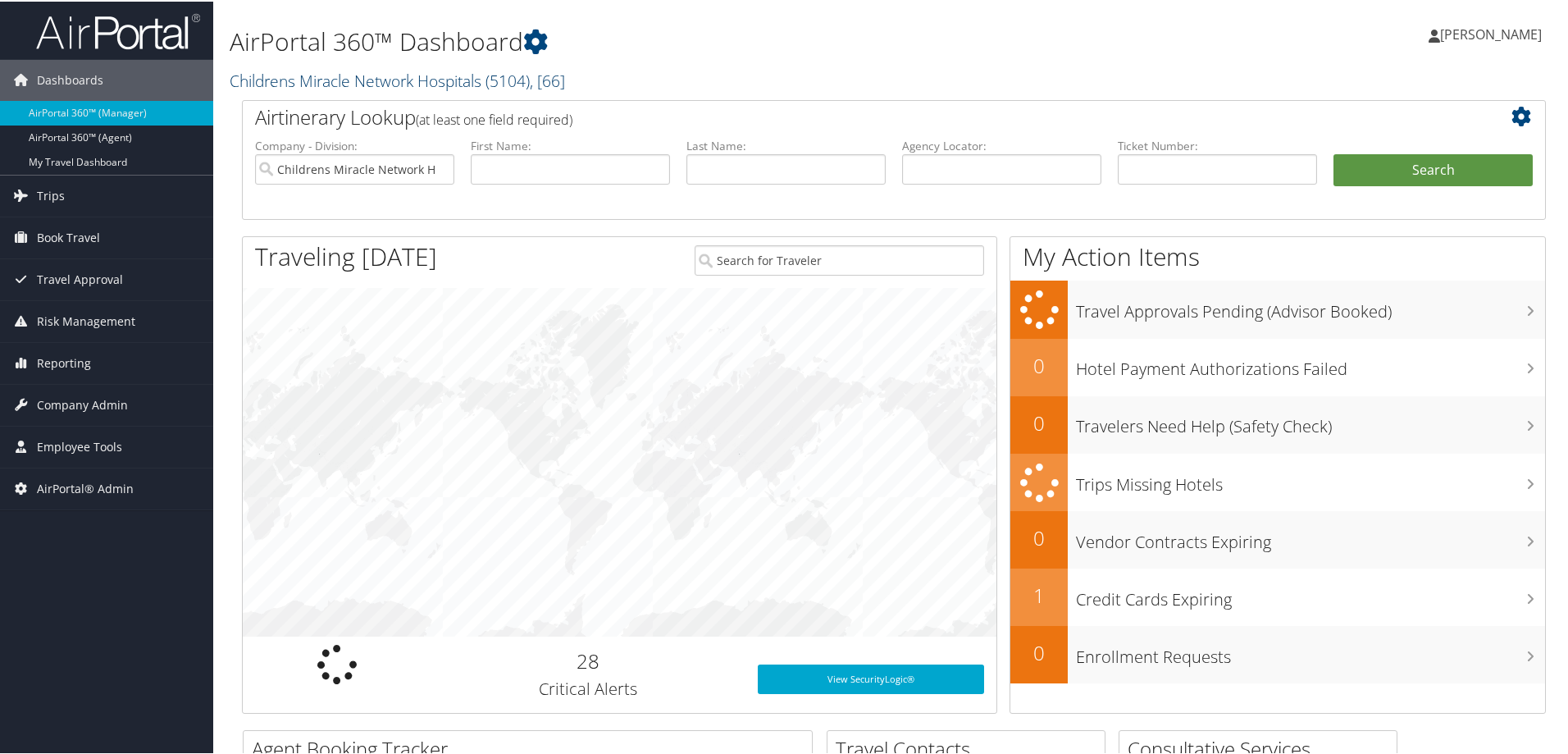
click at [285, 87] on link "Childrens Miracle Network Hospitals ( 5104 ) , [ 66 ]" at bounding box center [397, 79] width 335 height 22
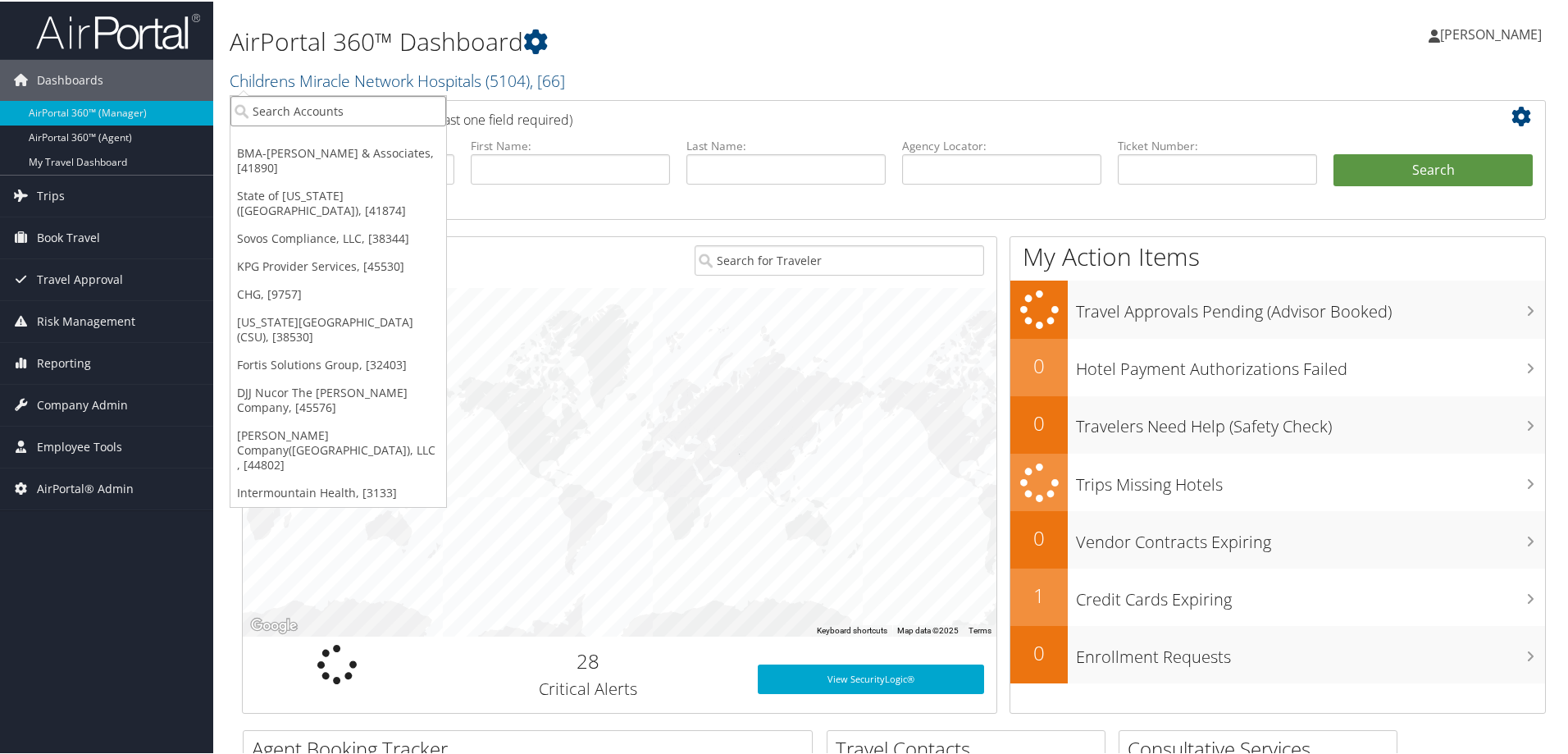
click at [287, 107] on input "search" at bounding box center [338, 109] width 216 height 30
type input "msu"
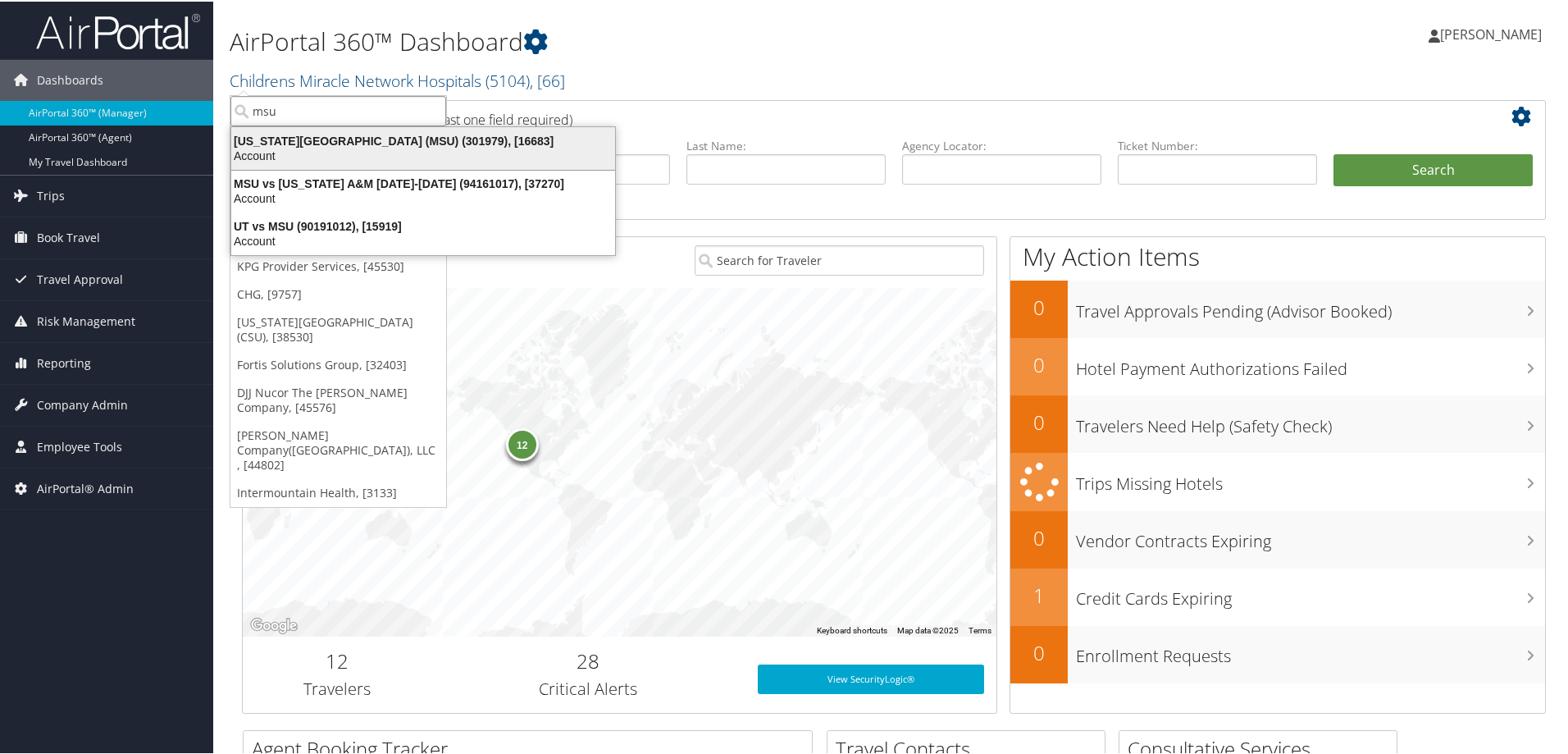
click at [443, 144] on div "Michigan State University (MSU) (301979), [16683]" at bounding box center [423, 139] width 404 height 14
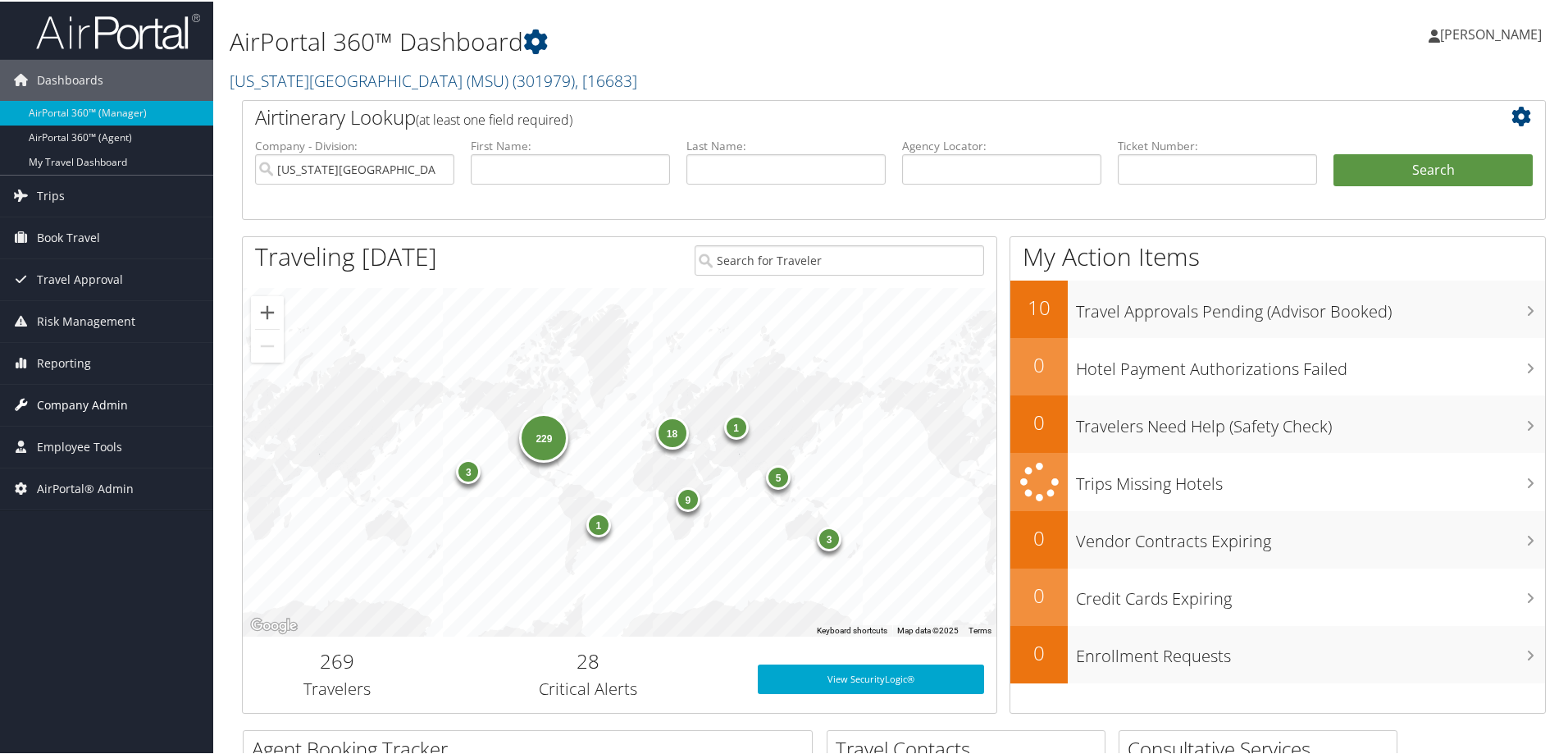
click at [114, 404] on span "Company Admin" at bounding box center [82, 403] width 91 height 41
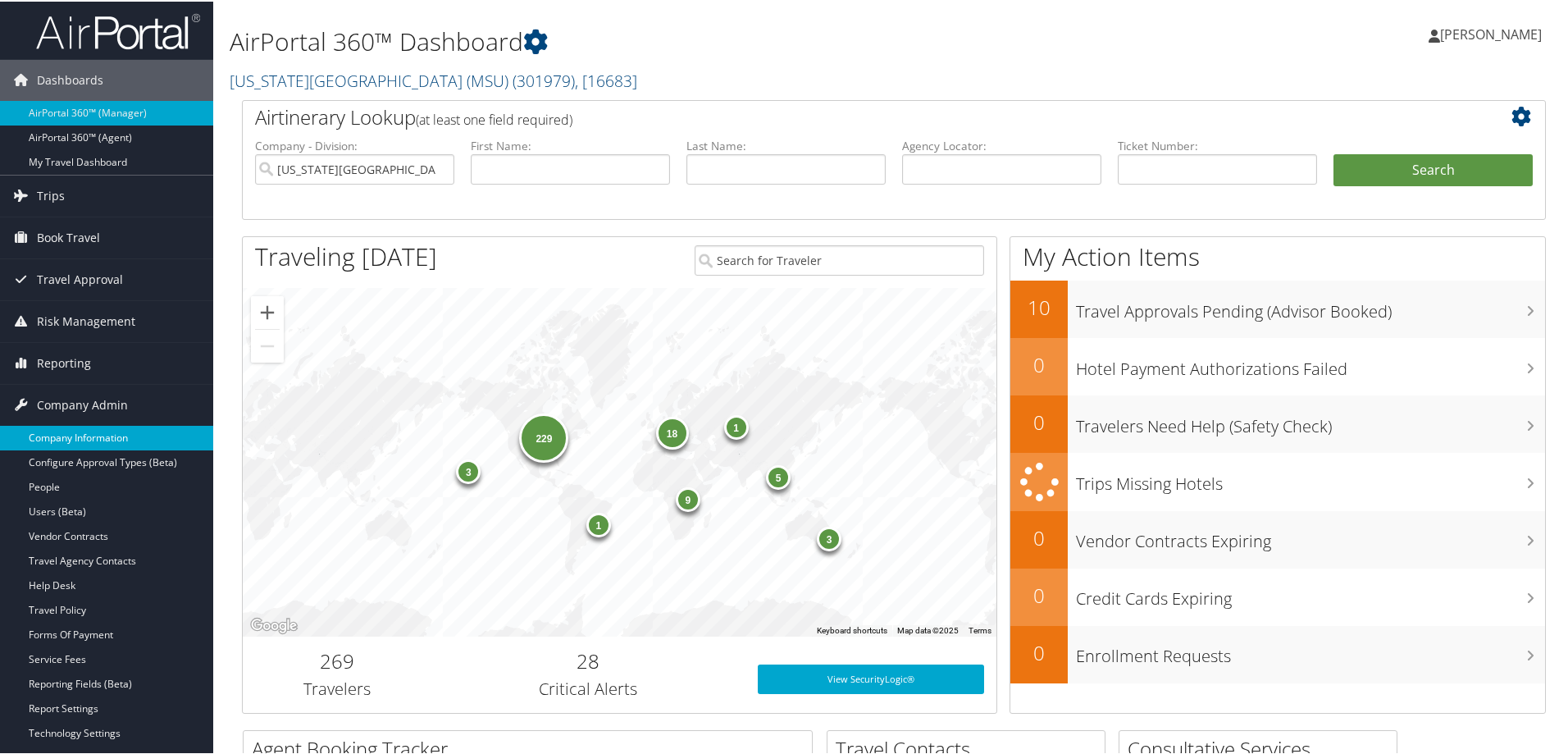
click at [135, 436] on link "Company Information" at bounding box center [106, 437] width 213 height 25
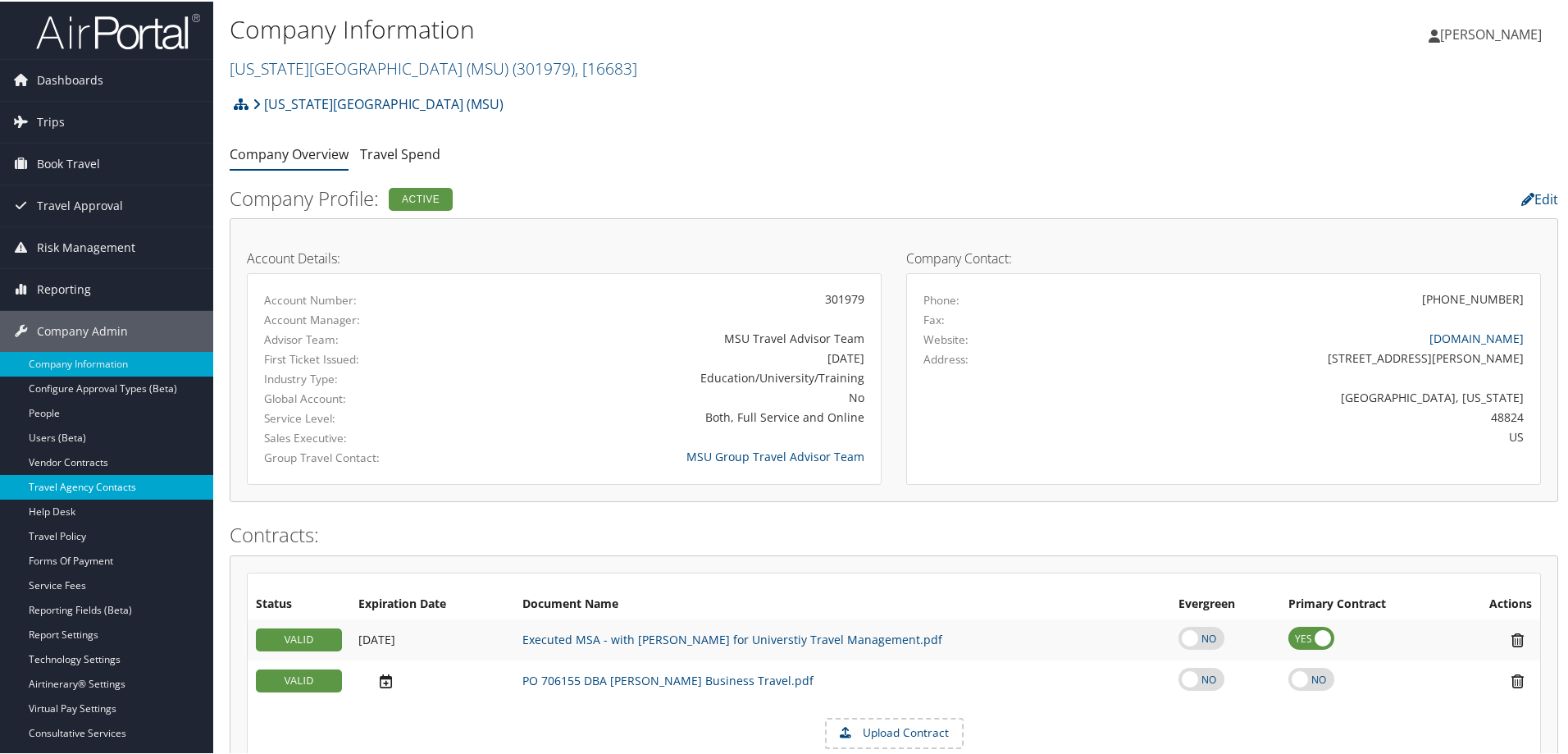
click at [126, 482] on link "Travel Agency Contacts" at bounding box center [106, 486] width 213 height 25
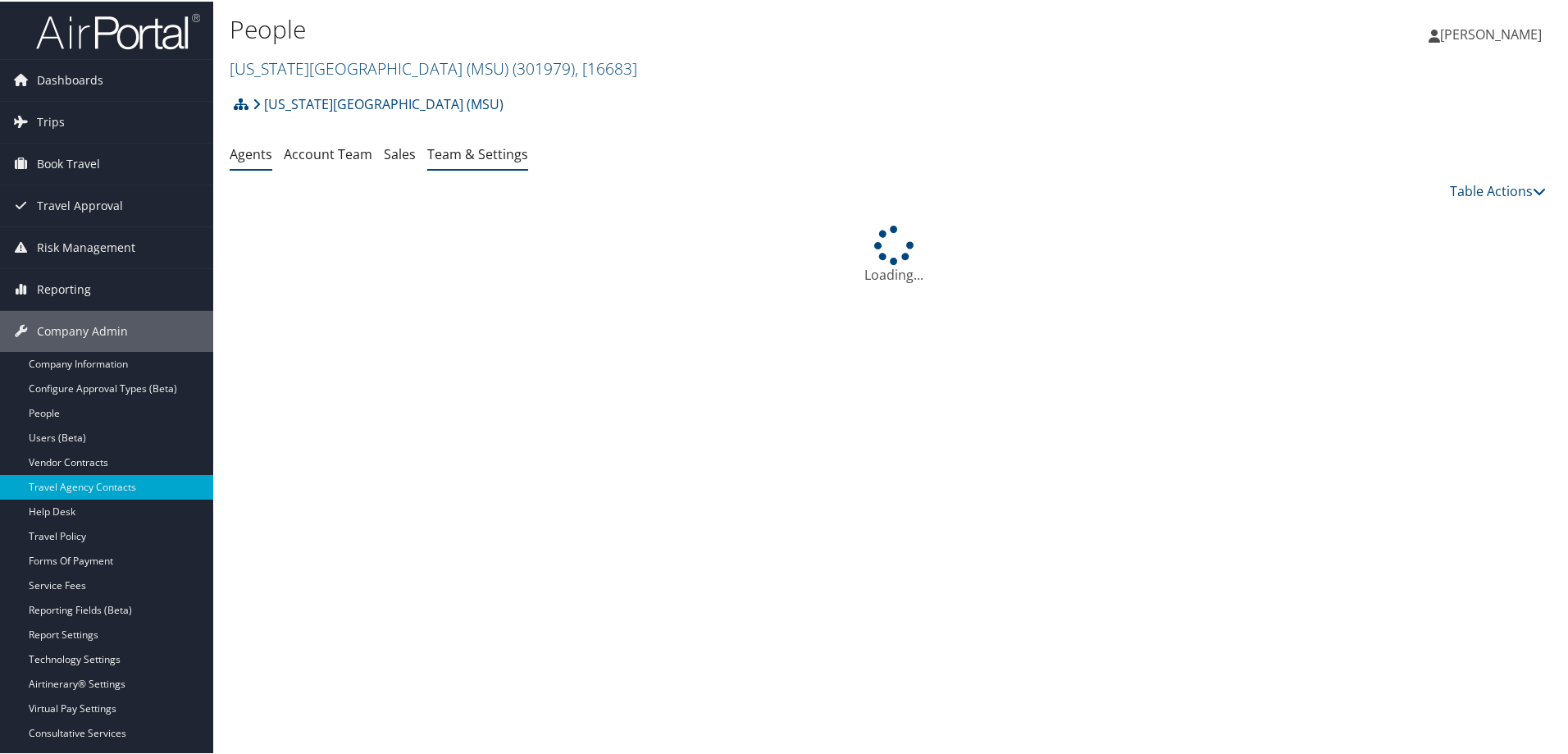
click at [472, 149] on link "Team & Settings" at bounding box center [477, 152] width 101 height 18
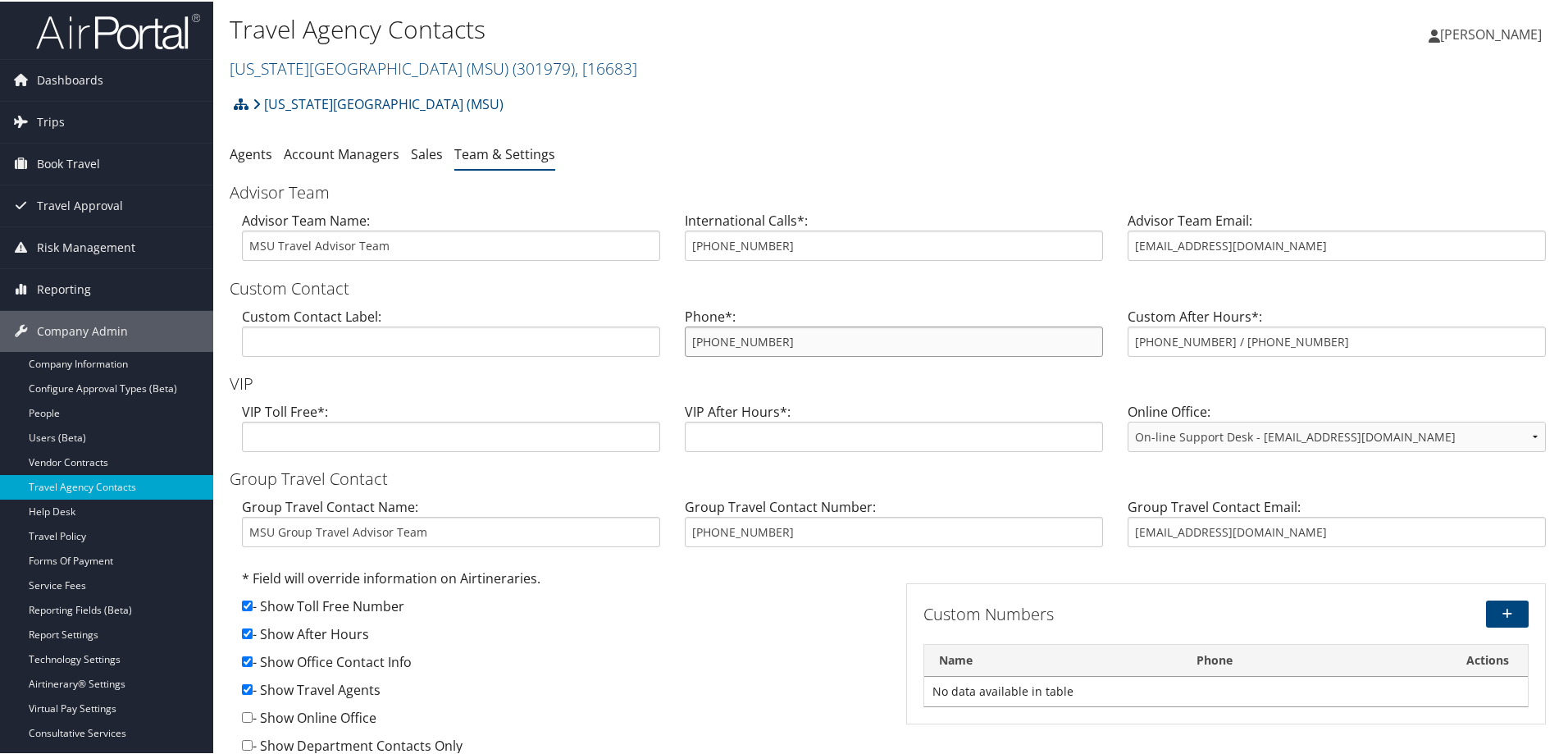
drag, startPoint x: 801, startPoint y: 338, endPoint x: 681, endPoint y: 341, distance: 120.0
click at [681, 341] on div "Phone*: 800-509-7081" at bounding box center [893, 337] width 442 height 64
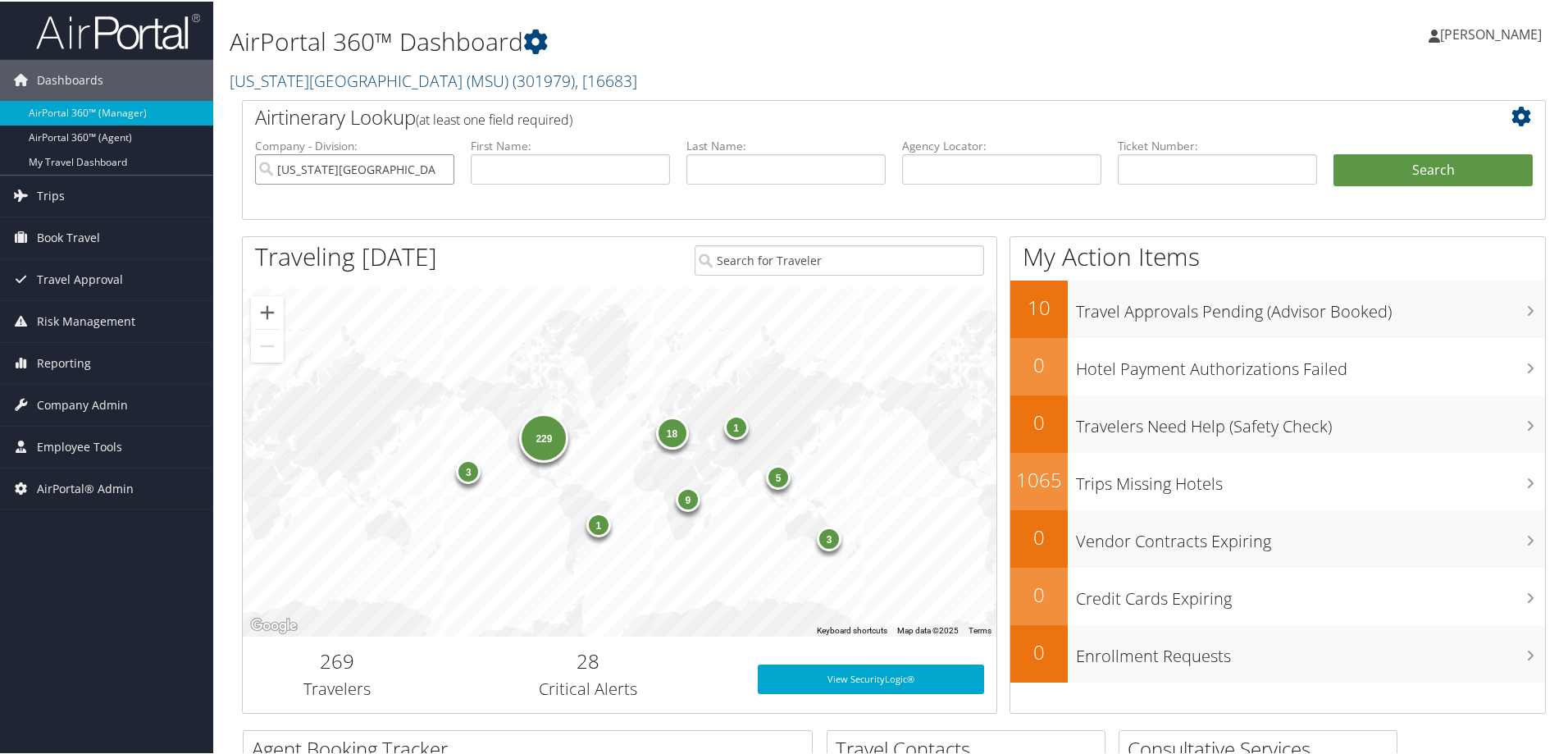
click at [435, 168] on input "[US_STATE][GEOGRAPHIC_DATA] (MSU)" at bounding box center [355, 167] width 199 height 30
click at [919, 162] on input "text" at bounding box center [1001, 167] width 199 height 30
type input "dks2t7"
click at [1333, 152] on button "Search" at bounding box center [1432, 169] width 199 height 33
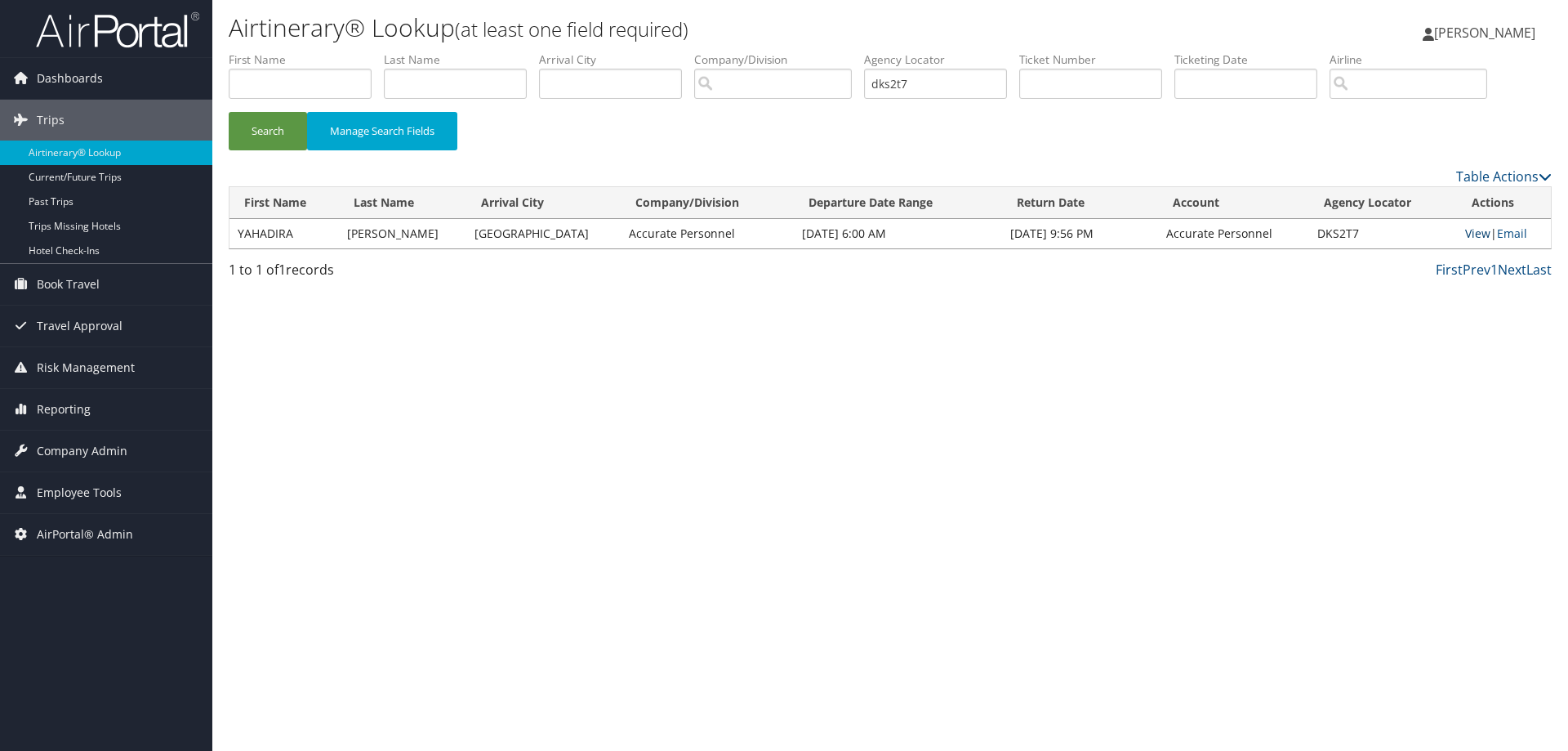
click at [1465, 233] on link "View" at bounding box center [1478, 233] width 25 height 15
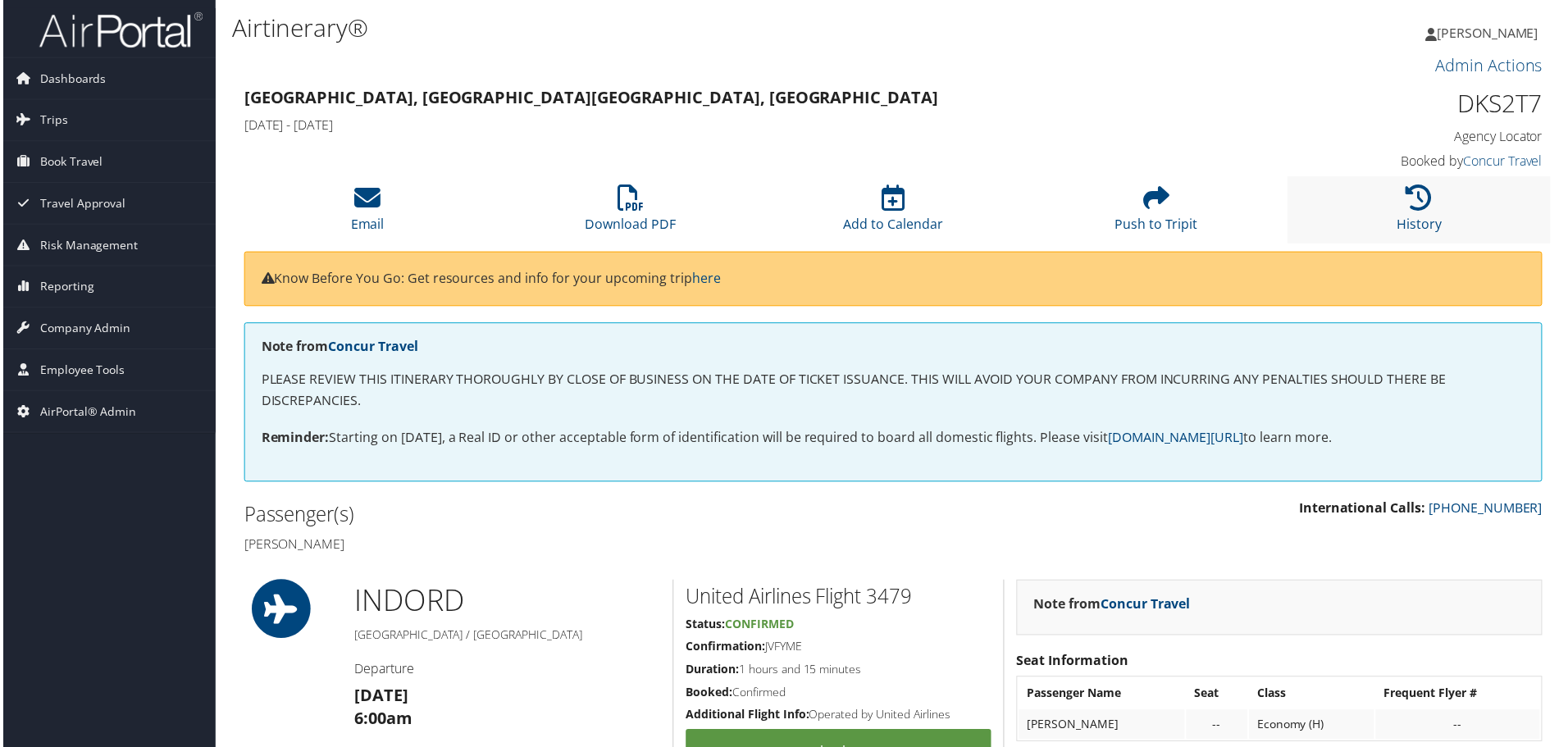
click at [1410, 215] on li "History" at bounding box center [1422, 210] width 264 height 67
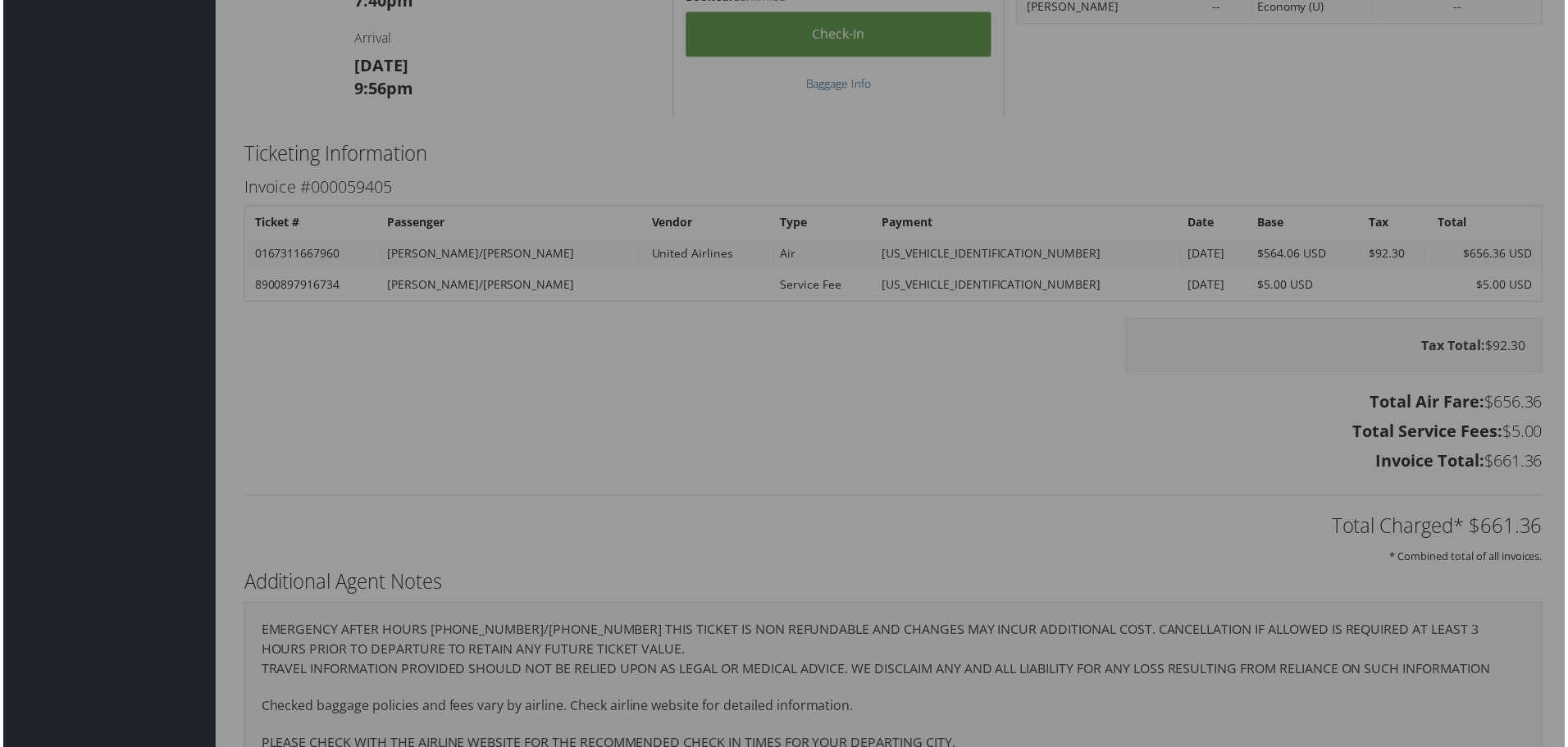
scroll to position [1850, 0]
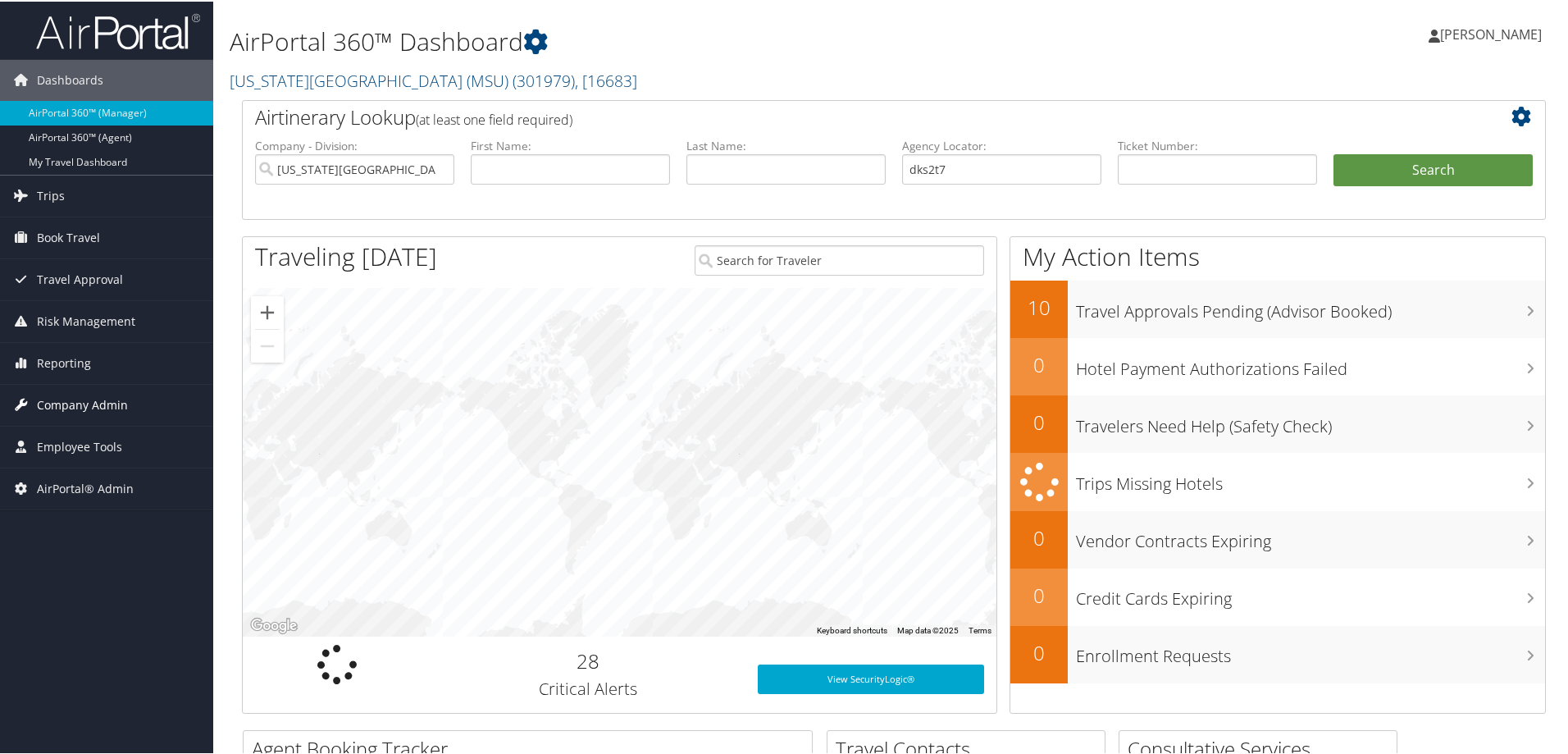
click at [112, 404] on span "Company Admin" at bounding box center [82, 403] width 91 height 41
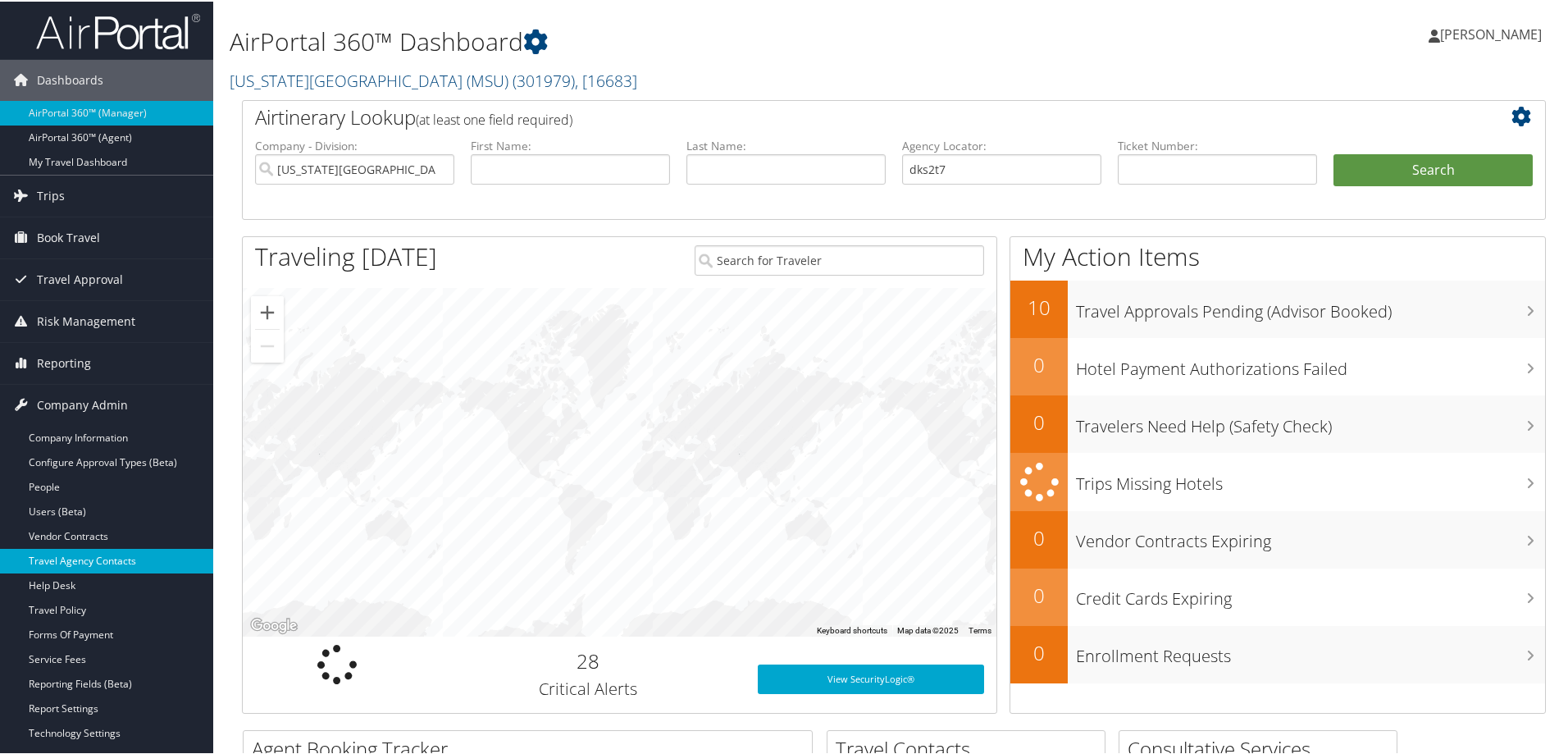
click at [112, 561] on link "Travel Agency Contacts" at bounding box center [106, 559] width 213 height 25
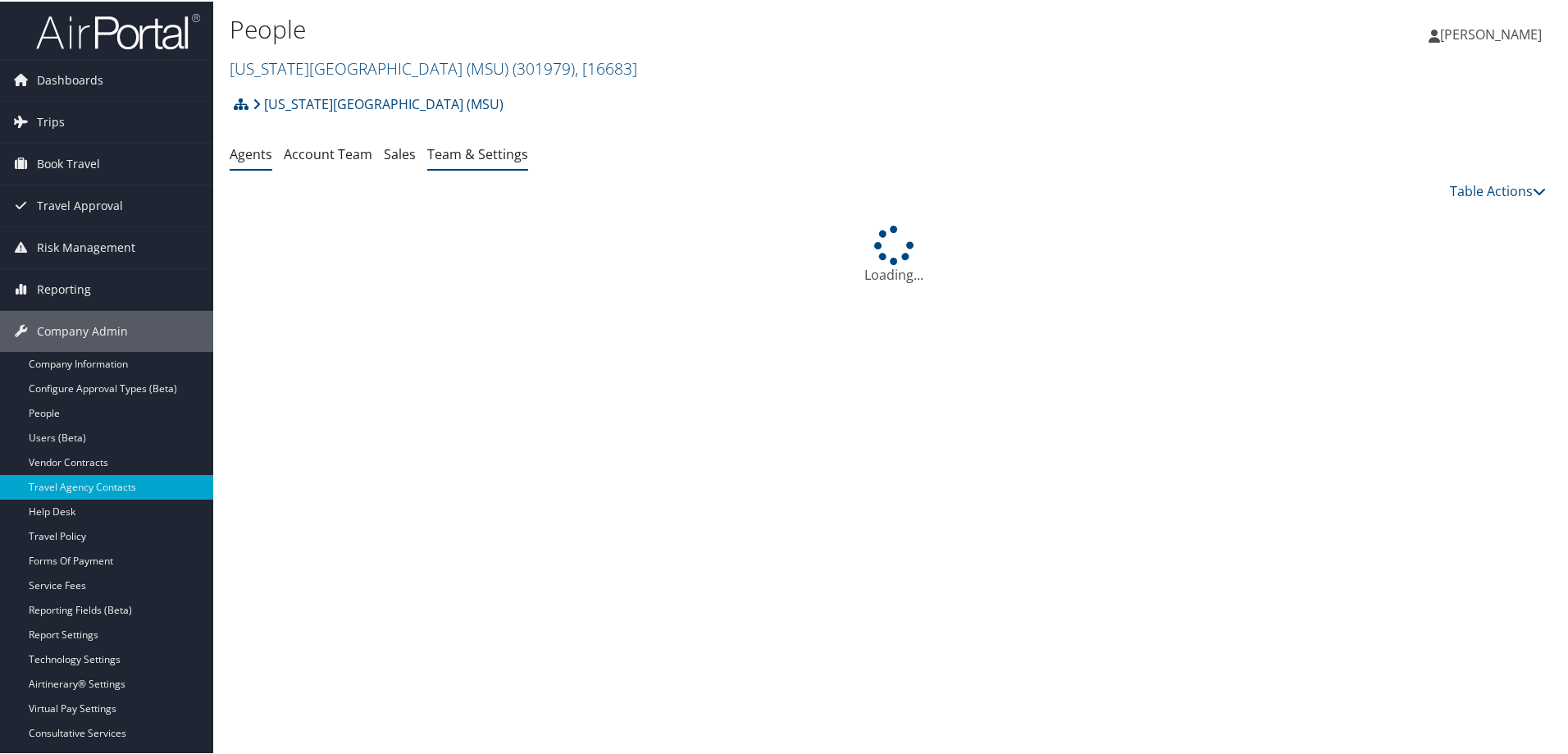
click at [519, 159] on link "Team & Settings" at bounding box center [477, 152] width 101 height 18
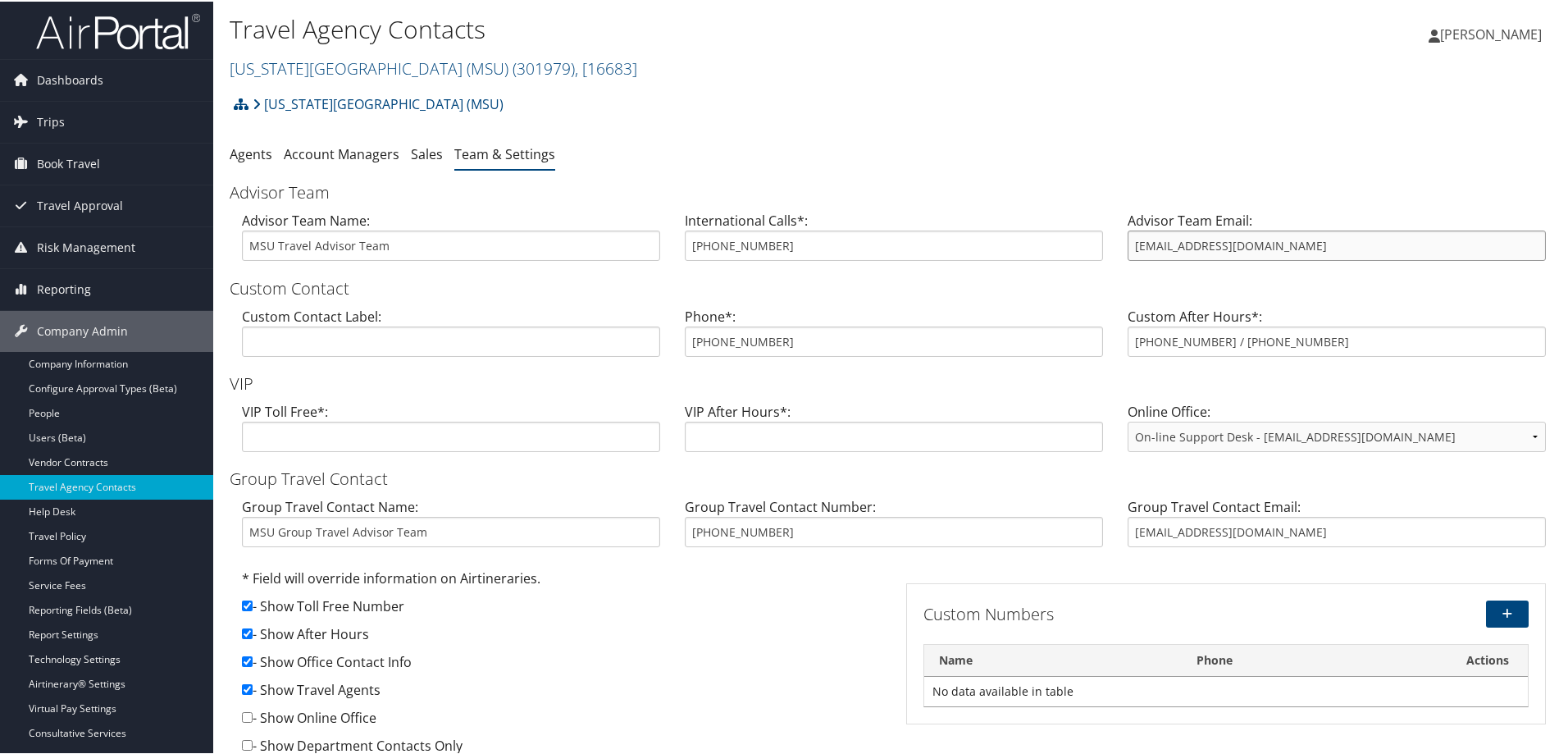
drag, startPoint x: 1321, startPoint y: 249, endPoint x: 1093, endPoint y: 238, distance: 228.3
click at [1093, 238] on div "Advisor Team Name: MSU Travel Advisor Team International Calls*: [PHONE_NUMBER]…" at bounding box center [893, 241] width 1328 height 64
drag, startPoint x: 791, startPoint y: 343, endPoint x: 678, endPoint y: 337, distance: 113.2
click at [678, 337] on div "Phone*: 800-509-7081" at bounding box center [893, 337] width 442 height 64
click at [59, 119] on span "Trips" at bounding box center [50, 121] width 28 height 41
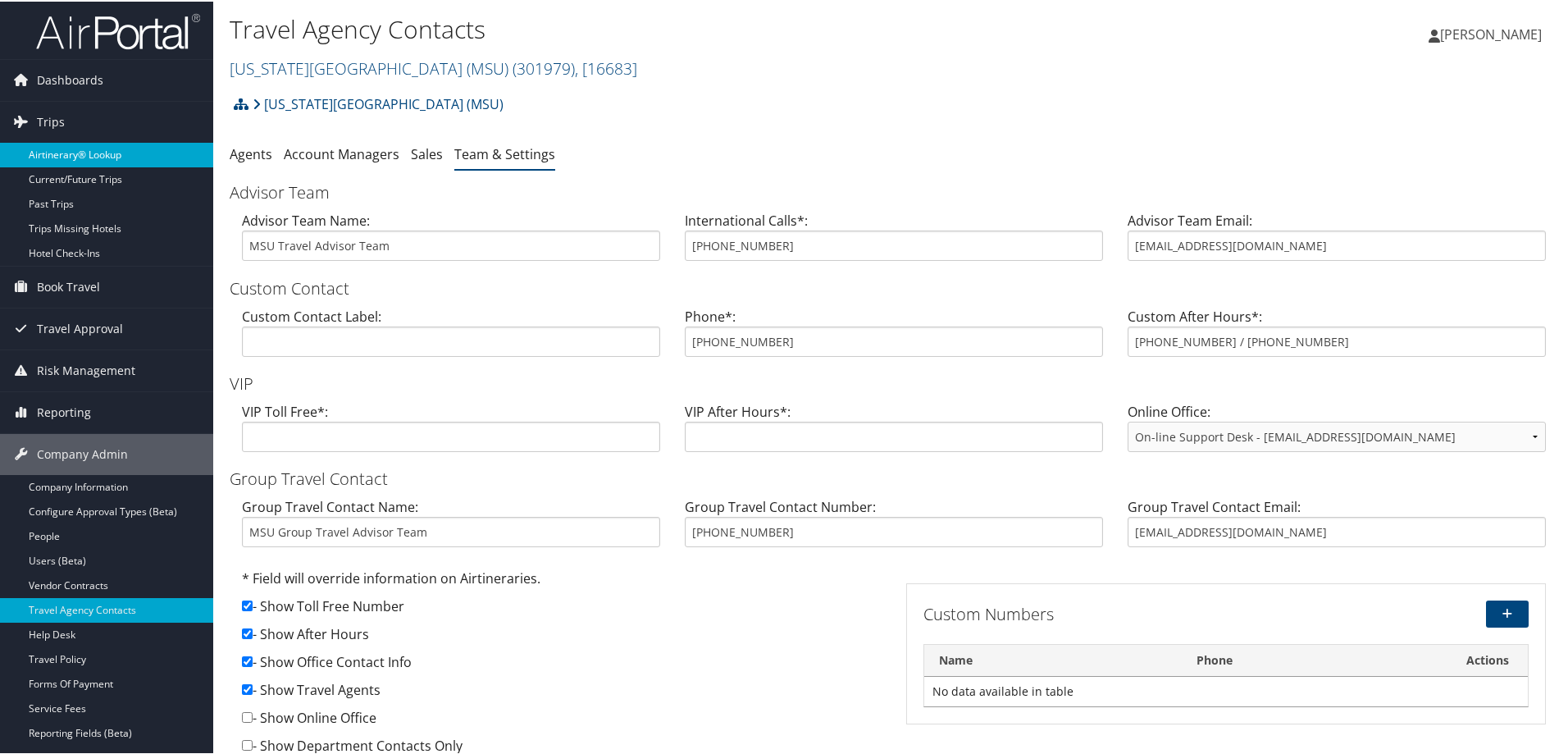
click at [81, 158] on link "Airtinerary® Lookup" at bounding box center [106, 153] width 213 height 25
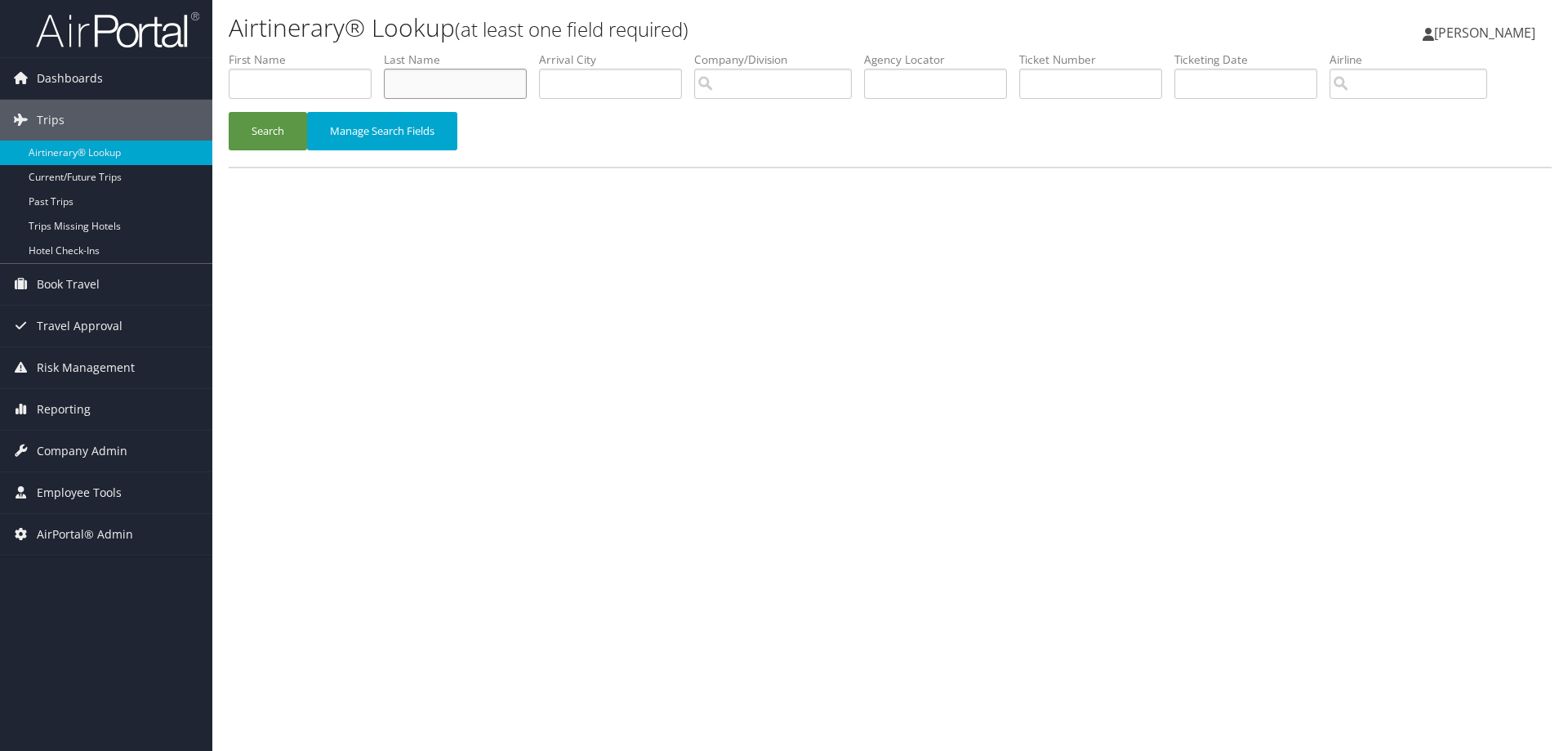
click at [407, 82] on input "text" at bounding box center [455, 83] width 143 height 30
paste input "de los angeles Repetto"
click at [244, 134] on button "Search" at bounding box center [268, 132] width 79 height 38
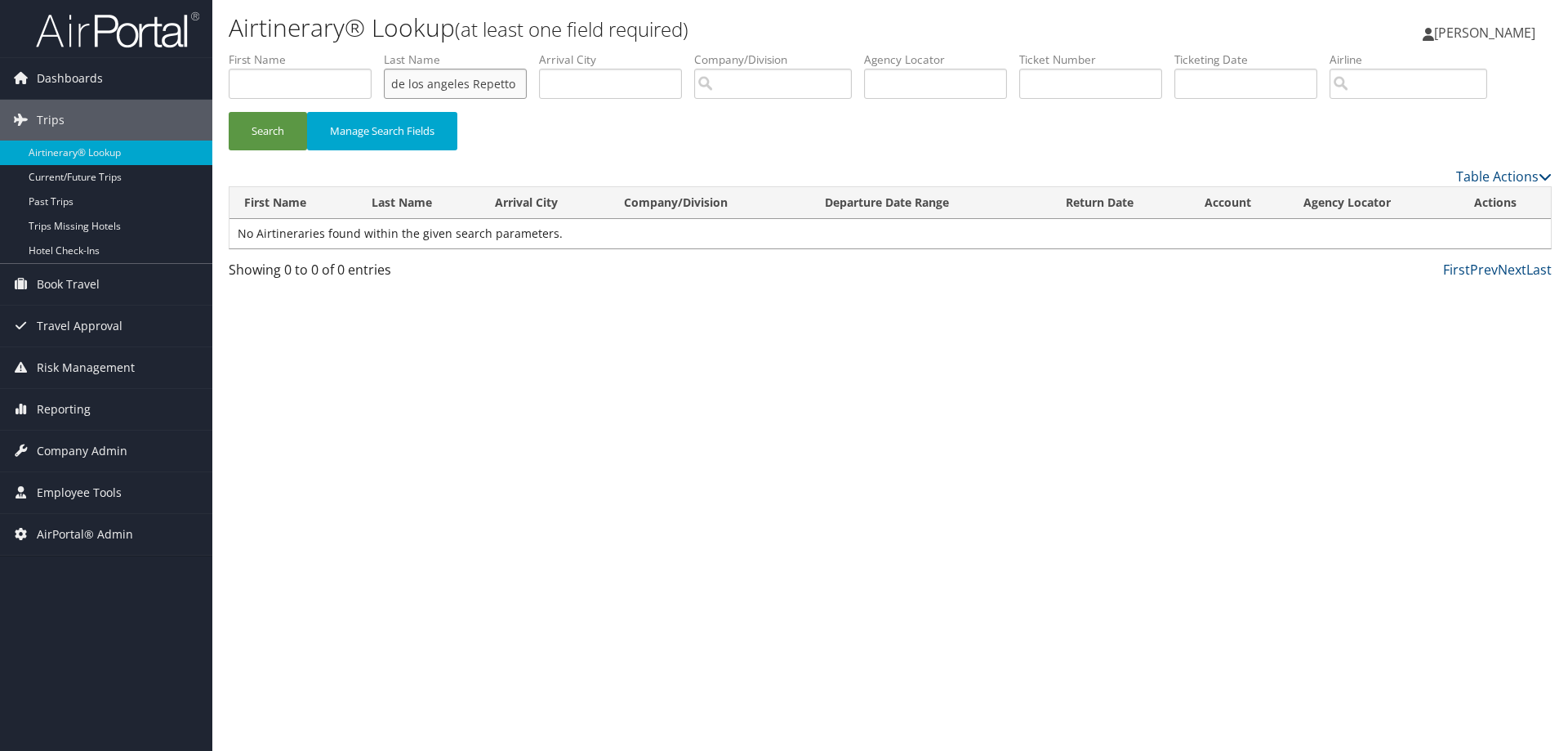
drag, startPoint x: 473, startPoint y: 83, endPoint x: 358, endPoint y: 87, distance: 115.1
click at [358, 52] on ul "First Name Last Name de [GEOGRAPHIC_DATA] [PERSON_NAME] Departure City Arrival …" at bounding box center [890, 52] width 1323 height 0
type input "Repetto"
click at [277, 129] on button "Search" at bounding box center [268, 132] width 79 height 38
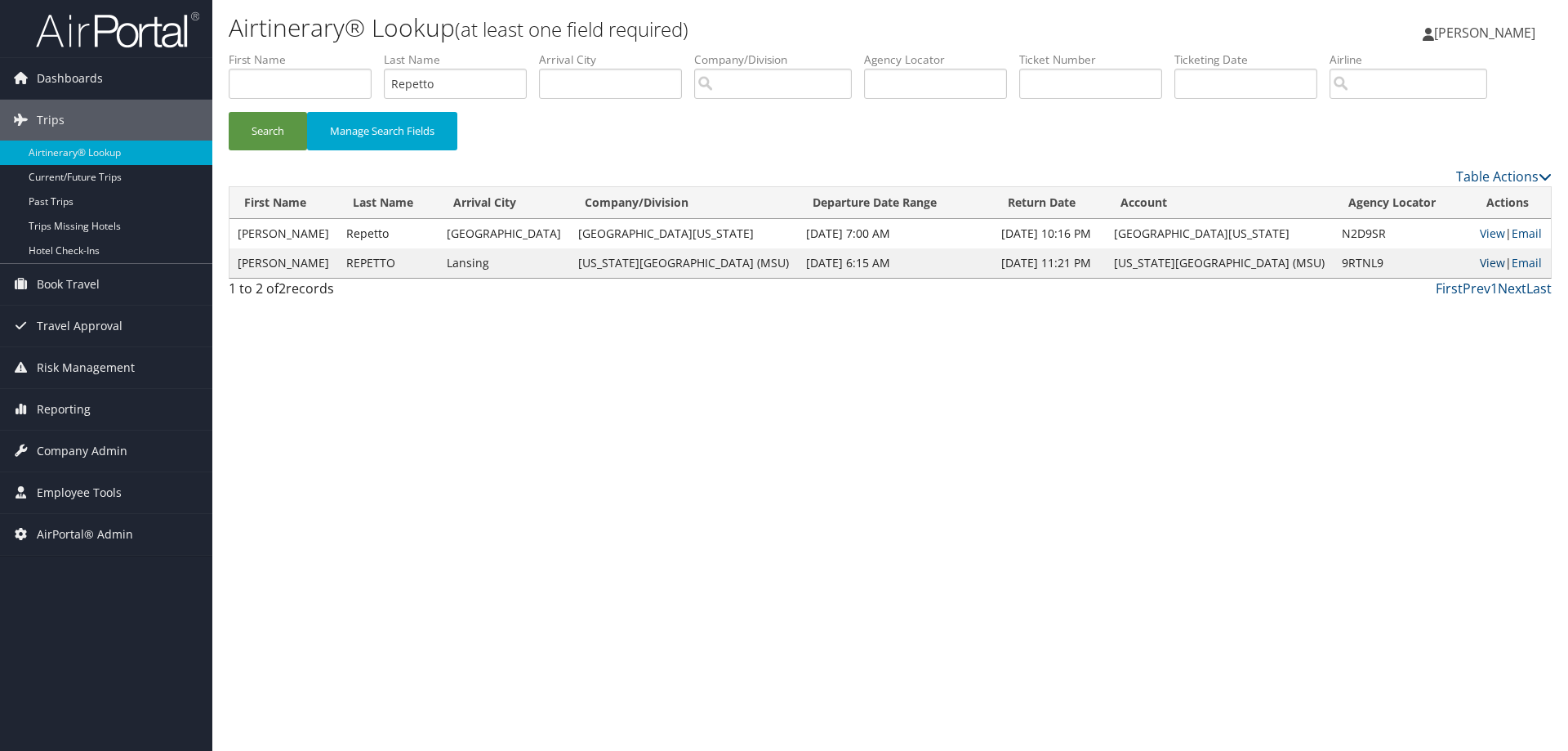
click at [1484, 269] on link "View" at bounding box center [1492, 262] width 25 height 15
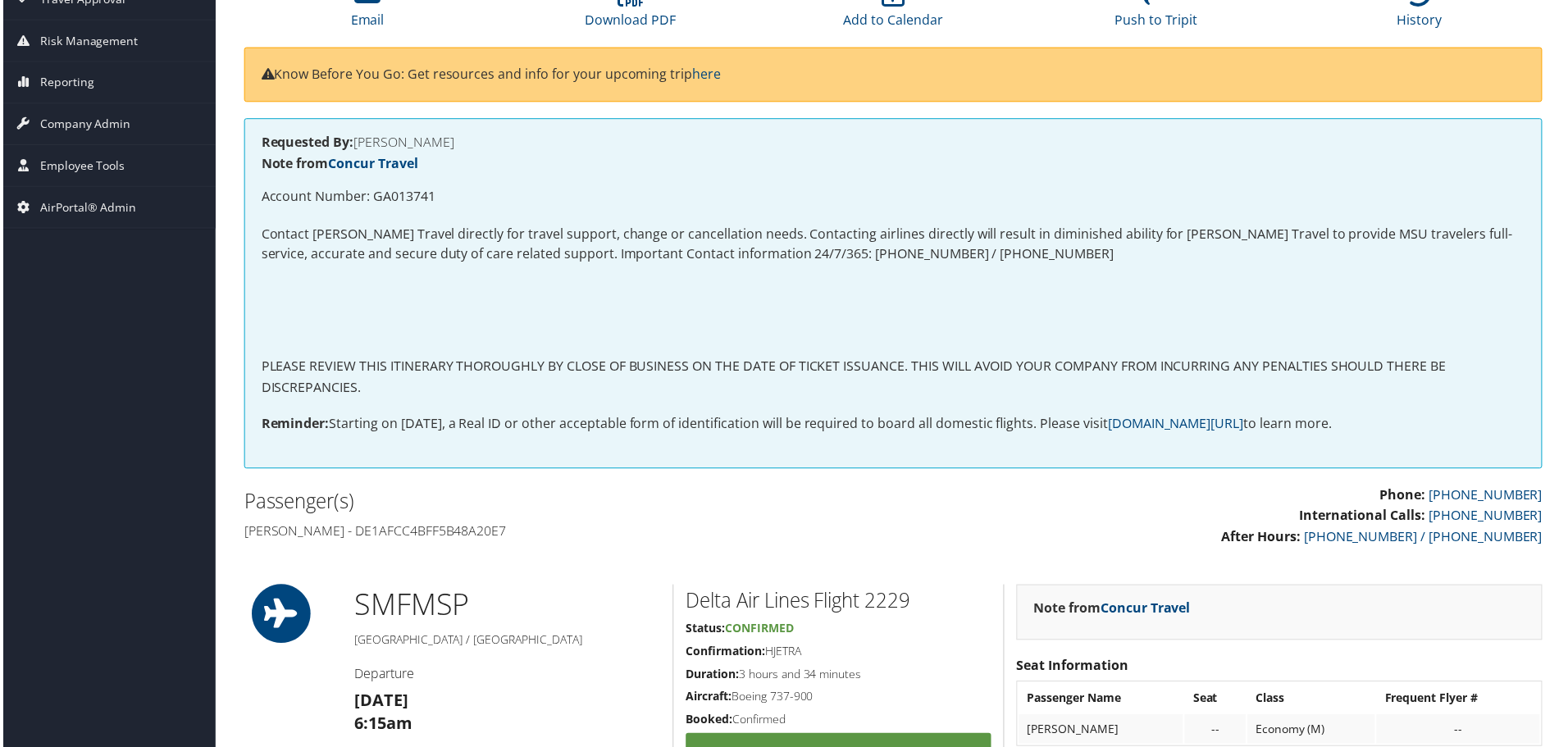
scroll to position [410, 0]
